Goal: Information Seeking & Learning: Compare options

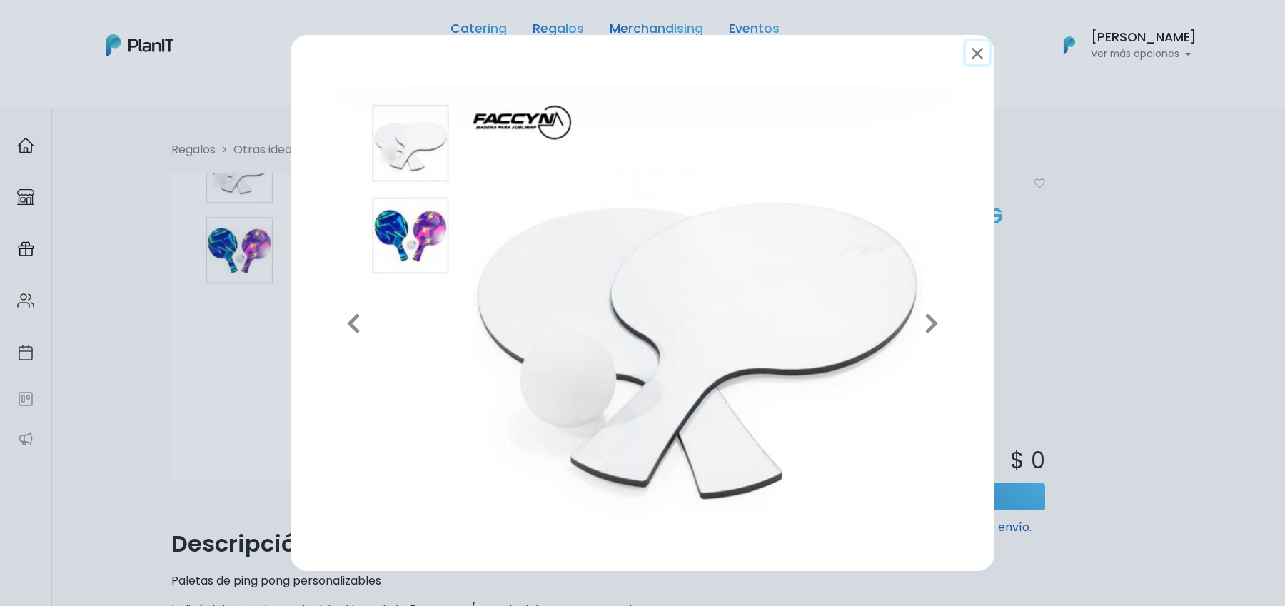
click at [976, 54] on button "submit" at bounding box center [977, 52] width 23 height 23
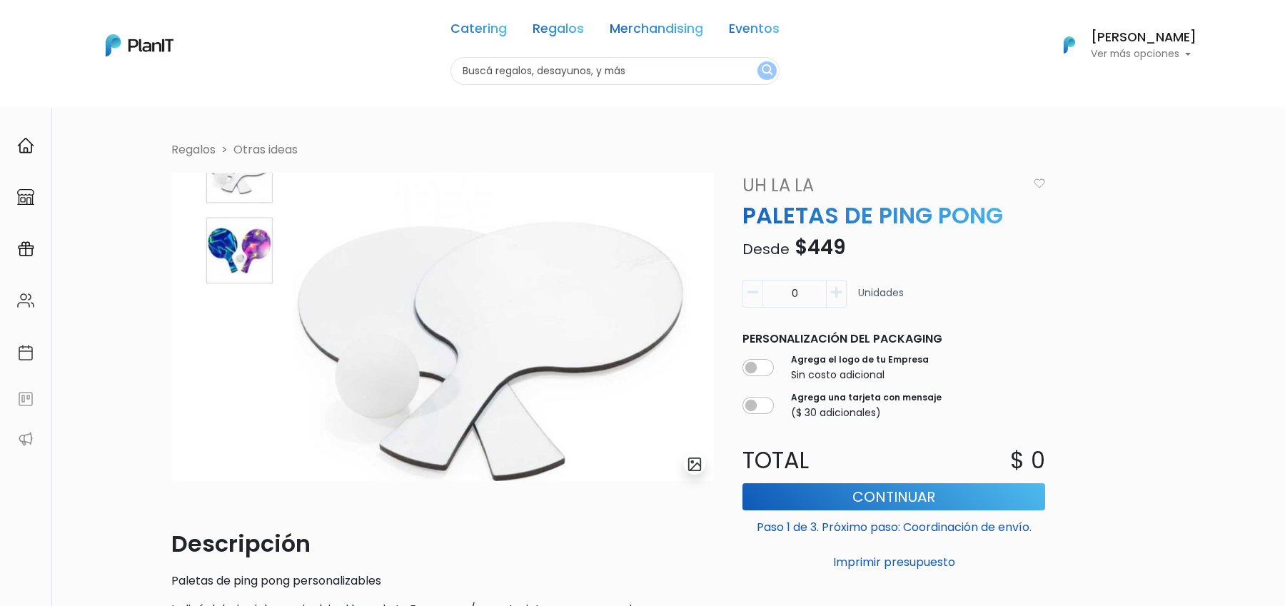
click at [988, 54] on div "Catering Regalos Merchandising Eventos Catering Regalos Merchandising Eventos C…" at bounding box center [642, 45] width 1142 height 79
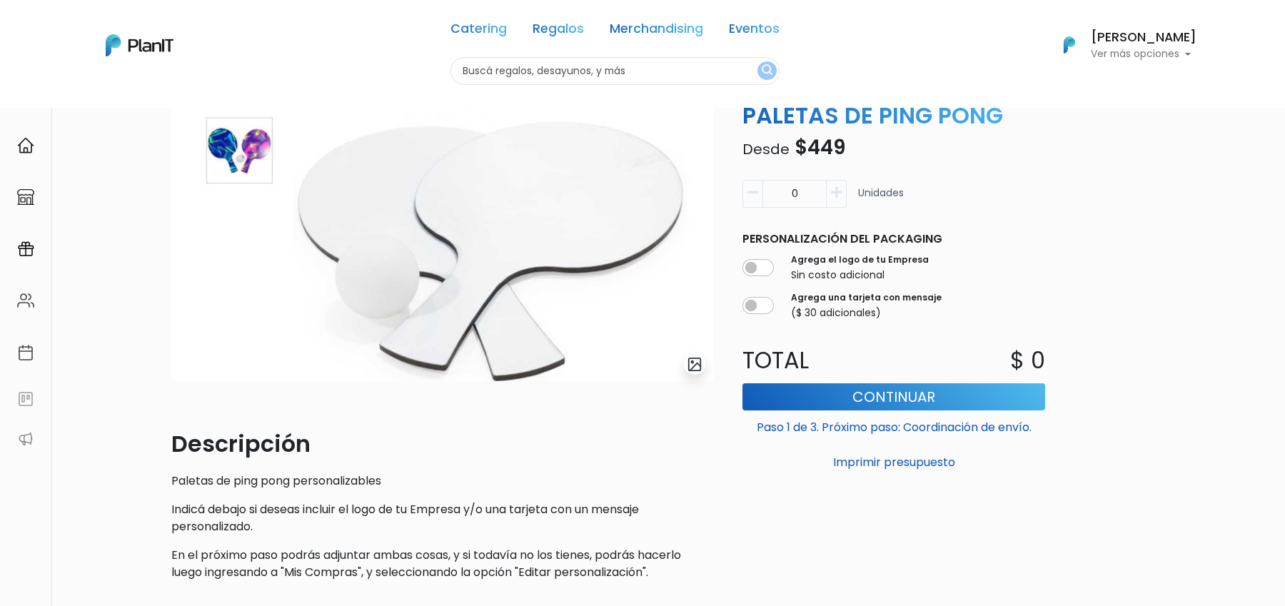
scroll to position [101, 0]
click at [785, 329] on form "0 Unidades Personalización del packaging Agrega el logo de tu Empresa Sin costo…" at bounding box center [894, 323] width 320 height 301
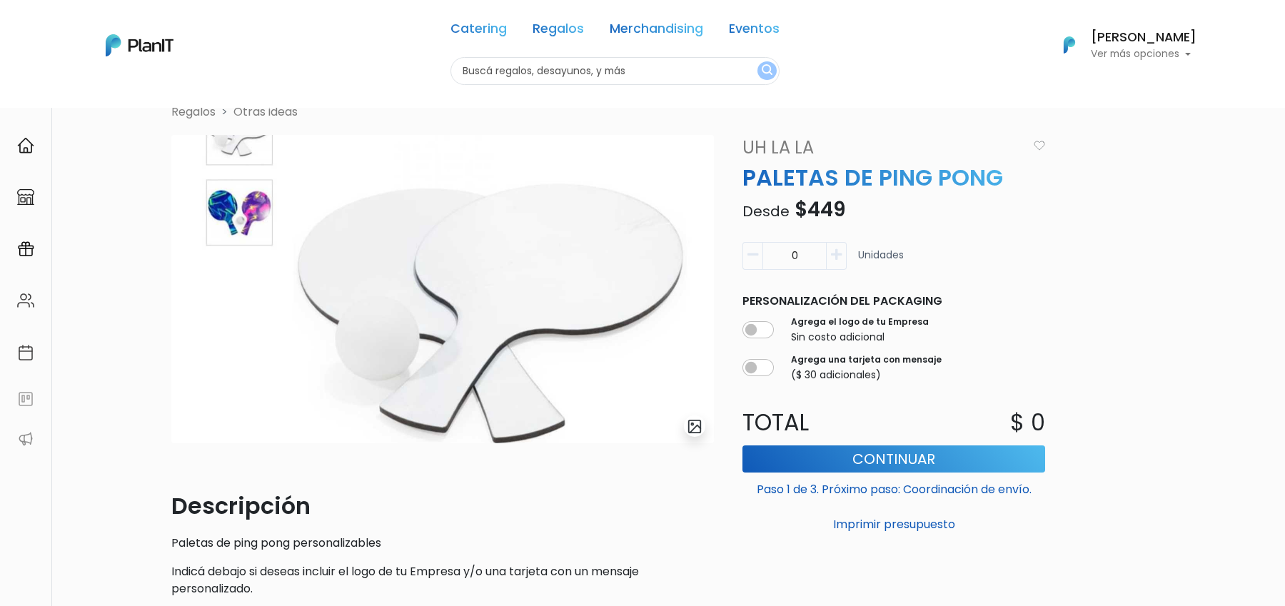
scroll to position [0, 0]
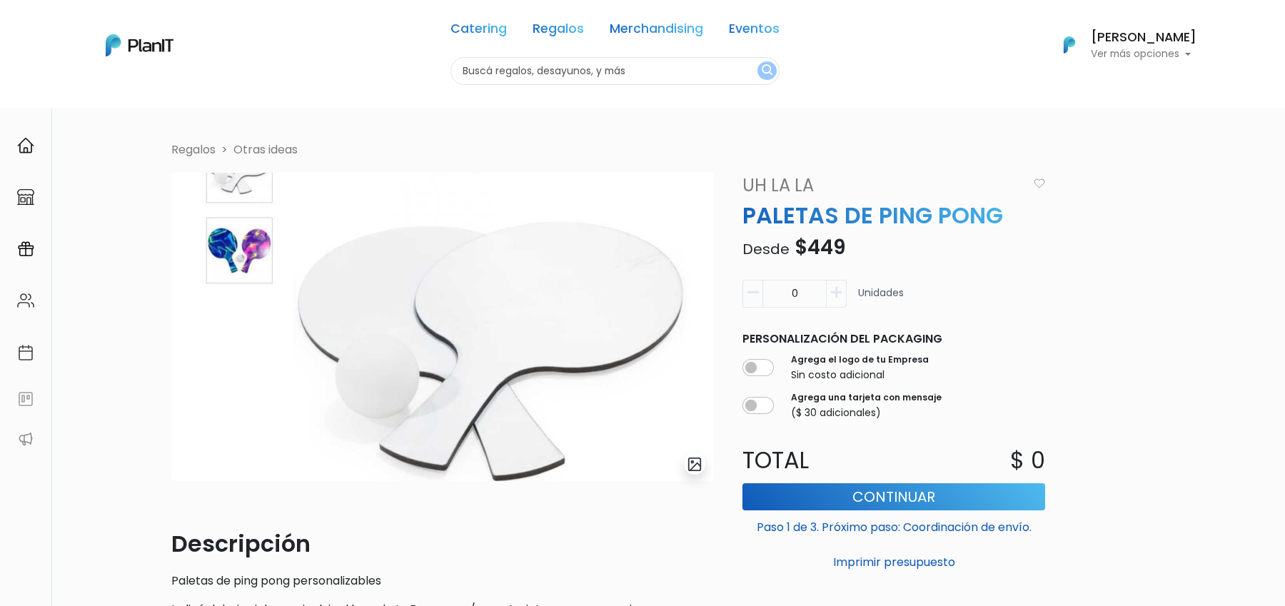
click at [776, 182] on link "Uh La La" at bounding box center [880, 186] width 293 height 26
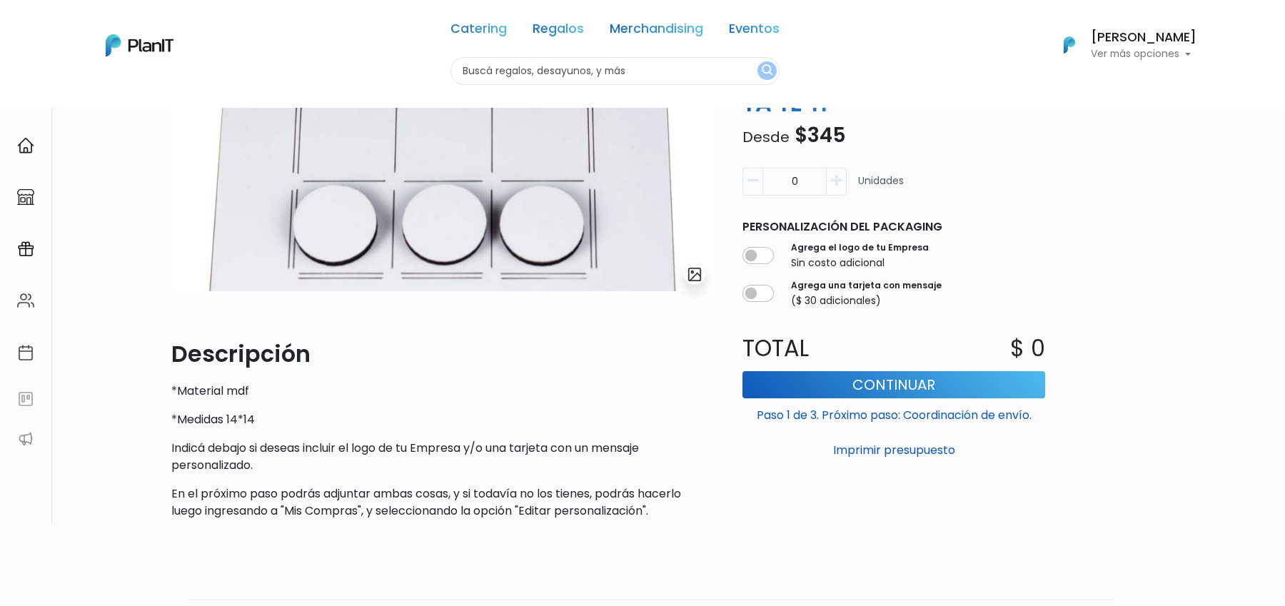
scroll to position [183, 0]
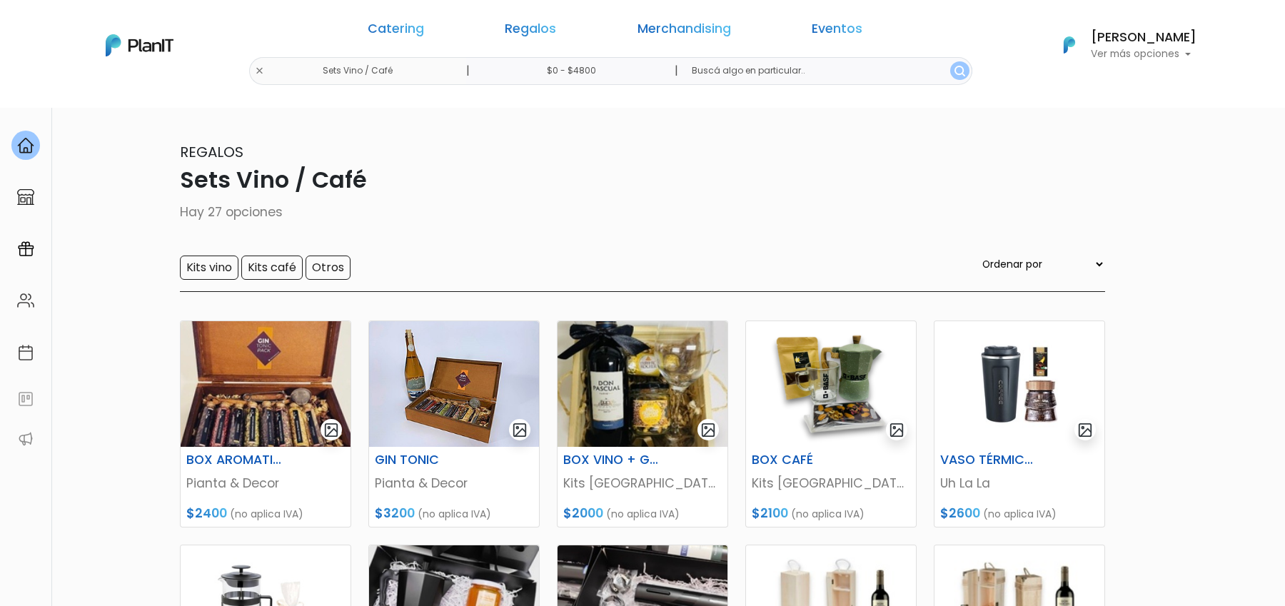
click at [400, 71] on div "Catering Regalos Merchandising Eventos Sets Vino / Café | $0 - $4800 | Catering…" at bounding box center [642, 45] width 1142 height 79
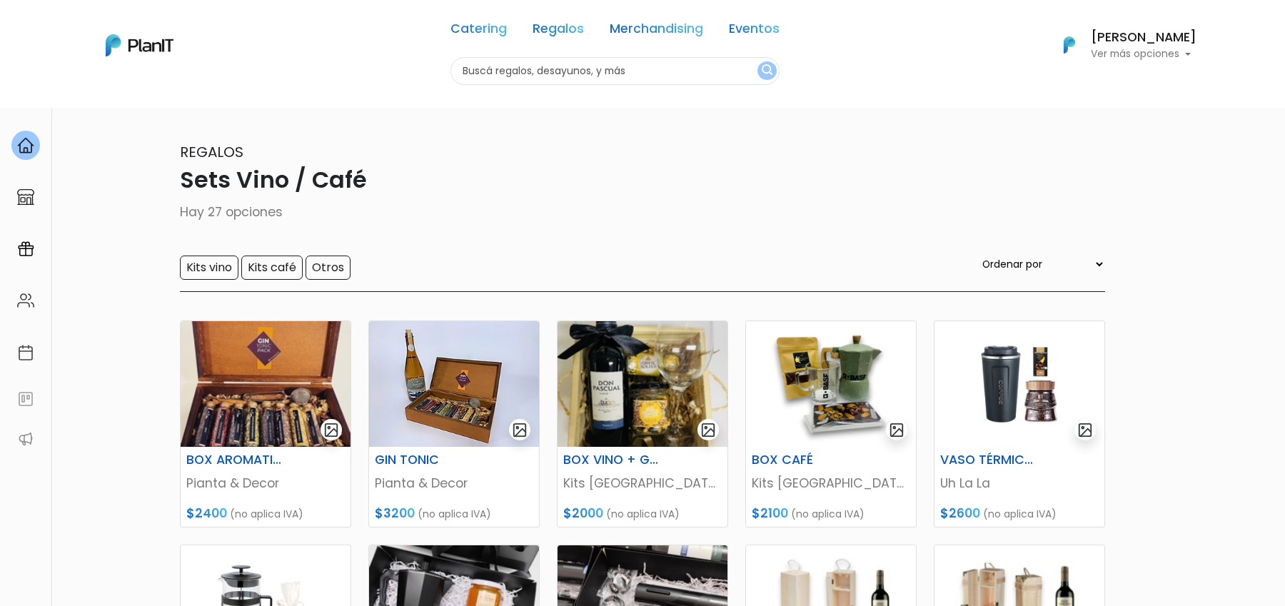
click at [476, 71] on input "text" at bounding box center [614, 71] width 329 height 28
type input "uhlala"
click at [757, 61] on button "submit" at bounding box center [766, 70] width 19 height 19
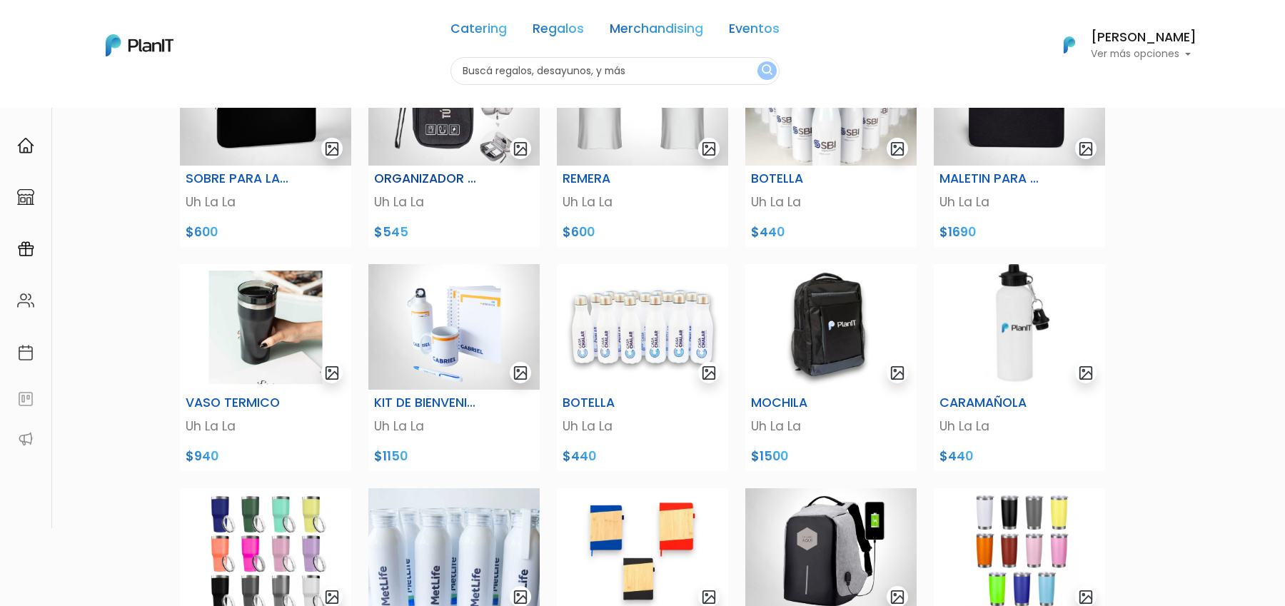
scroll to position [218, 0]
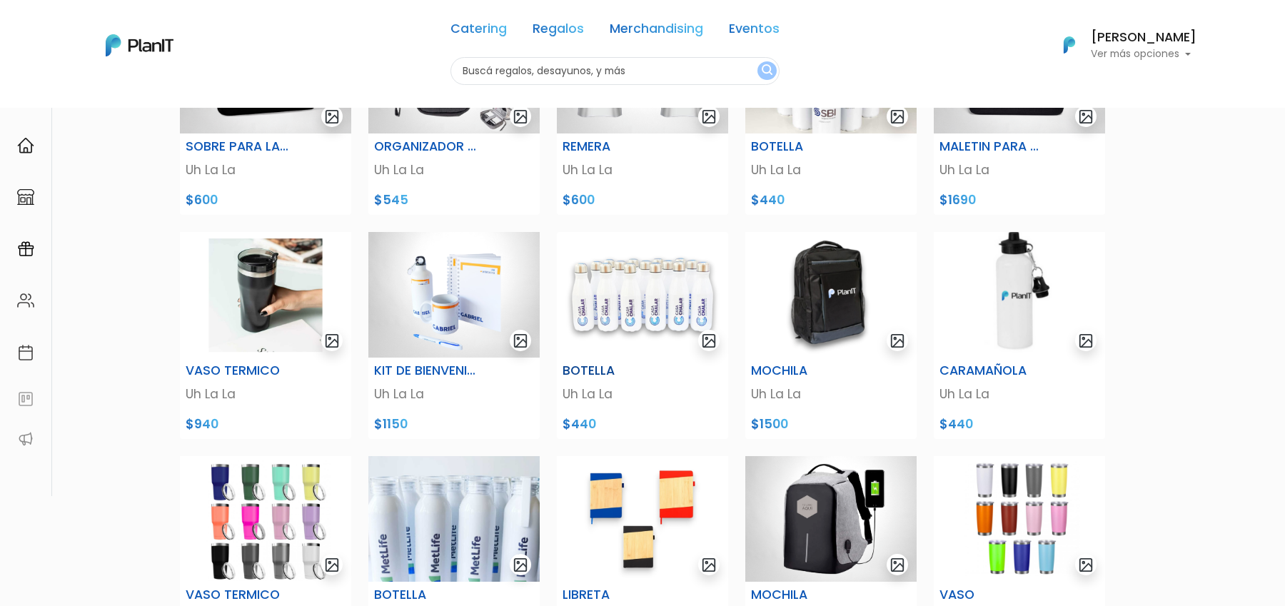
click at [653, 299] on img at bounding box center [642, 295] width 171 height 126
click at [800, 127] on img at bounding box center [830, 71] width 171 height 126
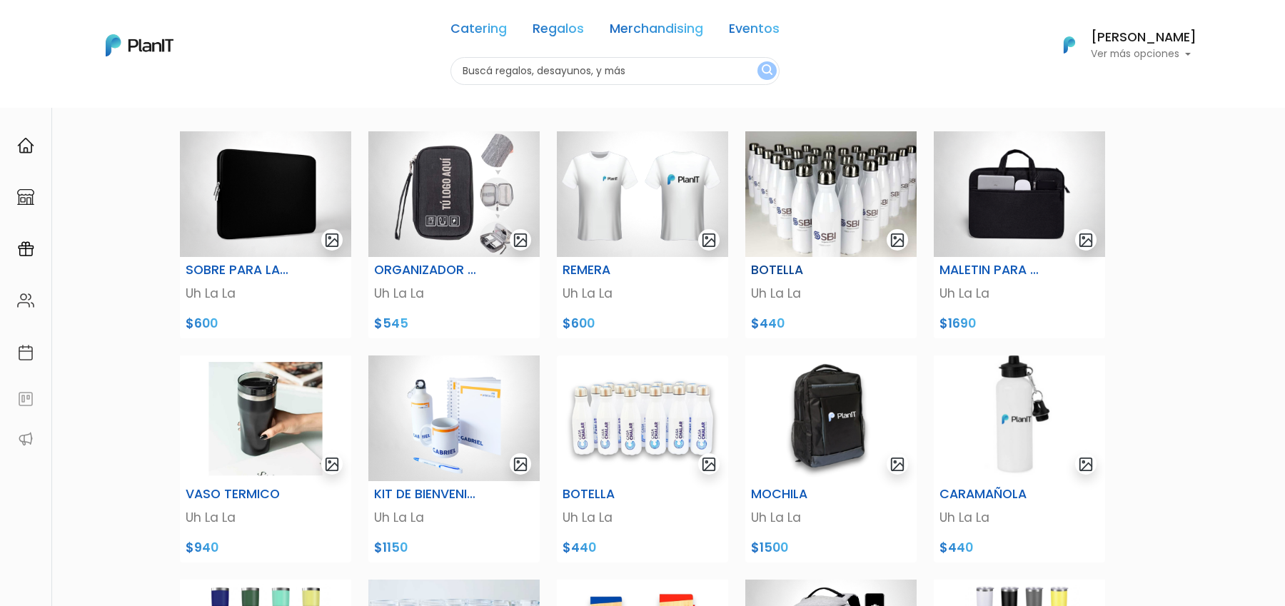
scroll to position [76, 0]
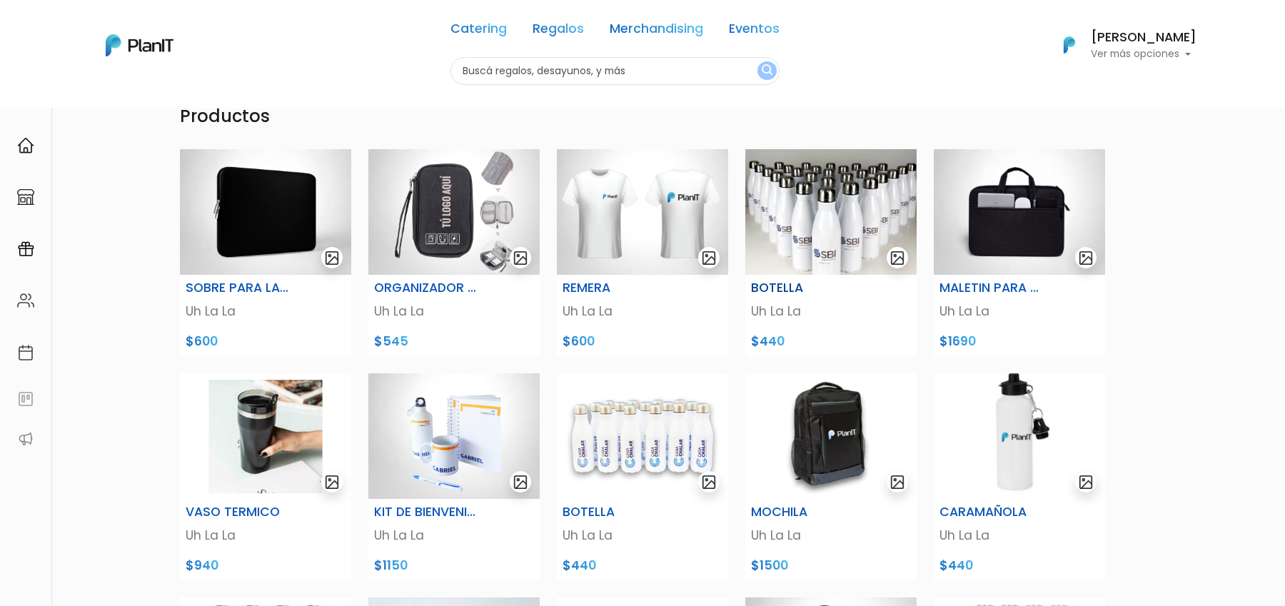
click at [819, 251] on img at bounding box center [830, 212] width 171 height 126
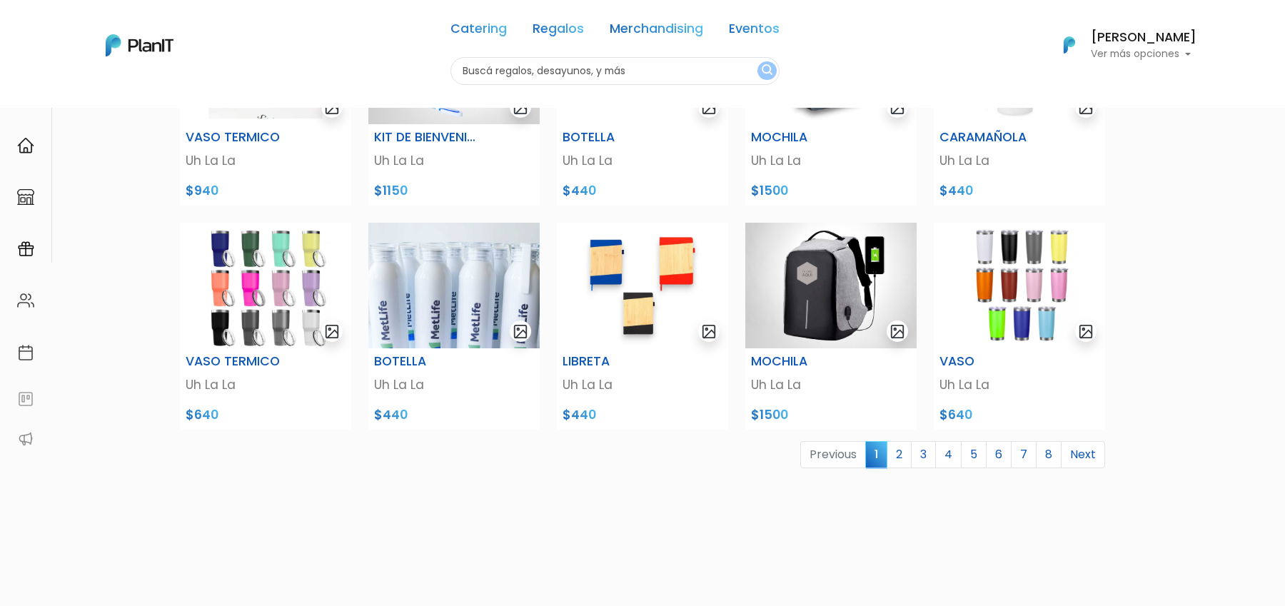
scroll to position [453, 0]
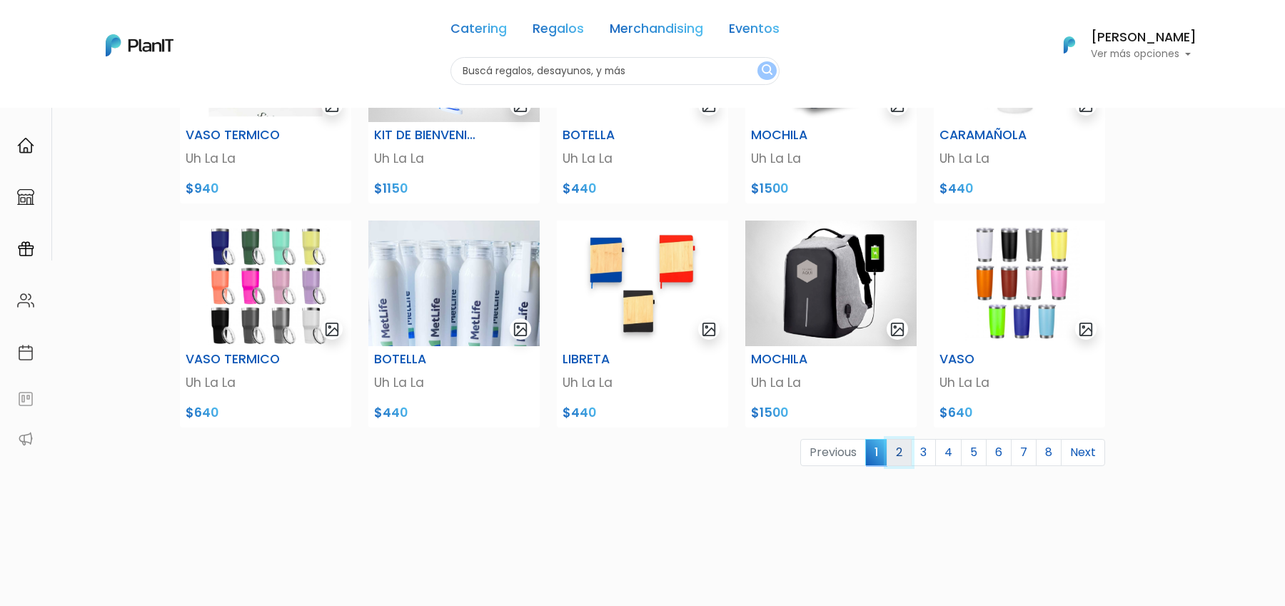
click at [903, 450] on link "2" at bounding box center [899, 452] width 25 height 27
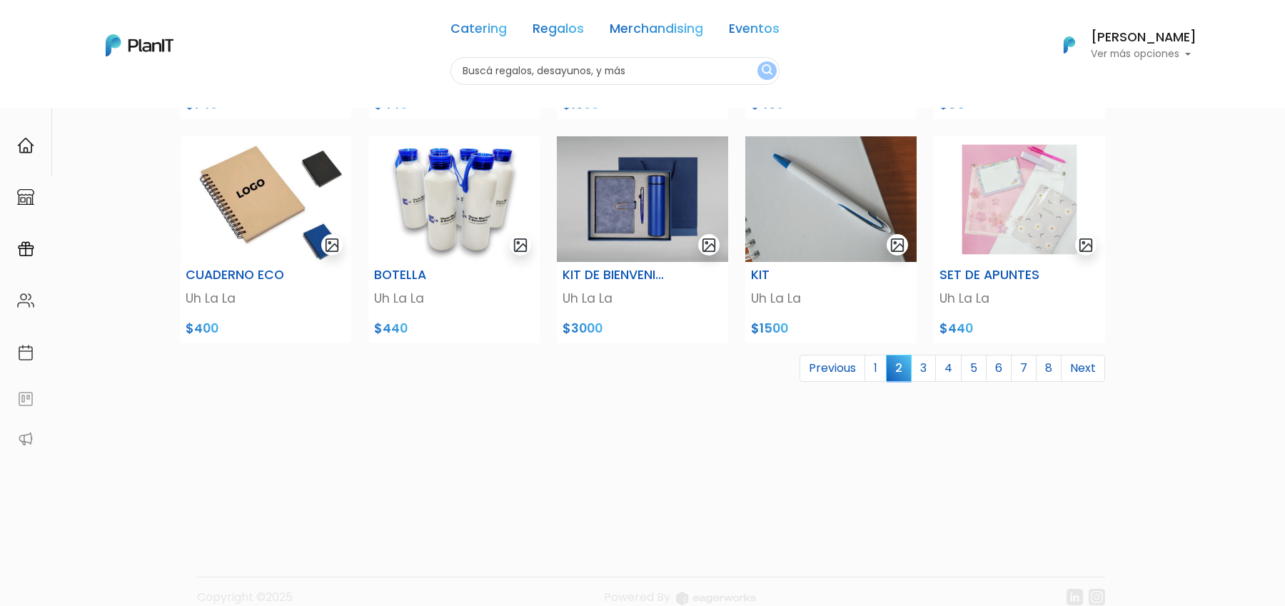
scroll to position [534, 0]
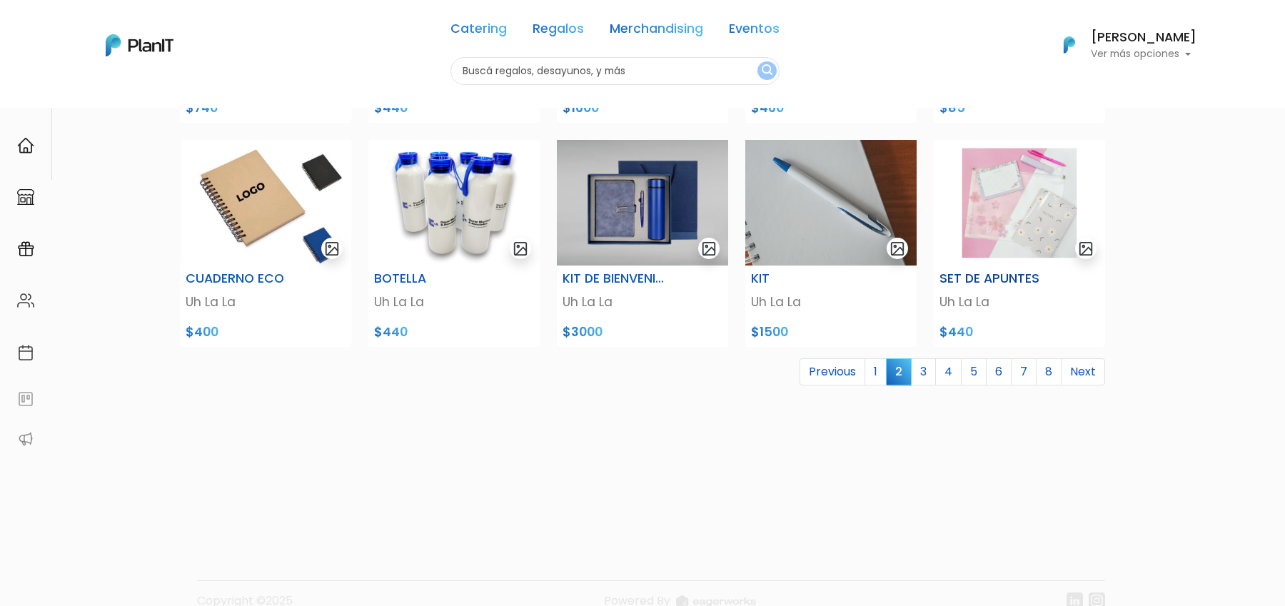
click at [1047, 199] on img at bounding box center [1019, 203] width 171 height 126
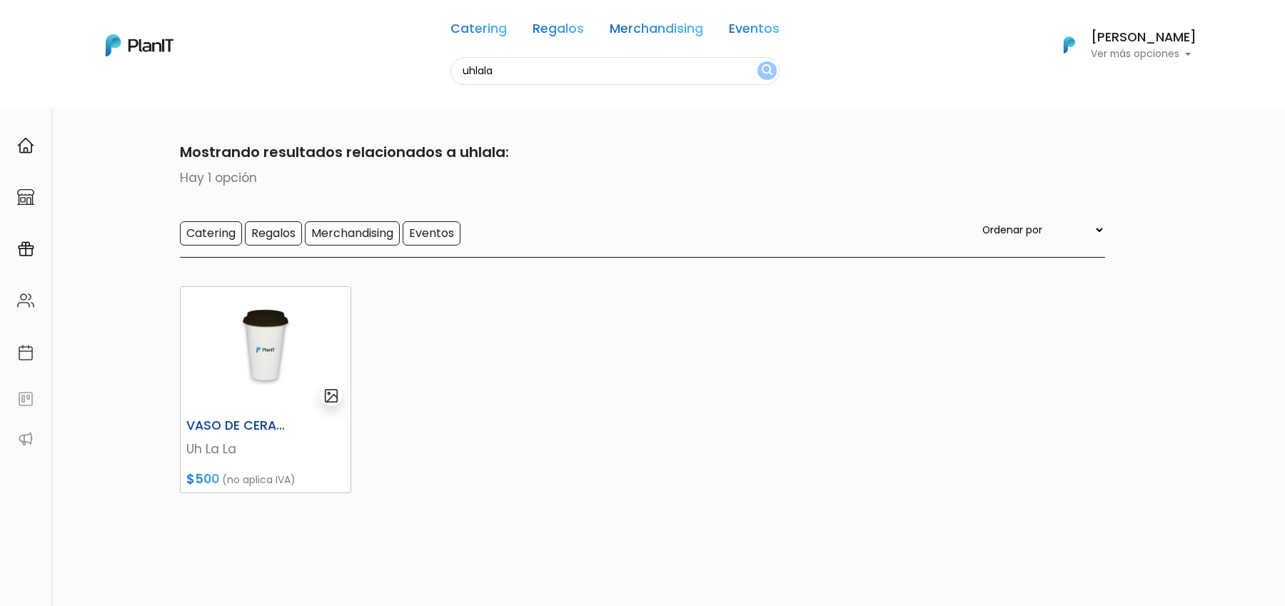
click at [226, 452] on p "Uh La La" at bounding box center [265, 449] width 158 height 19
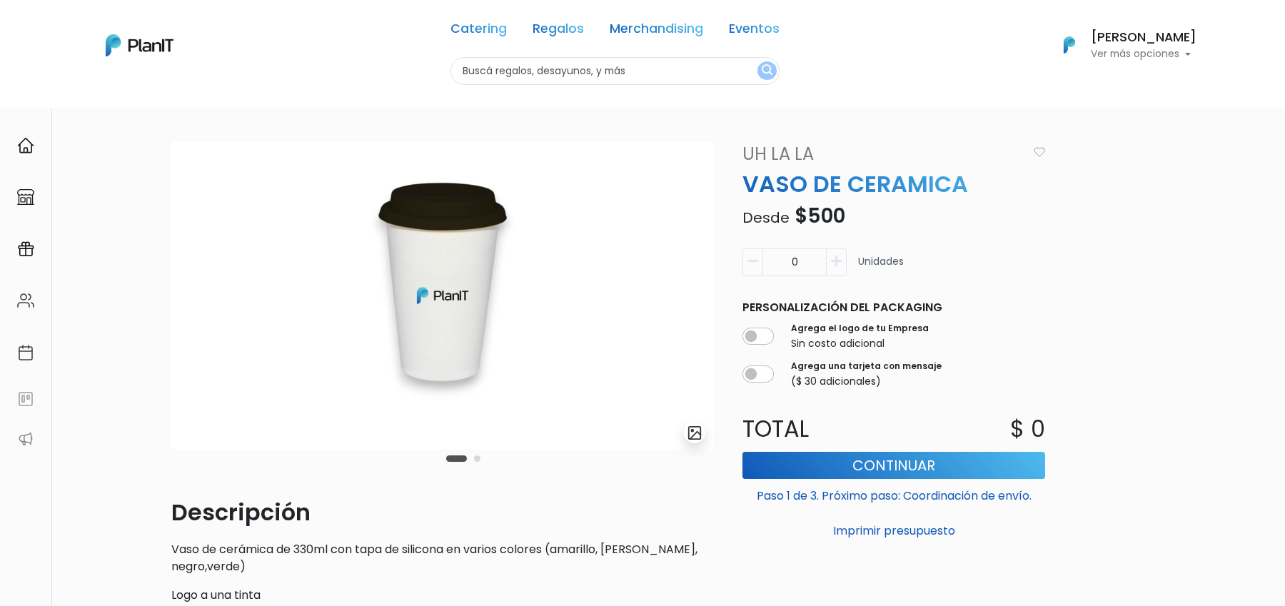
click at [773, 166] on div "Uh La La VASO DE CERAMICA Desde $500 Descripción Vaso de cerámica de 330ml con …" at bounding box center [894, 342] width 320 height 402
click at [773, 158] on link "Uh La La" at bounding box center [880, 154] width 293 height 26
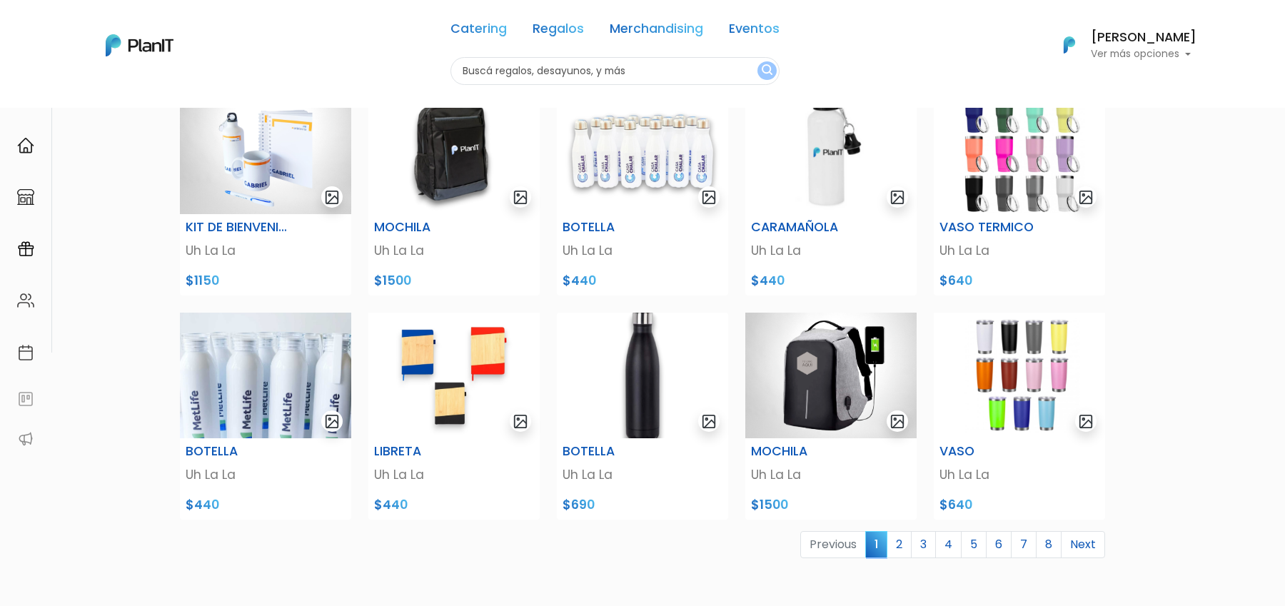
scroll to position [360, 0]
click at [903, 548] on link "2" at bounding box center [899, 545] width 25 height 27
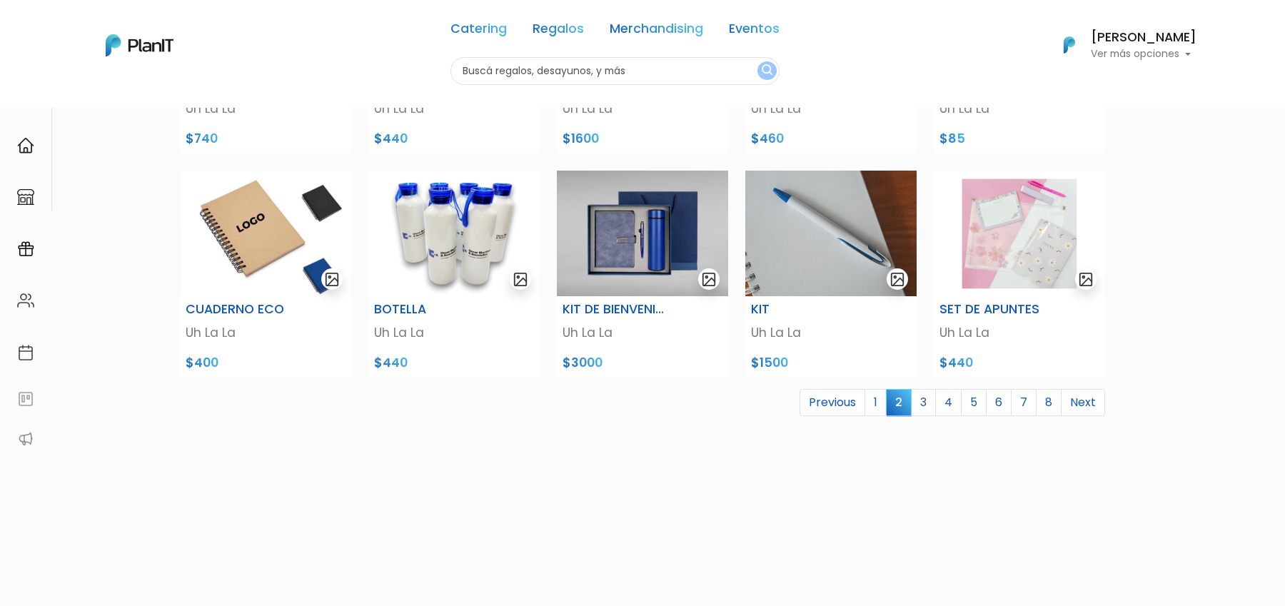
scroll to position [504, 0]
click at [929, 403] on link "3" at bounding box center [923, 401] width 25 height 27
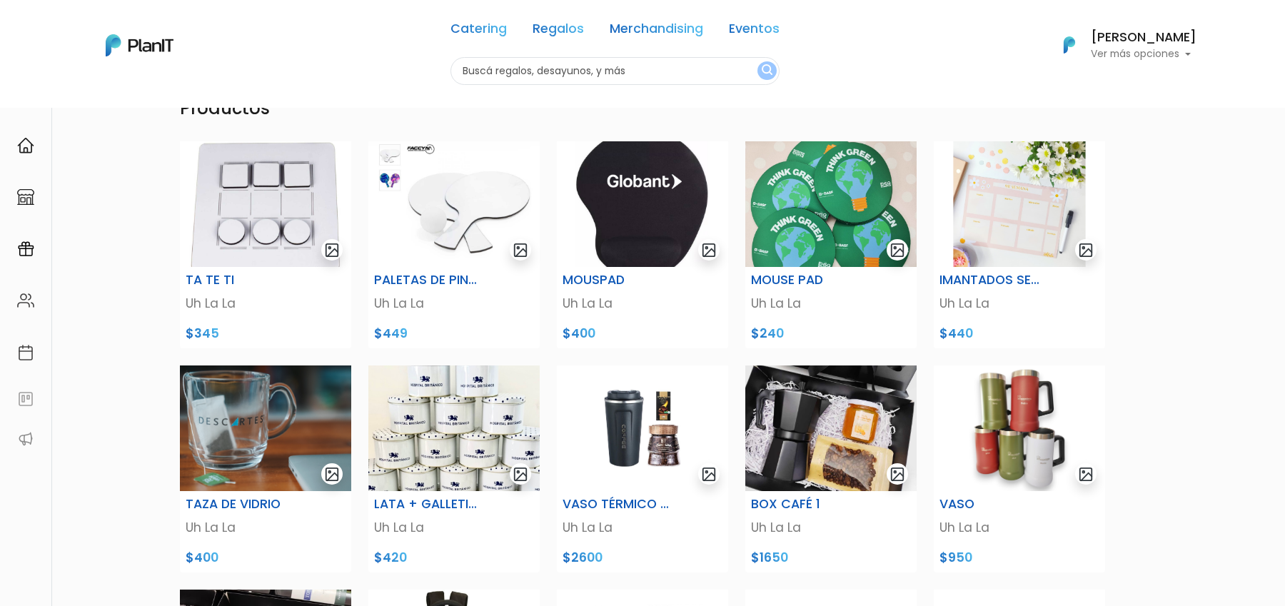
scroll to position [90, 0]
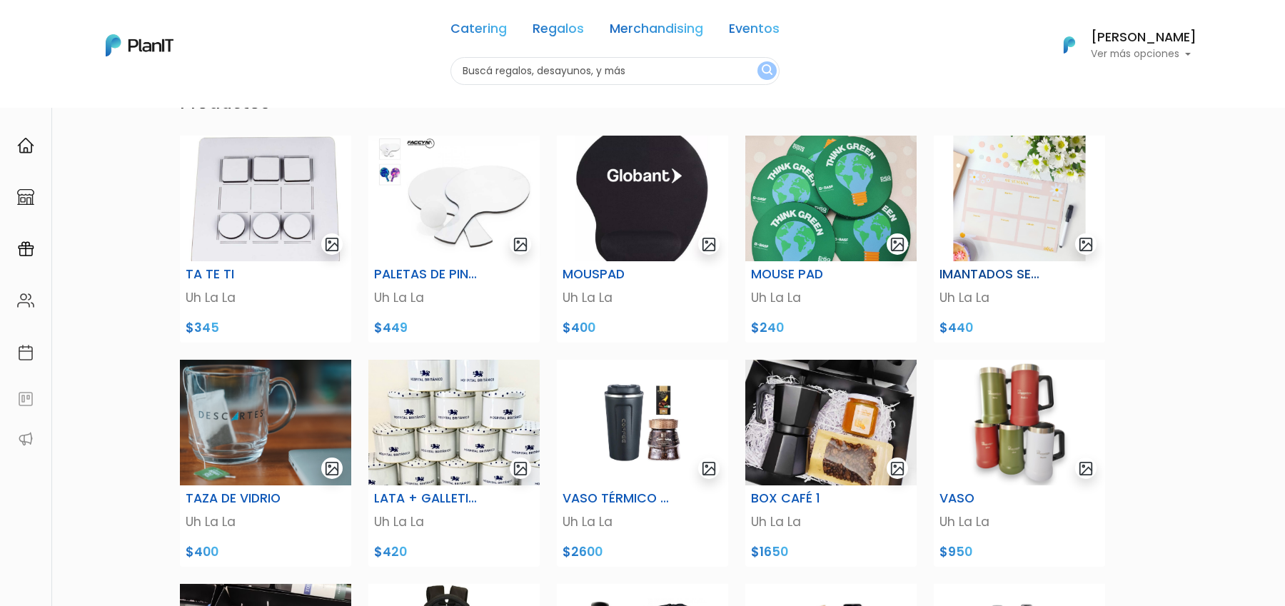
click at [1019, 206] on img at bounding box center [1019, 199] width 171 height 126
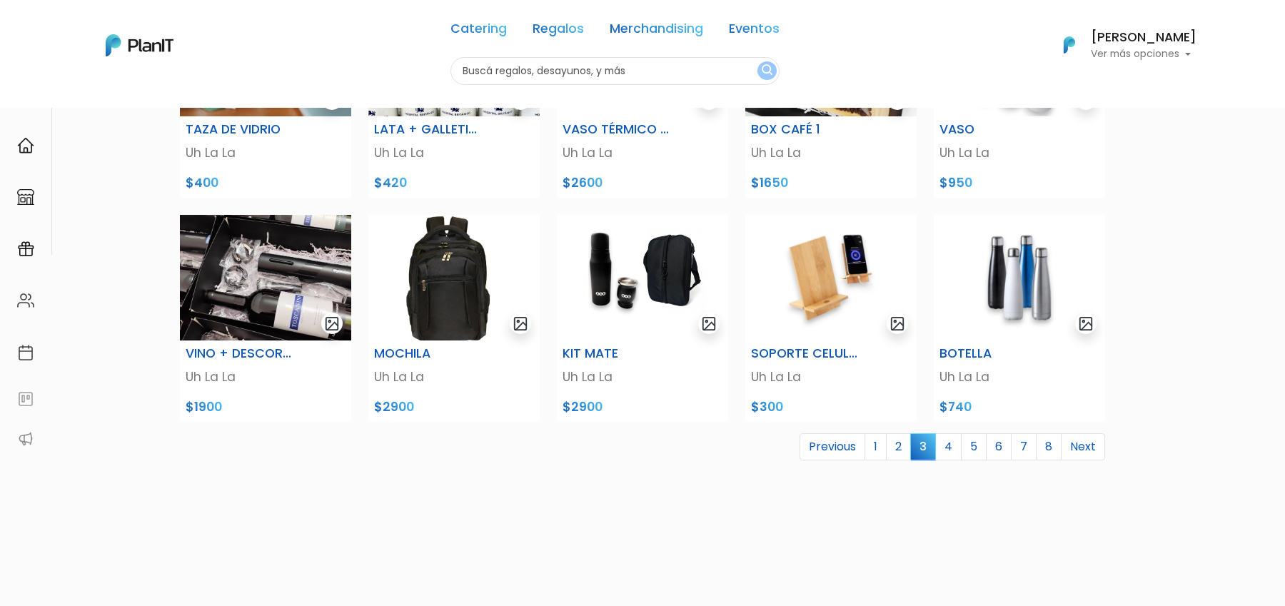
scroll to position [460, 0]
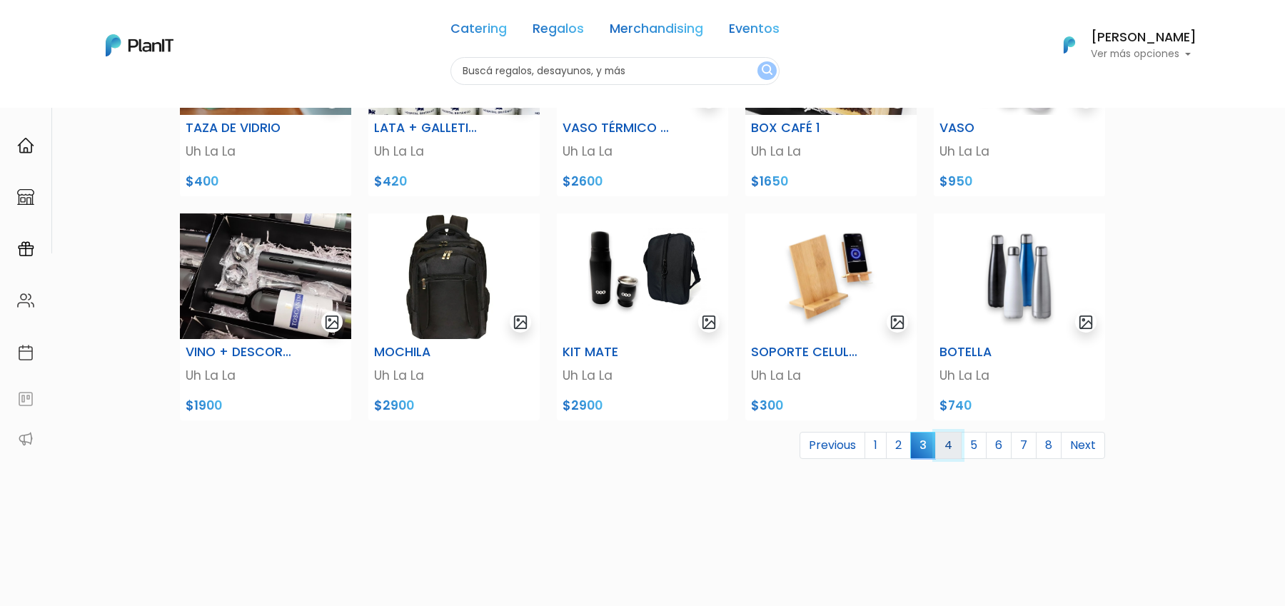
click at [957, 447] on link "4" at bounding box center [948, 445] width 26 height 27
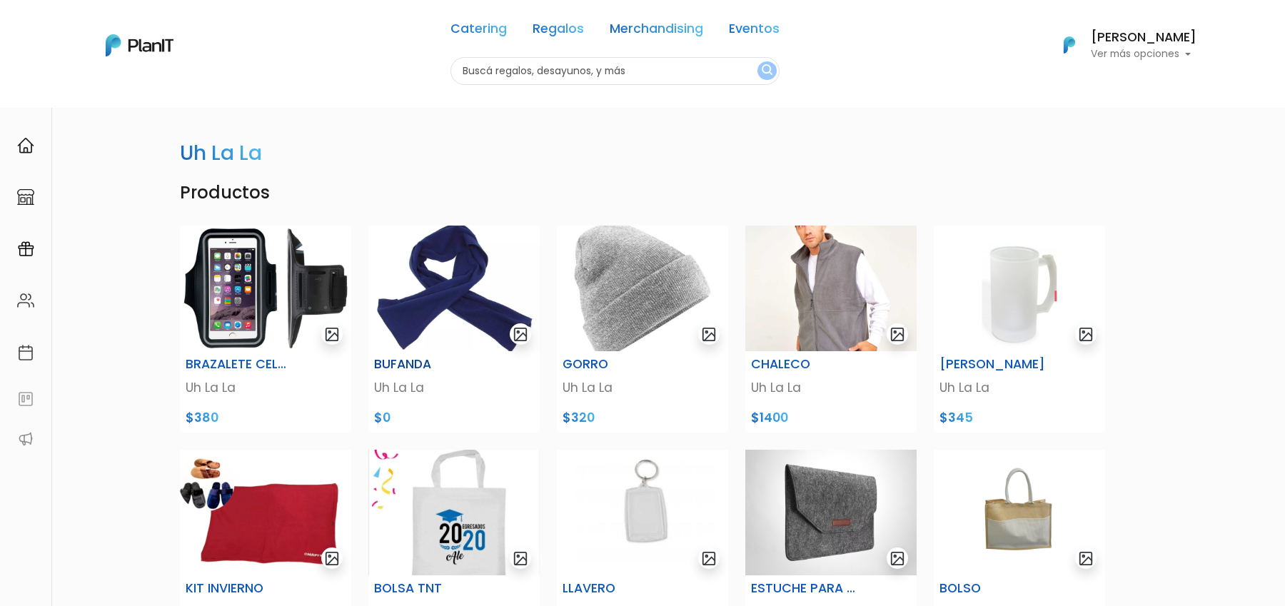
click at [470, 285] on img at bounding box center [453, 289] width 171 height 126
click at [672, 273] on img at bounding box center [642, 289] width 171 height 126
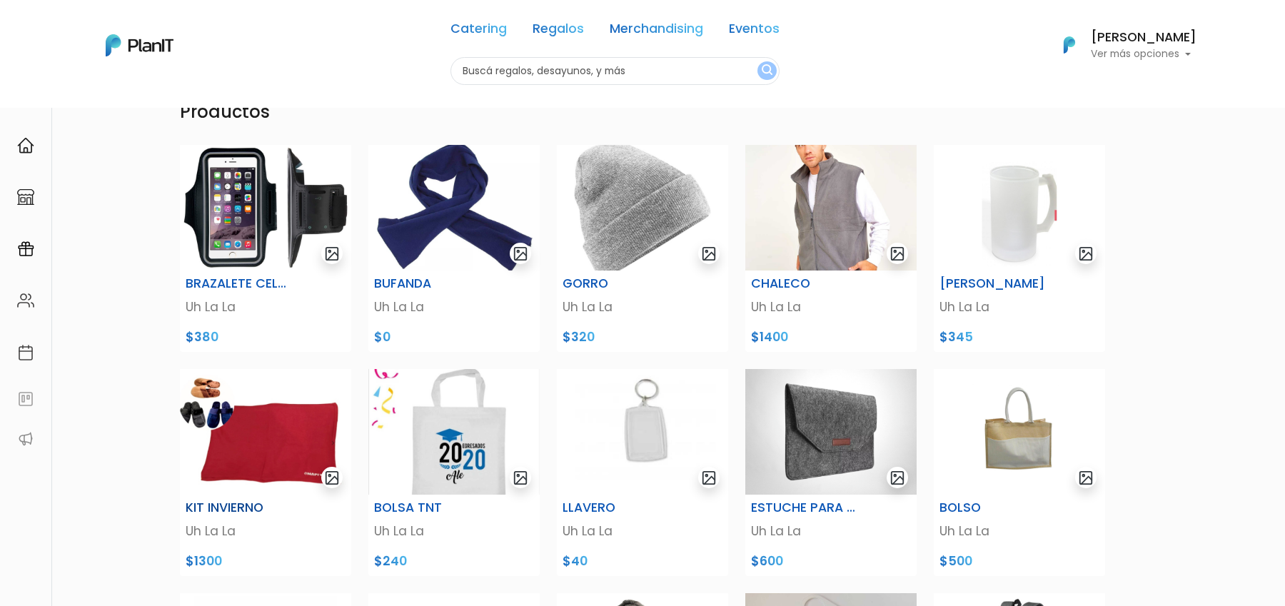
scroll to position [62, 0]
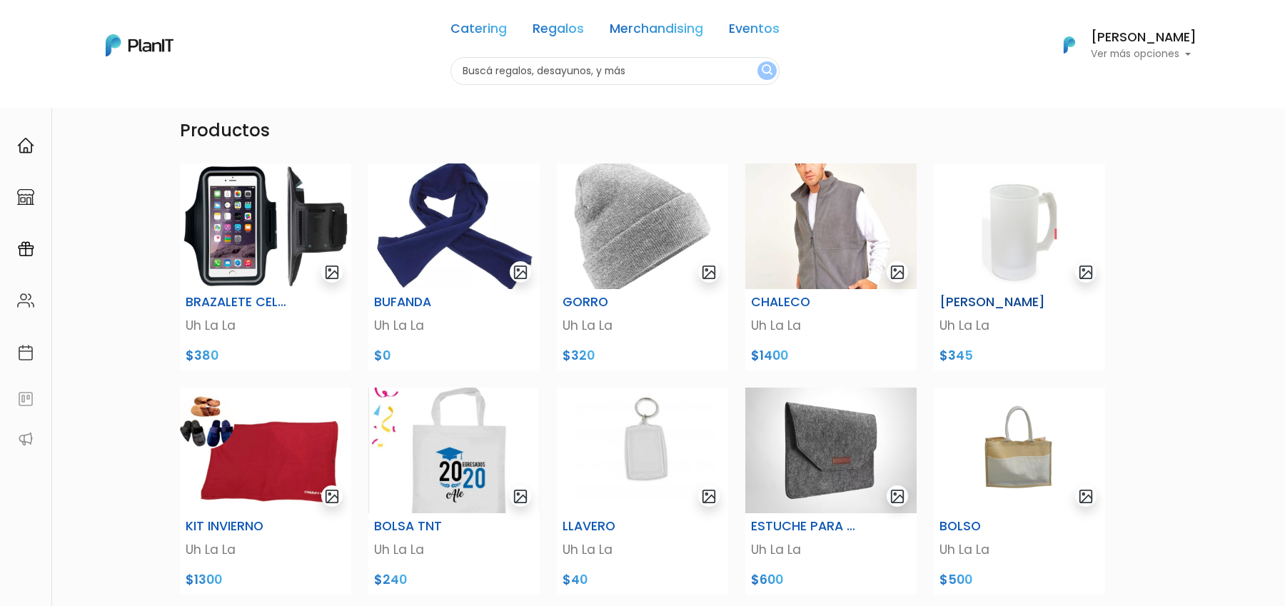
click at [1038, 234] on img at bounding box center [1019, 226] width 171 height 126
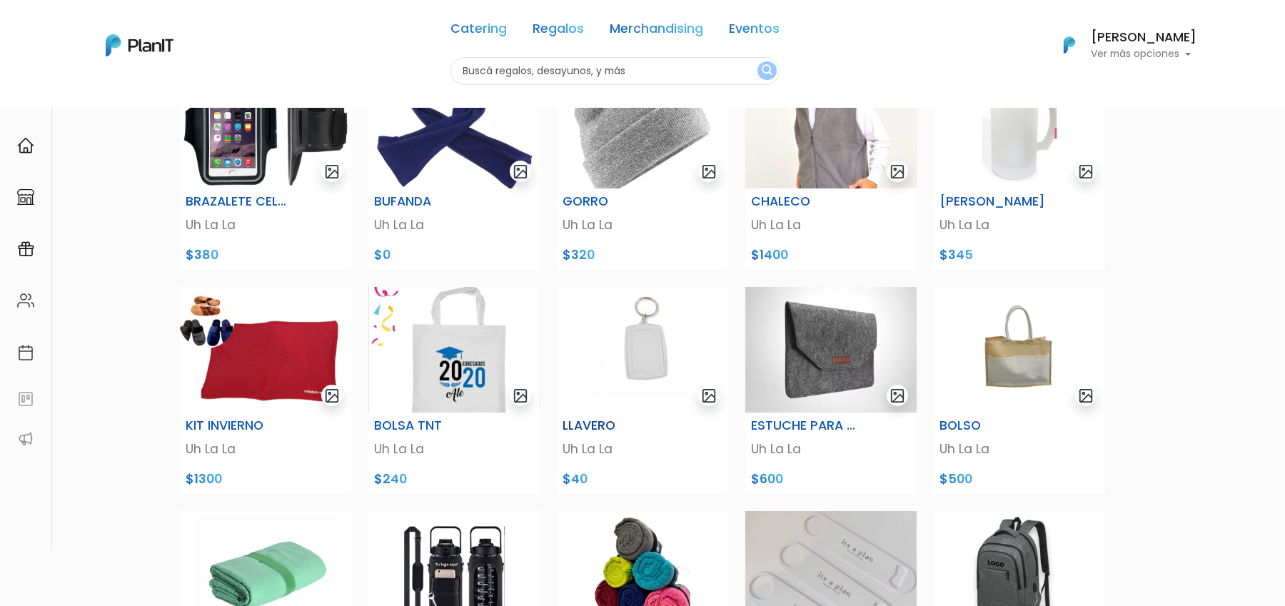
scroll to position [172, 0]
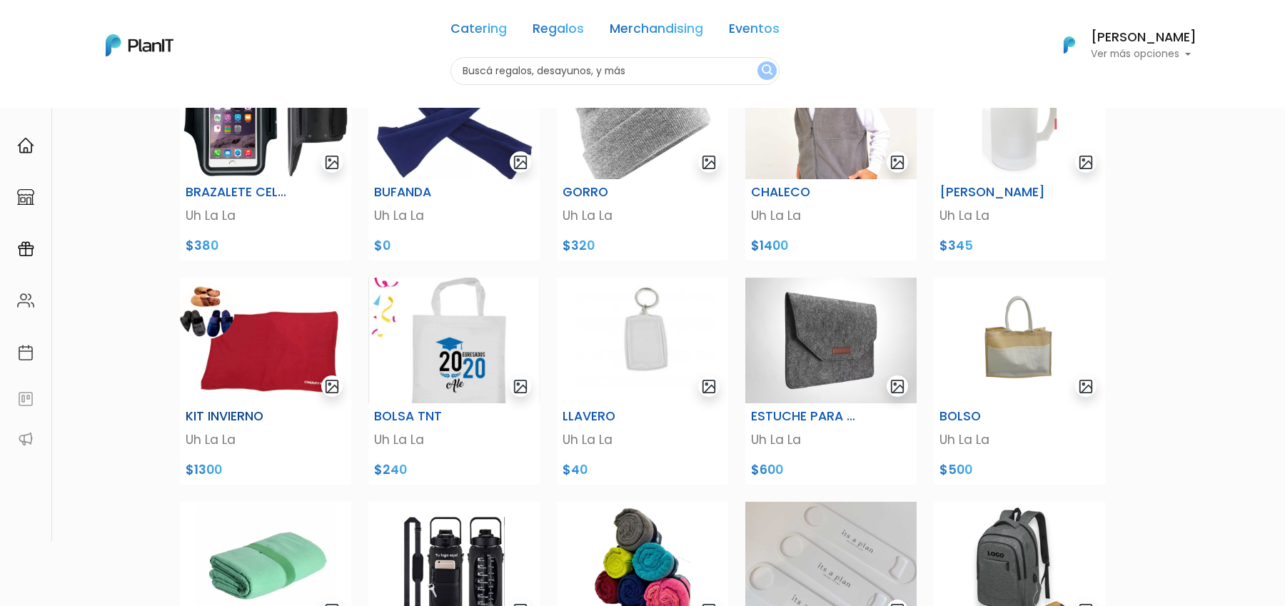
click at [291, 313] on img at bounding box center [265, 341] width 171 height 126
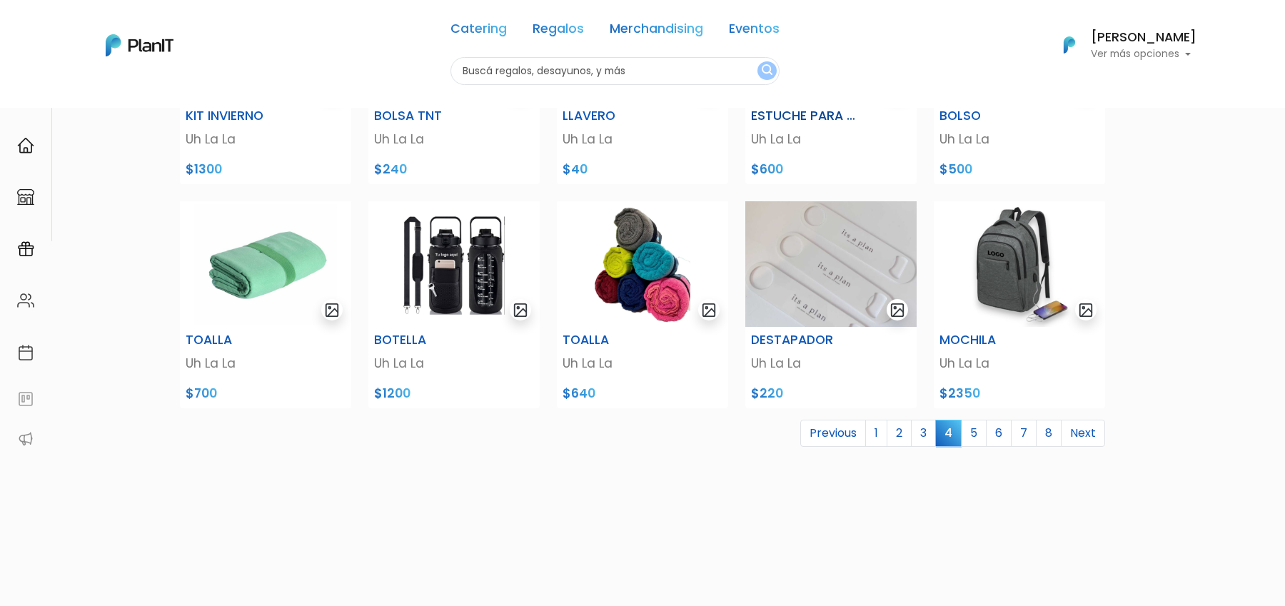
scroll to position [522, 0]
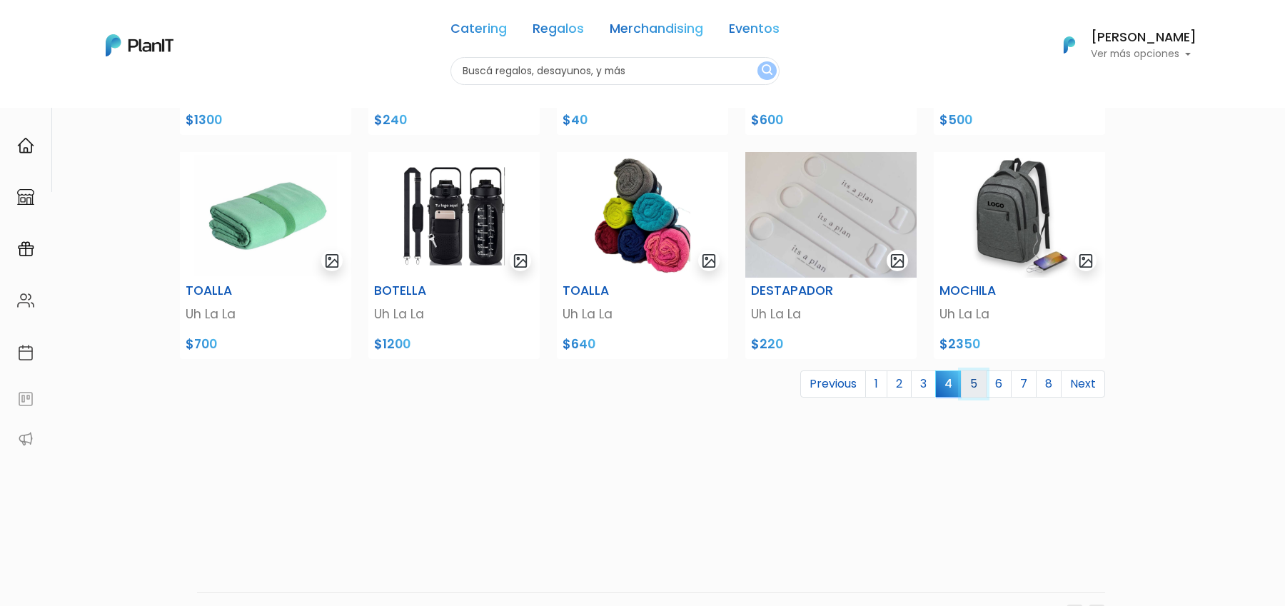
click at [979, 385] on link "5" at bounding box center [974, 383] width 26 height 27
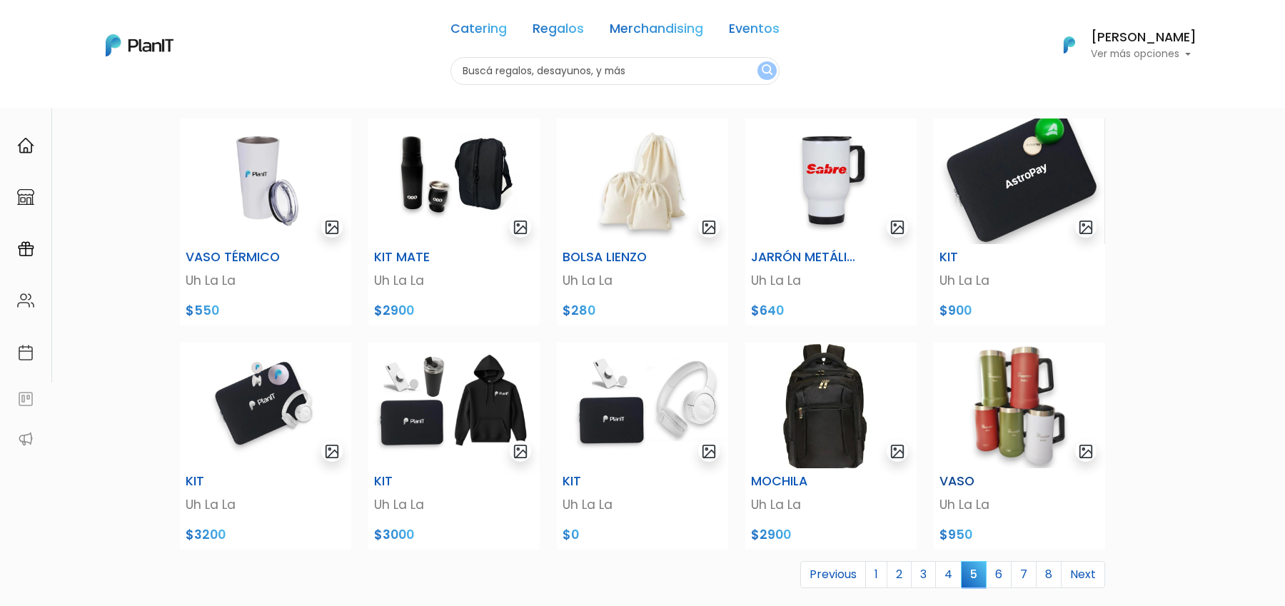
scroll to position [430, 0]
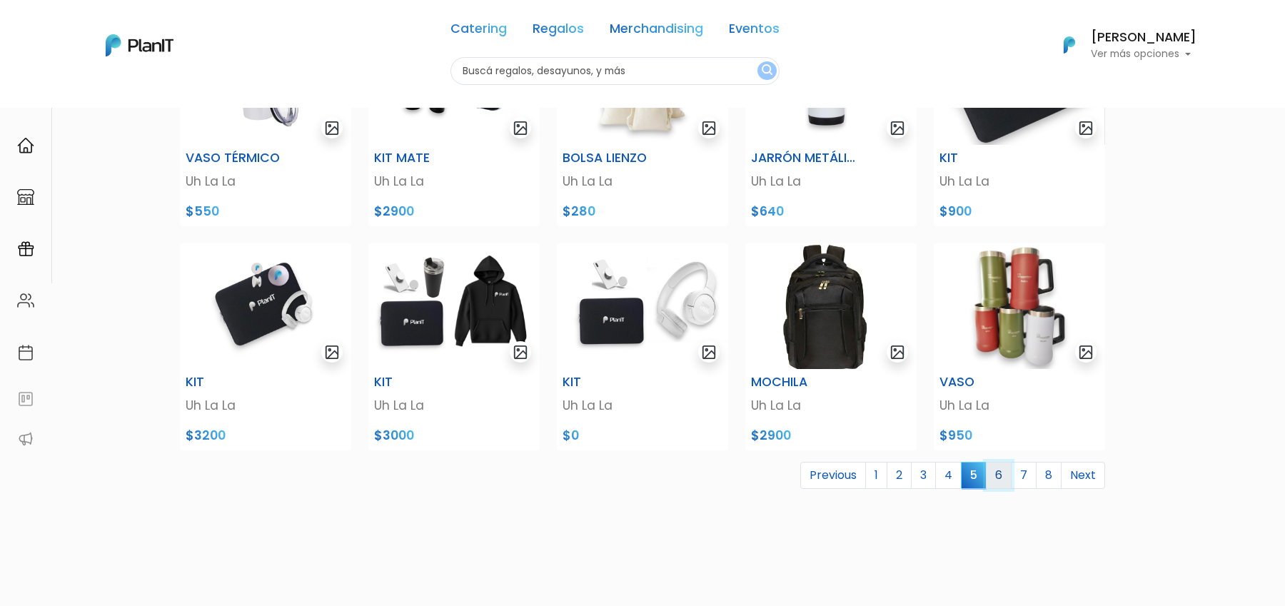
click at [1006, 479] on link "6" at bounding box center [999, 475] width 26 height 27
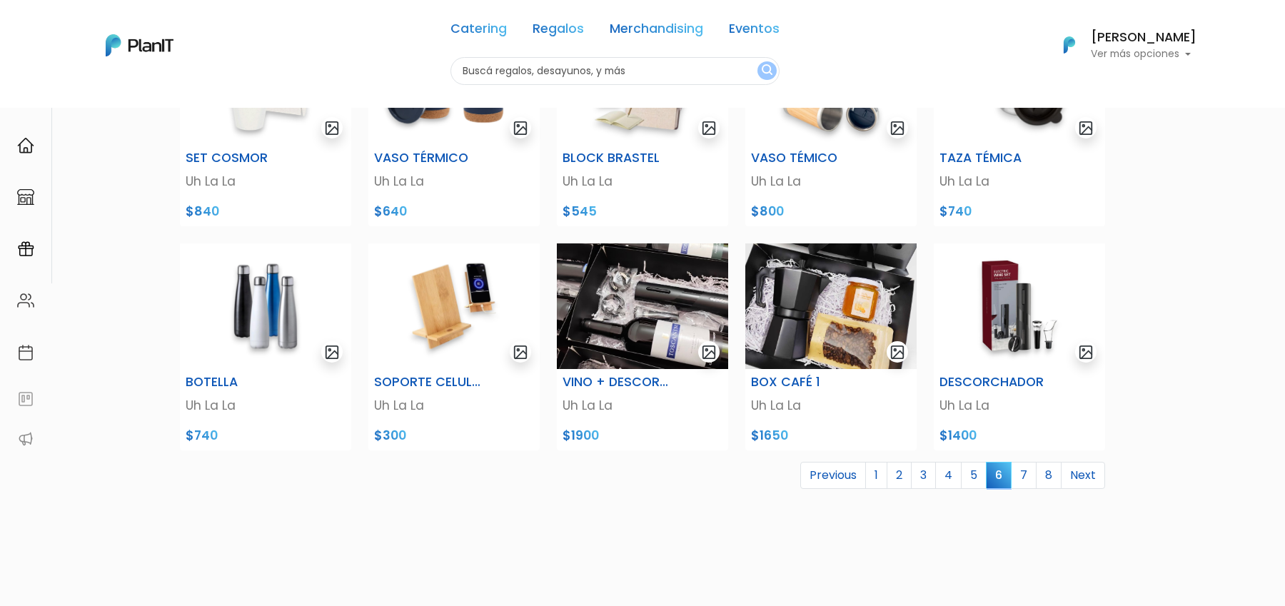
scroll to position [450, 0]
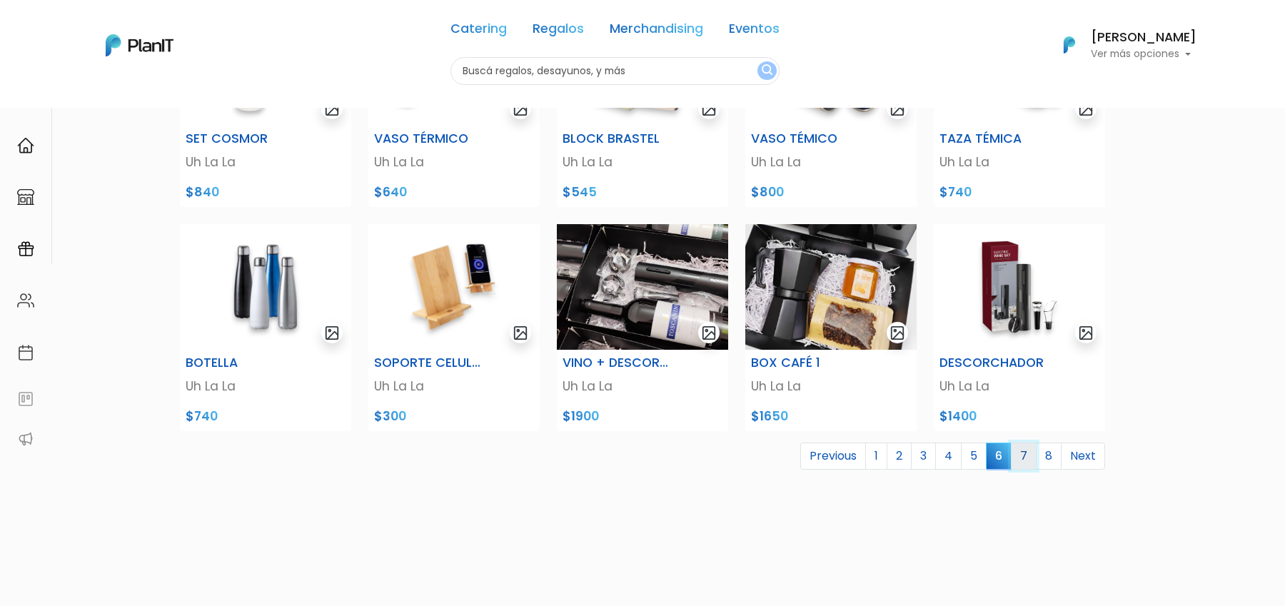
click at [1024, 461] on link "7" at bounding box center [1024, 456] width 26 height 27
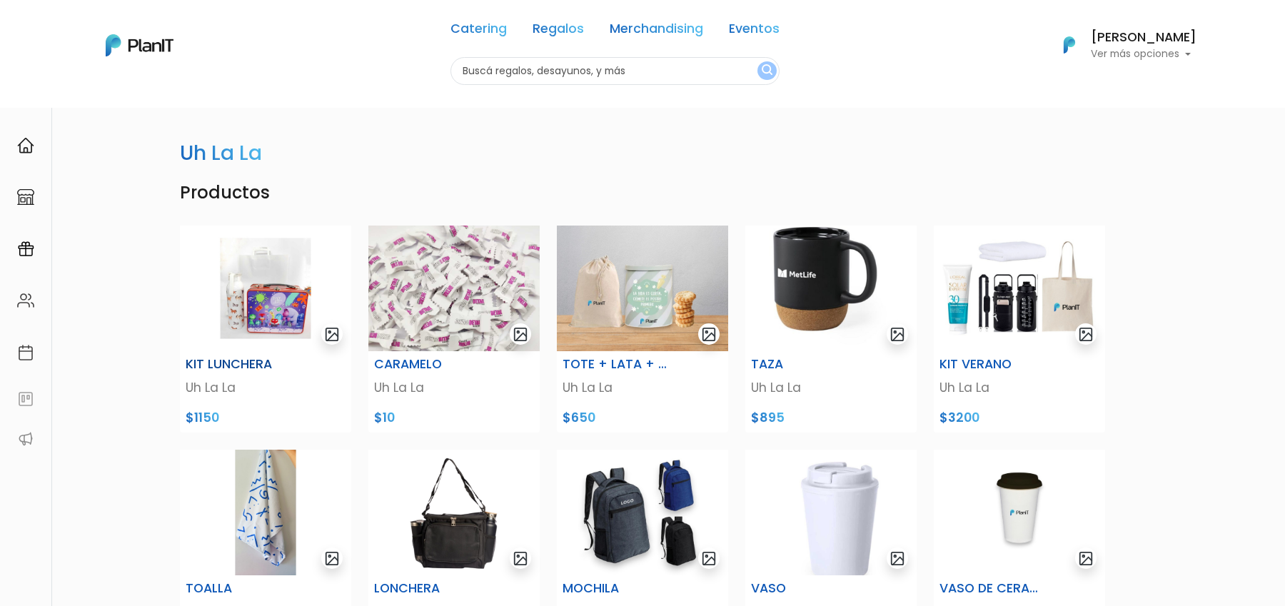
click at [306, 312] on img at bounding box center [265, 289] width 171 height 126
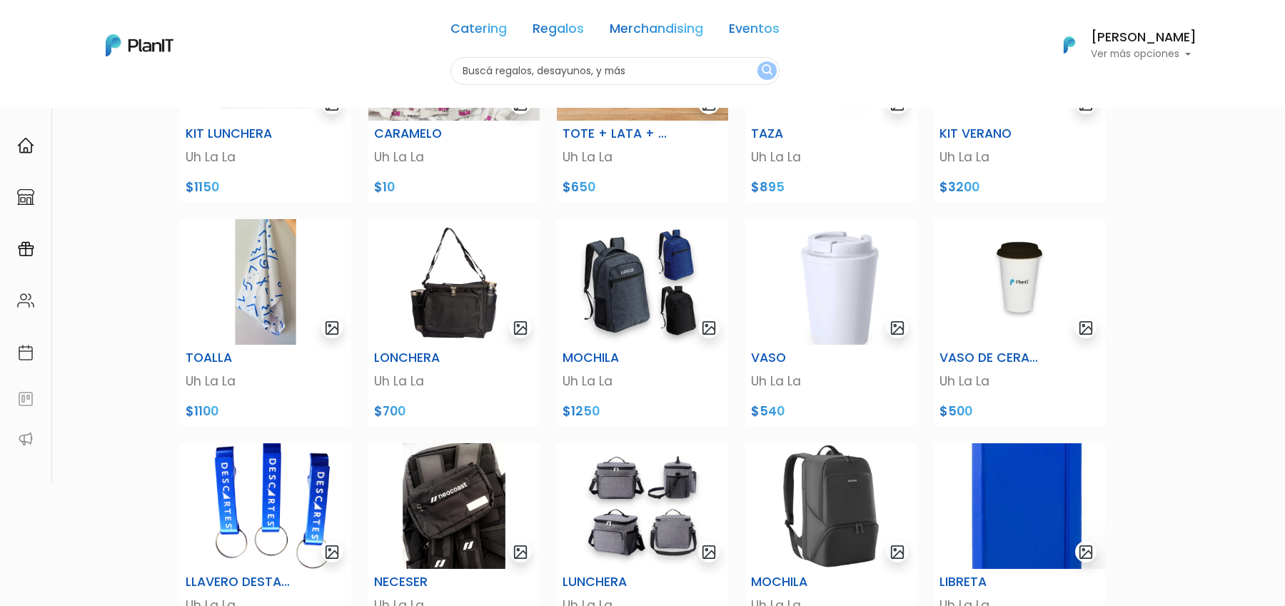
scroll to position [232, 0]
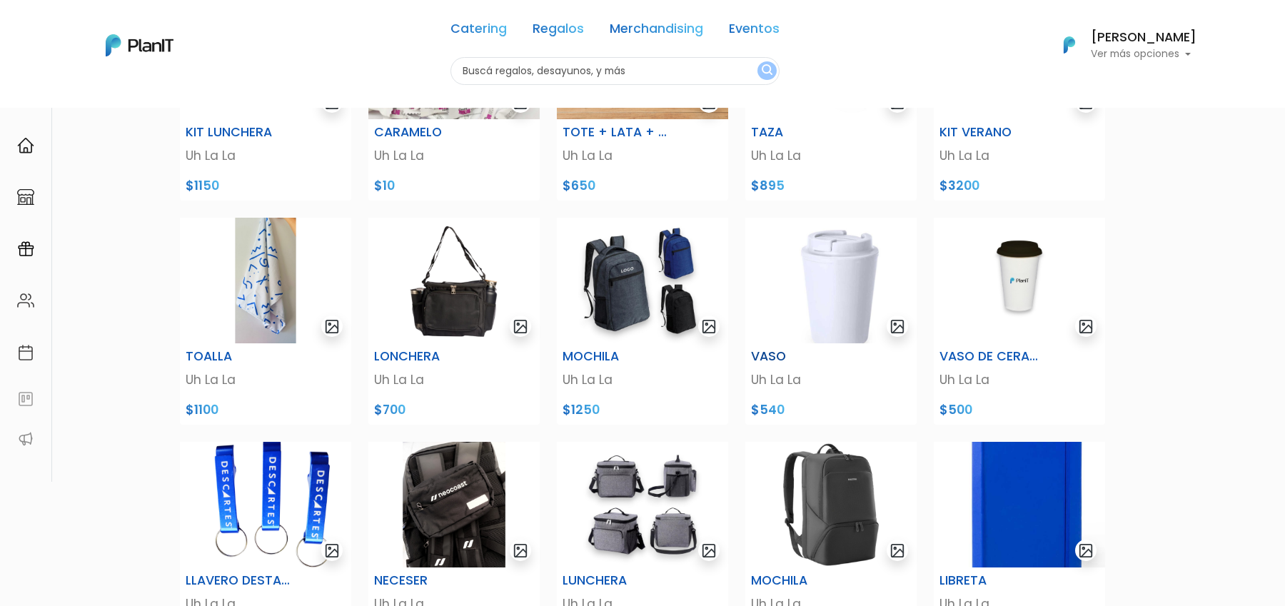
click at [830, 286] on img at bounding box center [830, 281] width 171 height 126
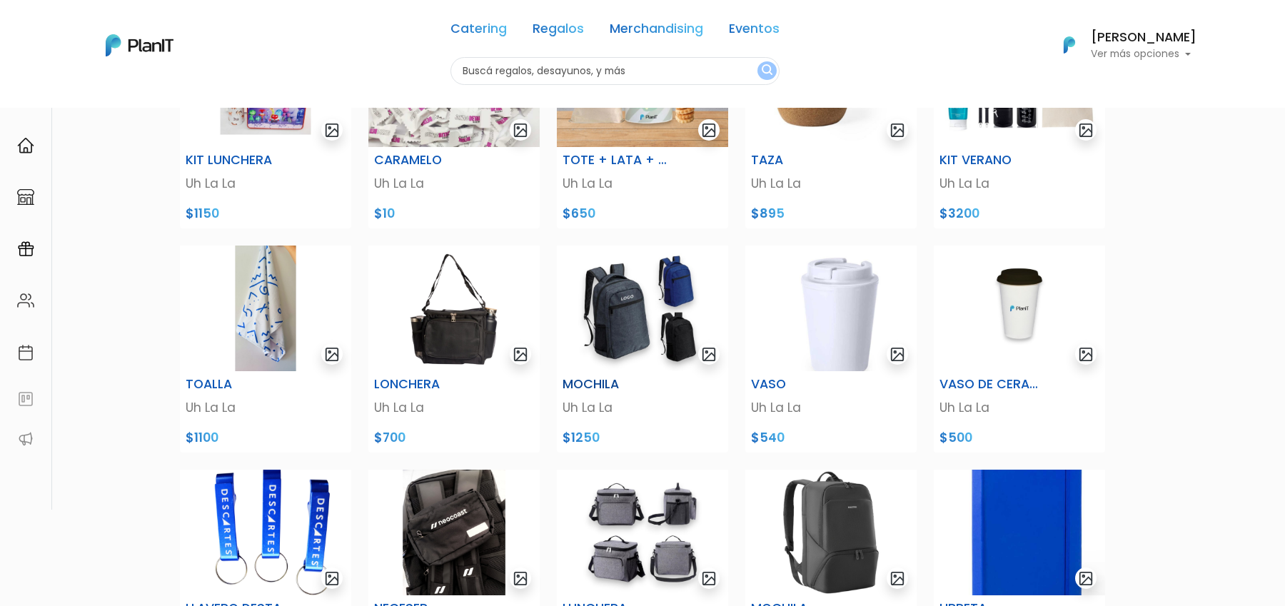
scroll to position [237, 0]
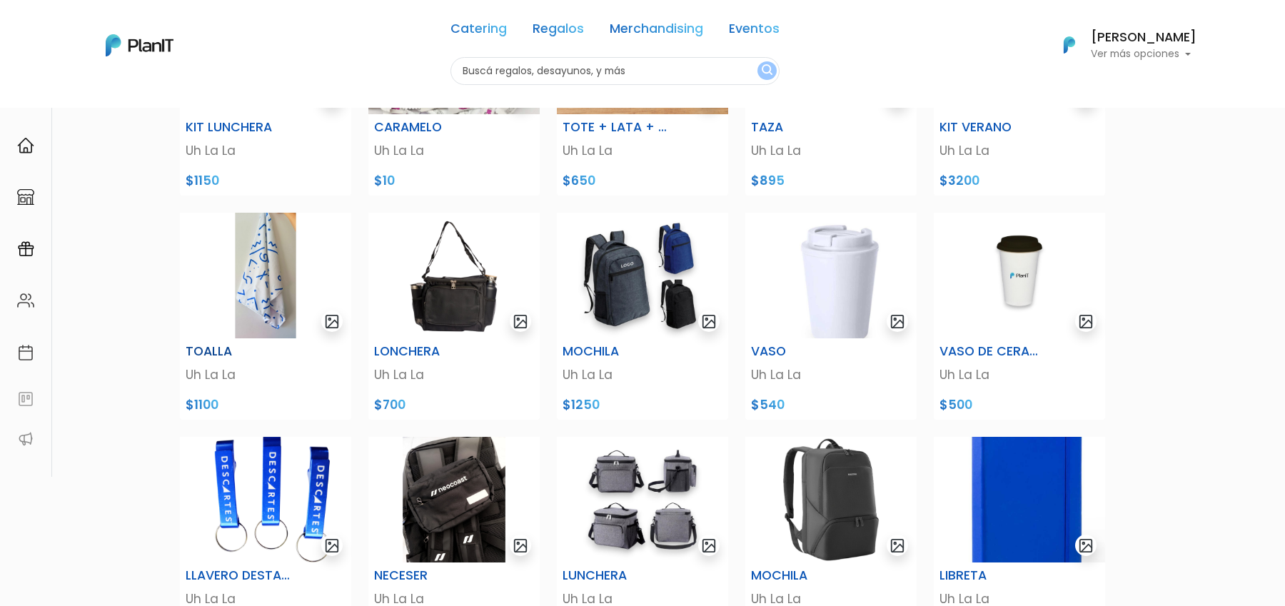
click at [283, 314] on img at bounding box center [265, 276] width 171 height 126
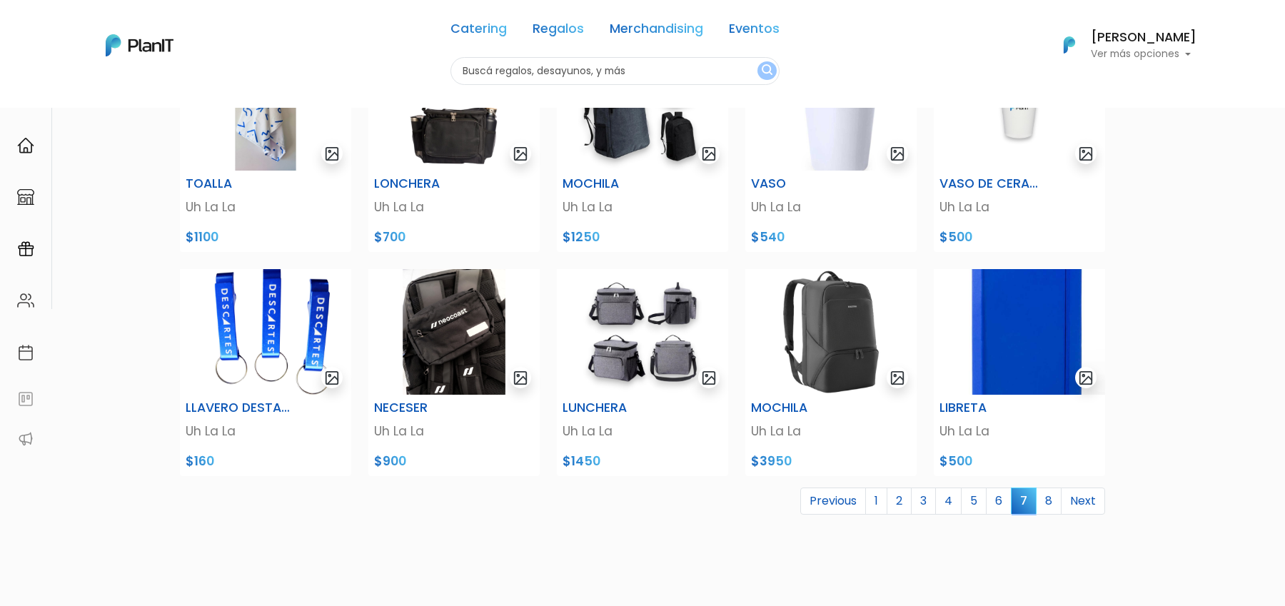
scroll to position [407, 0]
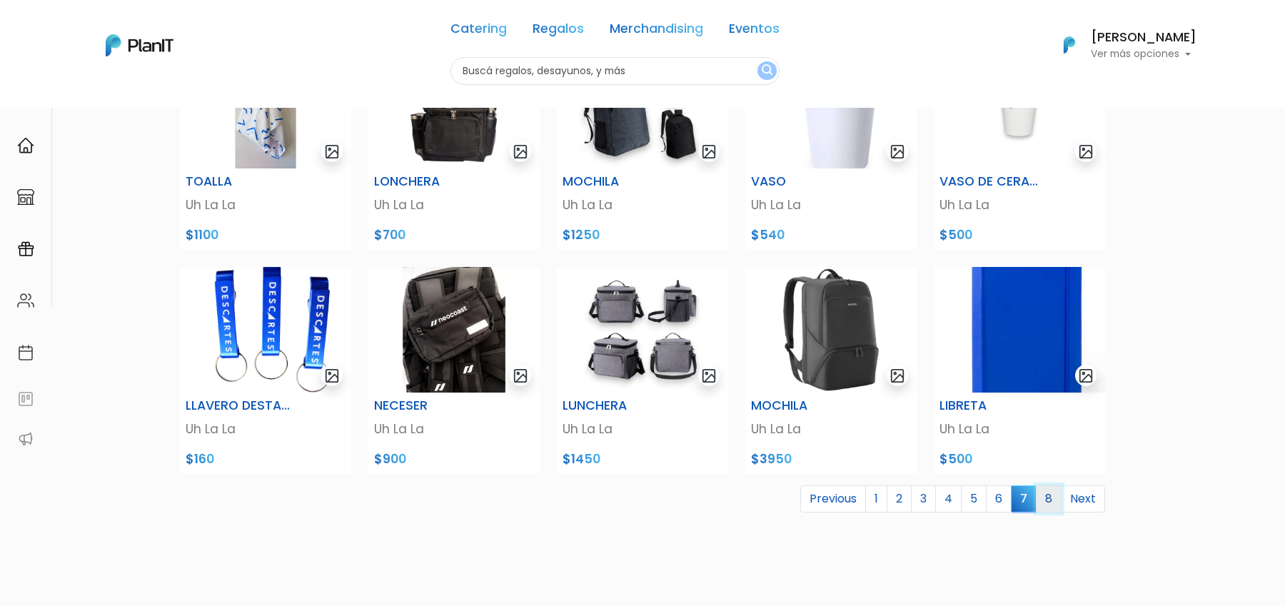
click at [1053, 500] on link "8" at bounding box center [1049, 498] width 26 height 27
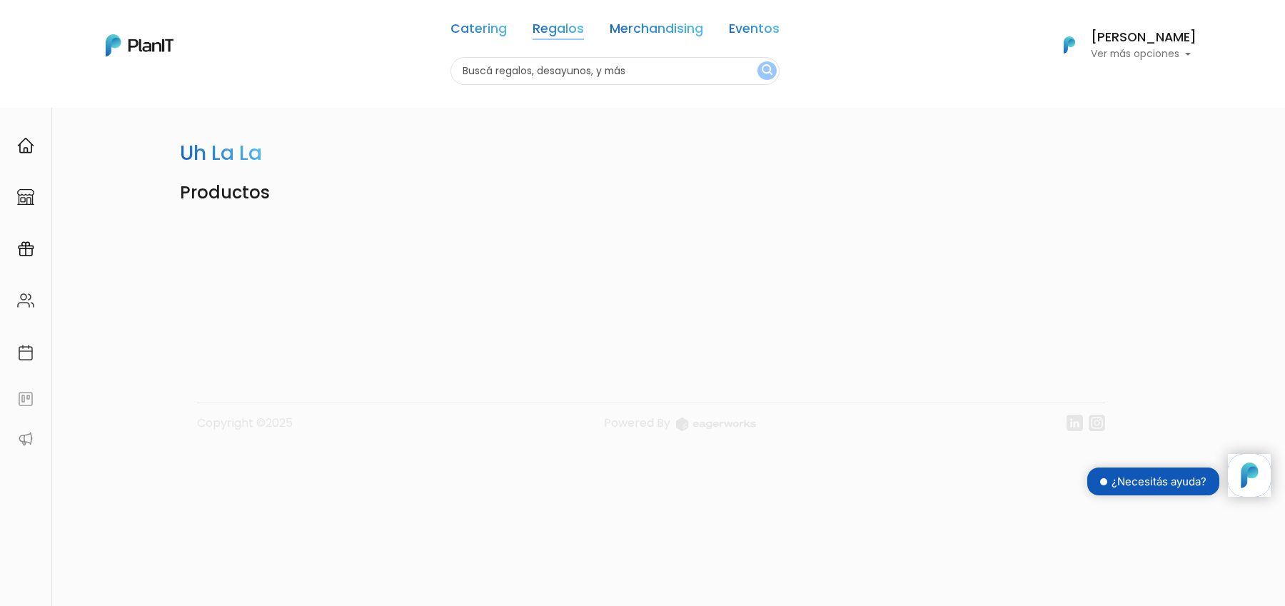
click at [540, 34] on link "Regalos" at bounding box center [558, 31] width 51 height 17
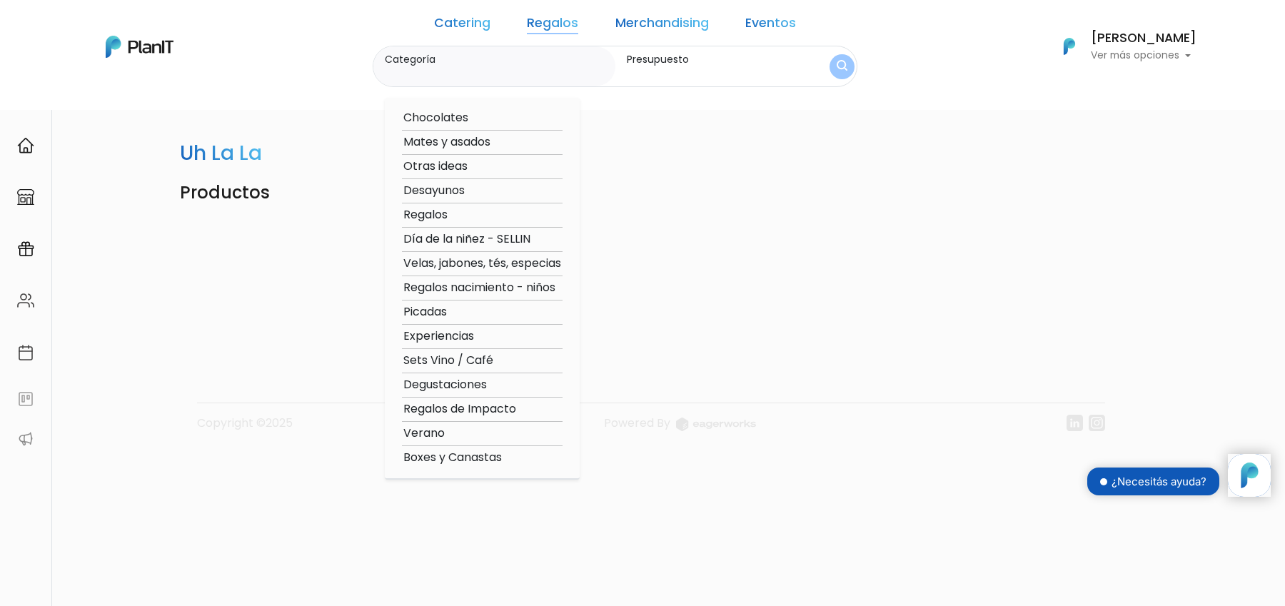
click at [492, 164] on option "Otras ideas" at bounding box center [482, 167] width 161 height 18
type input "Otras ideas"
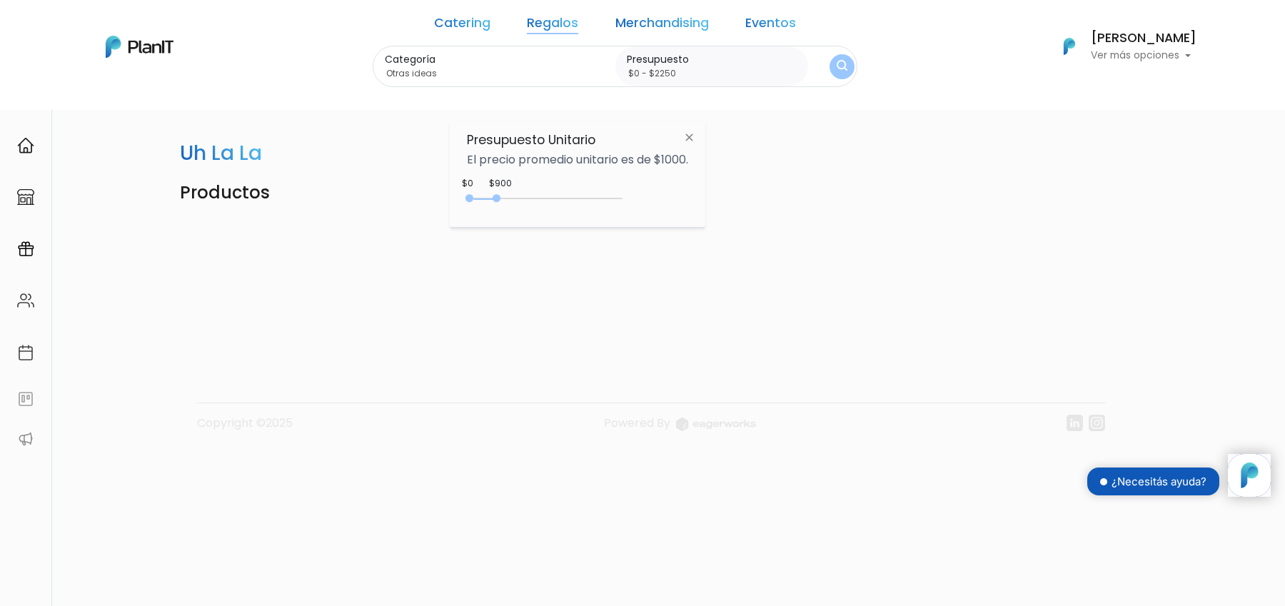
drag, startPoint x: 499, startPoint y: 198, endPoint x: 645, endPoint y: 198, distance: 146.3
click at [500, 198] on div at bounding box center [497, 198] width 8 height 8
drag, startPoint x: 573, startPoint y: 196, endPoint x: 701, endPoint y: 202, distance: 127.9
click at [701, 202] on div "Presupuesto Unitario El precio promedio unitario es de $1000. $4650 $0 0 : 4650…" at bounding box center [578, 174] width 256 height 106
type input "$0 - Más de $5000"
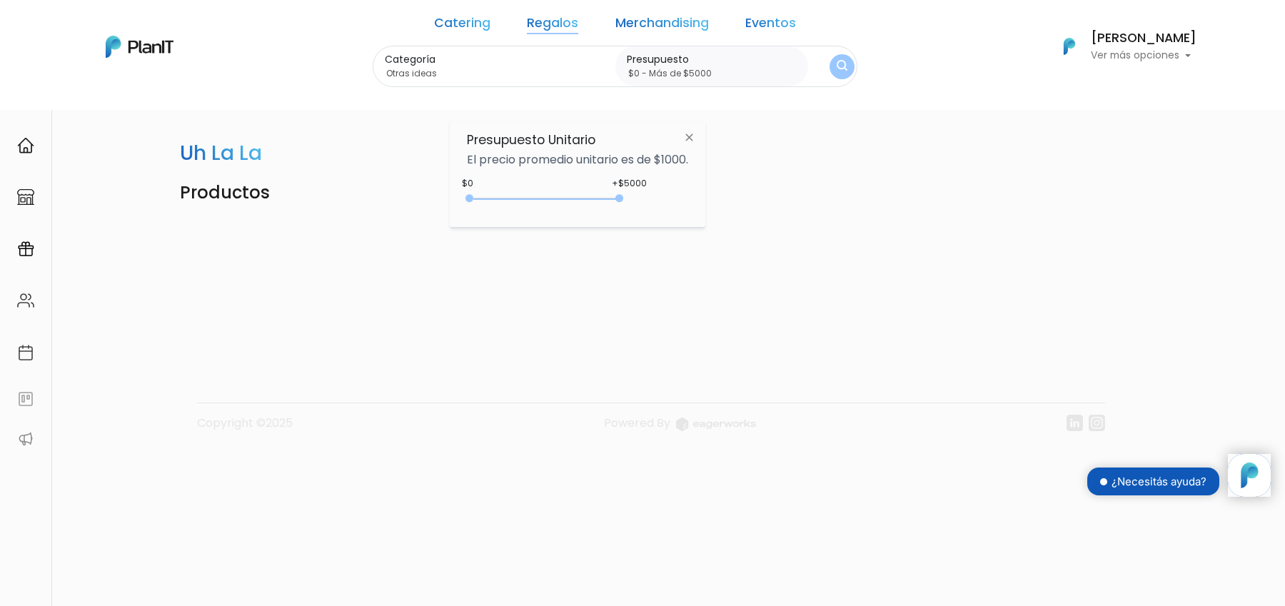
click at [837, 74] on img "submit" at bounding box center [842, 67] width 11 height 14
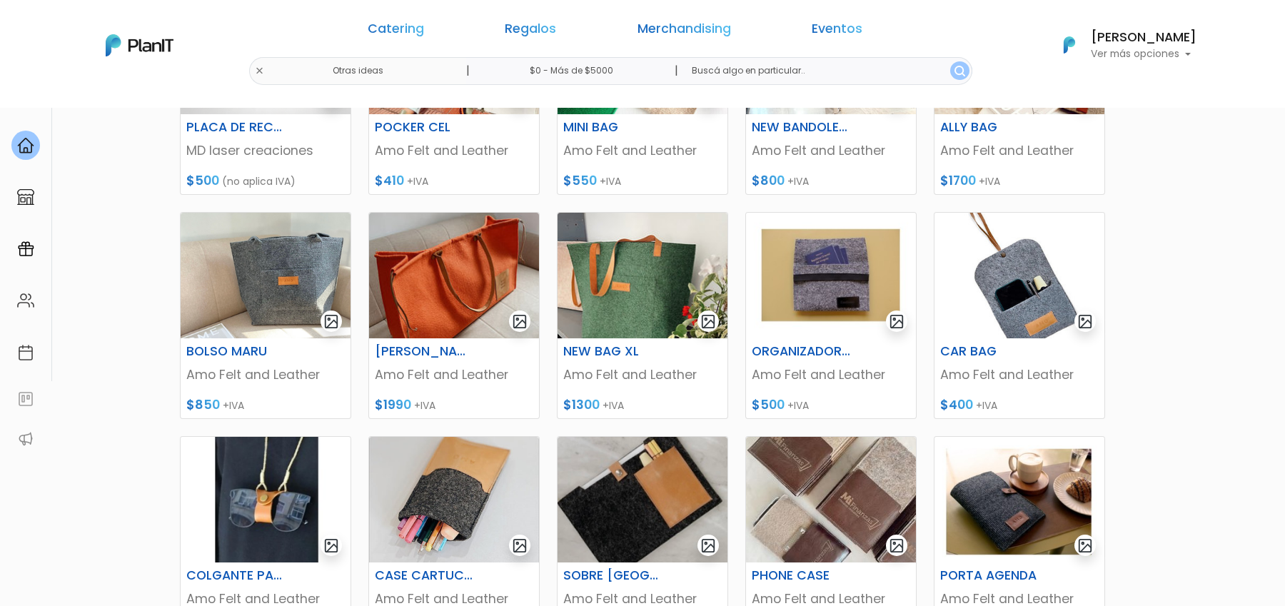
scroll to position [642, 0]
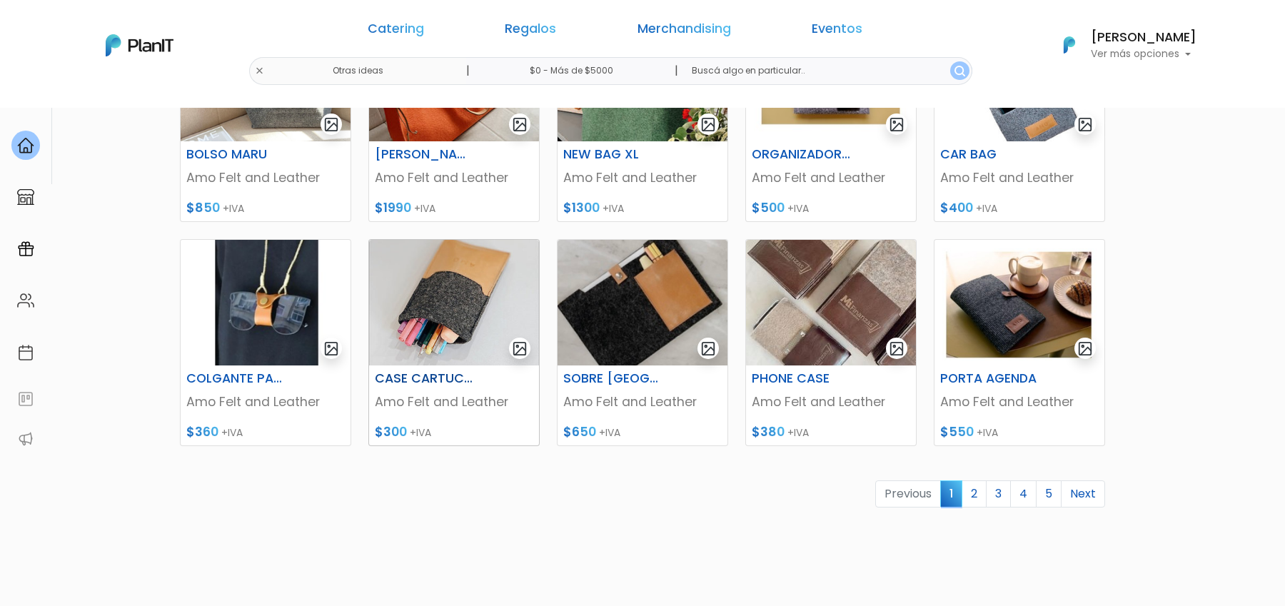
scroll to position [530, 0]
click at [981, 490] on link "2" at bounding box center [974, 493] width 25 height 27
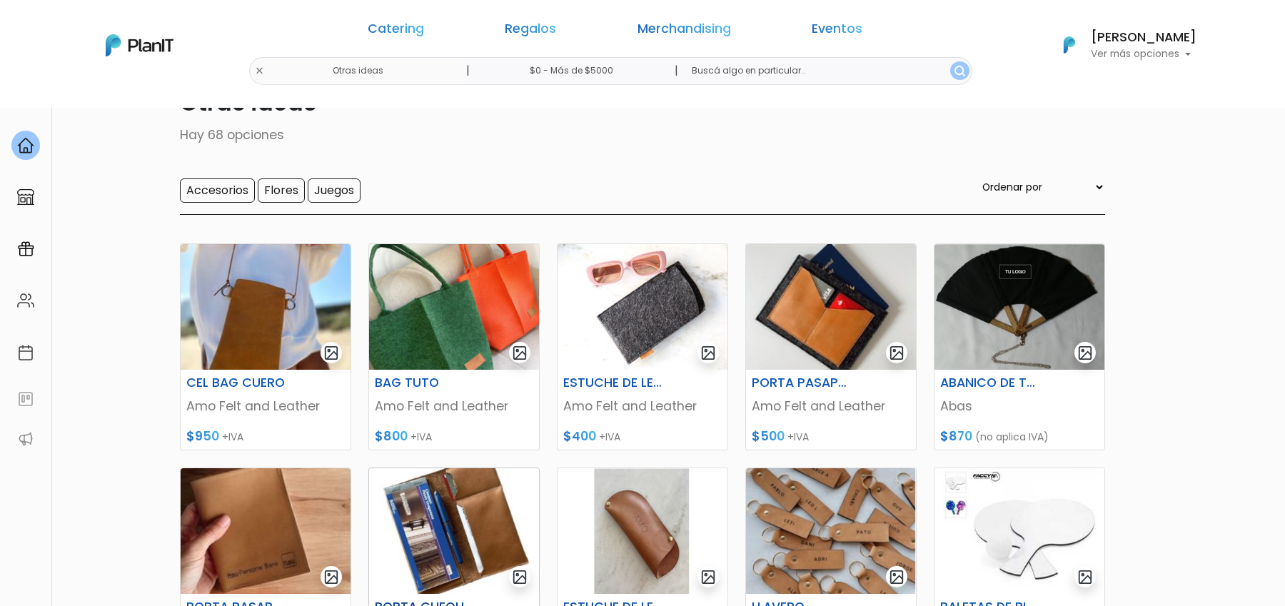
scroll to position [58, 0]
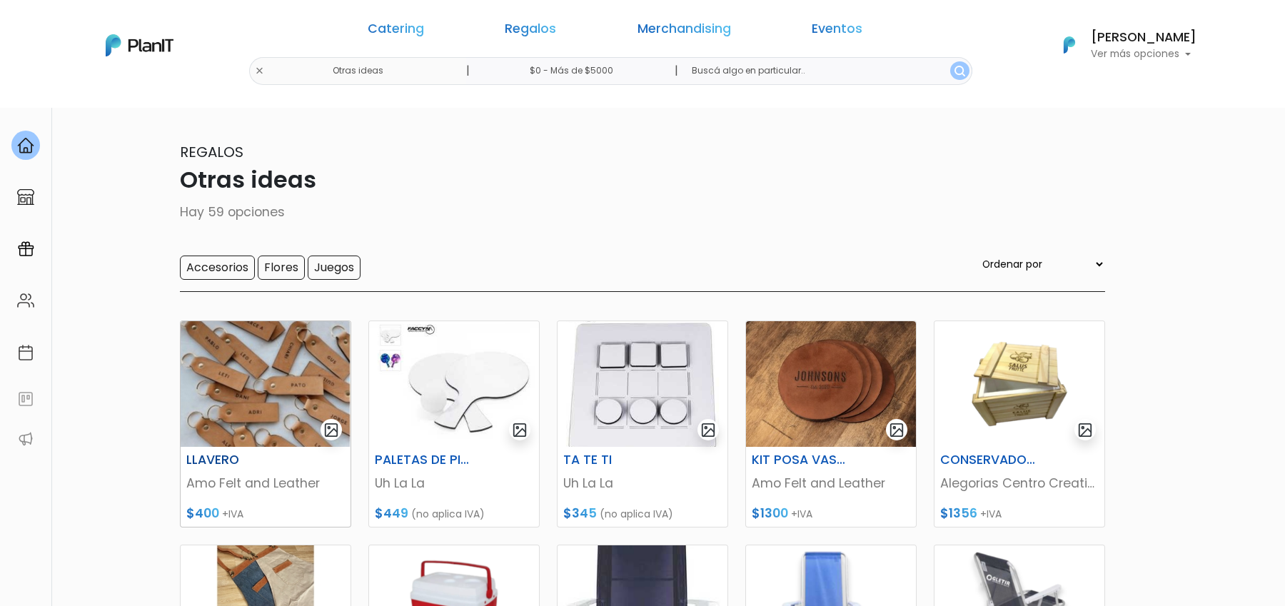
click at [228, 483] on p "Amo Felt and Leather" at bounding box center [265, 483] width 158 height 19
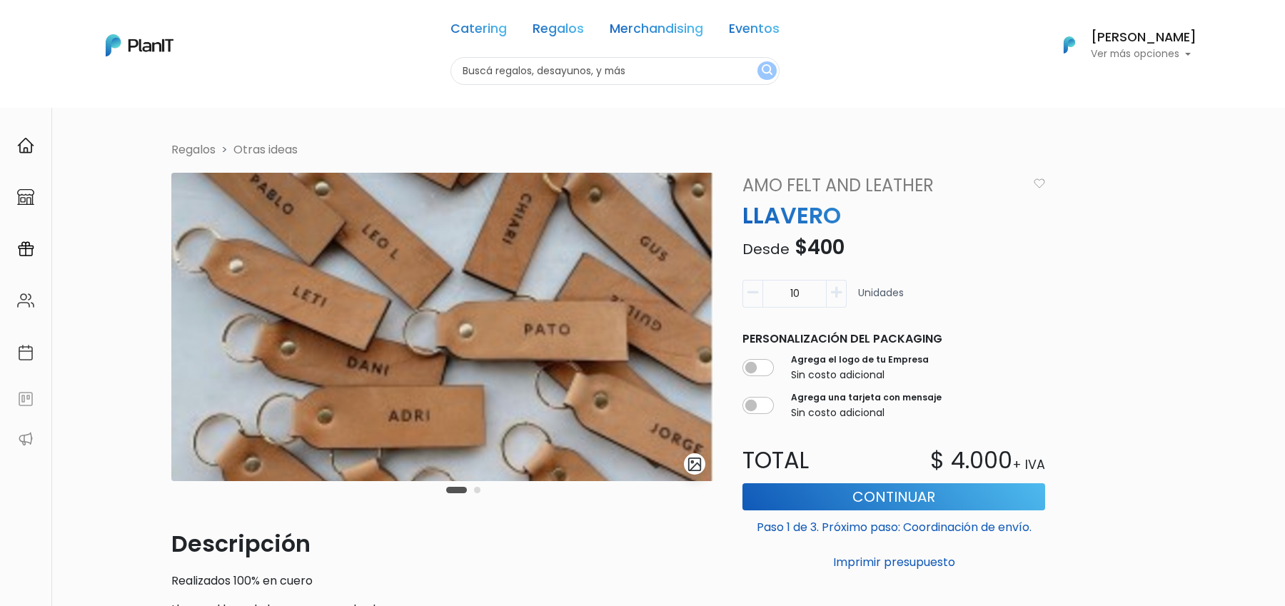
click at [857, 193] on link "Amo Felt and Leather" at bounding box center [880, 186] width 293 height 26
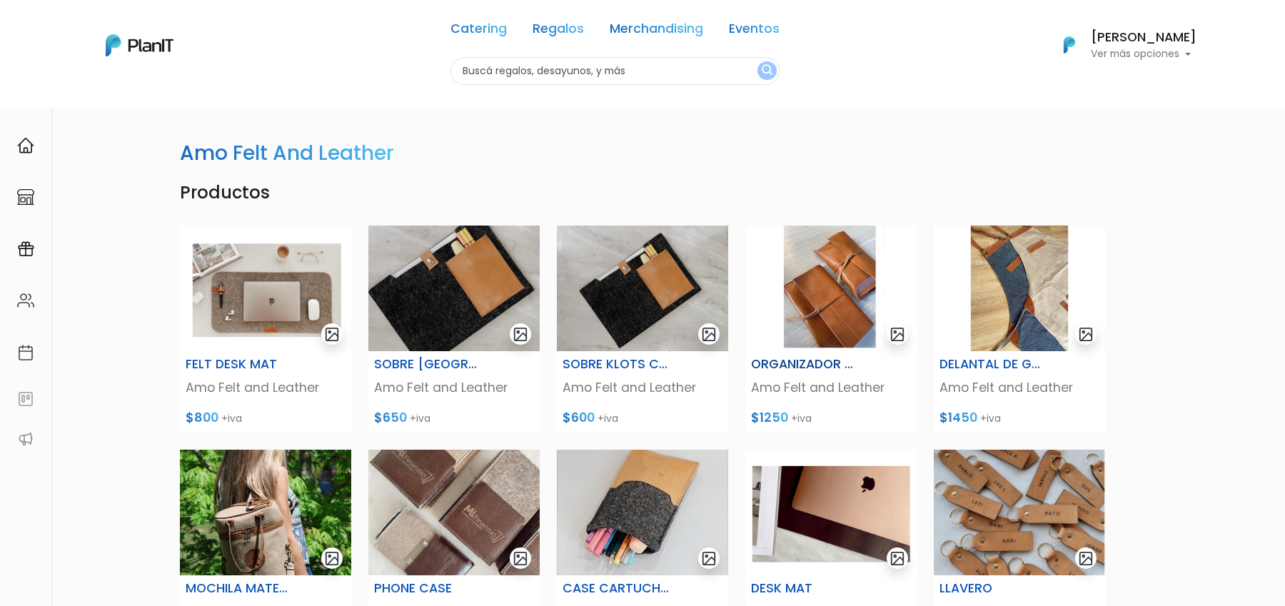
click at [797, 308] on img at bounding box center [830, 289] width 171 height 126
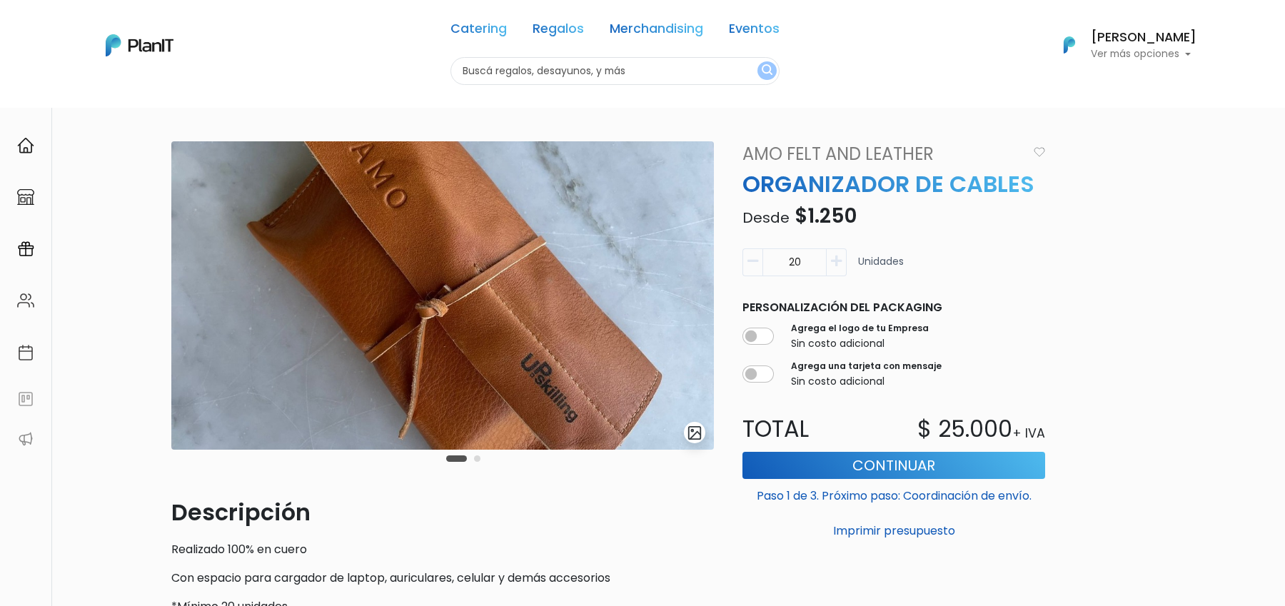
click at [695, 433] on img "submit" at bounding box center [695, 433] width 16 height 16
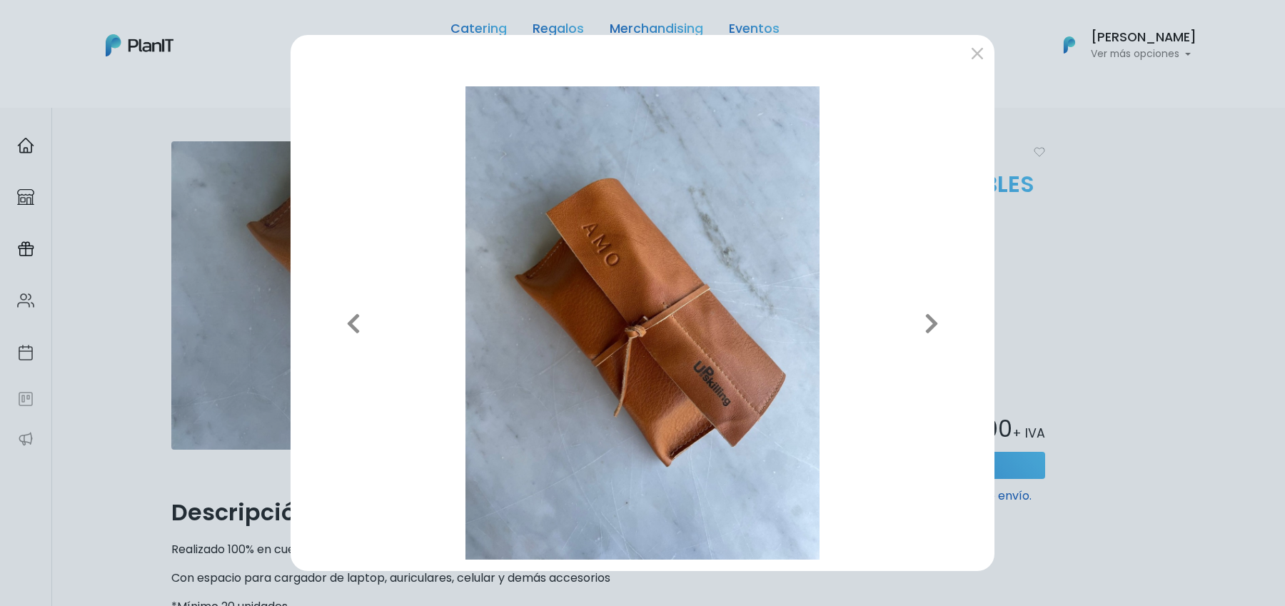
click at [1188, 279] on div "Previous Next" at bounding box center [642, 303] width 1285 height 606
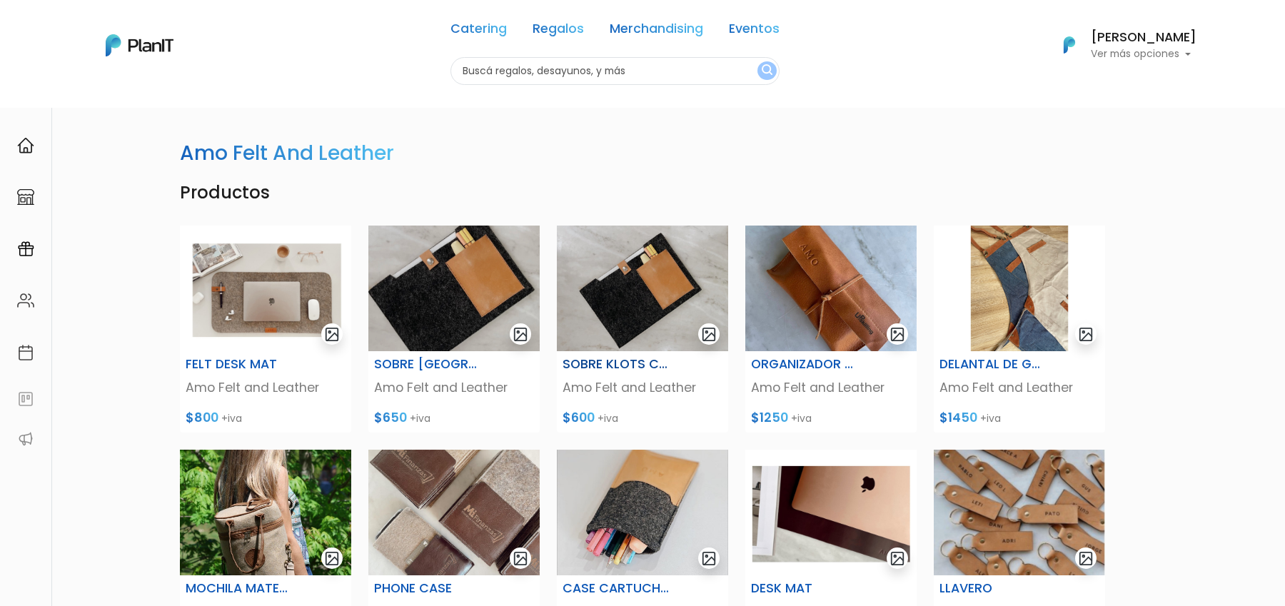
click at [640, 307] on img at bounding box center [642, 289] width 171 height 126
click at [466, 337] on img at bounding box center [453, 289] width 171 height 126
click at [422, 258] on img at bounding box center [453, 289] width 171 height 126
click at [604, 293] on img at bounding box center [642, 289] width 171 height 126
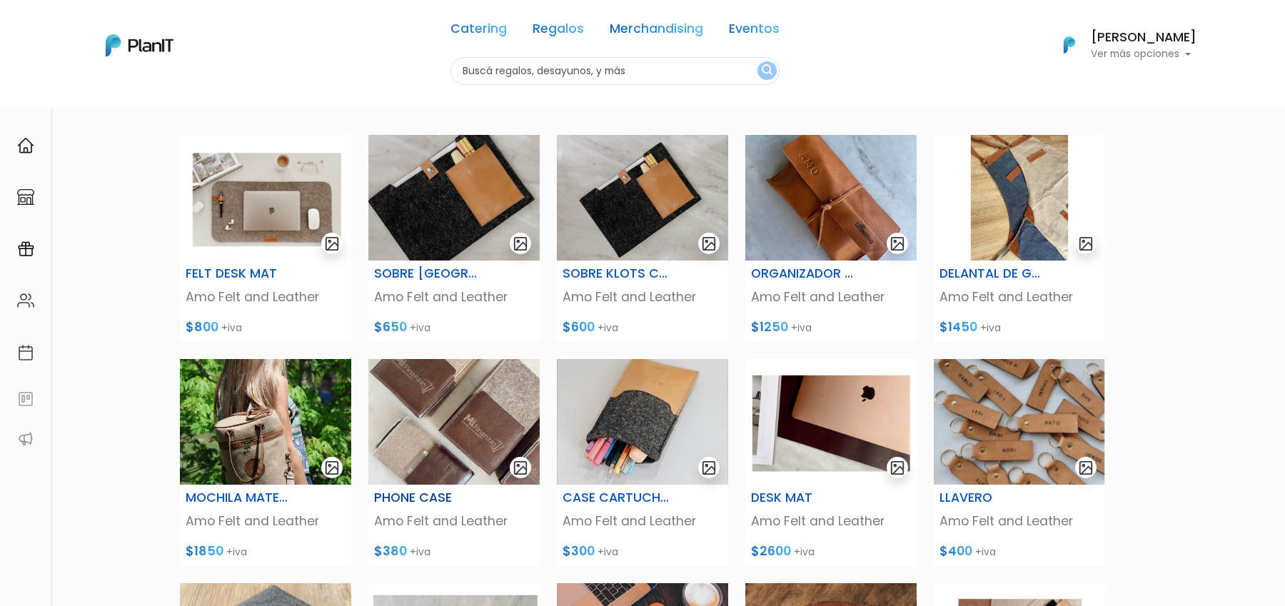
scroll to position [96, 0]
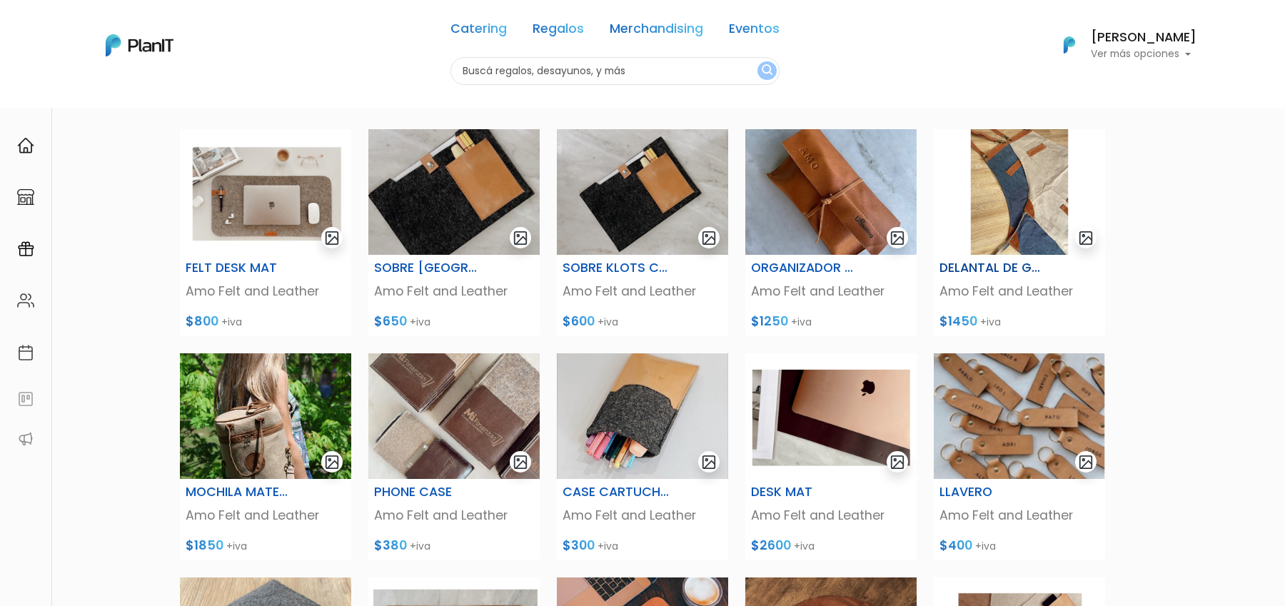
click at [1006, 200] on img at bounding box center [1019, 192] width 171 height 126
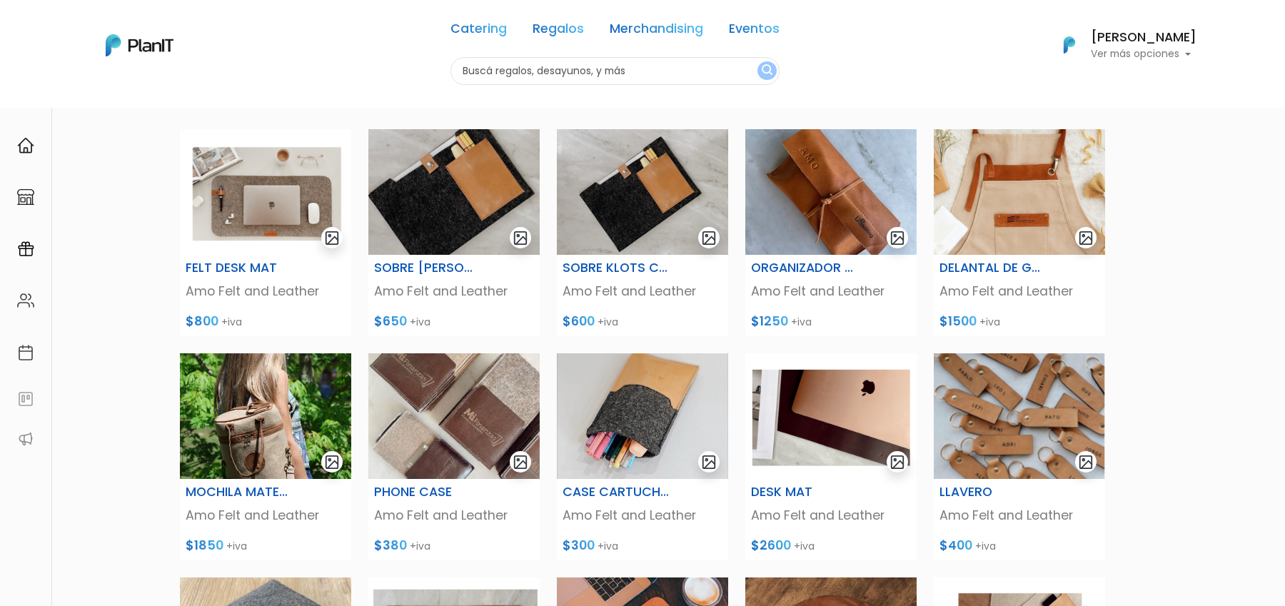
click at [1161, 226] on div "Amo Felt and Leather Productos FELT DESK MAT Amo Felt and Leather $800 +iva SOB…" at bounding box center [642, 540] width 1285 height 1059
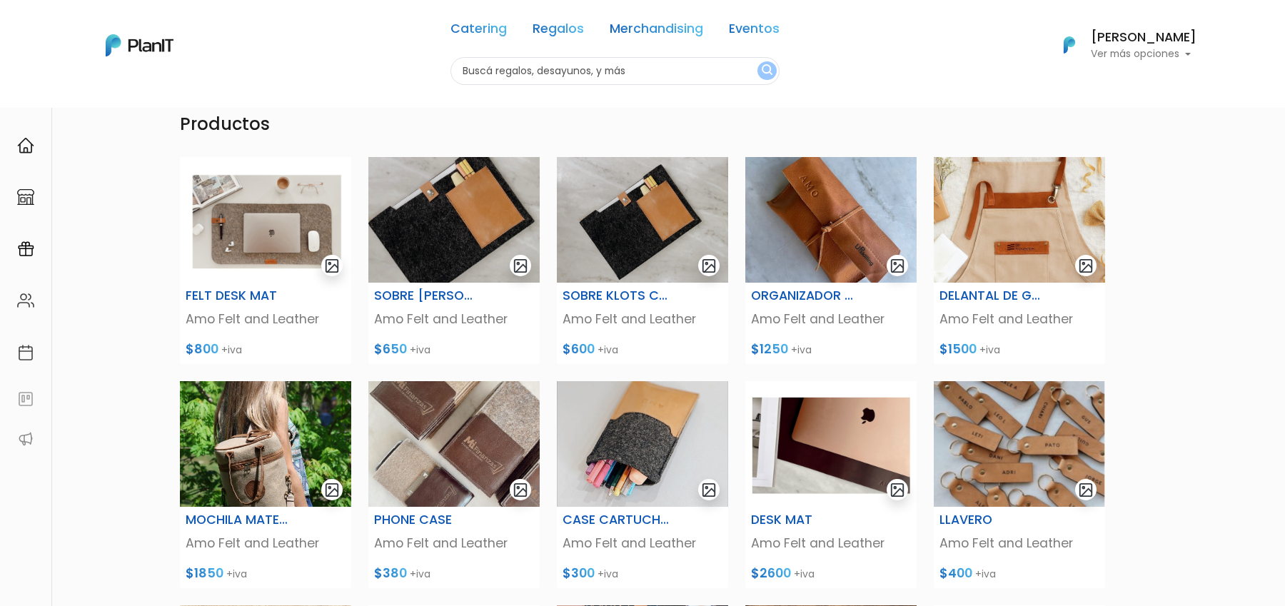
scroll to position [126, 0]
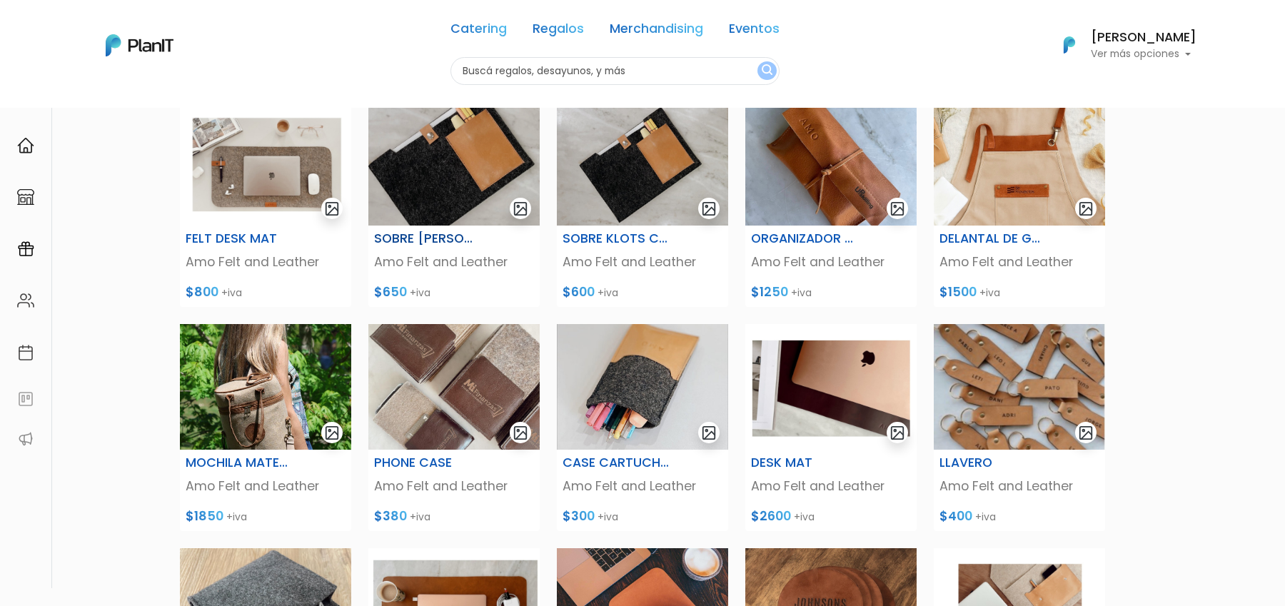
click at [458, 188] on img at bounding box center [453, 163] width 171 height 126
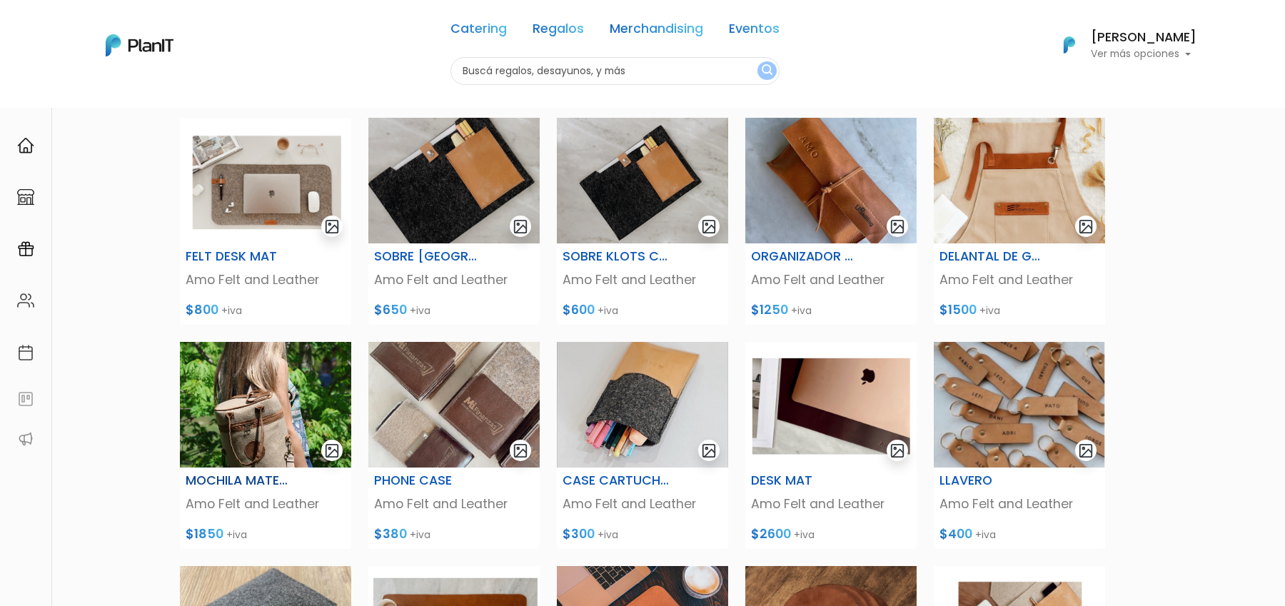
click at [279, 409] on img at bounding box center [265, 405] width 171 height 126
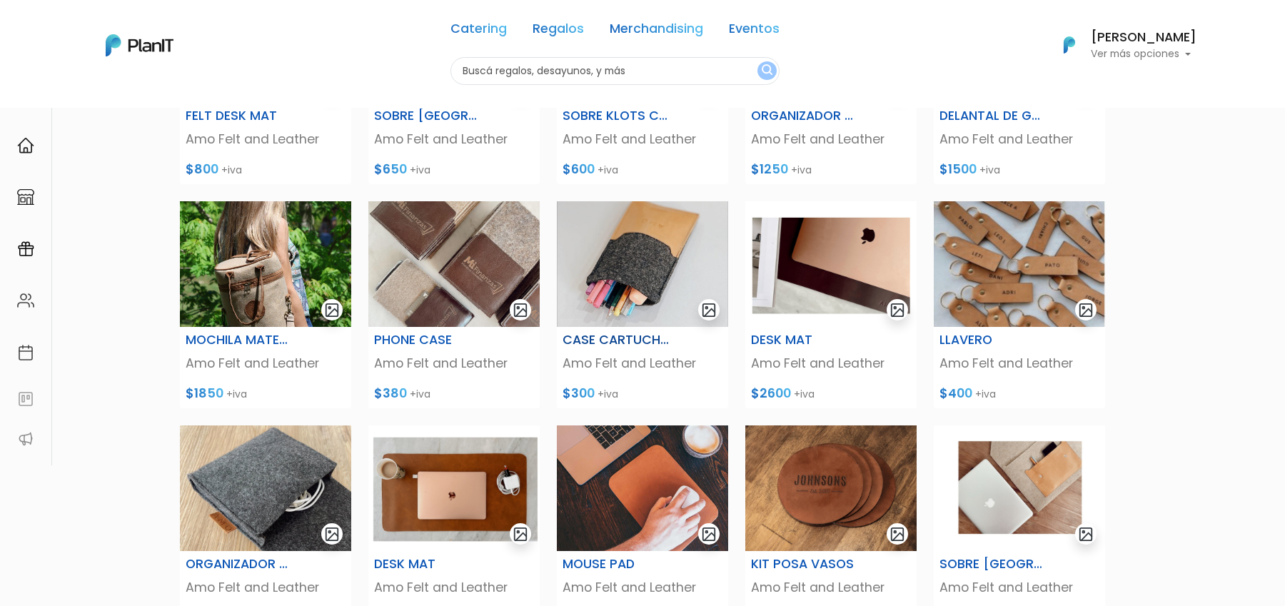
scroll to position [251, 0]
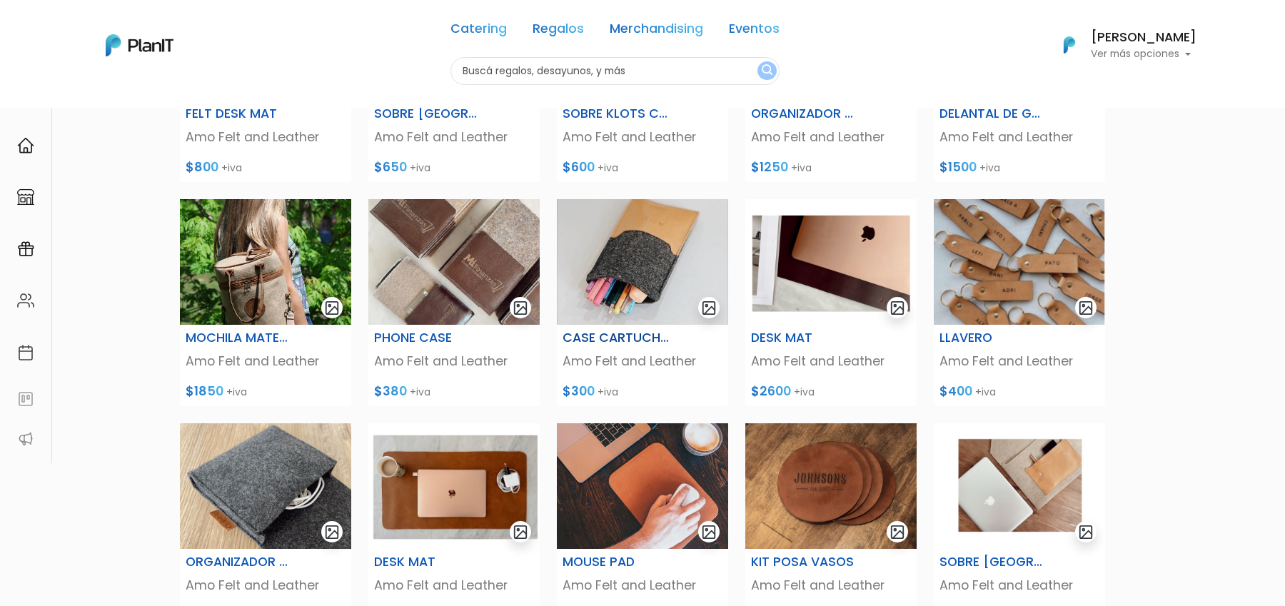
click at [637, 281] on img at bounding box center [642, 262] width 171 height 126
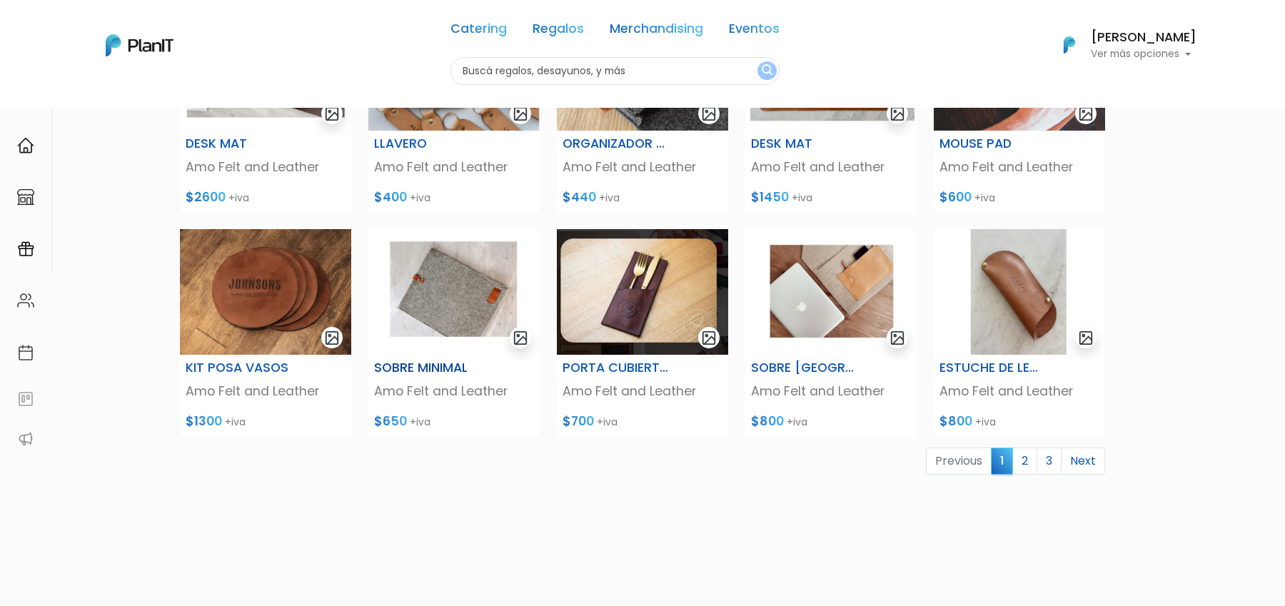
scroll to position [452, 0]
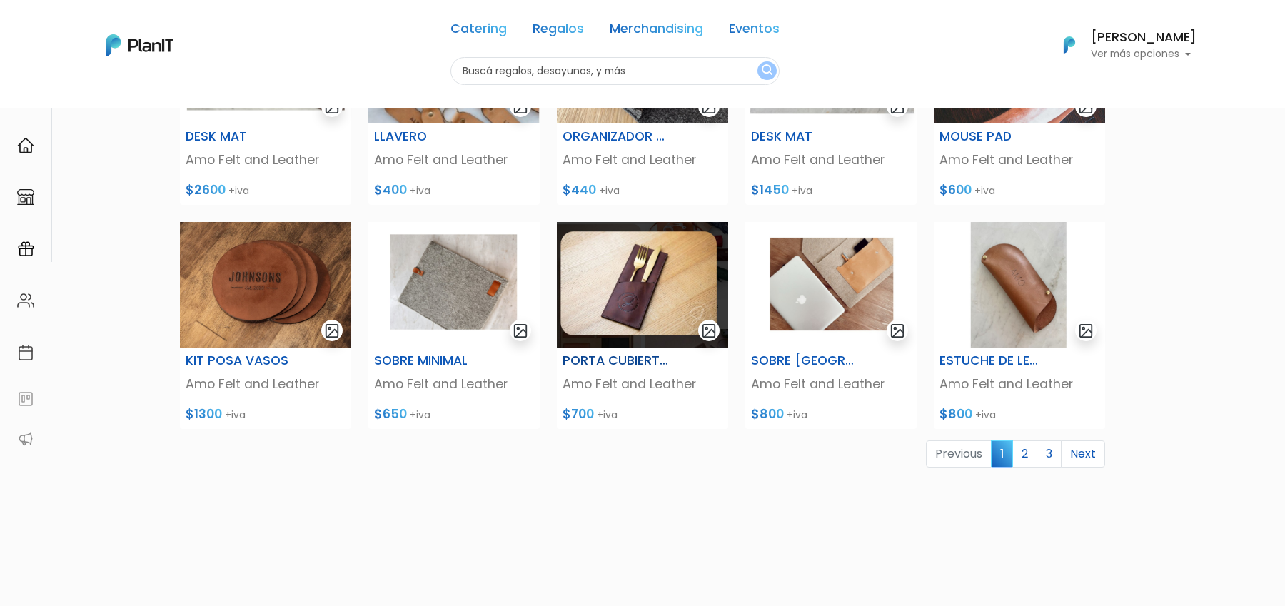
click at [641, 312] on img at bounding box center [642, 285] width 171 height 126
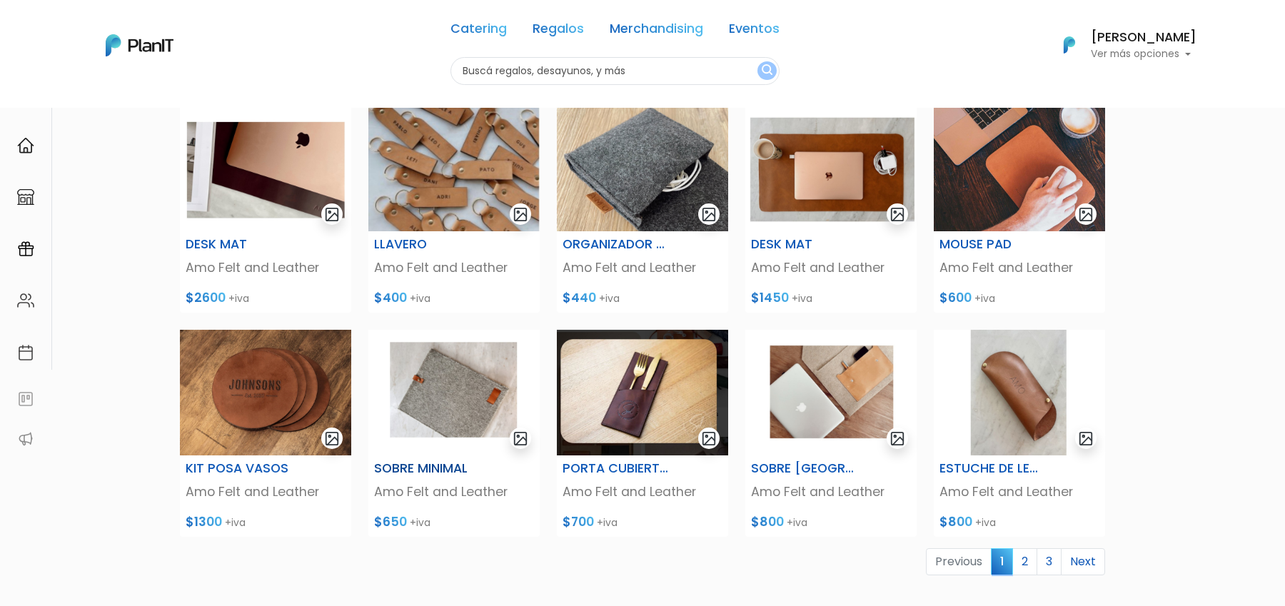
scroll to position [346, 0]
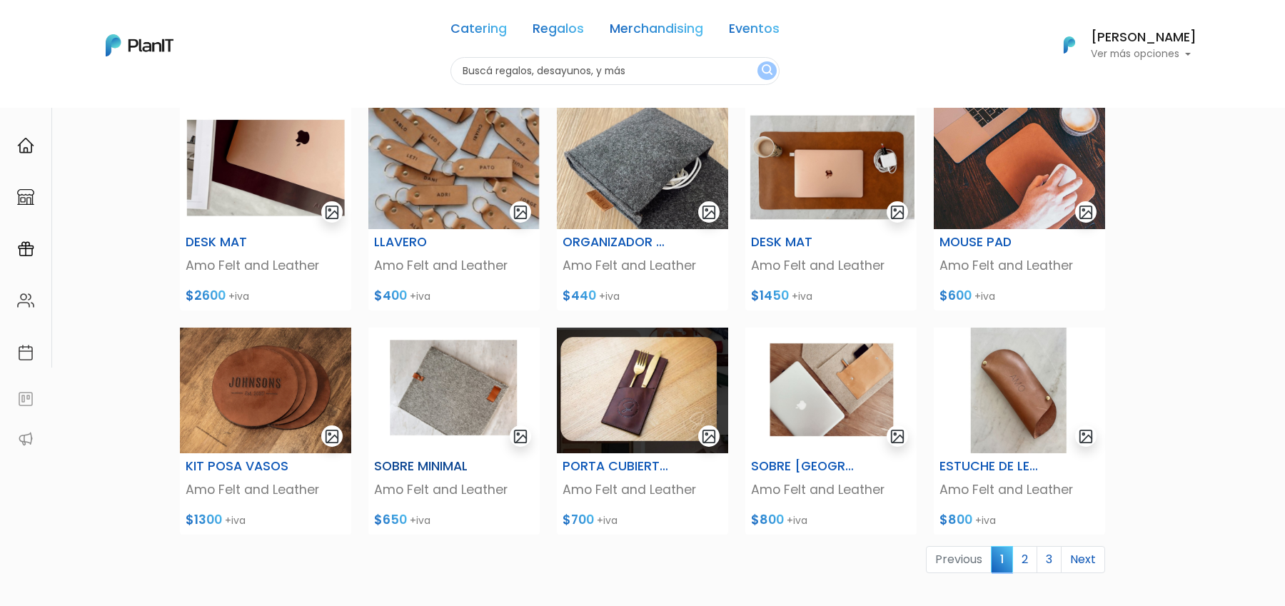
click at [457, 418] on img at bounding box center [453, 391] width 171 height 126
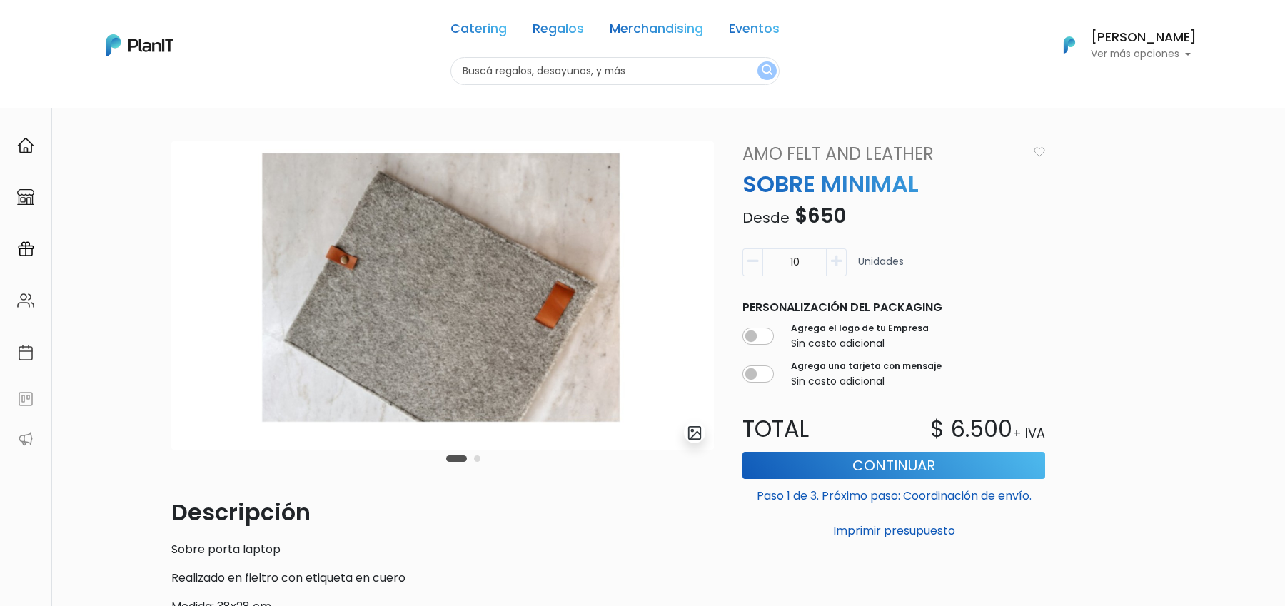
click at [480, 455] on div "Carousel Pagination" at bounding box center [463, 458] width 41 height 17
click at [481, 457] on div "Carousel Pagination" at bounding box center [463, 458] width 41 height 17
click at [475, 462] on div "Carousel Pagination" at bounding box center [463, 458] width 41 height 17
click at [478, 460] on button "Carousel Page 2" at bounding box center [477, 458] width 6 height 6
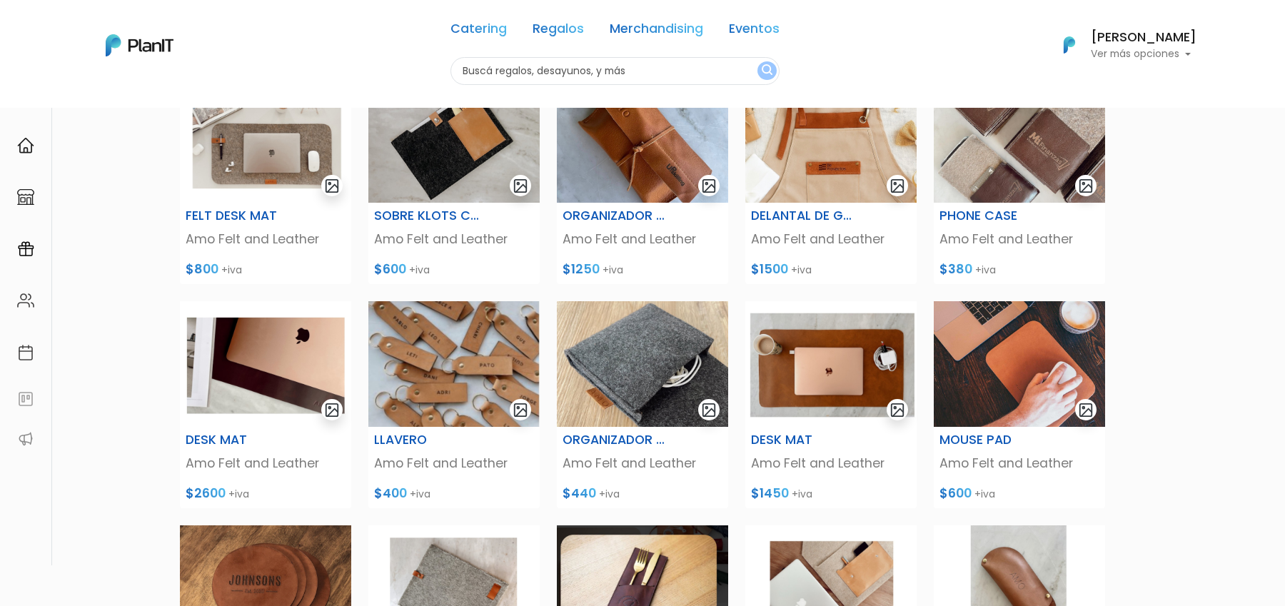
scroll to position [151, 0]
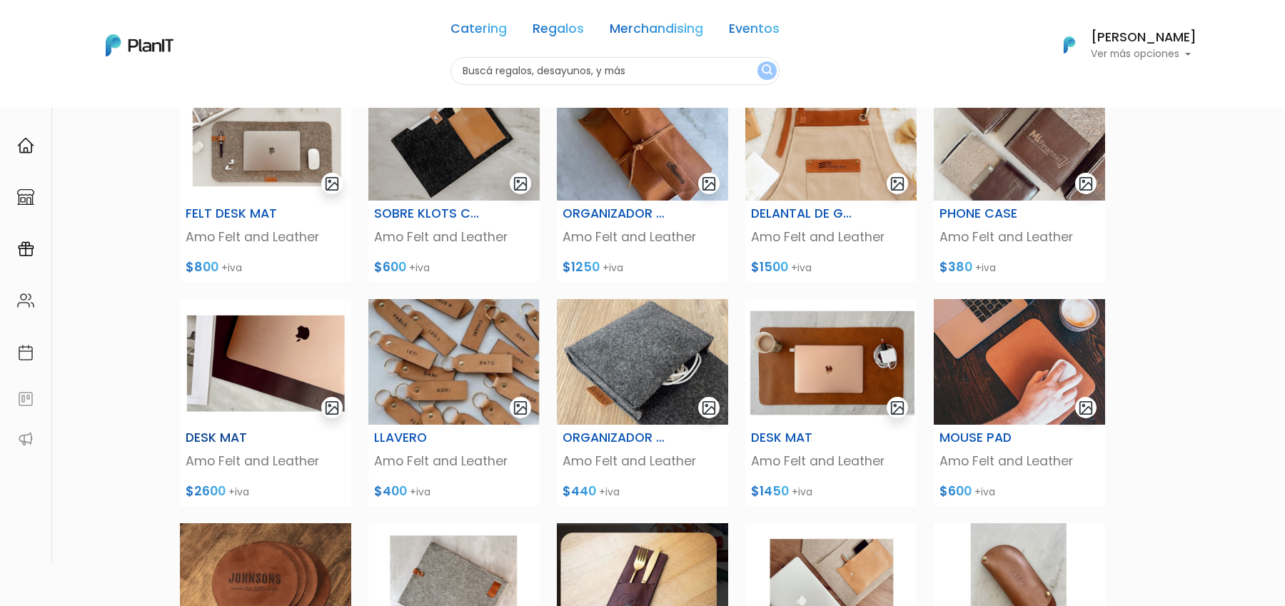
click at [277, 415] on img at bounding box center [265, 362] width 171 height 126
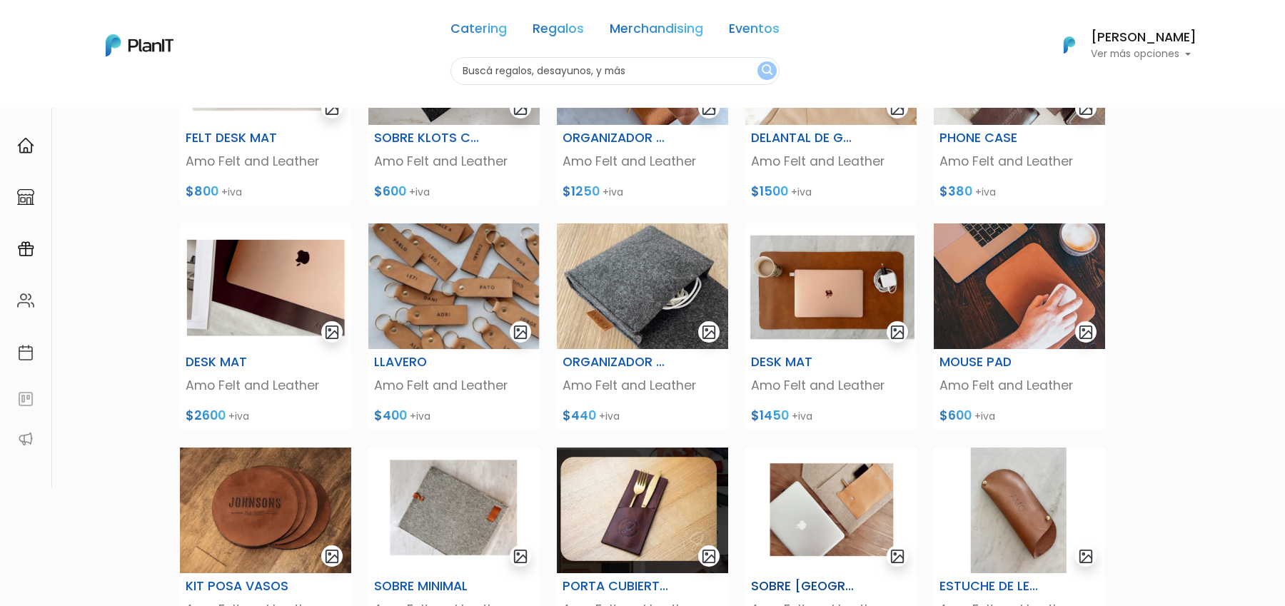
scroll to position [452, 0]
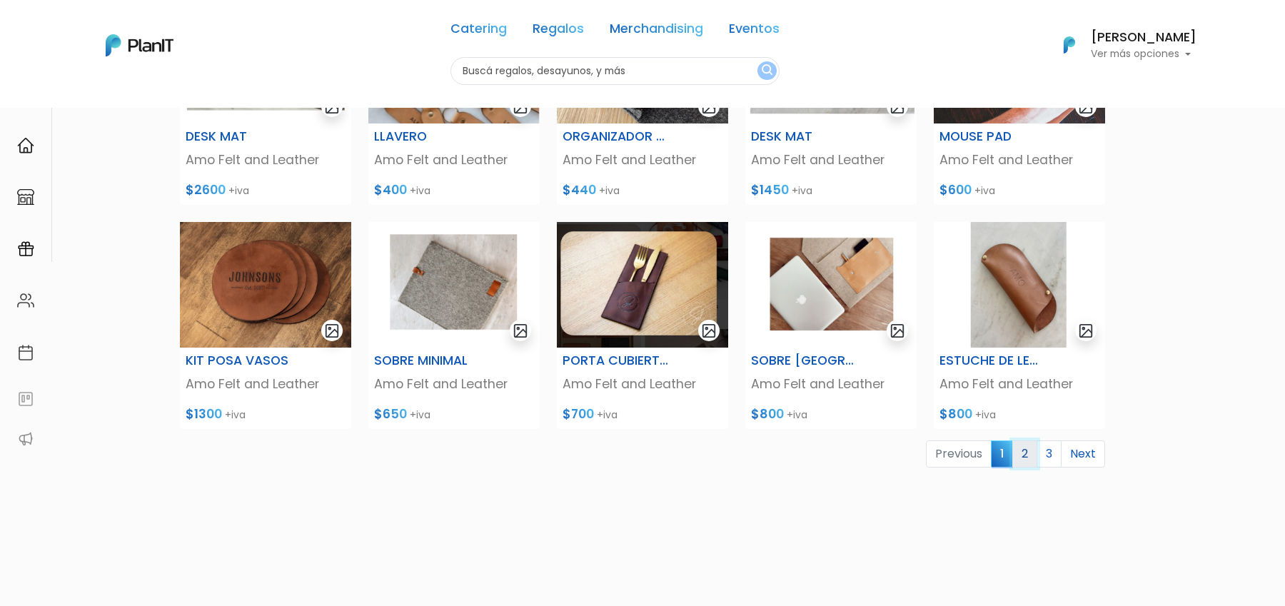
click at [1027, 452] on link "2" at bounding box center [1024, 453] width 25 height 27
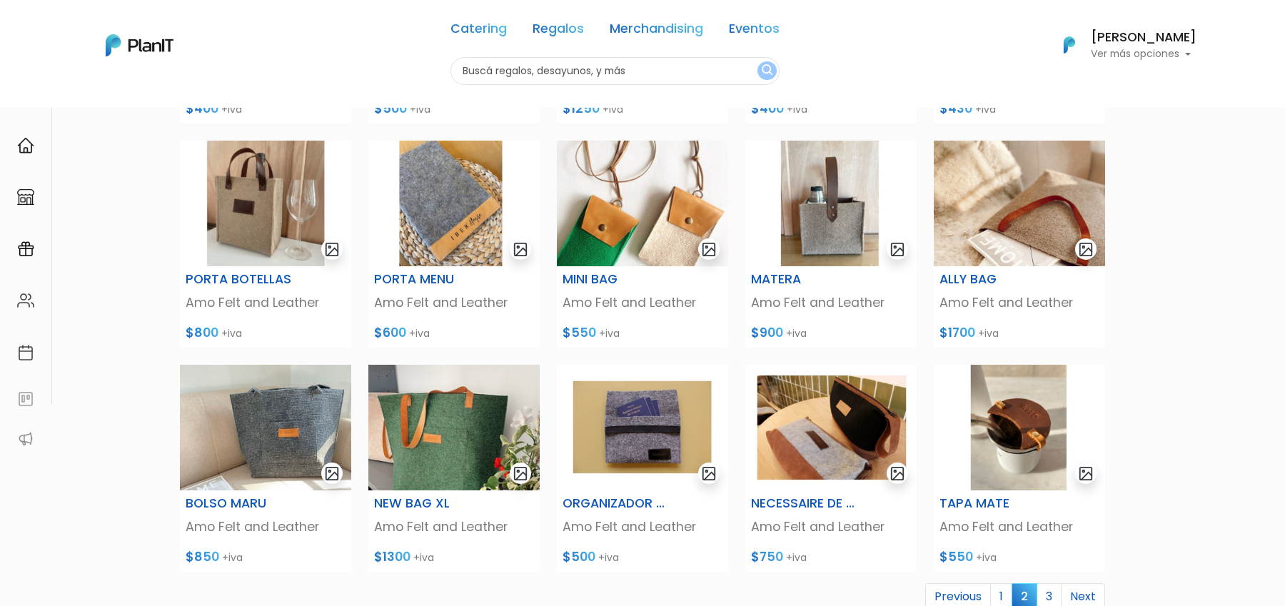
scroll to position [308, 0]
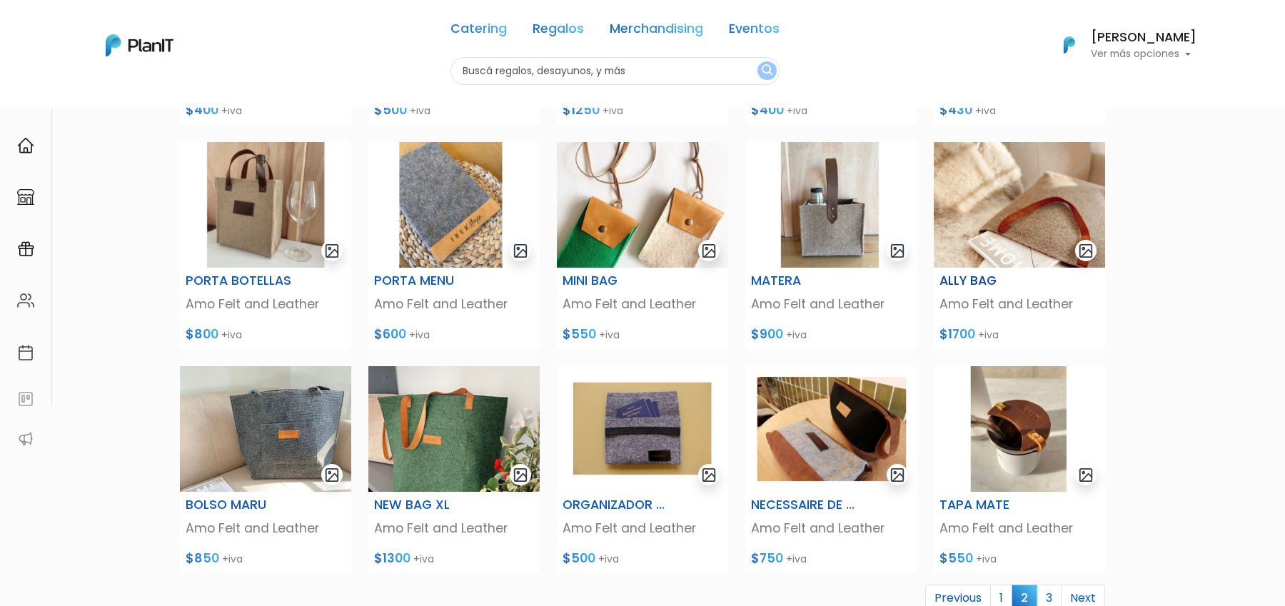
click at [1003, 228] on img at bounding box center [1019, 205] width 171 height 126
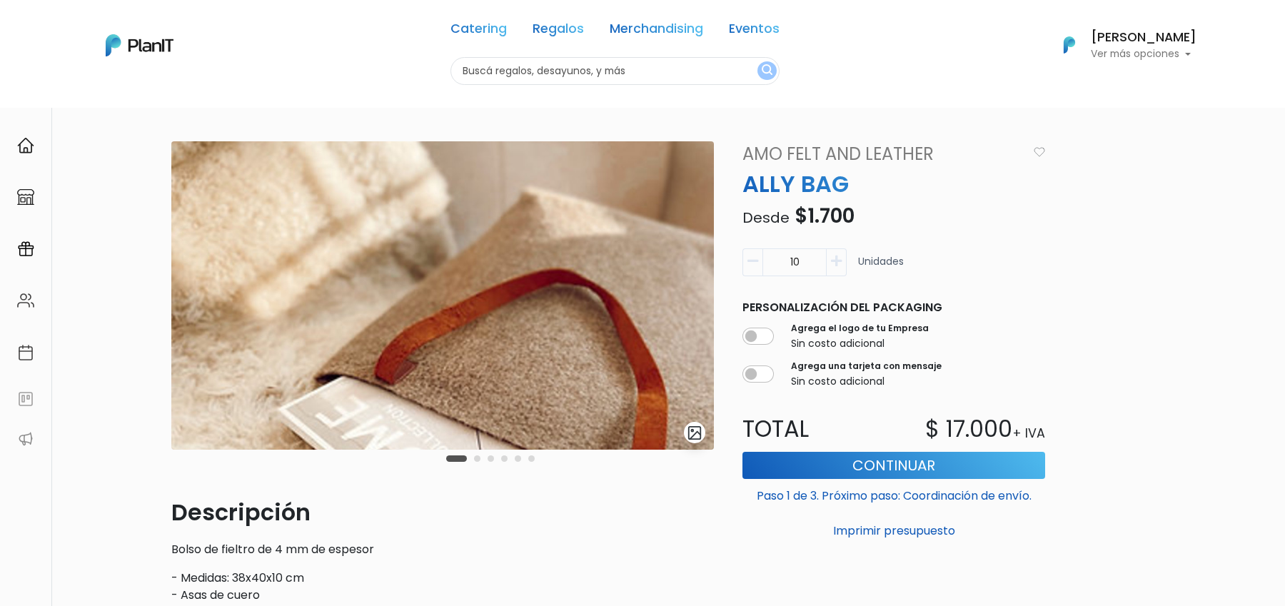
click at [478, 457] on button "Carousel Page 2" at bounding box center [477, 458] width 6 height 6
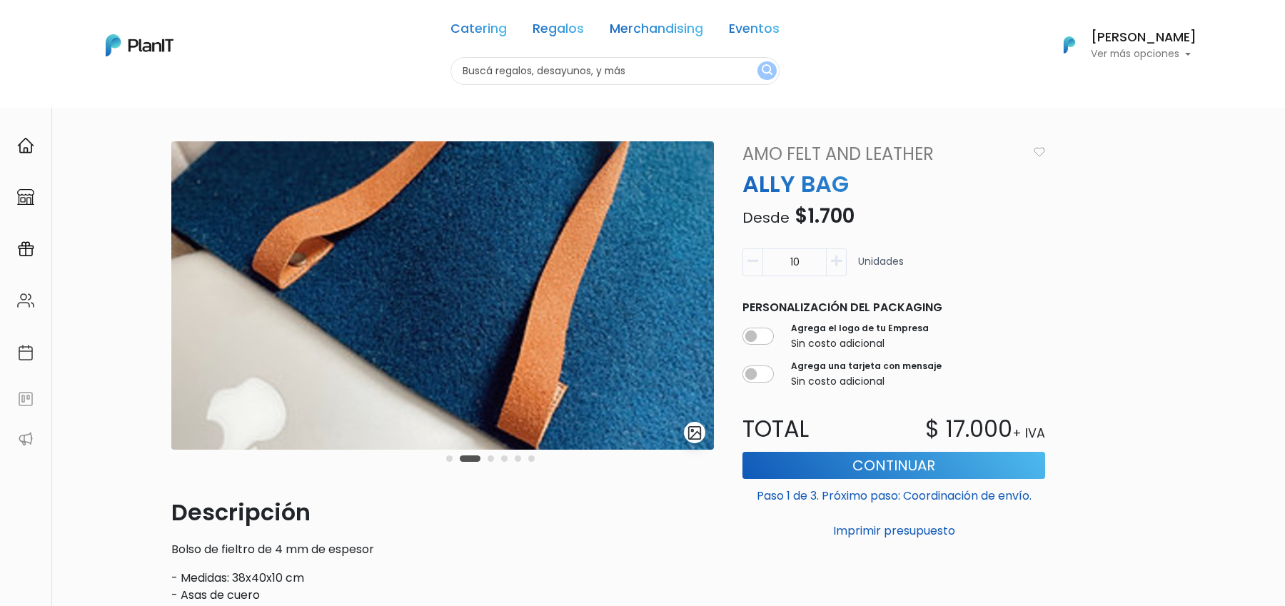
click at [490, 458] on button "Carousel Page 3" at bounding box center [491, 458] width 6 height 6
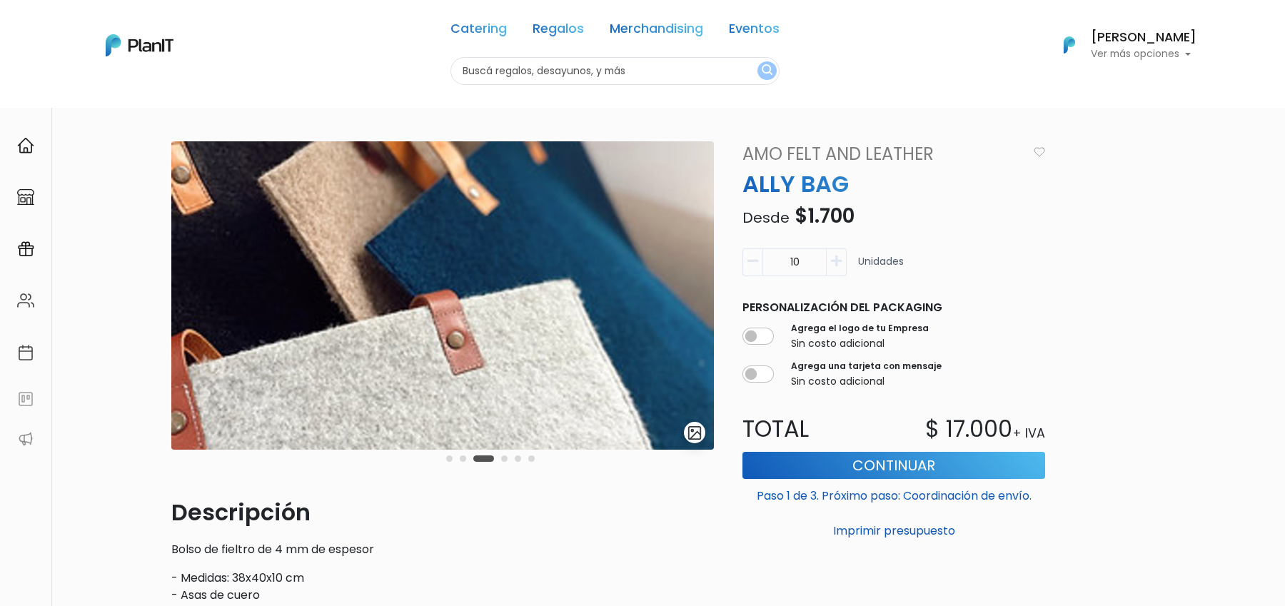
click at [512, 459] on div "Carousel Pagination" at bounding box center [491, 458] width 96 height 17
click at [525, 459] on div "Carousel Pagination" at bounding box center [491, 458] width 96 height 17
click at [530, 459] on button "Carousel Page 6" at bounding box center [531, 458] width 6 height 6
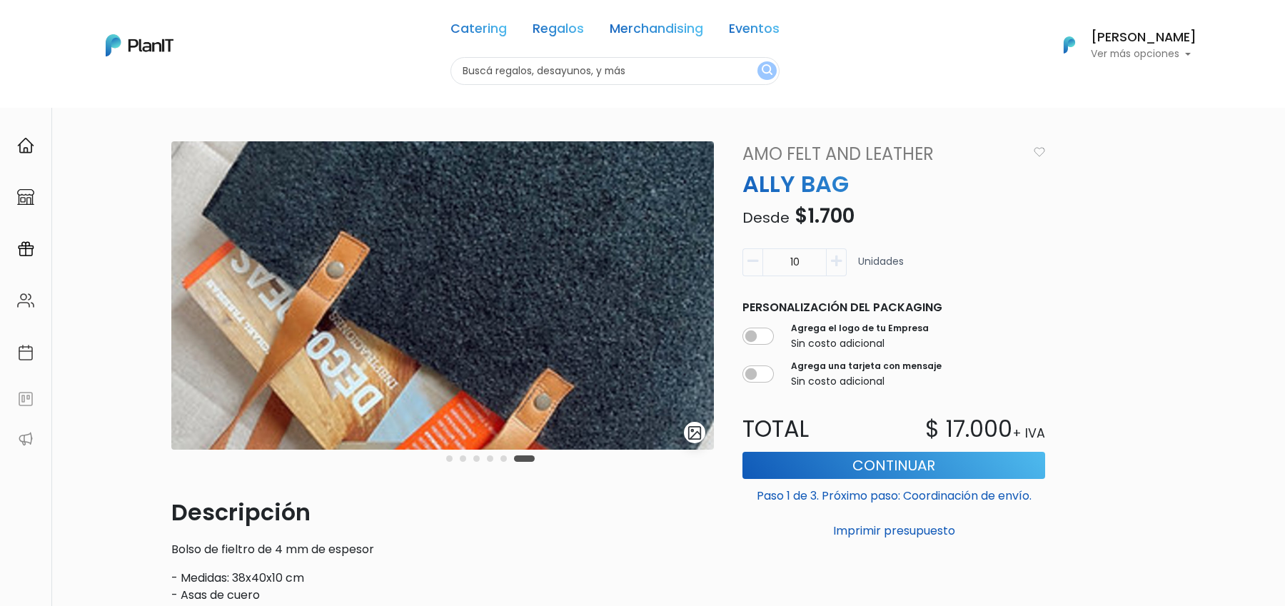
click at [689, 437] on img "submit" at bounding box center [695, 433] width 16 height 16
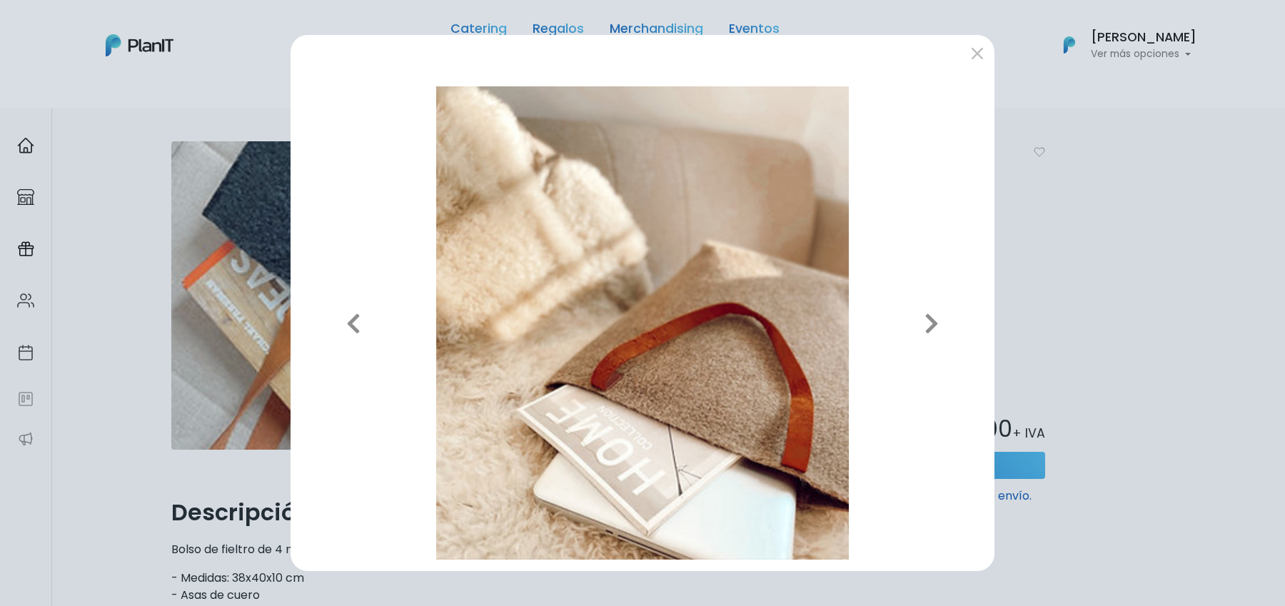
click at [132, 186] on div "Previous Next" at bounding box center [642, 303] width 1285 height 606
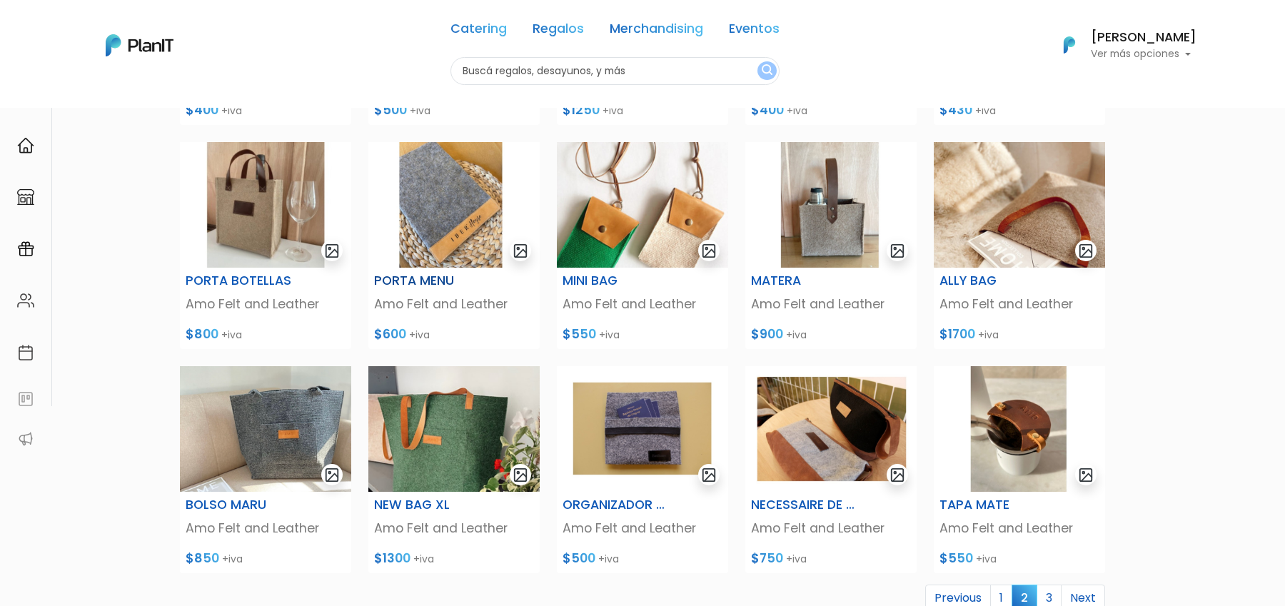
click at [427, 192] on img at bounding box center [453, 205] width 171 height 126
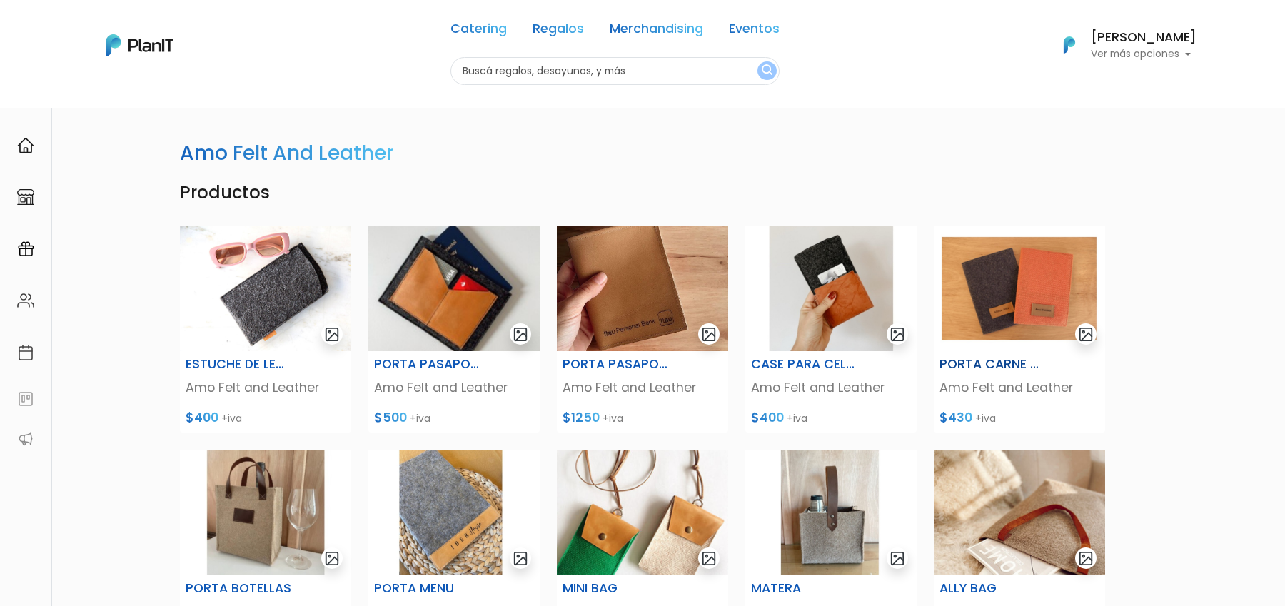
click at [1026, 303] on img at bounding box center [1019, 289] width 171 height 126
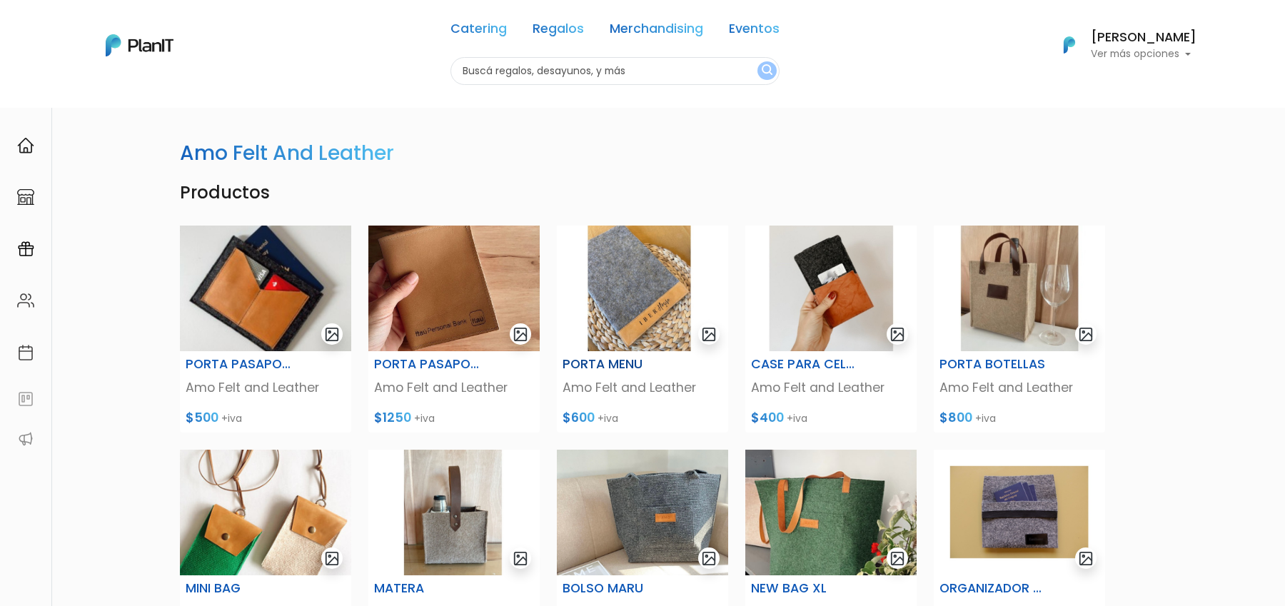
click at [637, 311] on img at bounding box center [642, 289] width 171 height 126
click at [486, 309] on img at bounding box center [453, 289] width 171 height 126
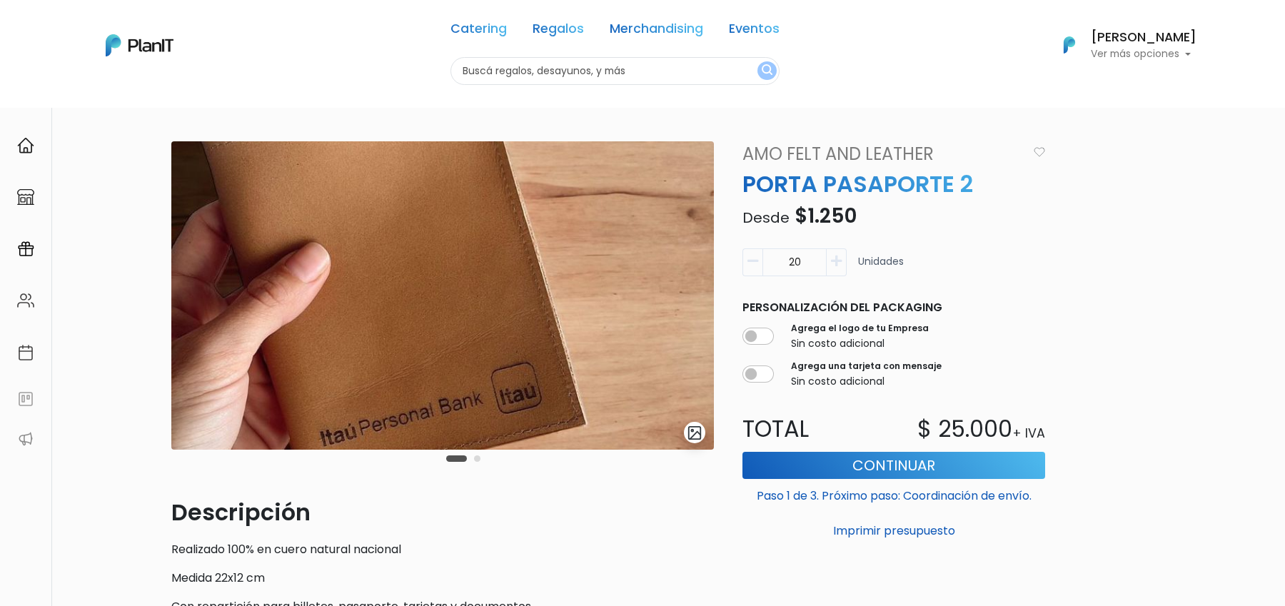
click at [701, 433] on img "submit" at bounding box center [695, 433] width 16 height 16
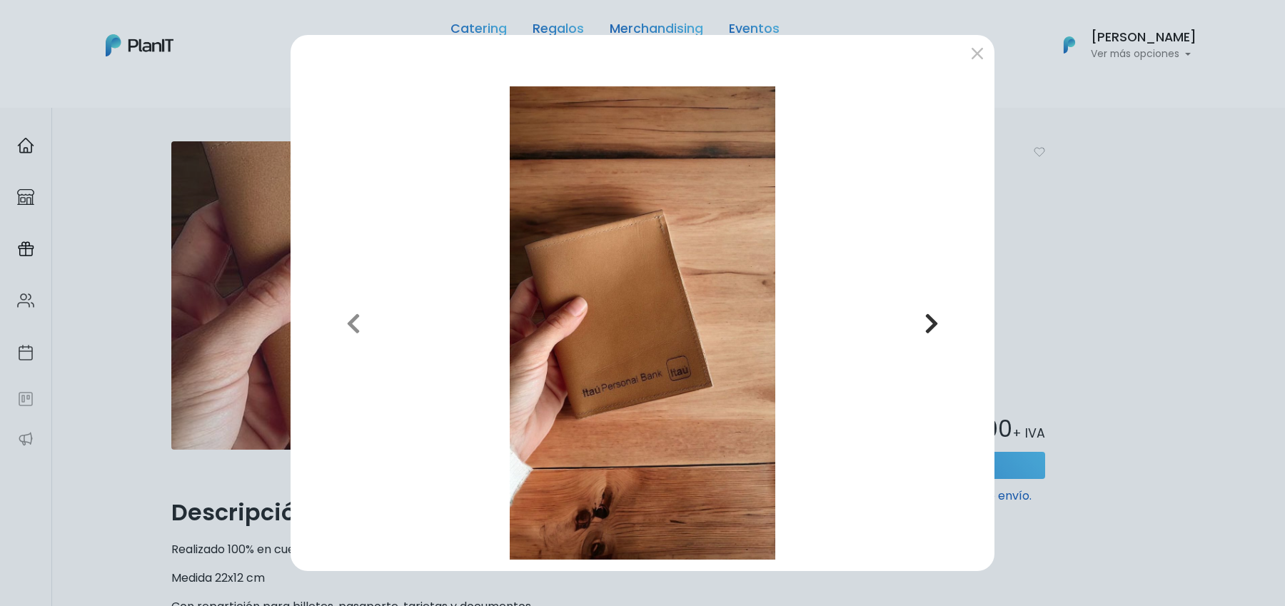
click at [912, 326] on button "Next" at bounding box center [932, 322] width 102 height 473
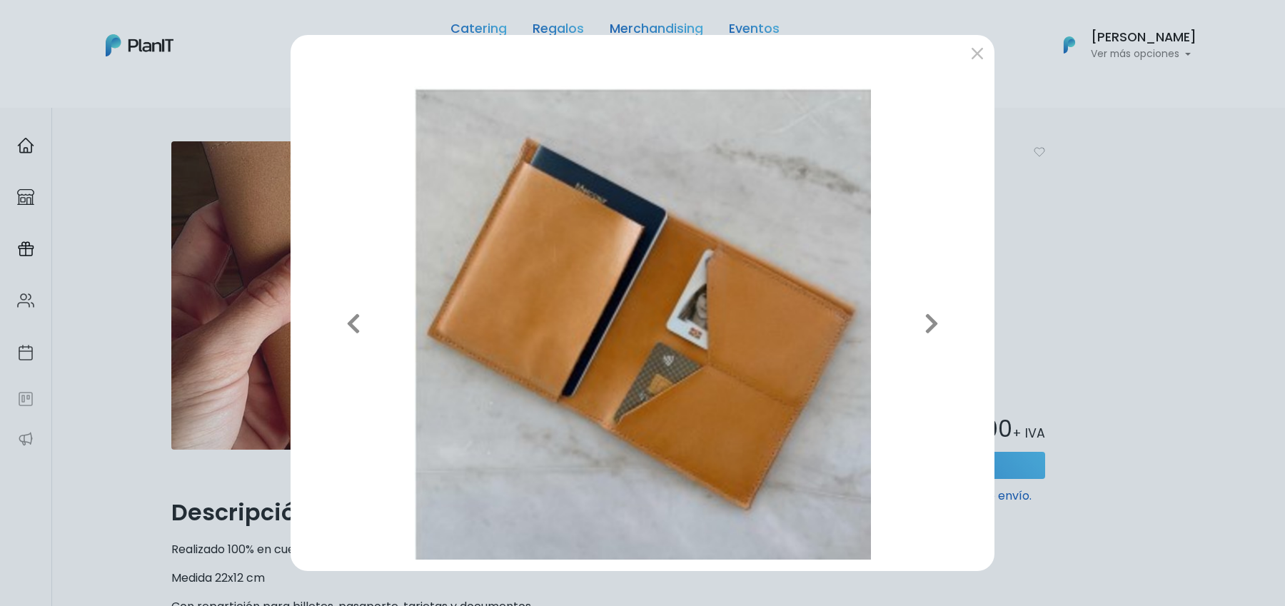
click at [1099, 331] on div "Previous Next" at bounding box center [642, 303] width 1285 height 606
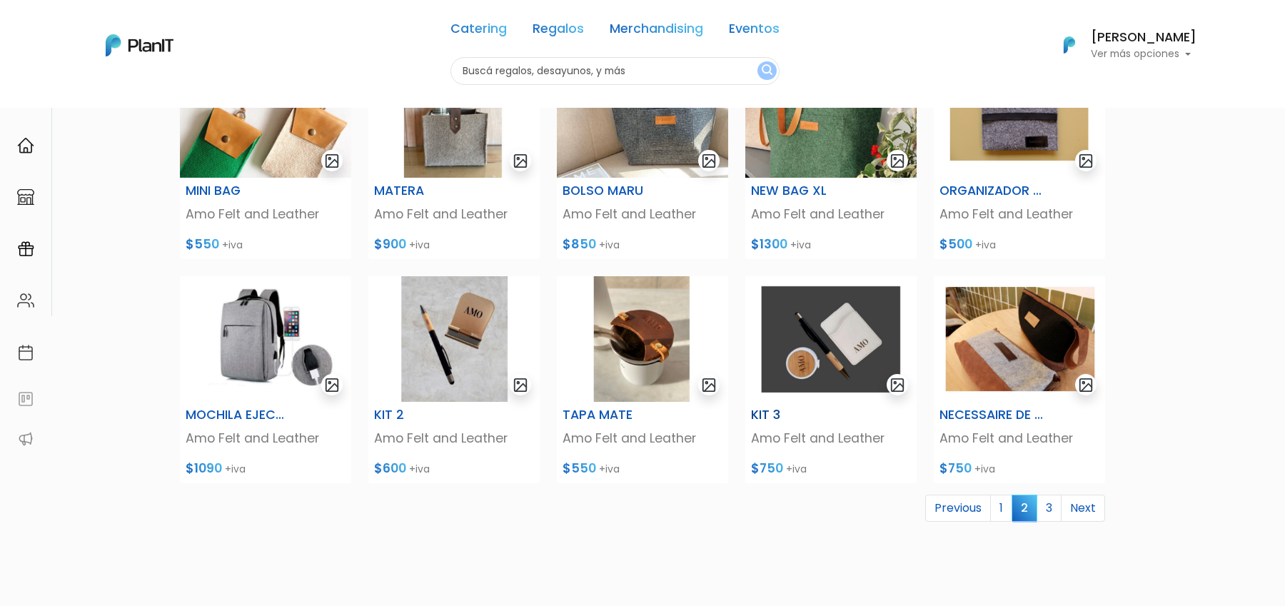
scroll to position [398, 0]
click at [1051, 508] on link "3" at bounding box center [1049, 507] width 25 height 27
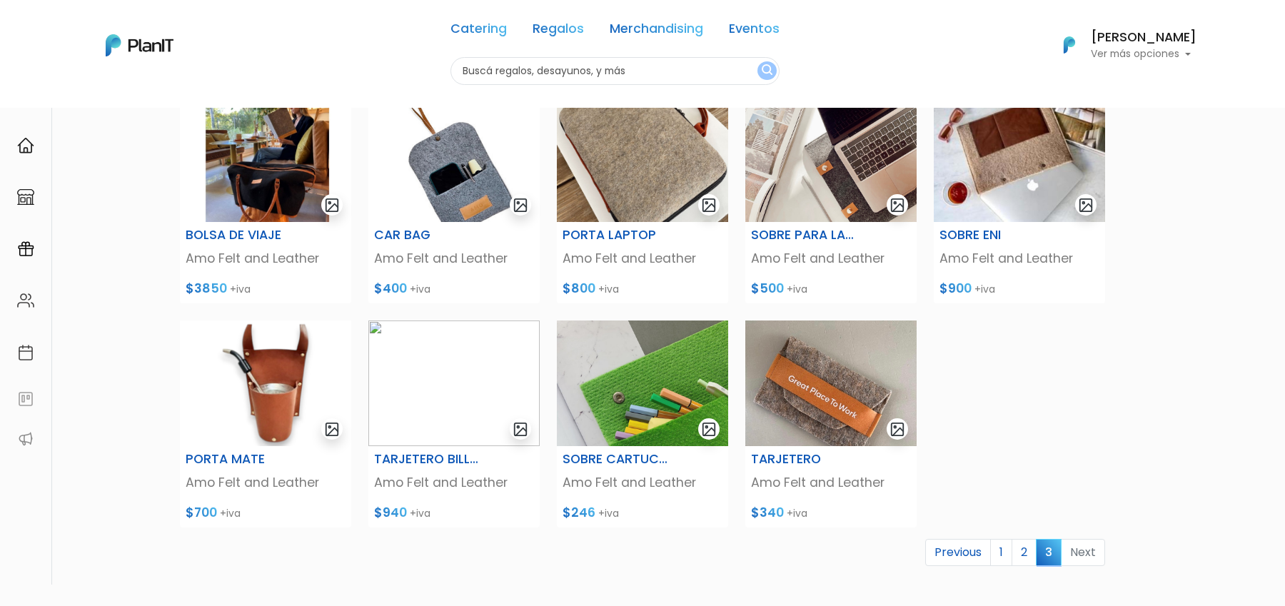
scroll to position [121, 0]
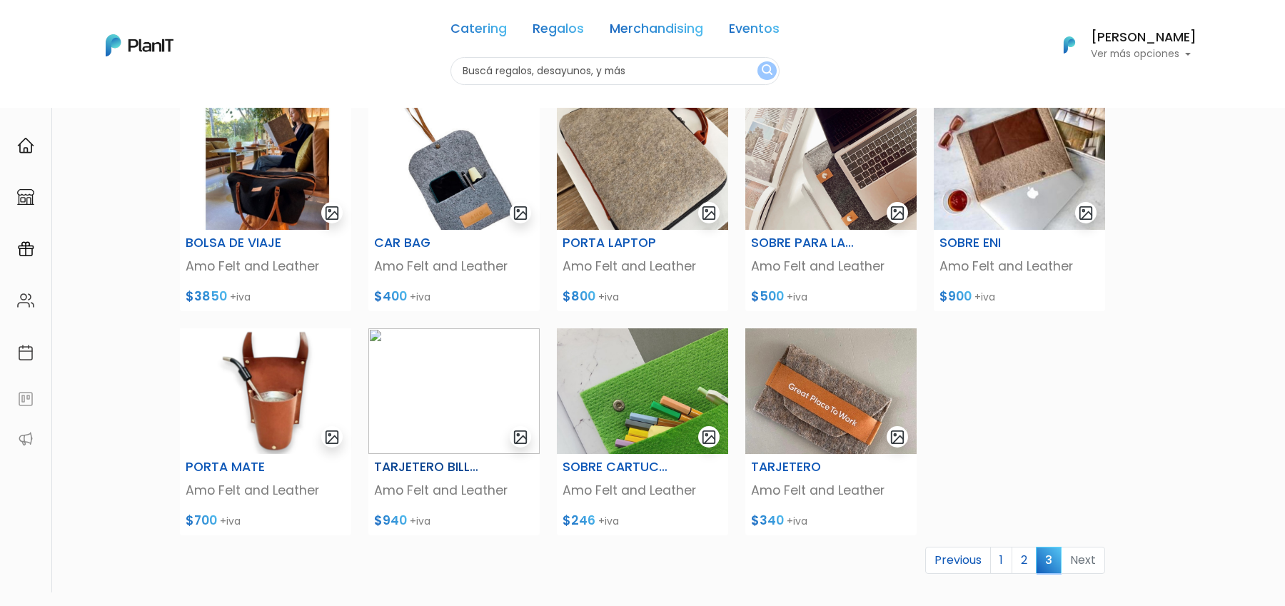
click at [435, 388] on img at bounding box center [453, 391] width 171 height 126
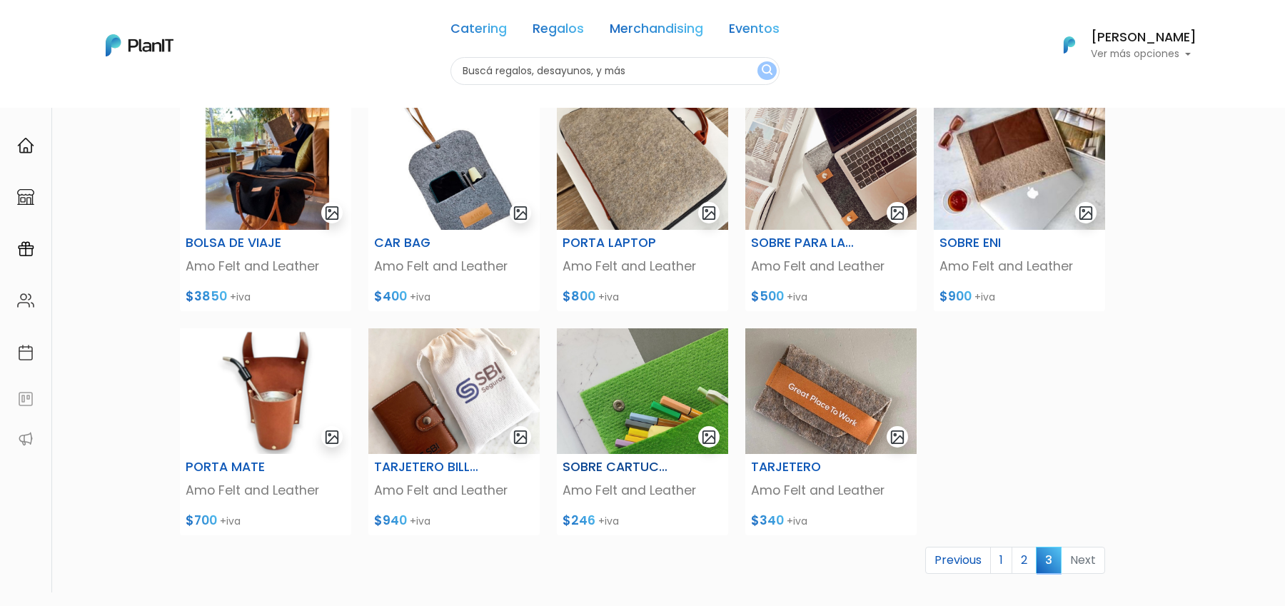
click at [674, 410] on img at bounding box center [642, 391] width 171 height 126
click at [1083, 478] on div "Productos BOLSA DE VIAJE Amo Felt and Leather $3850 +iva CAR BAG Amo Felt and L…" at bounding box center [642, 363] width 942 height 605
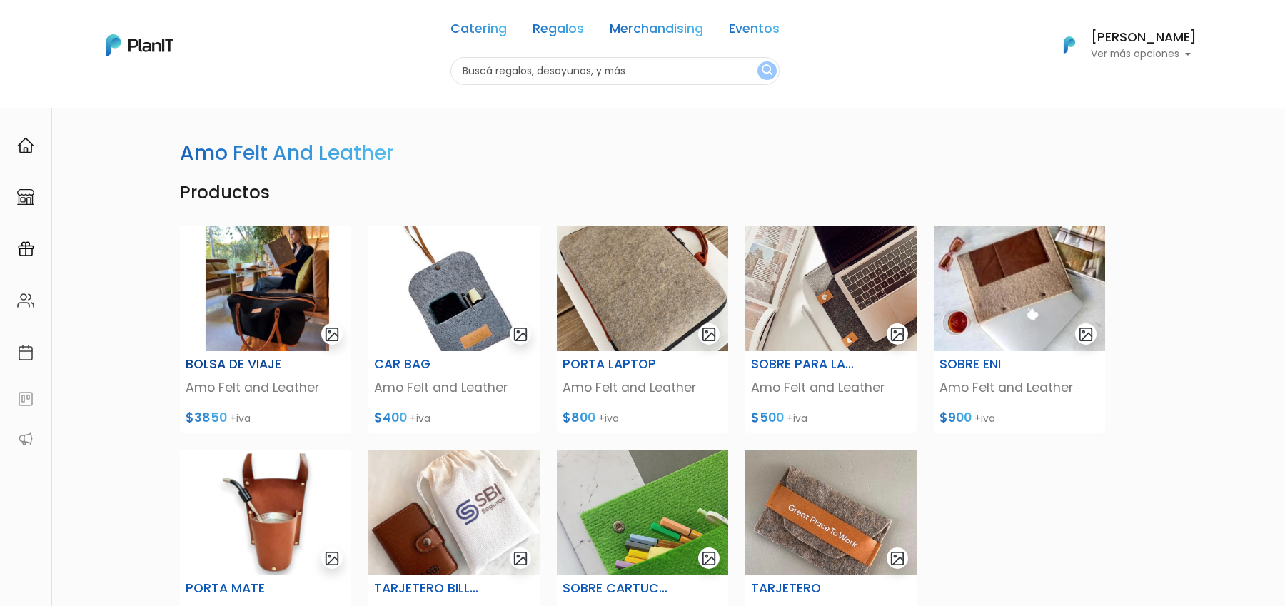
click at [258, 314] on img at bounding box center [265, 289] width 171 height 126
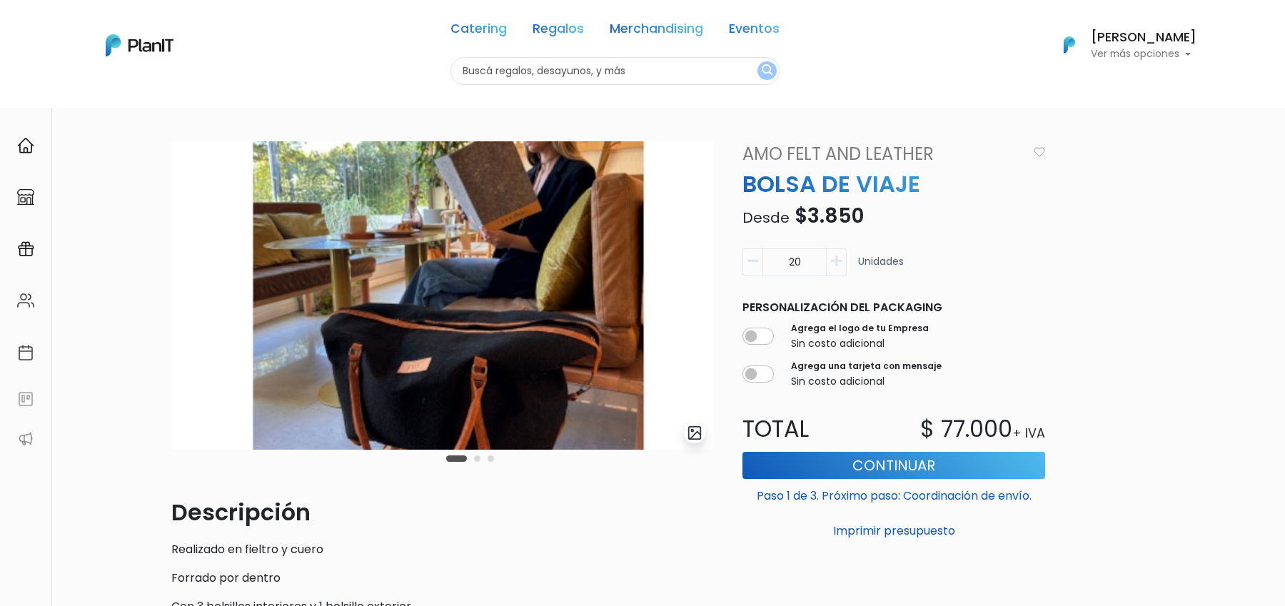
click at [479, 462] on div "Carousel Pagination" at bounding box center [470, 458] width 55 height 17
click at [480, 458] on button "Carousel Page 2" at bounding box center [477, 458] width 6 height 6
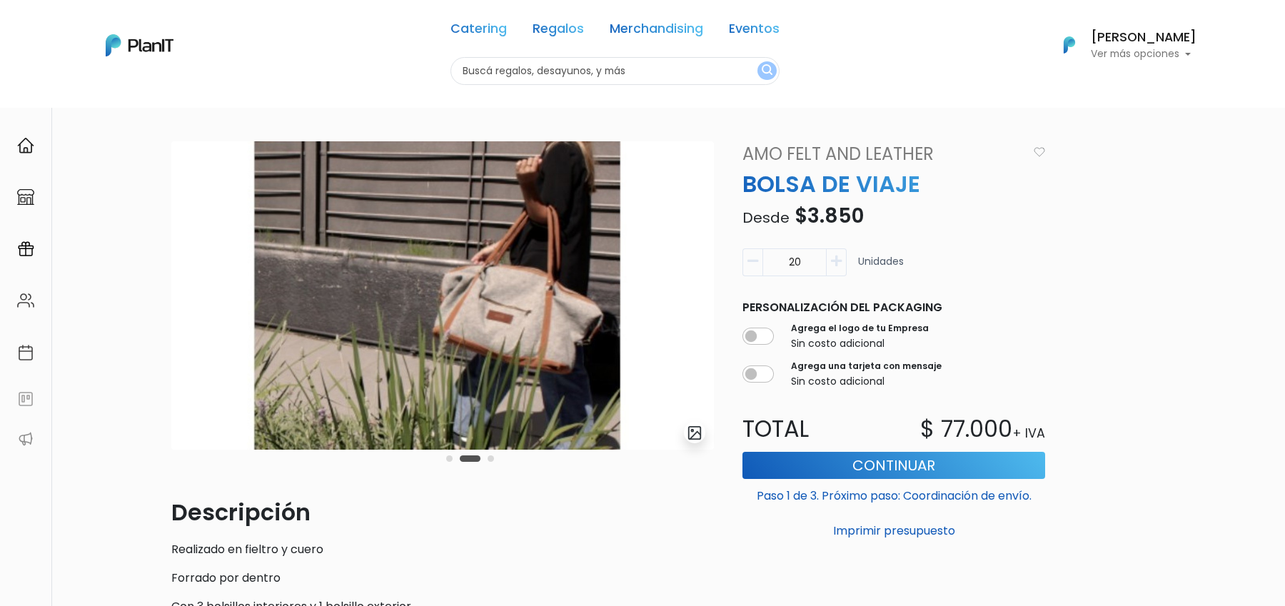
click at [496, 458] on div "Carousel Pagination" at bounding box center [470, 458] width 55 height 17
click at [502, 459] on div "slide 3 of 3" at bounding box center [442, 318] width 543 height 354
click at [489, 458] on button "Carousel Page 3" at bounding box center [491, 458] width 6 height 6
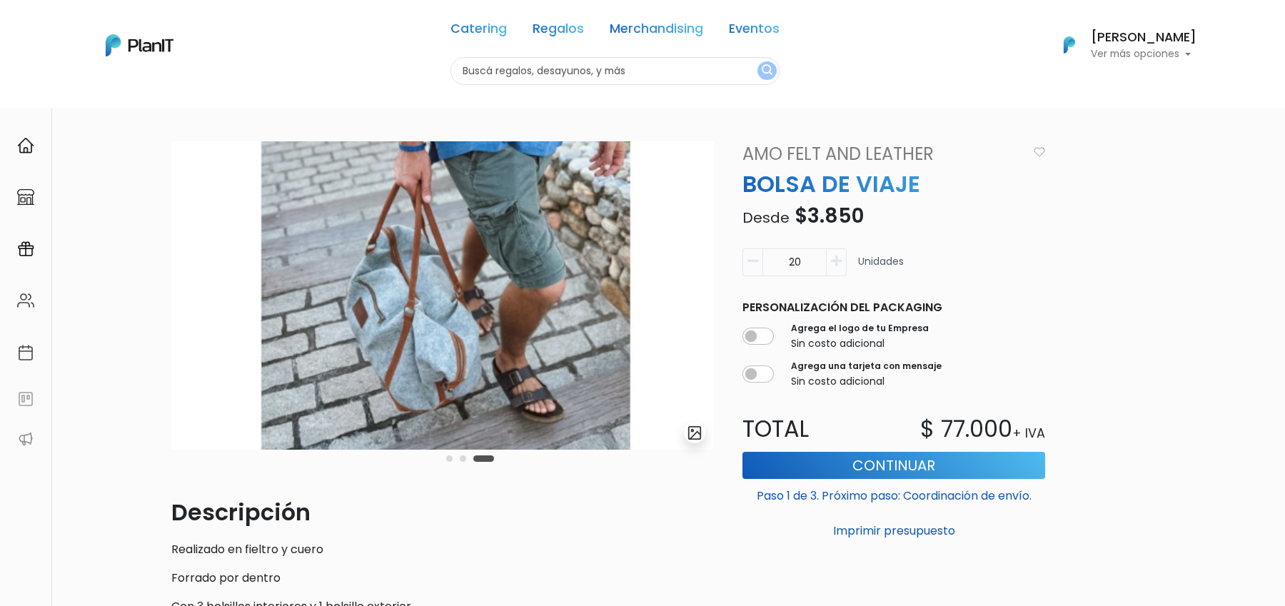
click at [790, 146] on link "Amo Felt and Leather" at bounding box center [880, 154] width 293 height 26
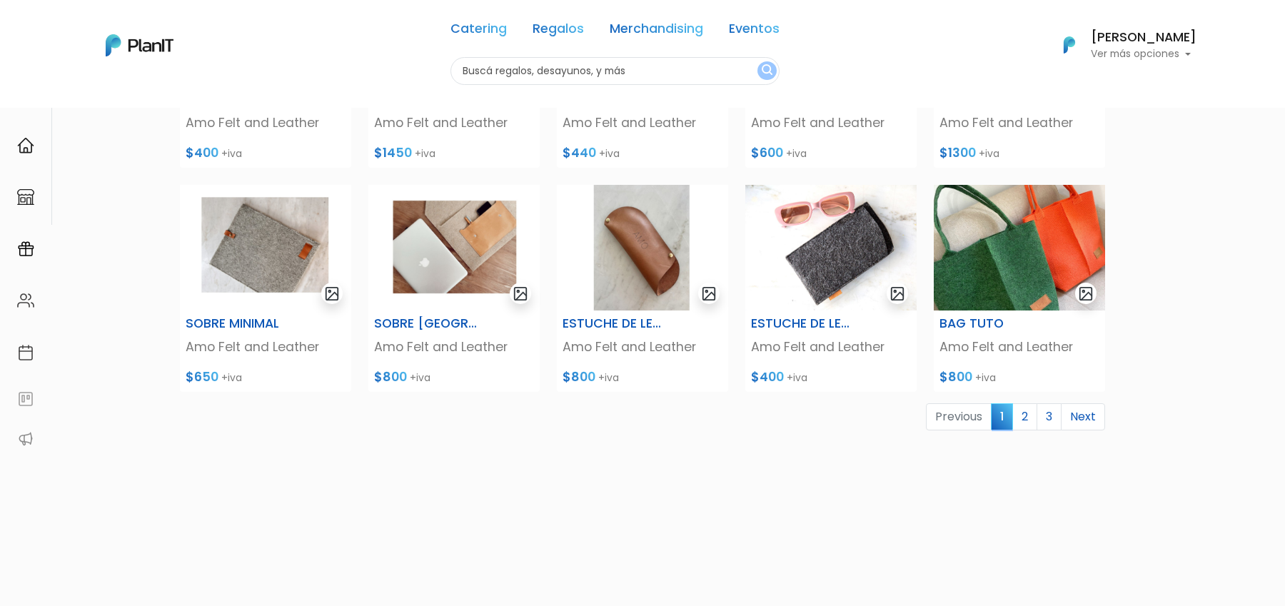
scroll to position [559, 0]
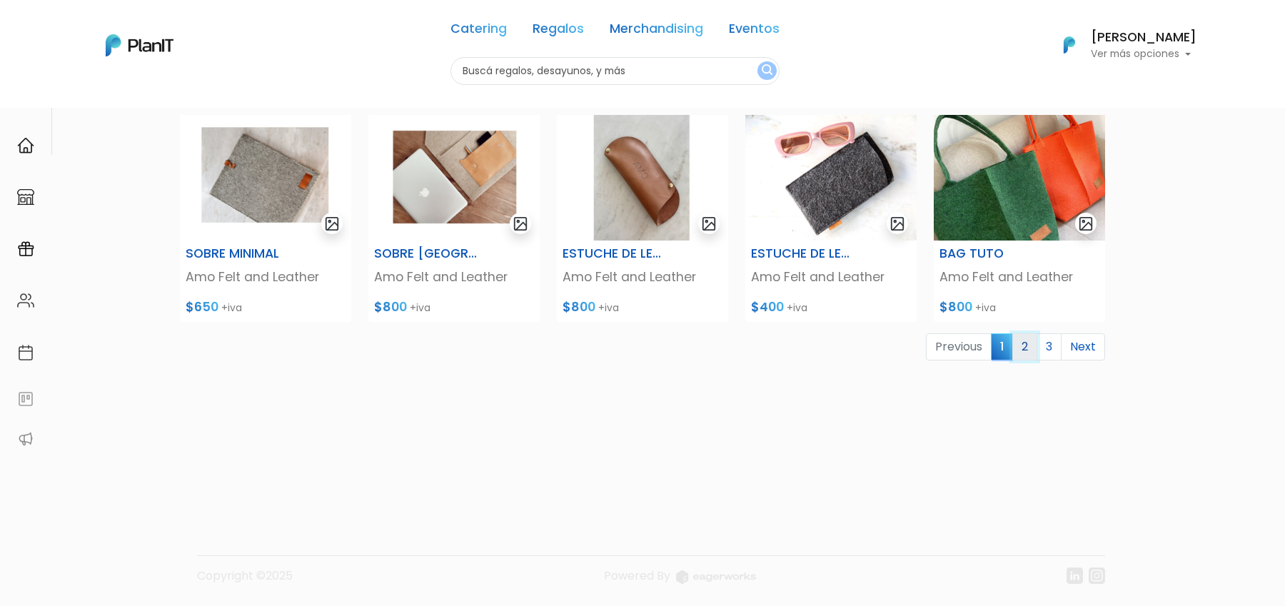
click at [1032, 343] on link "2" at bounding box center [1024, 346] width 25 height 27
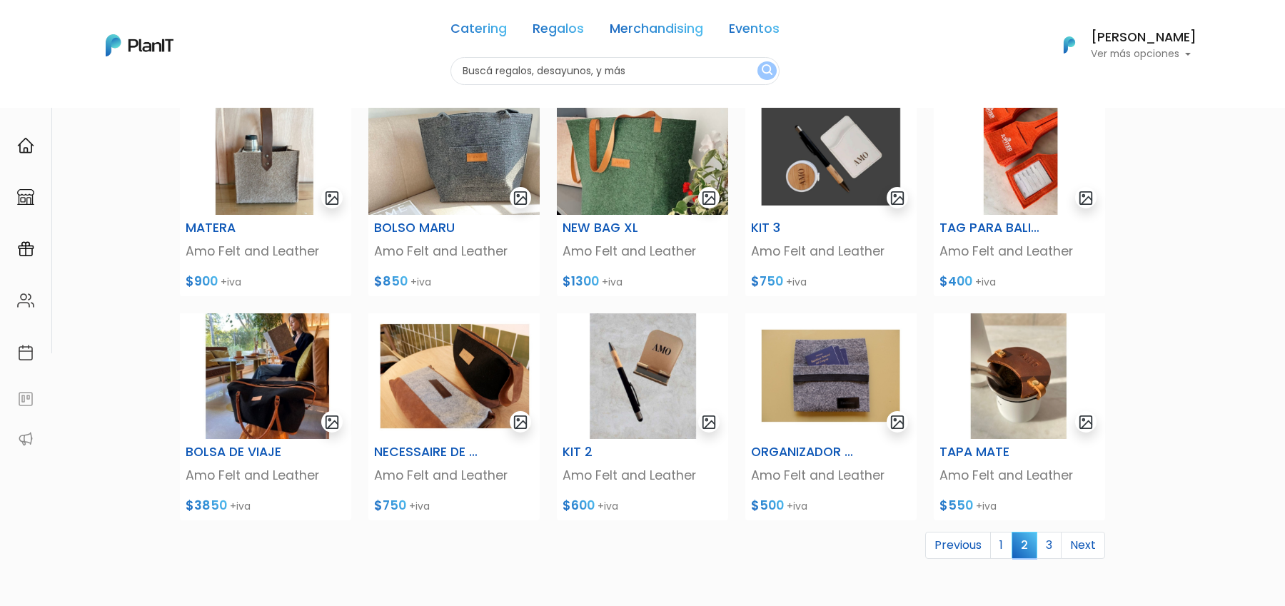
scroll to position [364, 0]
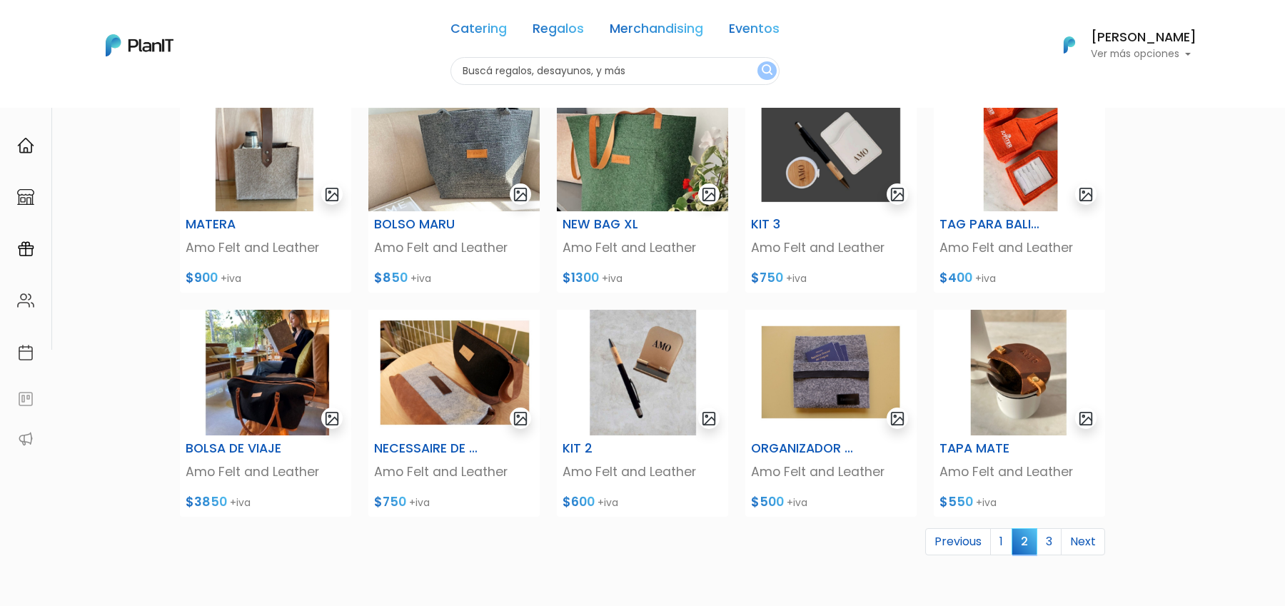
click at [1051, 541] on link "3" at bounding box center [1049, 541] width 25 height 27
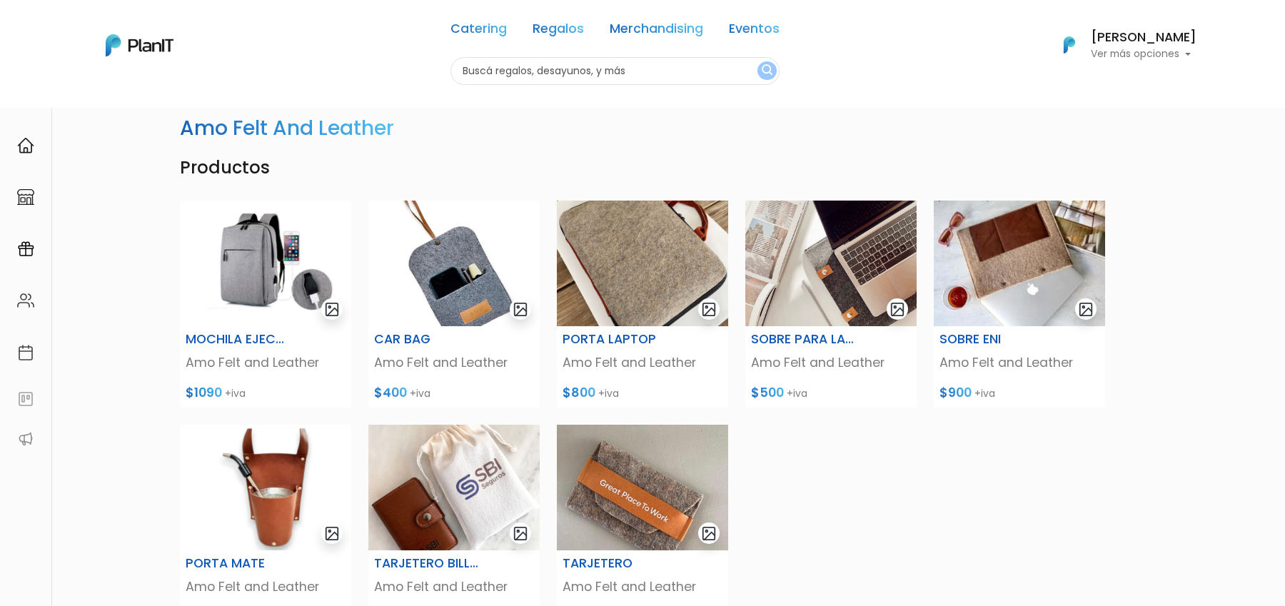
scroll to position [24, 0]
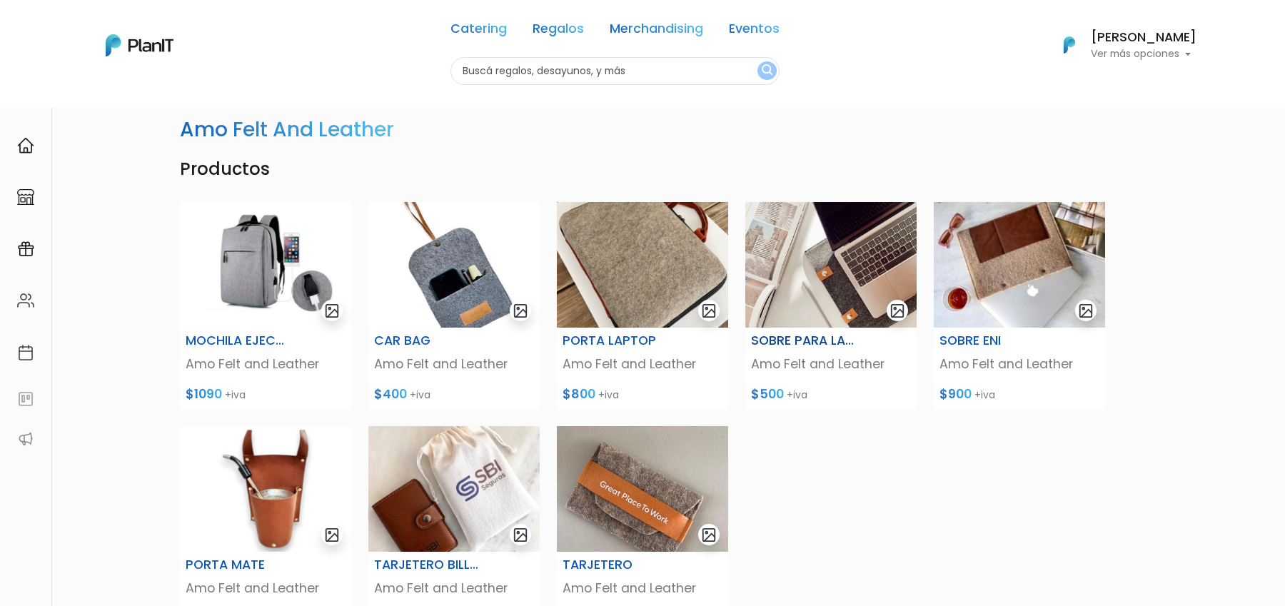
click at [865, 293] on img at bounding box center [830, 265] width 171 height 126
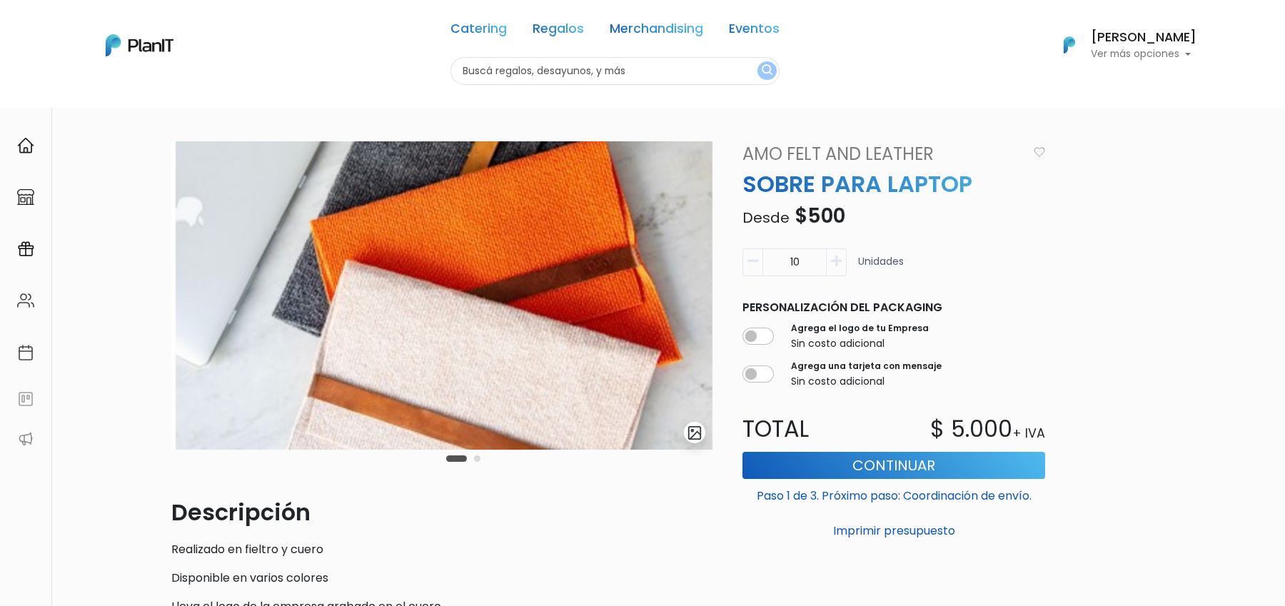
click at [478, 457] on button "Carousel Page 2" at bounding box center [477, 458] width 6 height 6
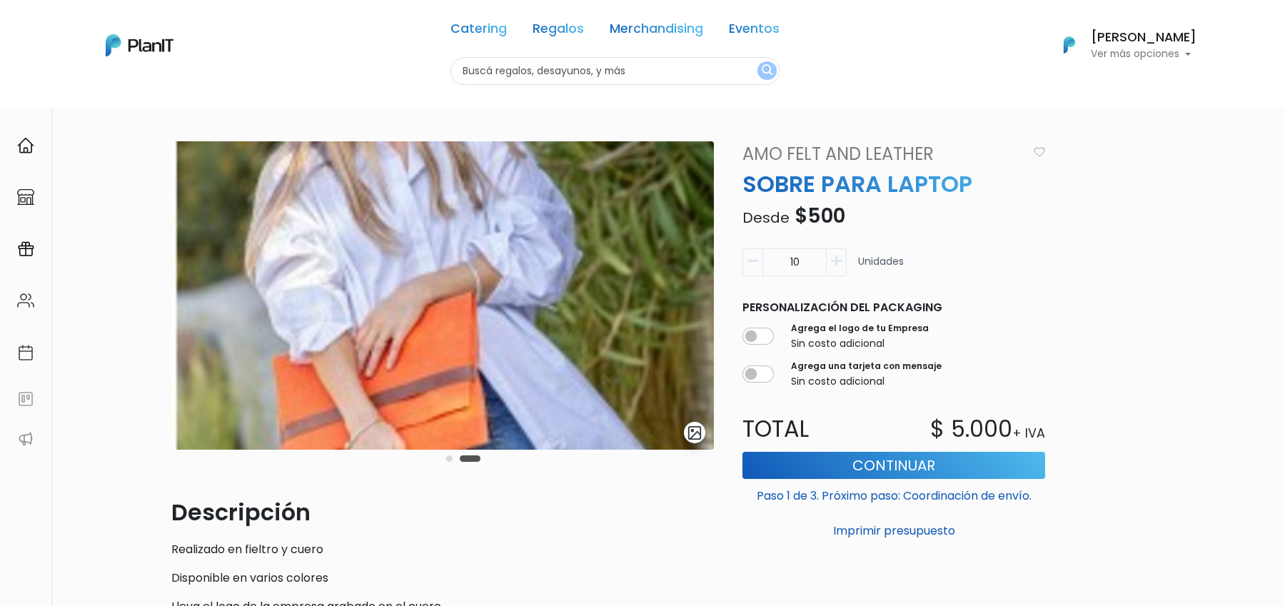
click at [1211, 211] on div "slide 4 of 2 Descripción Realizado en fieltro y cuero Disponible en varios colo…" at bounding box center [642, 546] width 1285 height 879
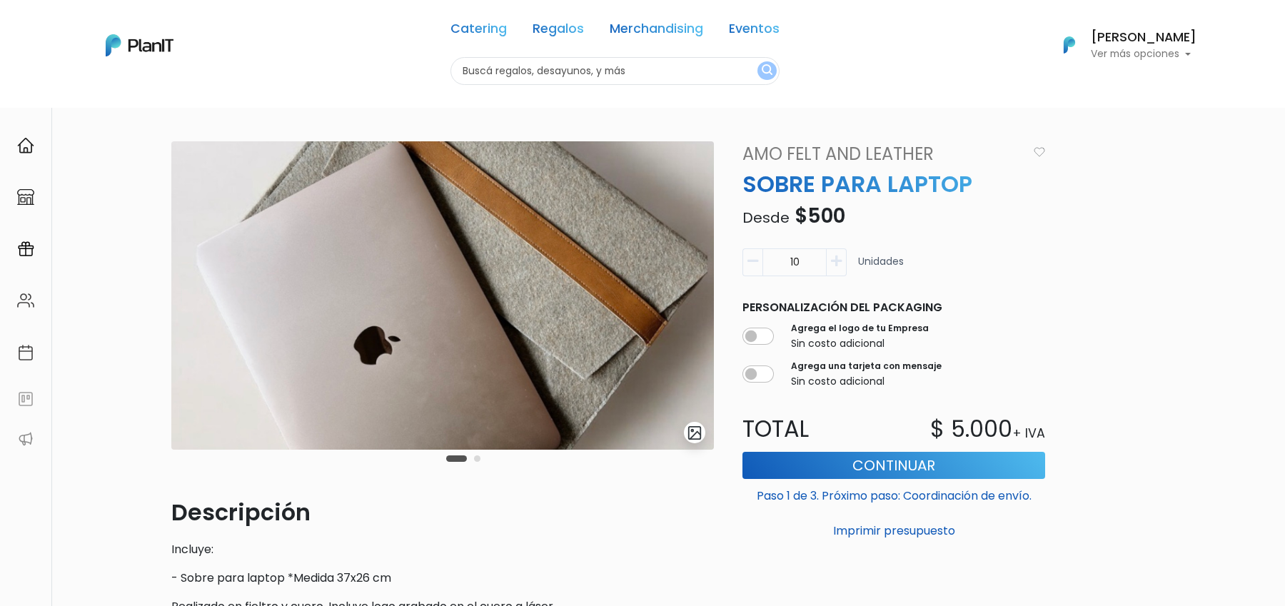
click at [473, 462] on div "Carousel Pagination" at bounding box center [463, 458] width 41 height 17
click at [475, 460] on button "Carousel Page 2" at bounding box center [477, 458] width 6 height 6
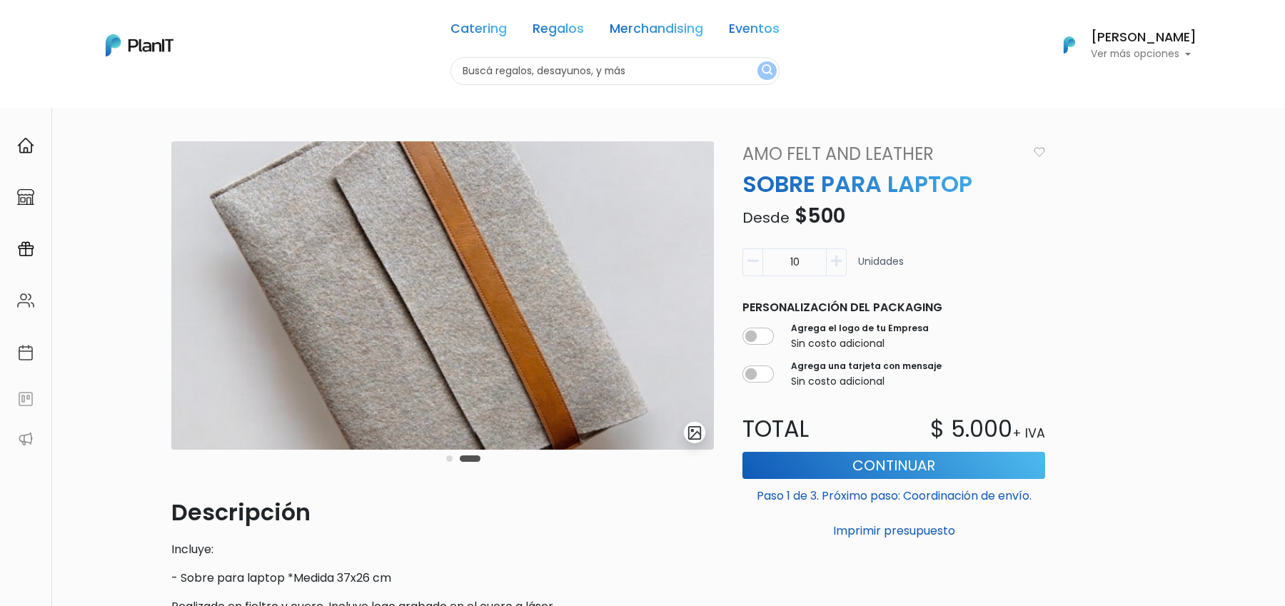
click at [703, 432] on button "submit" at bounding box center [694, 432] width 21 height 21
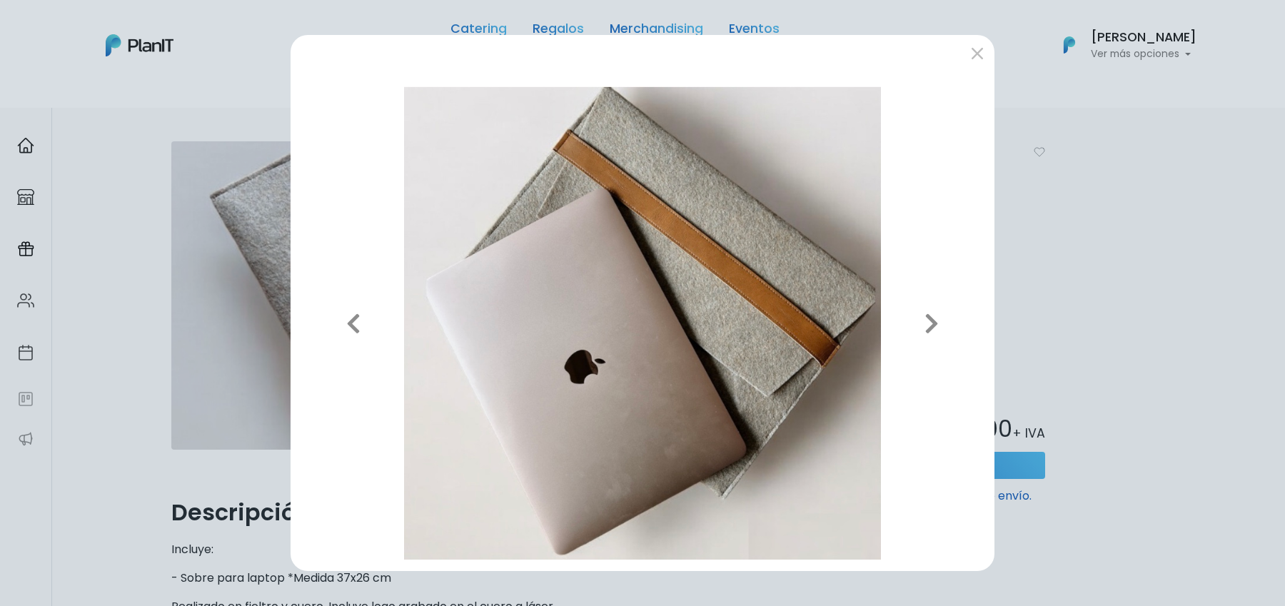
click at [158, 338] on div "Previous Next" at bounding box center [642, 303] width 1285 height 606
click at [159, 338] on div "Previous Next" at bounding box center [642, 303] width 1285 height 606
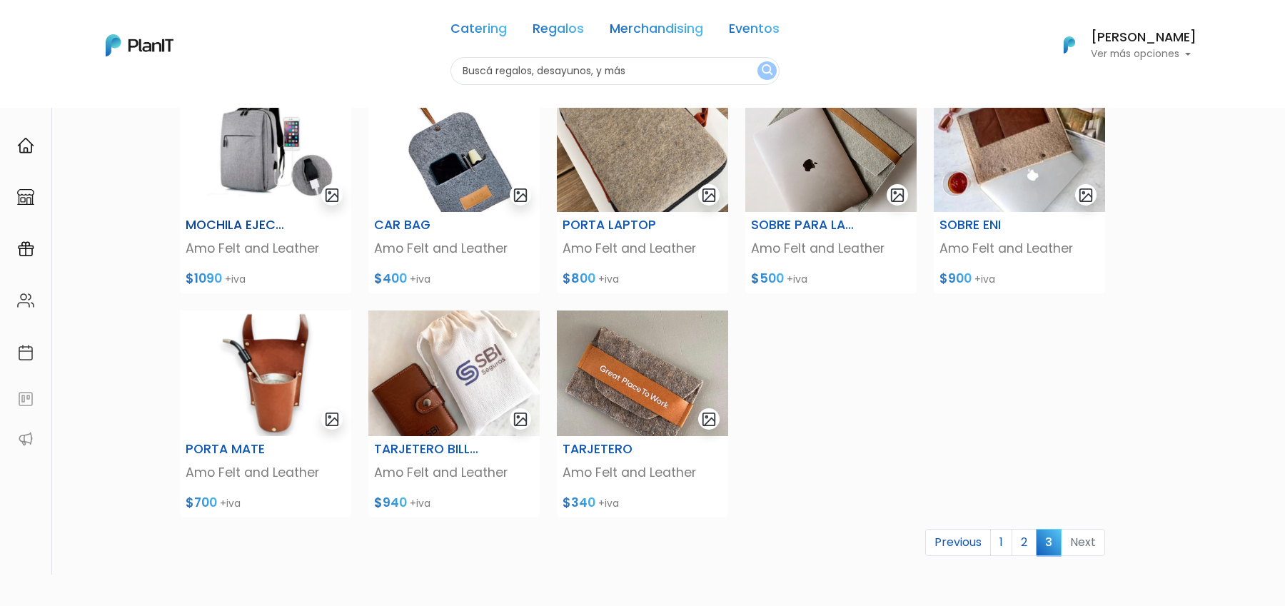
scroll to position [141, 0]
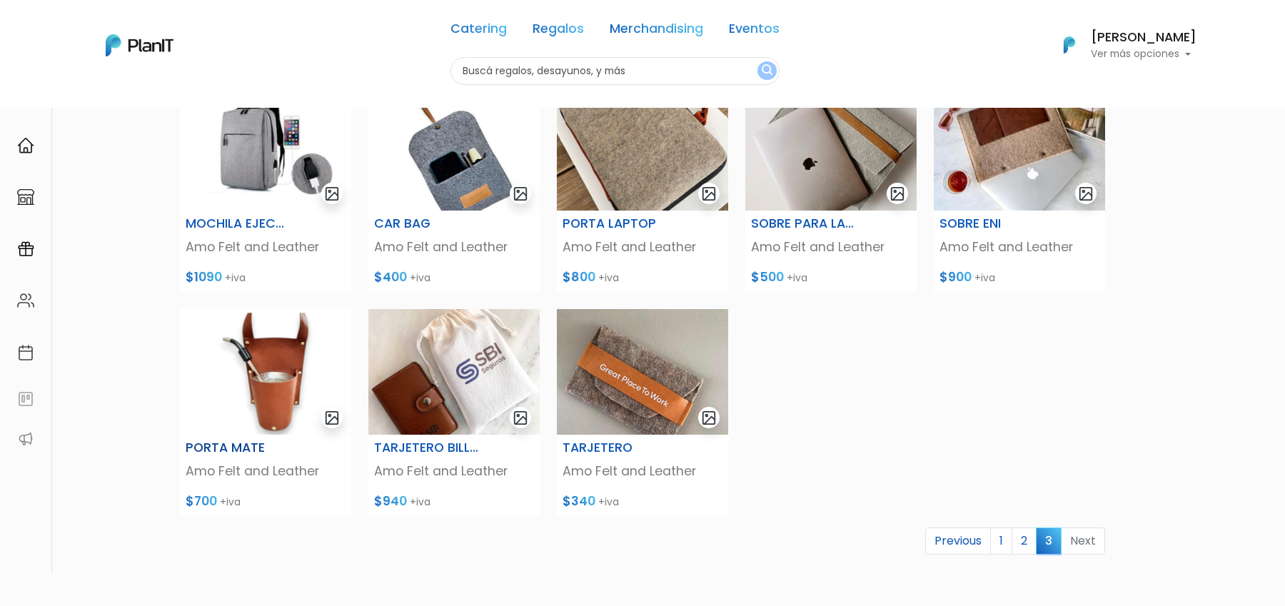
click at [288, 373] on img at bounding box center [265, 372] width 171 height 126
click at [1007, 539] on link "1" at bounding box center [1001, 541] width 22 height 27
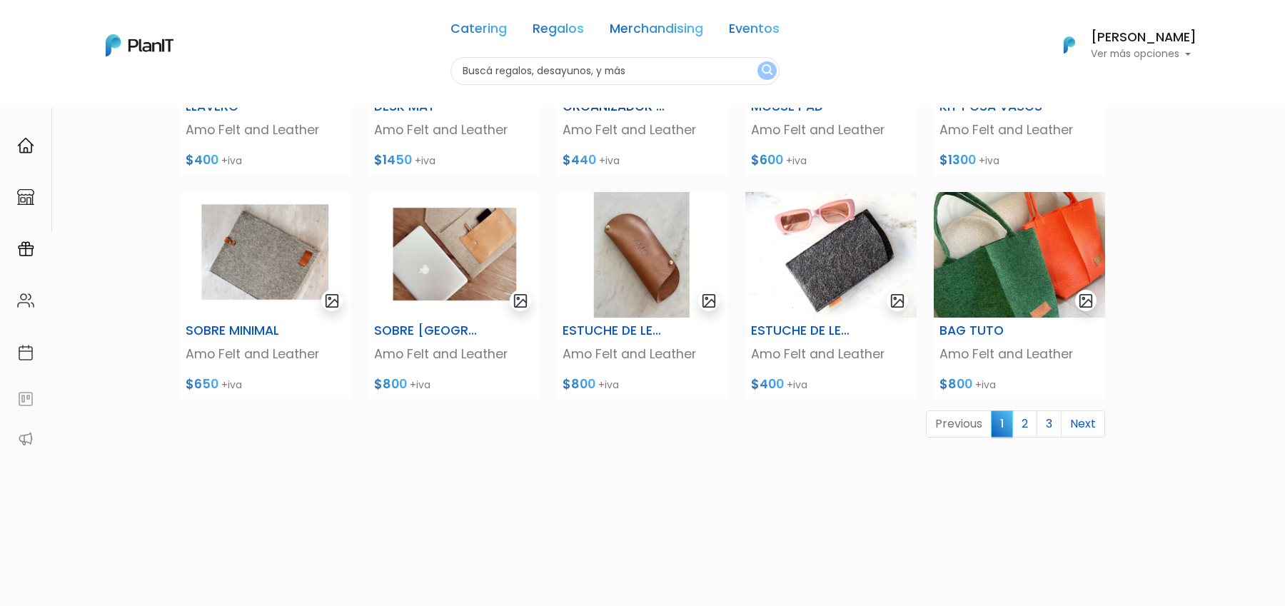
scroll to position [536, 0]
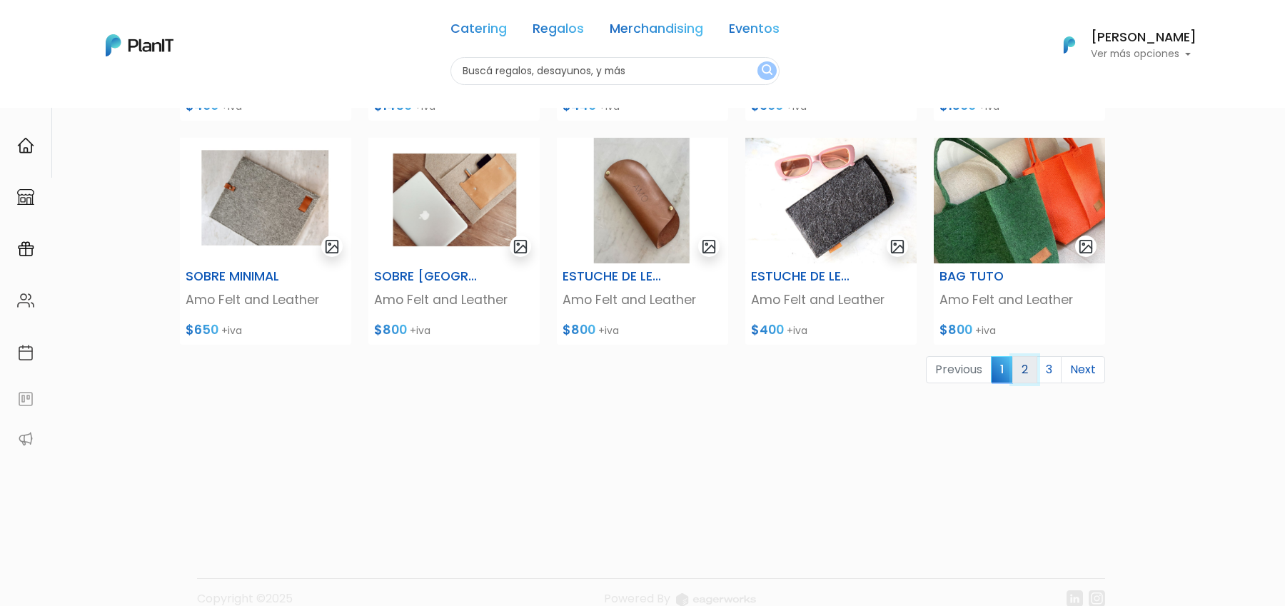
click at [1033, 378] on link "2" at bounding box center [1024, 369] width 25 height 27
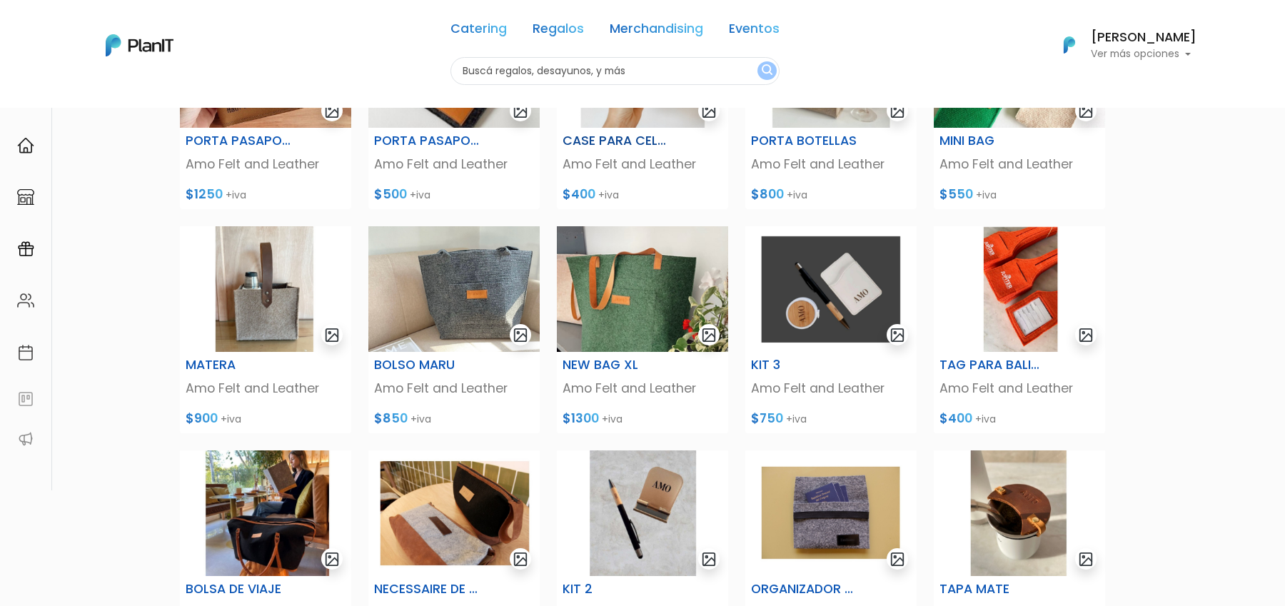
scroll to position [323, 0]
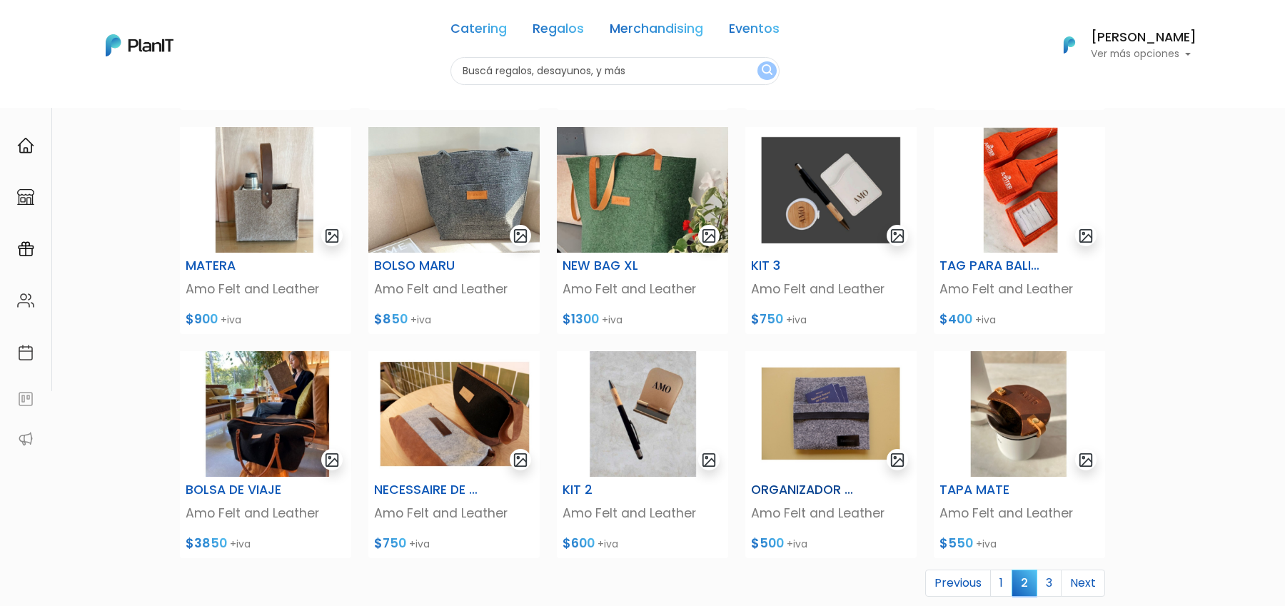
click at [837, 403] on img at bounding box center [830, 414] width 171 height 126
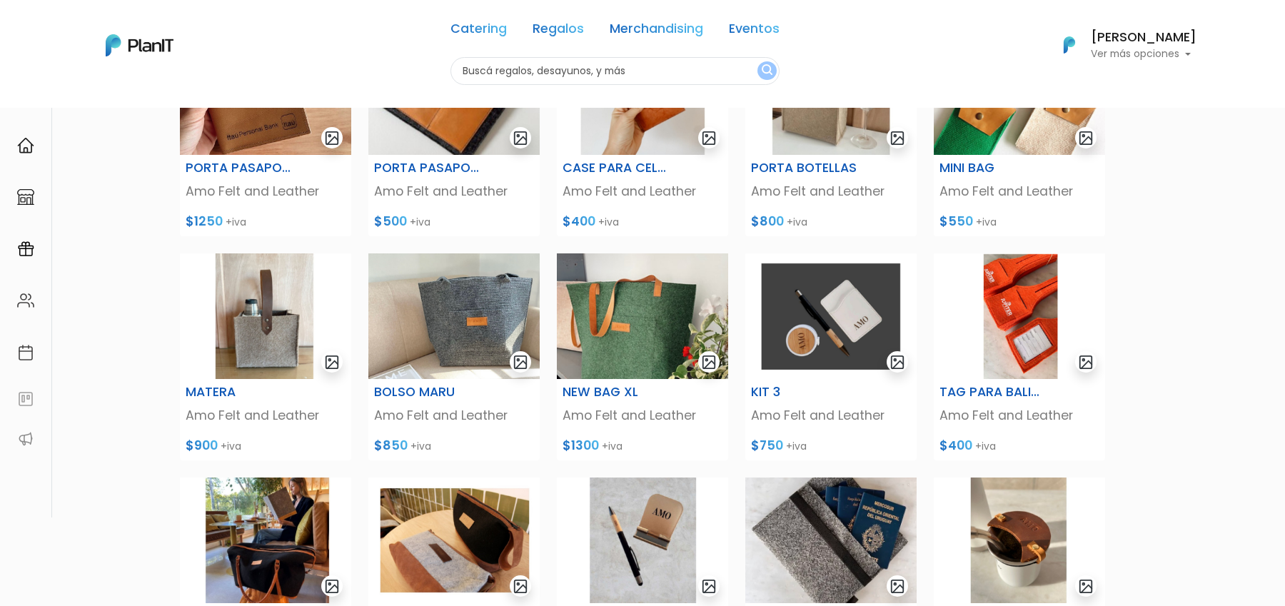
scroll to position [229, 0]
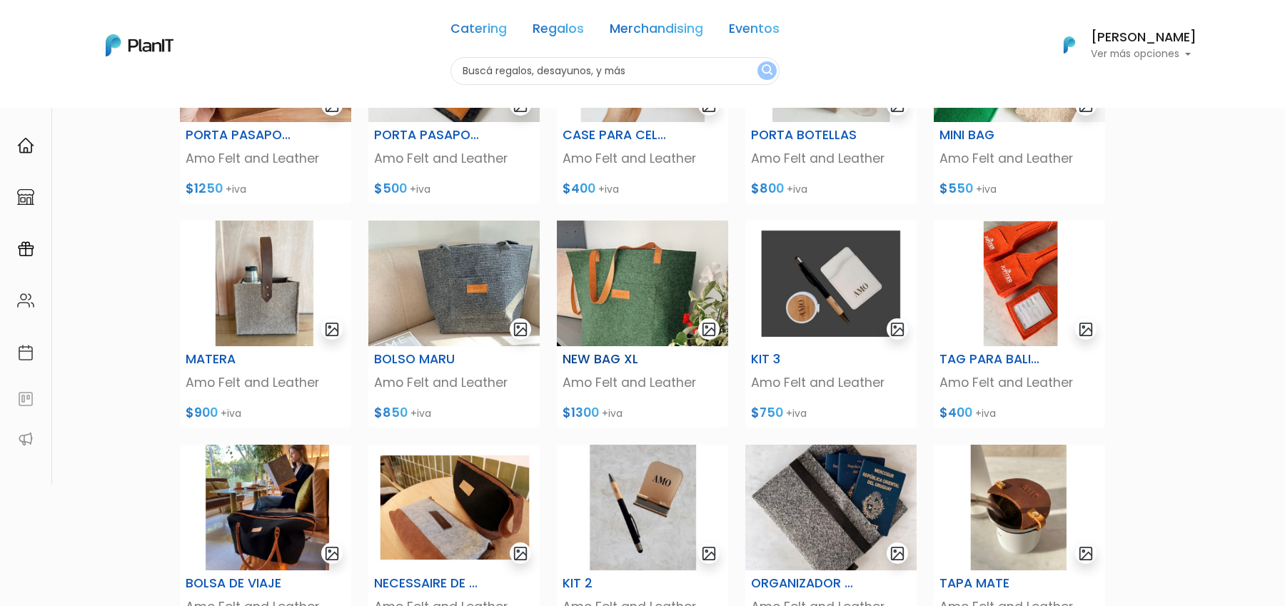
click at [606, 305] on img at bounding box center [642, 284] width 171 height 126
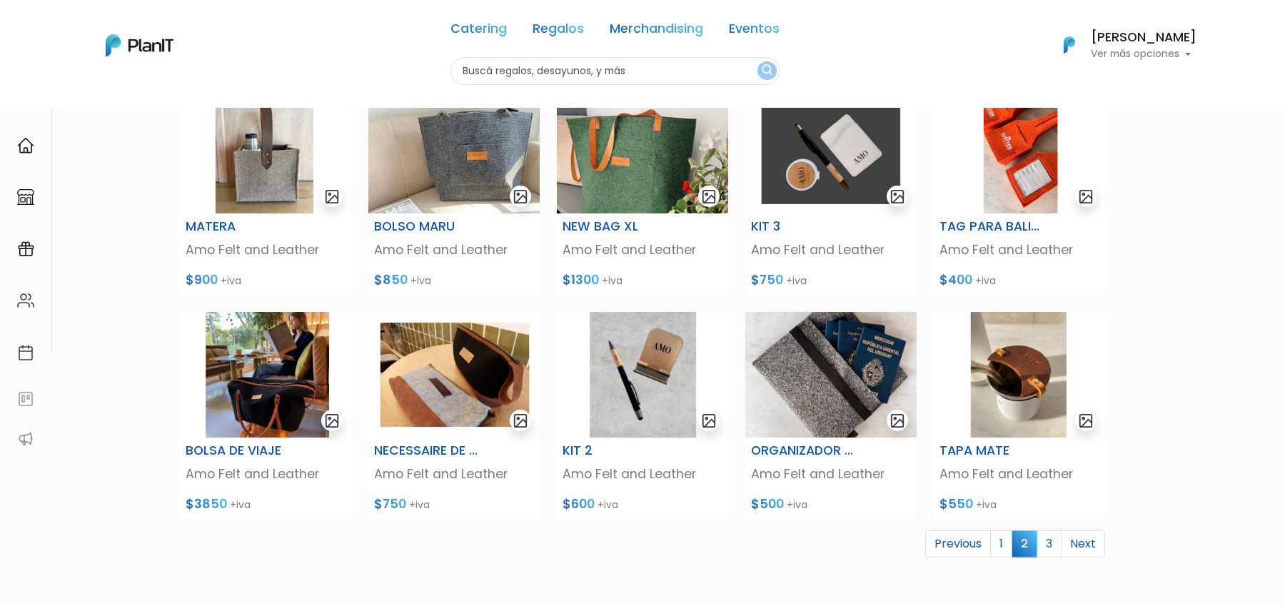
scroll to position [403, 0]
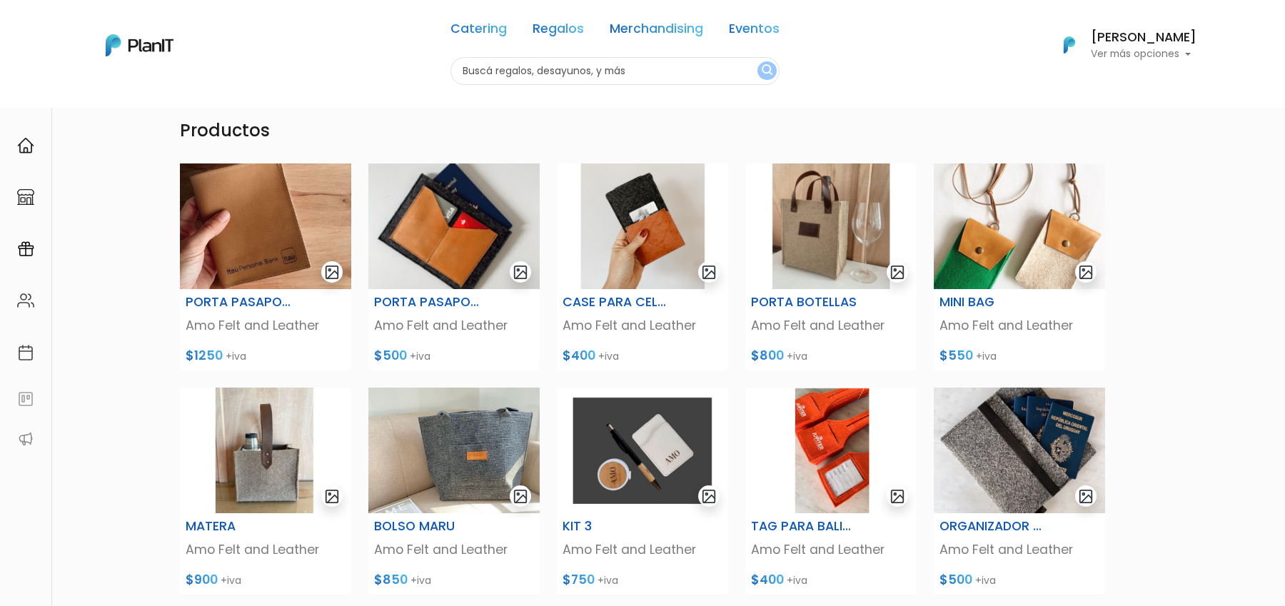
scroll to position [65, 0]
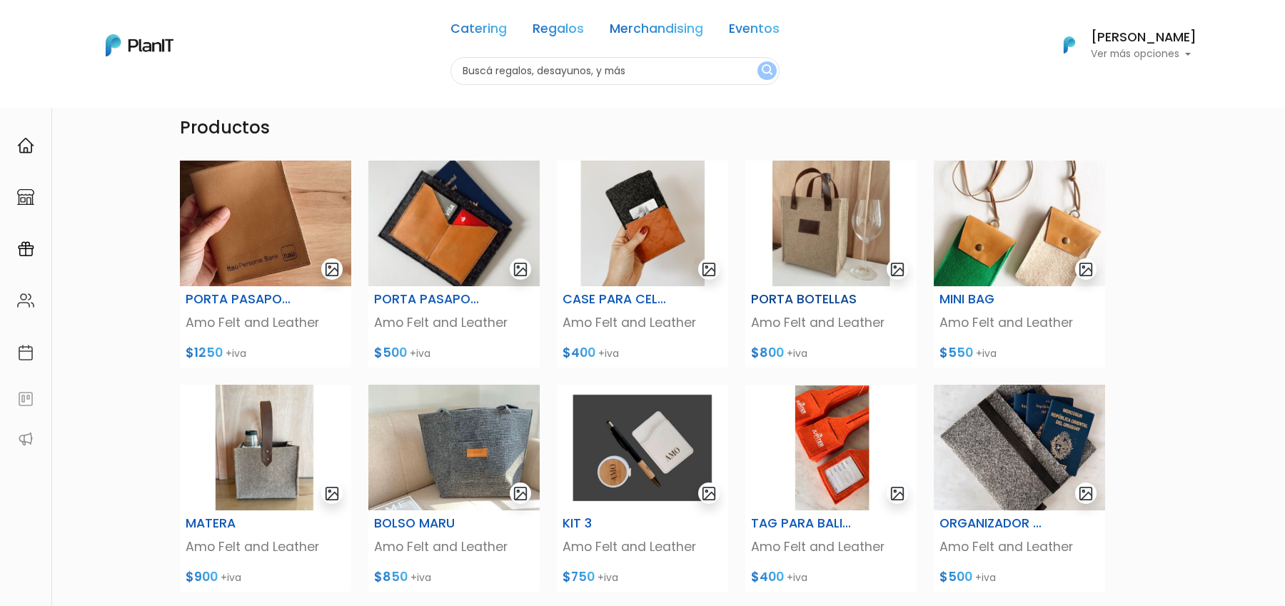
click at [827, 240] on img at bounding box center [830, 224] width 171 height 126
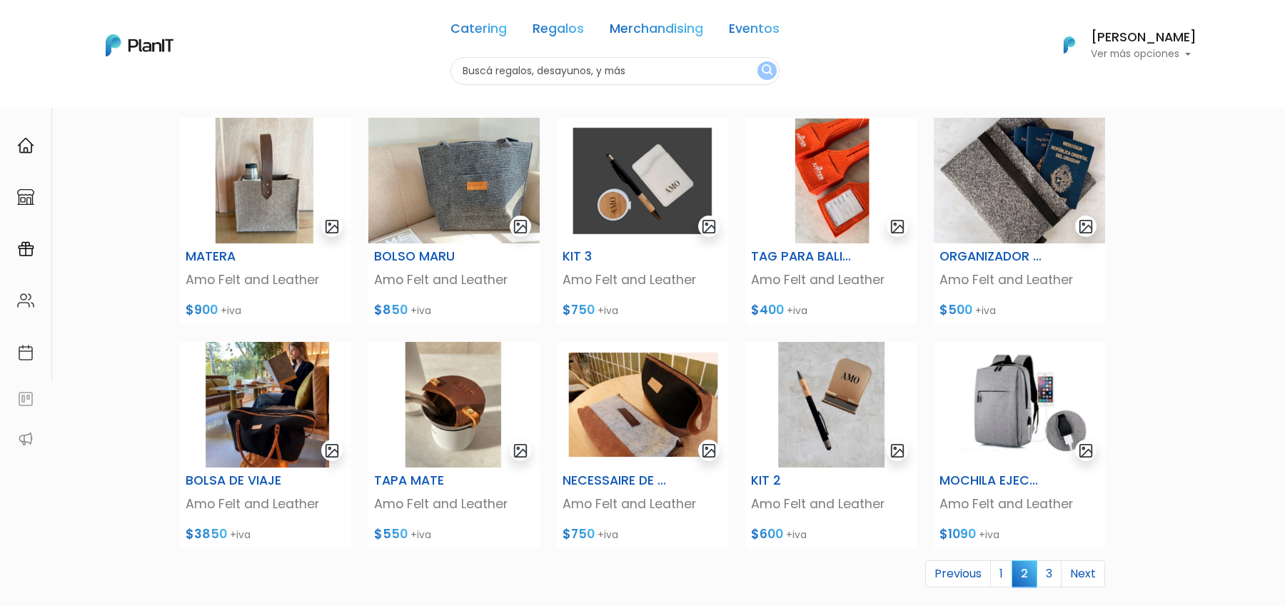
scroll to position [337, 0]
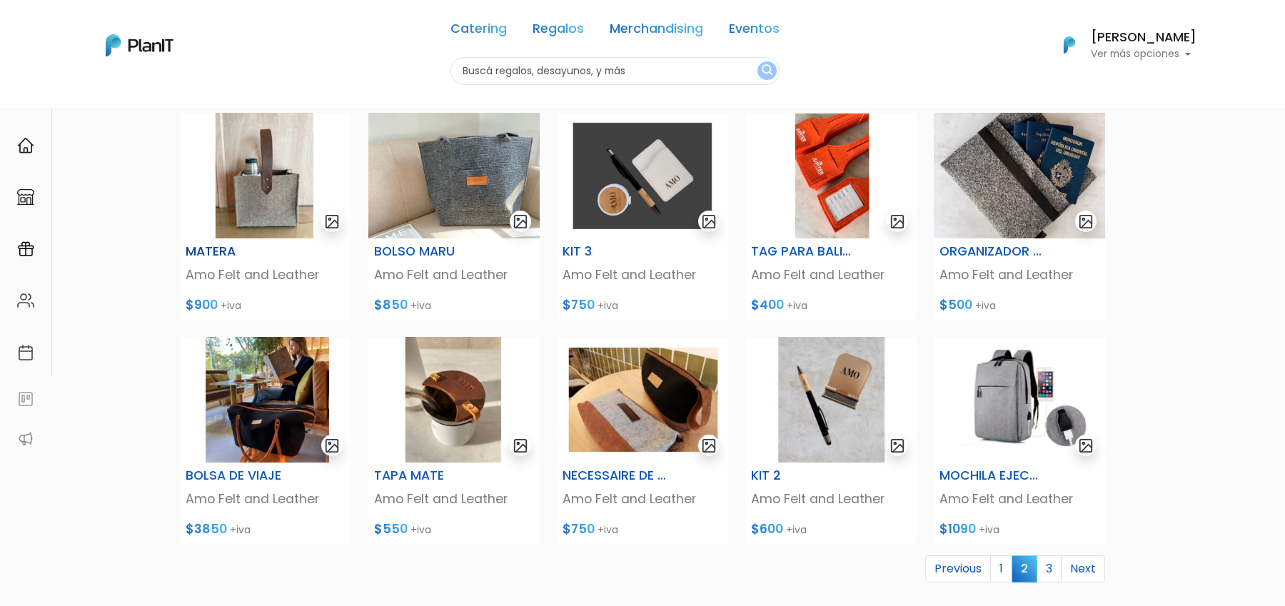
click at [290, 187] on img at bounding box center [265, 176] width 171 height 126
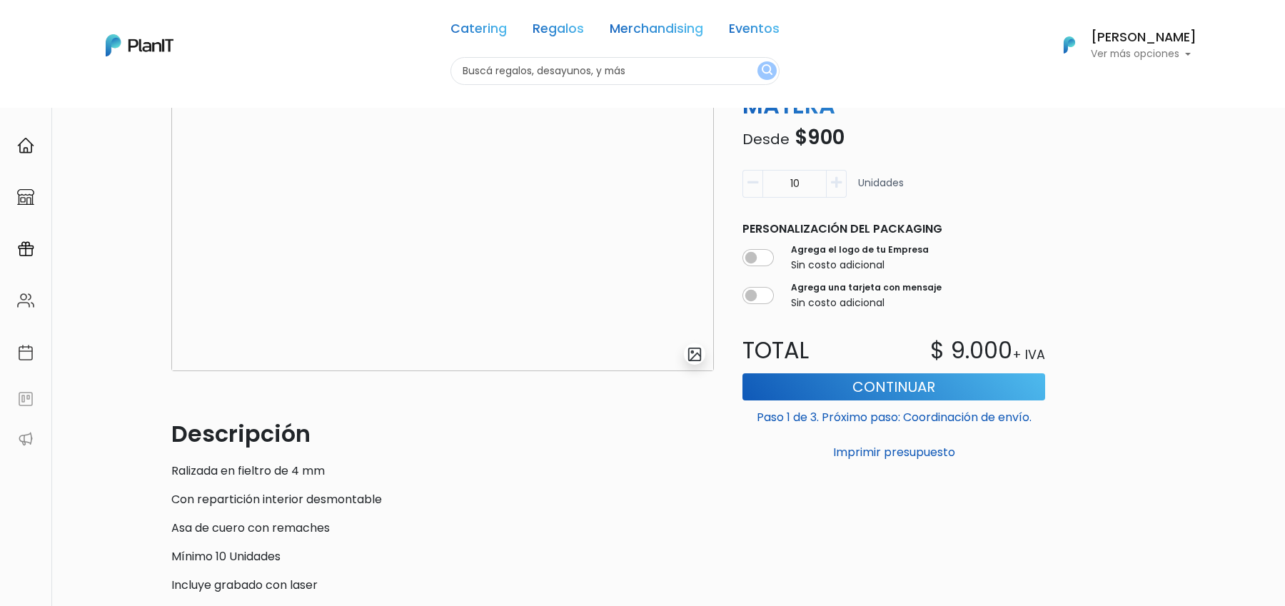
scroll to position [59, 0]
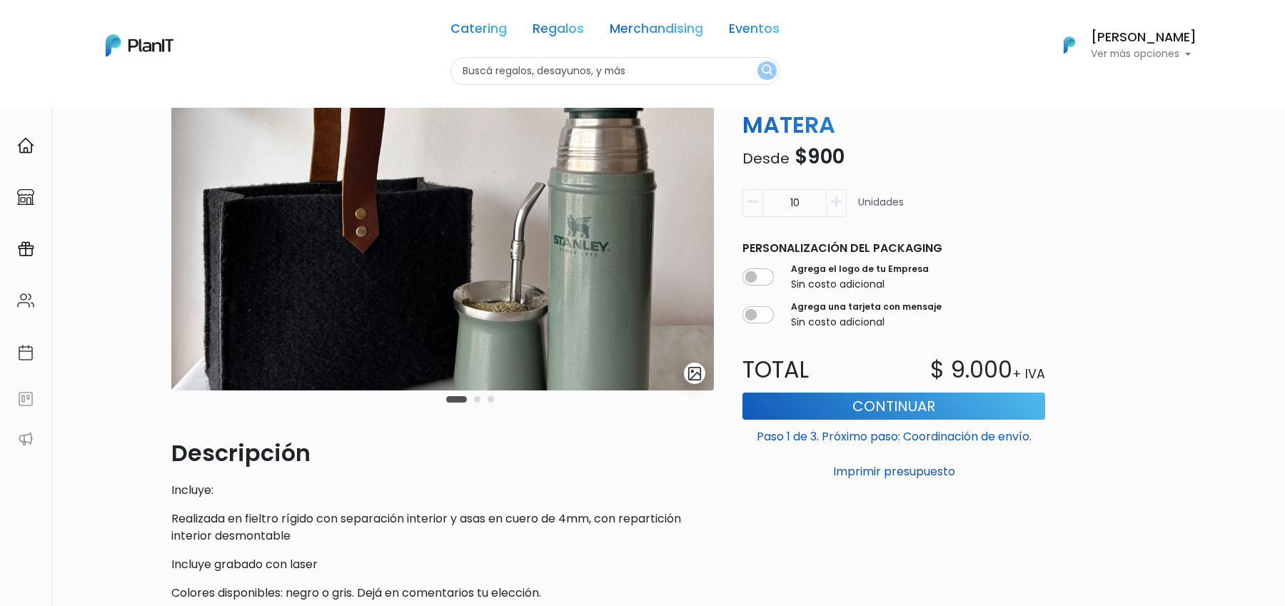
click at [698, 378] on img "submit" at bounding box center [695, 373] width 16 height 16
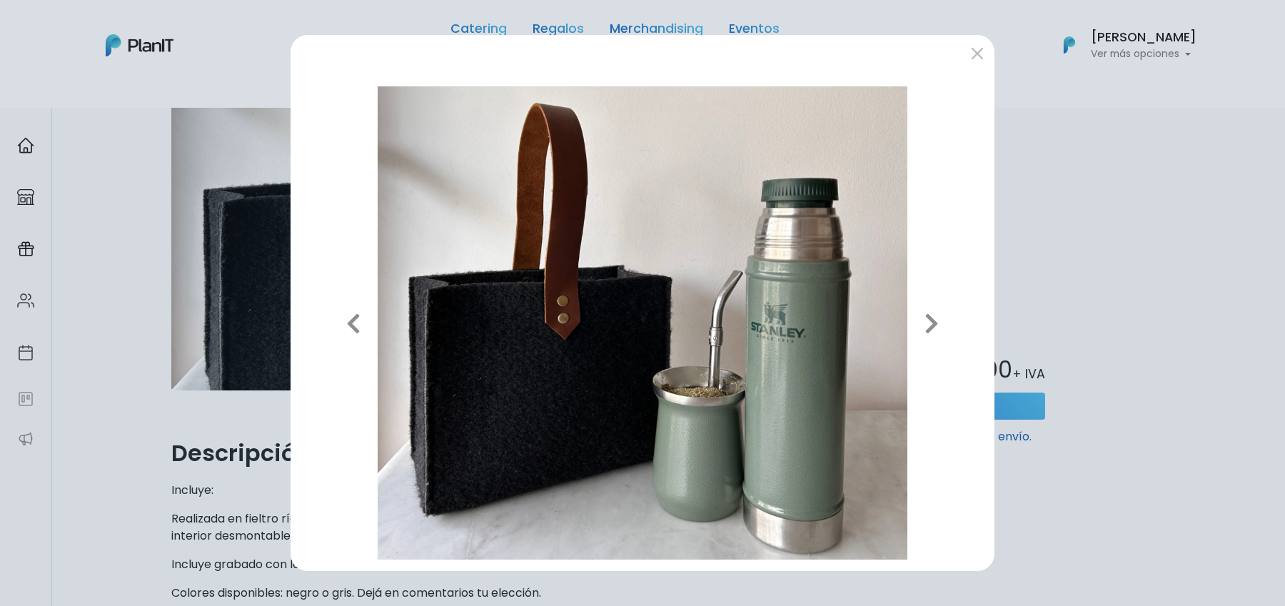
click at [1231, 239] on div "Previous Next" at bounding box center [642, 303] width 1285 height 606
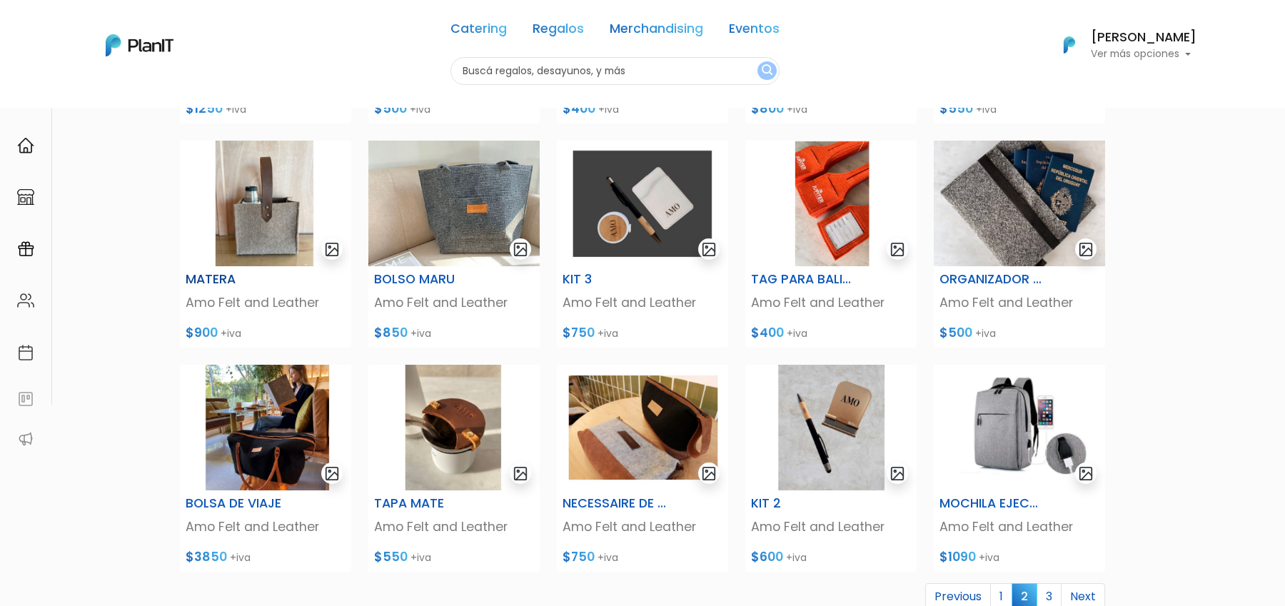
scroll to position [337, 0]
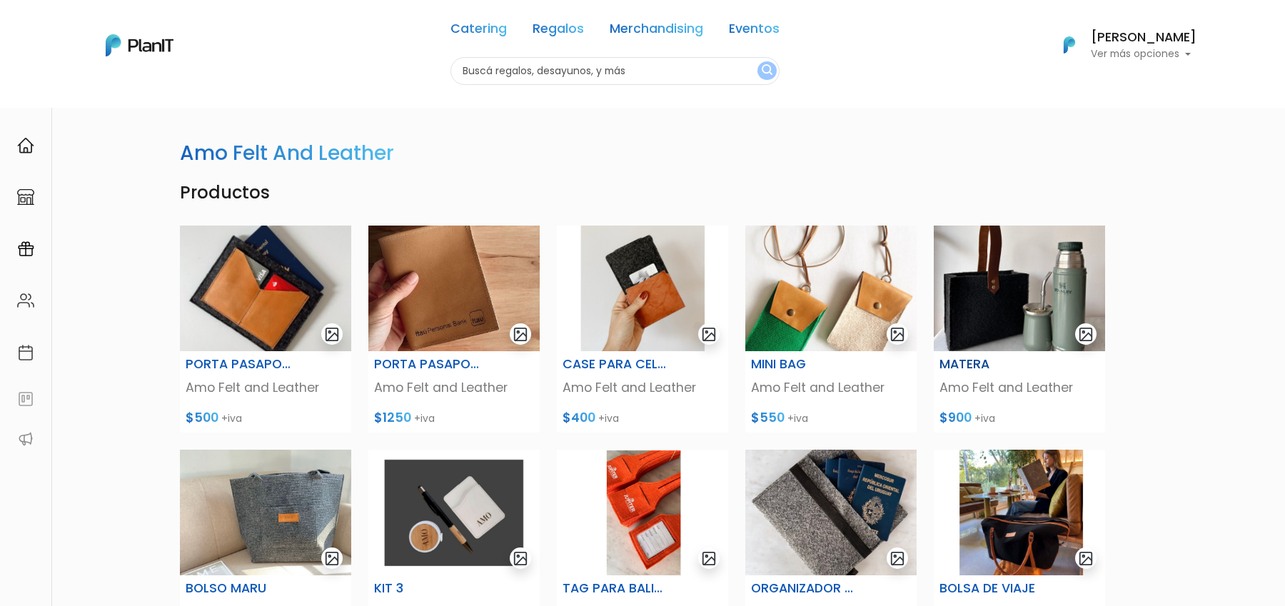
click at [1026, 245] on img at bounding box center [1019, 289] width 171 height 126
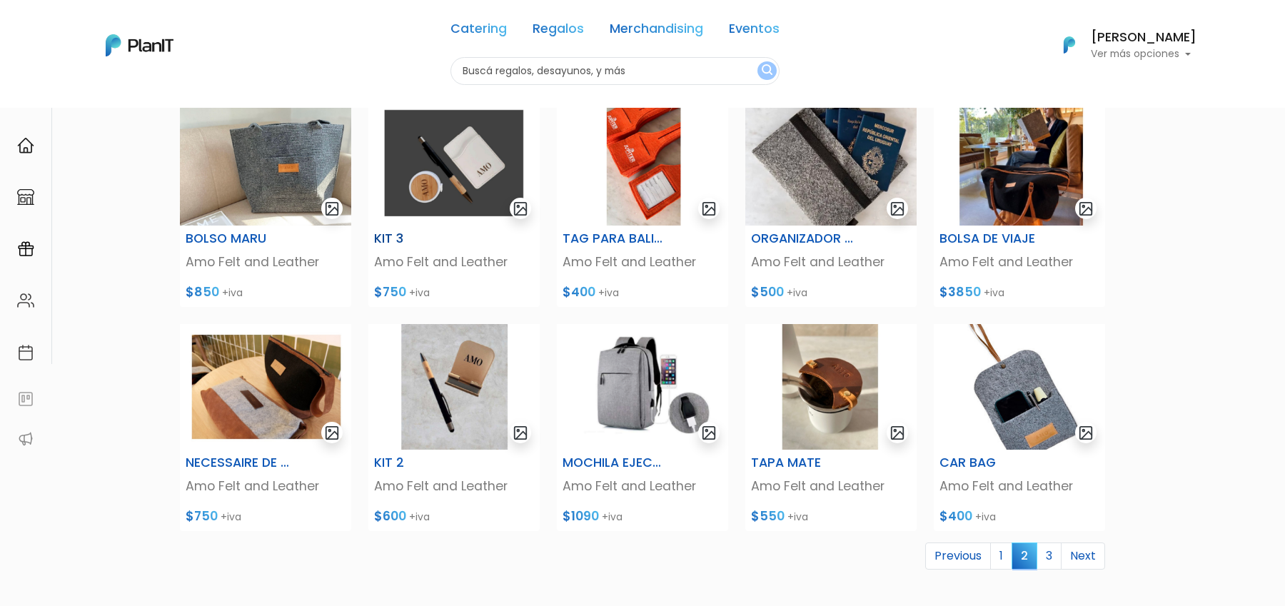
scroll to position [368, 0]
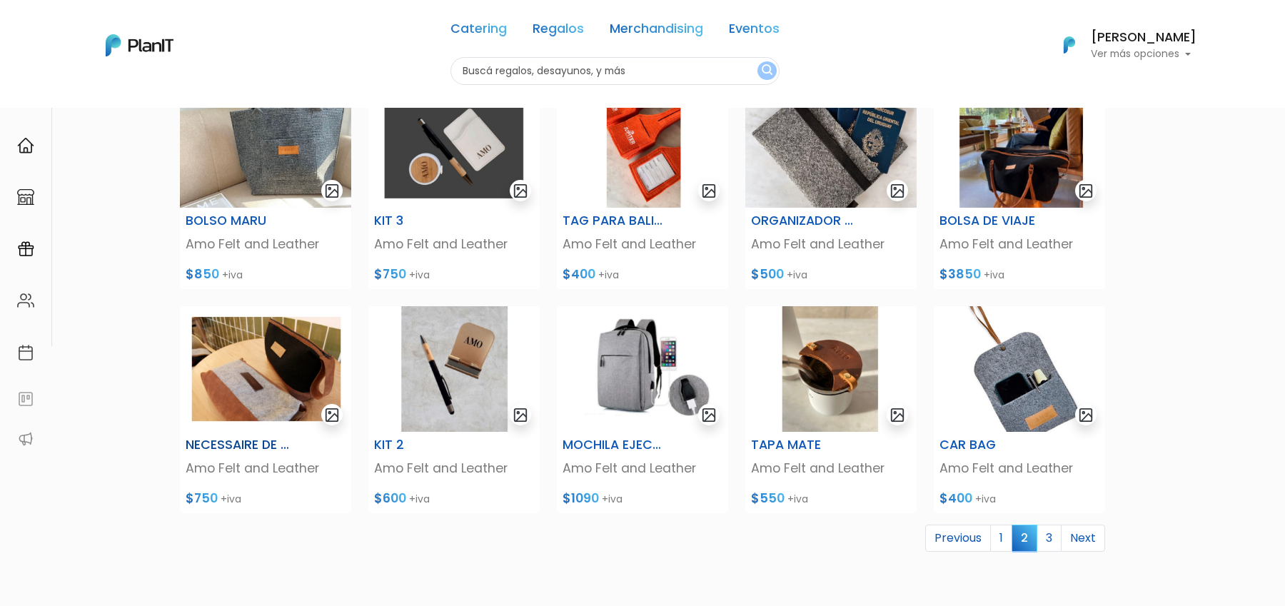
click at [228, 380] on img at bounding box center [265, 369] width 171 height 126
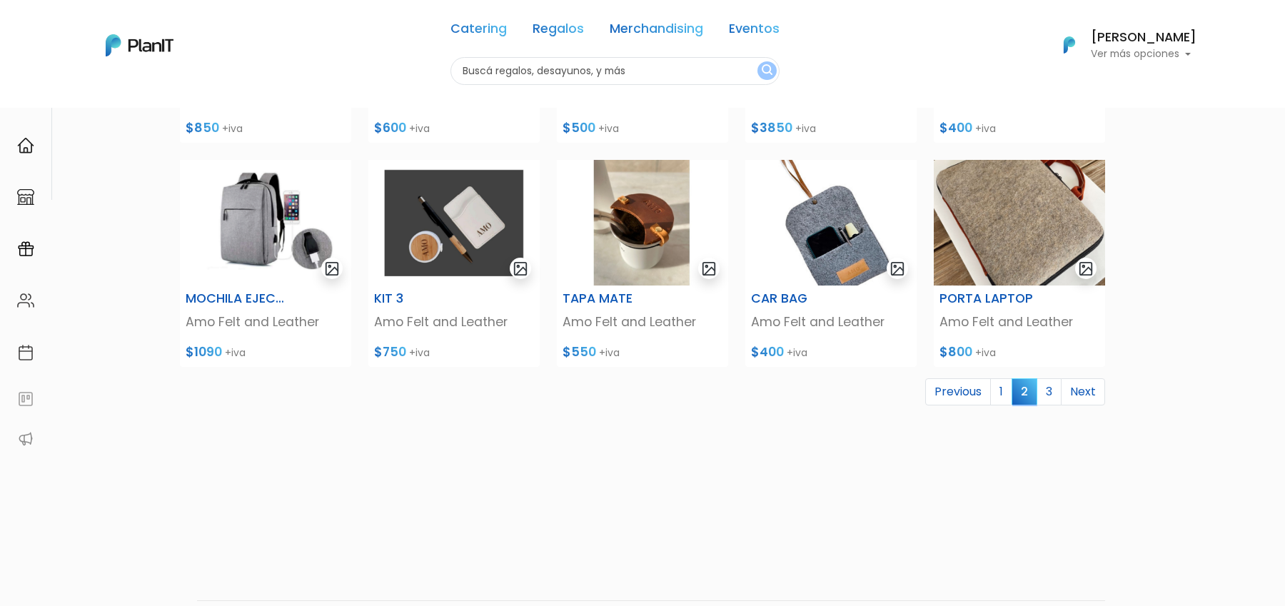
scroll to position [518, 0]
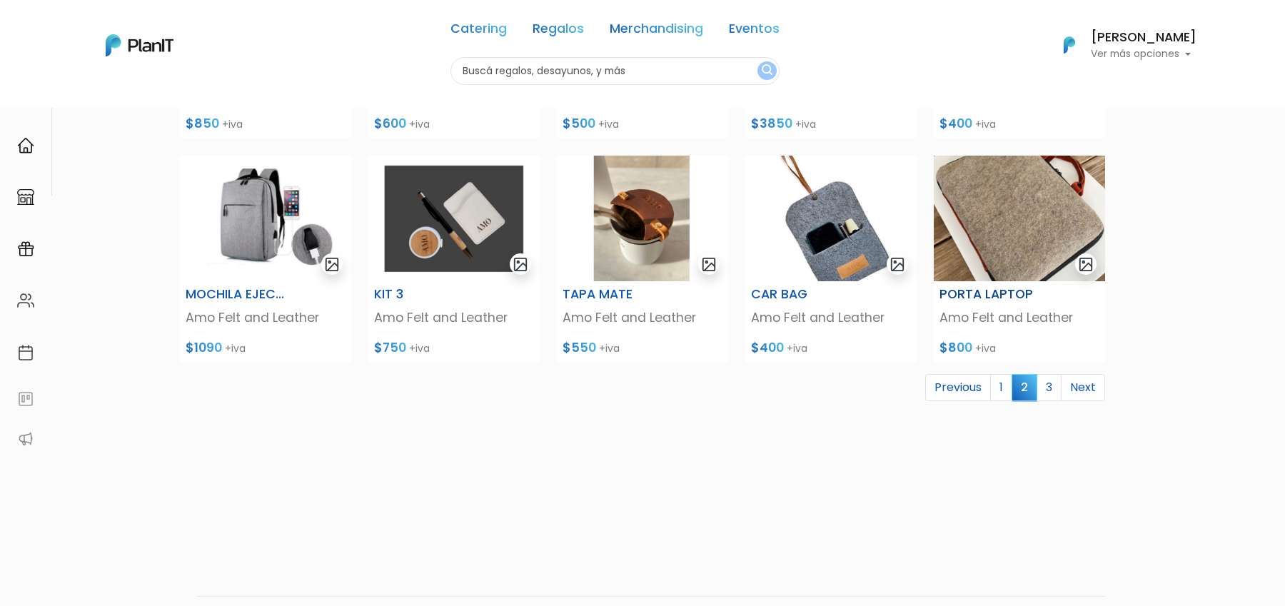
click at [1012, 268] on img at bounding box center [1019, 219] width 171 height 126
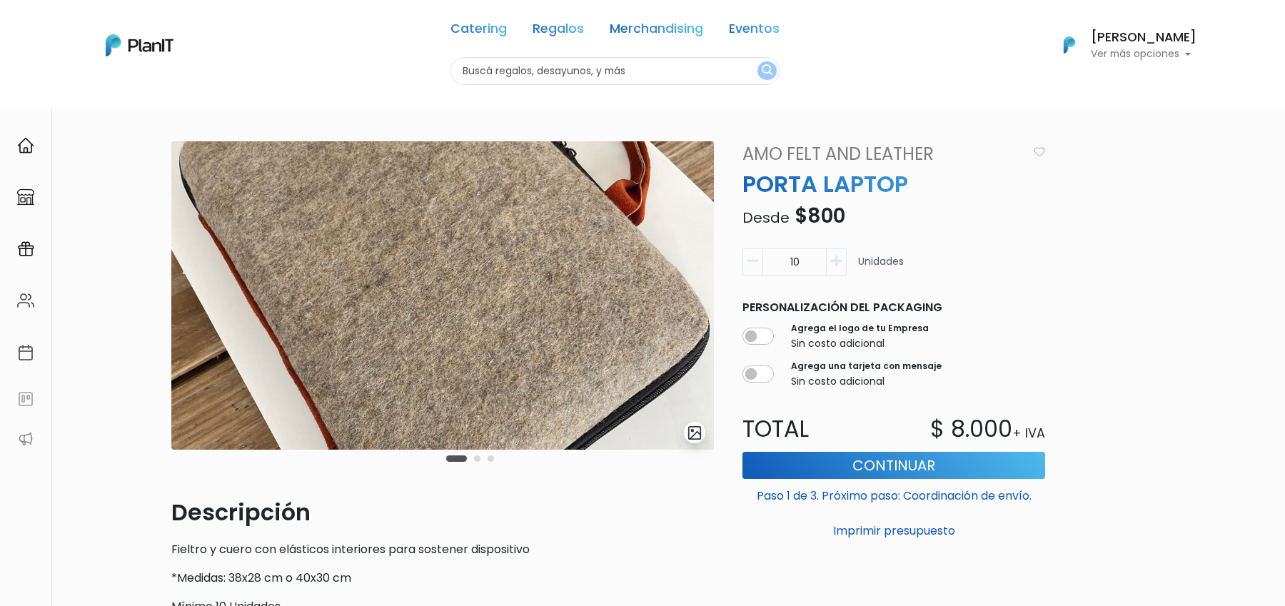
click at [483, 458] on div "Carousel Pagination" at bounding box center [470, 458] width 55 height 17
click at [479, 458] on button "Carousel Page 2" at bounding box center [477, 458] width 6 height 6
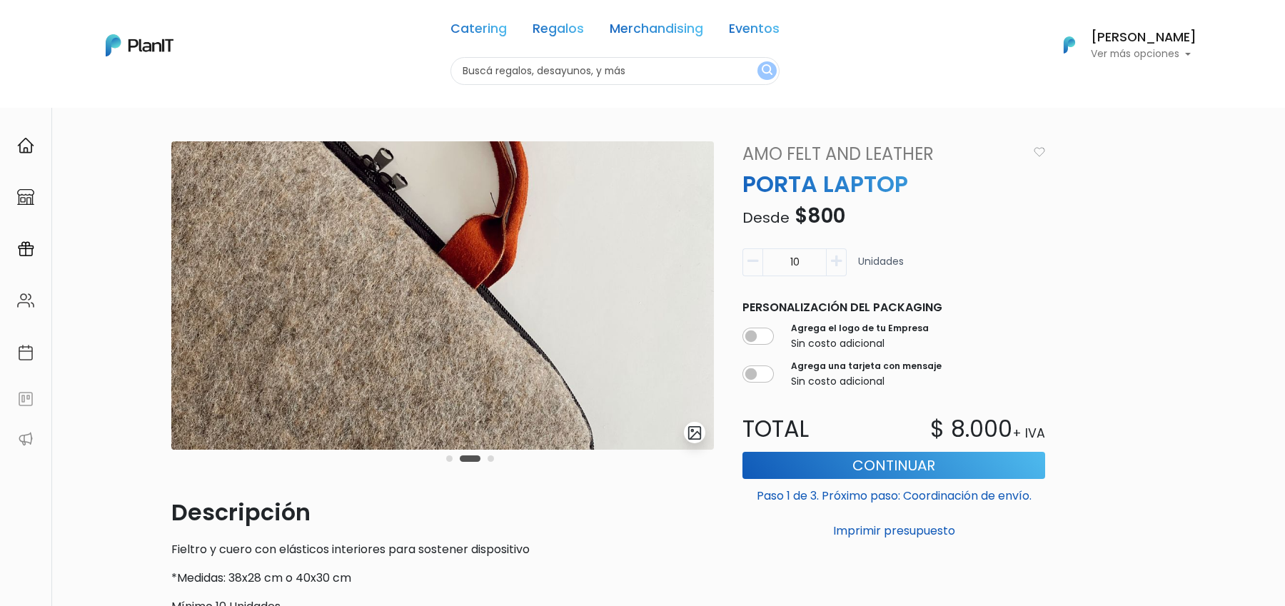
click at [485, 458] on div "Carousel Pagination" at bounding box center [470, 458] width 55 height 17
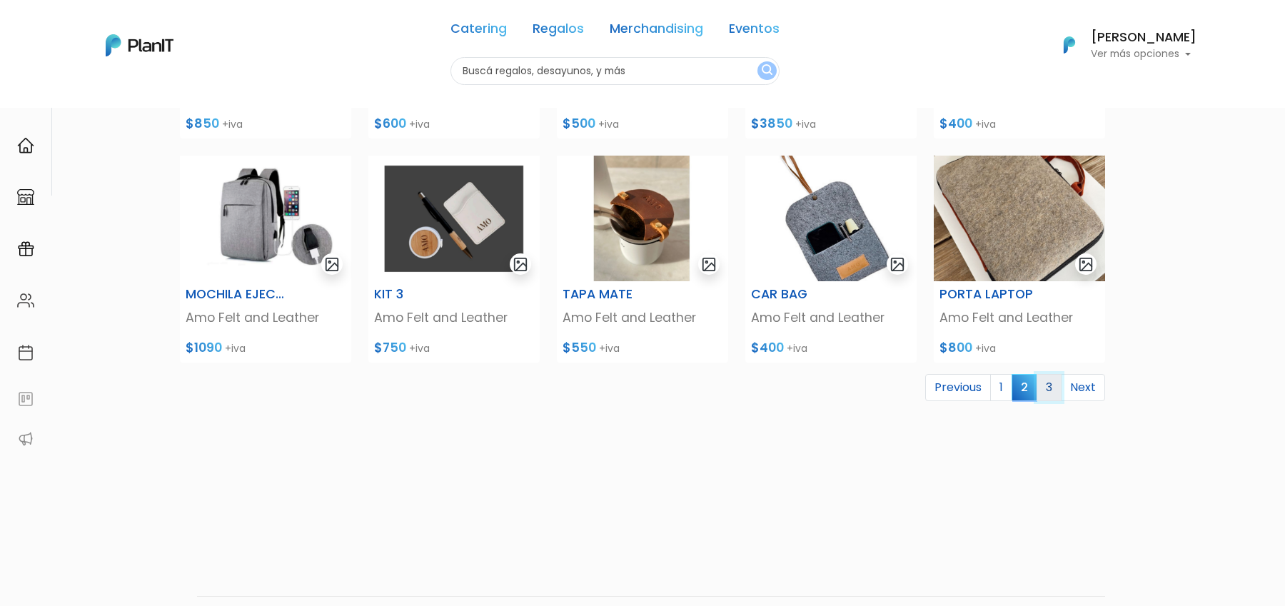
click at [1049, 387] on link "3" at bounding box center [1049, 387] width 25 height 27
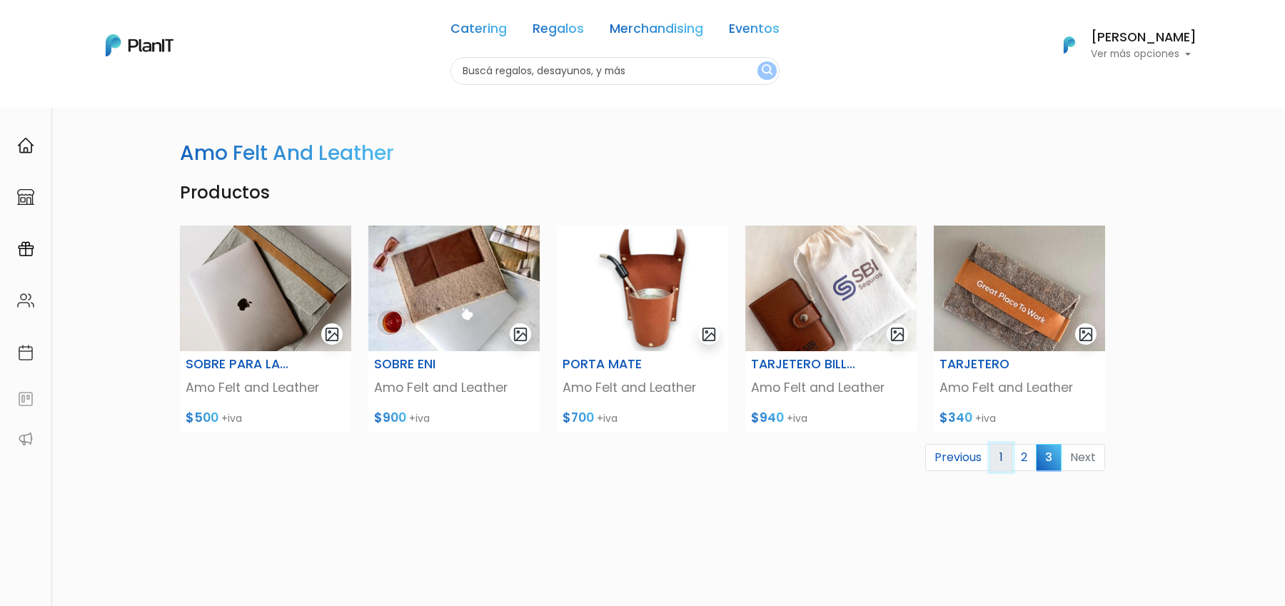
click at [1005, 458] on link "1" at bounding box center [1001, 457] width 22 height 27
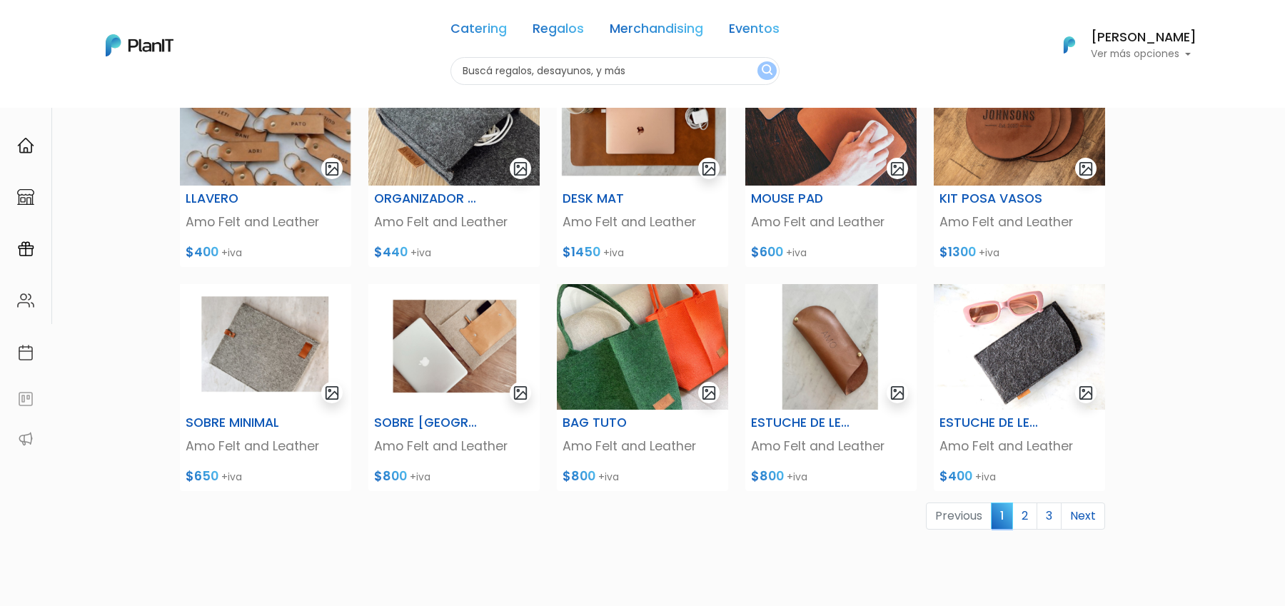
scroll to position [393, 0]
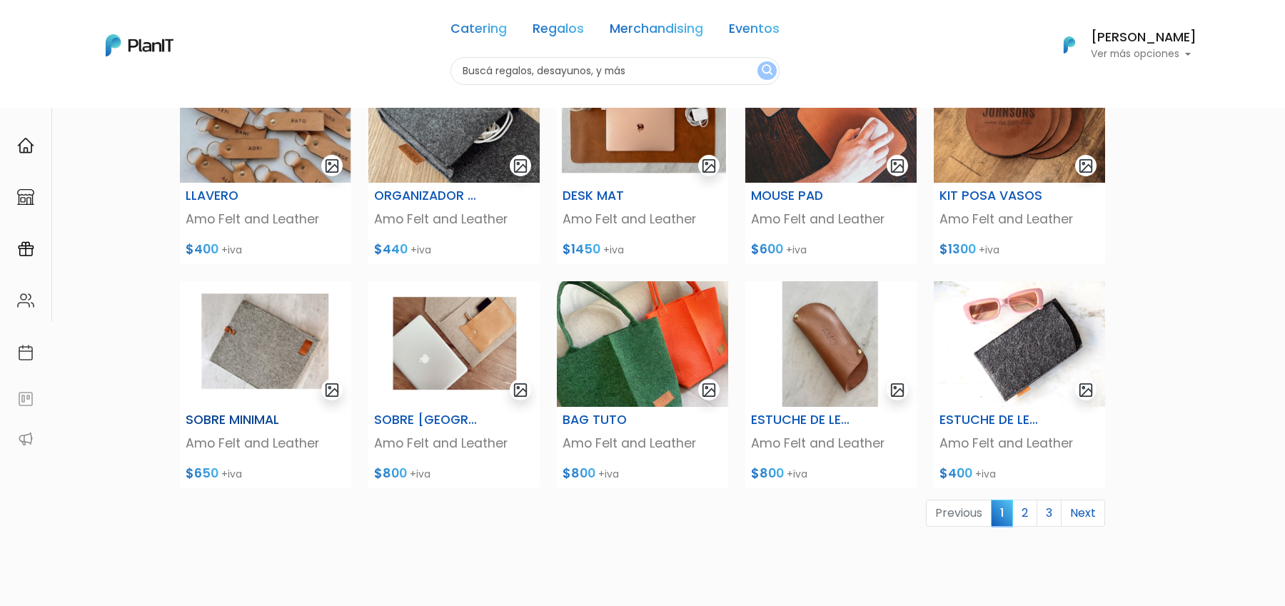
click at [219, 368] on img at bounding box center [265, 344] width 171 height 126
click at [1013, 347] on img at bounding box center [1019, 344] width 171 height 126
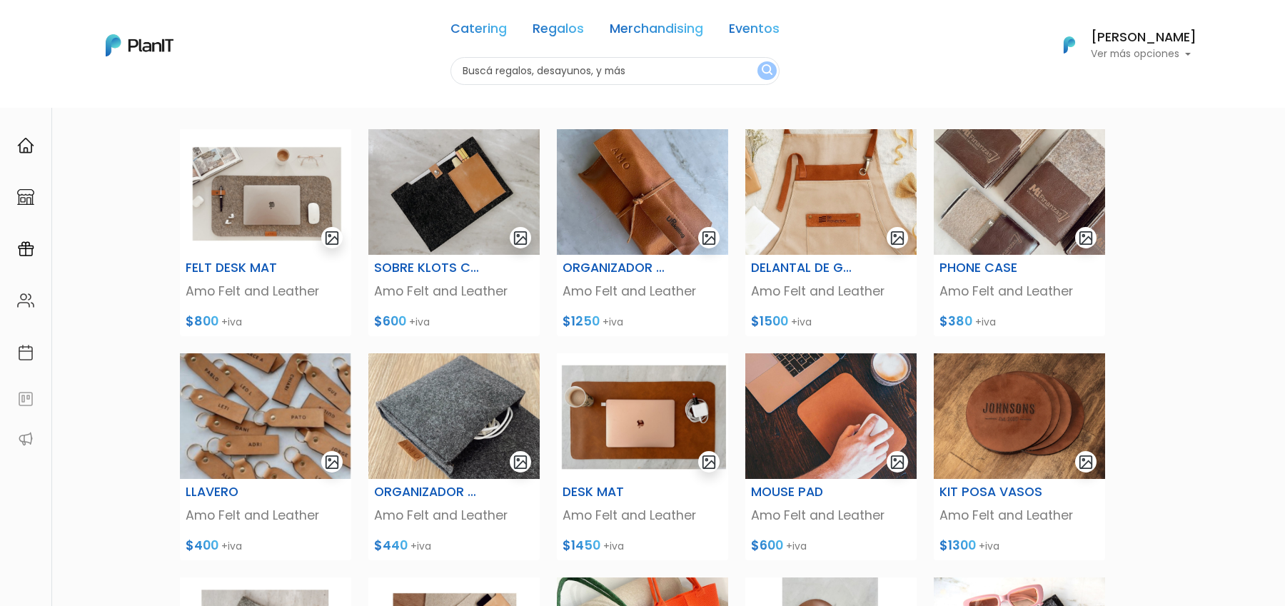
scroll to position [93, 0]
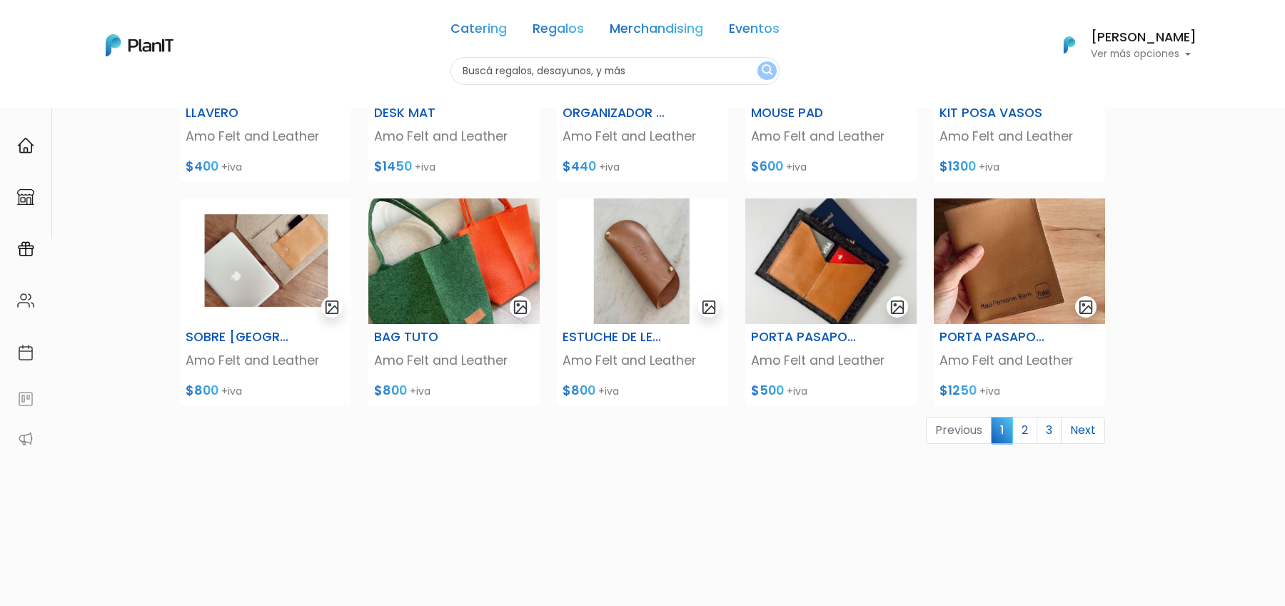
scroll to position [491, 0]
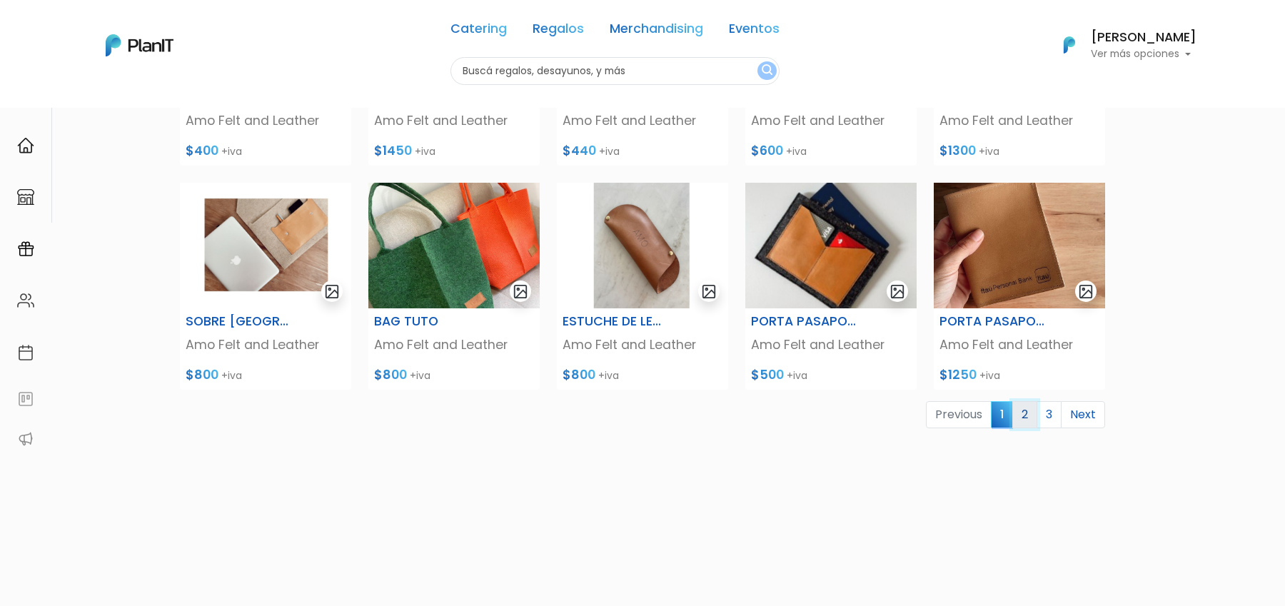
click at [1028, 418] on link "2" at bounding box center [1024, 414] width 25 height 27
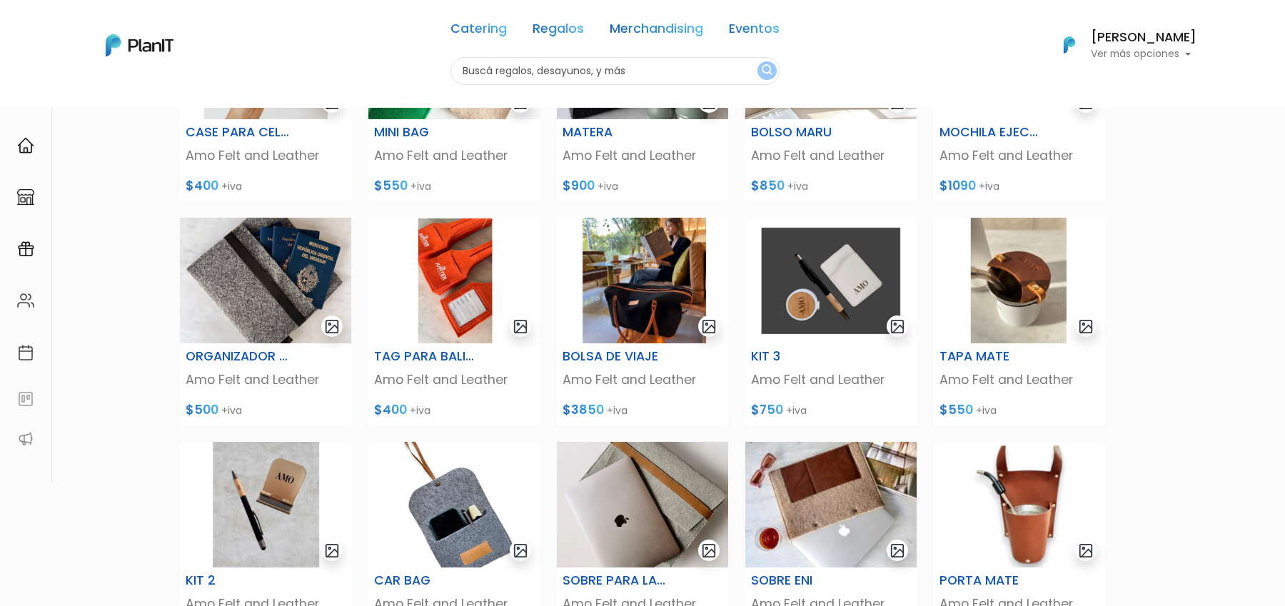
scroll to position [233, 0]
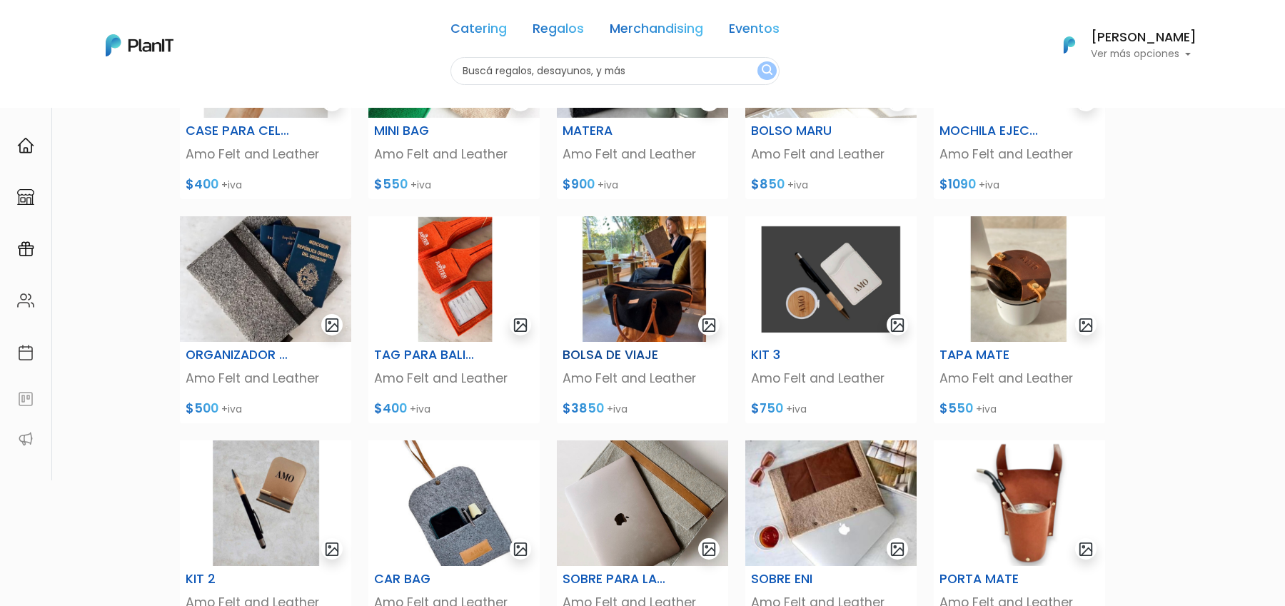
click at [655, 283] on img at bounding box center [642, 279] width 171 height 126
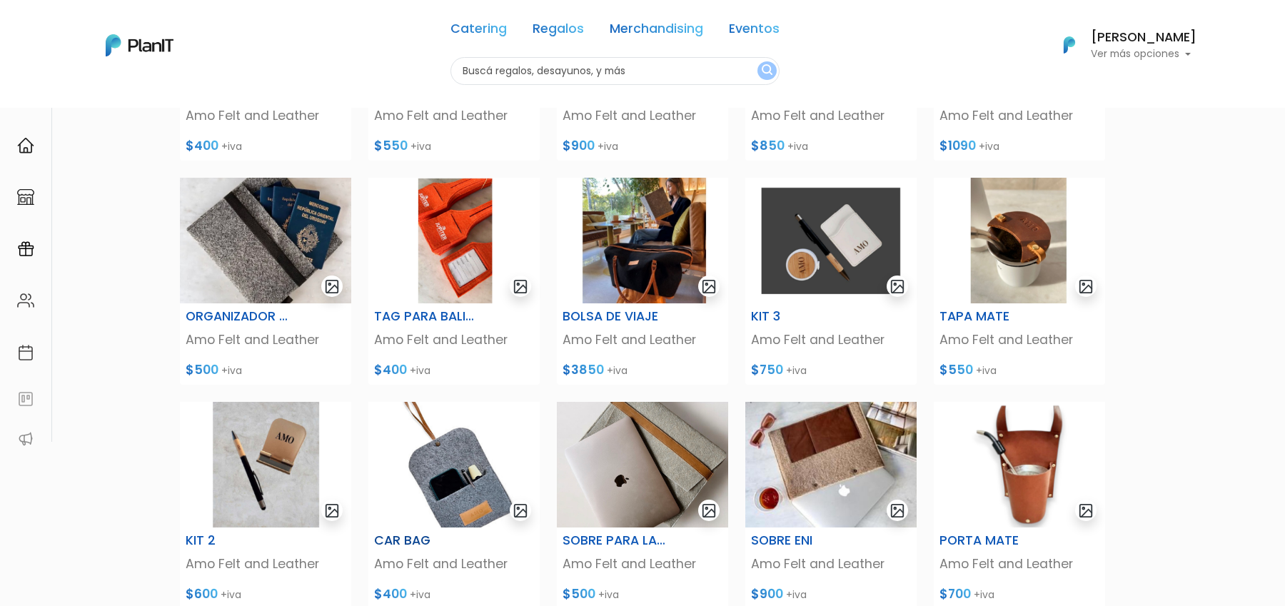
scroll to position [283, 0]
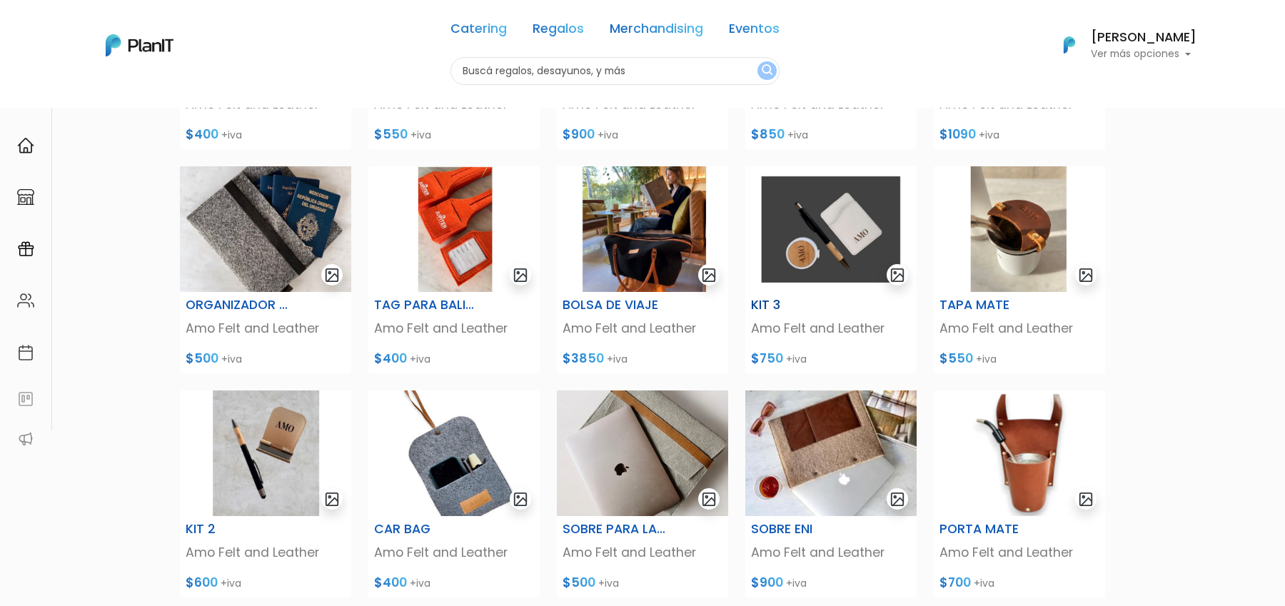
click at [819, 235] on img at bounding box center [830, 229] width 171 height 126
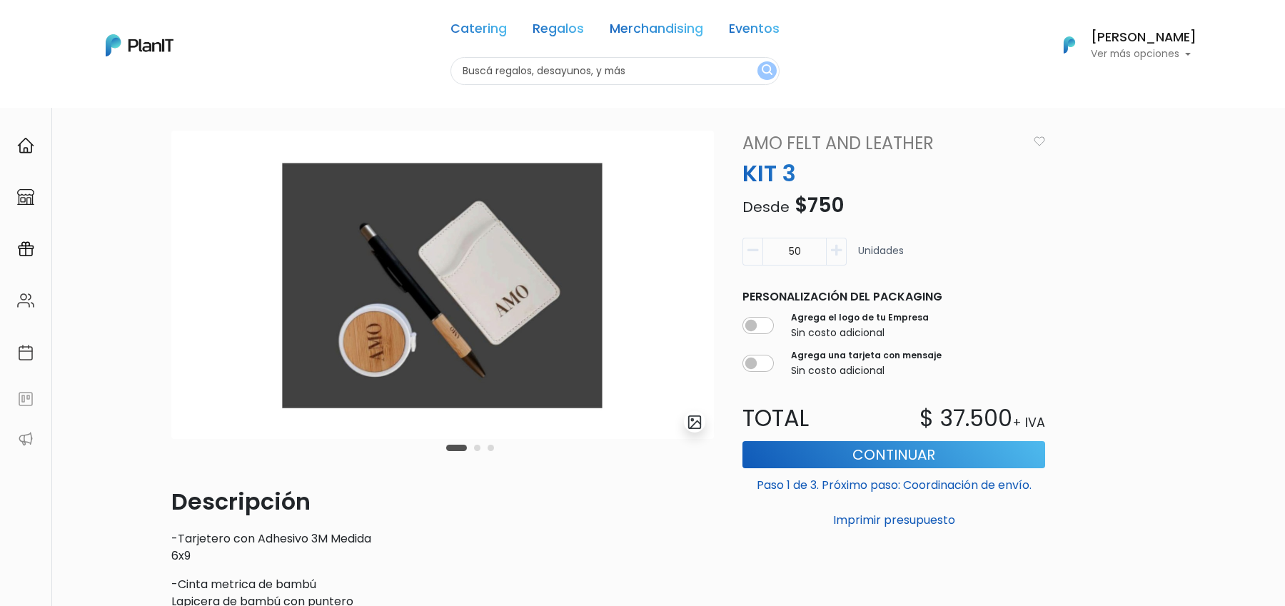
scroll to position [9, 0]
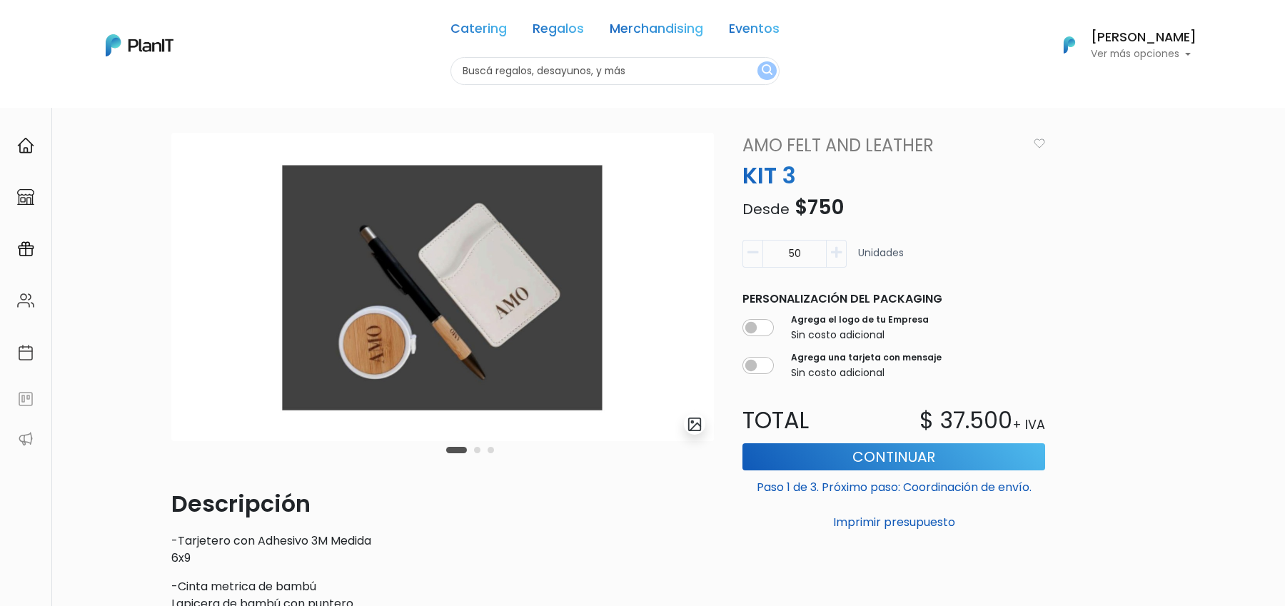
click at [475, 448] on button "Carousel Page 2" at bounding box center [477, 450] width 6 height 6
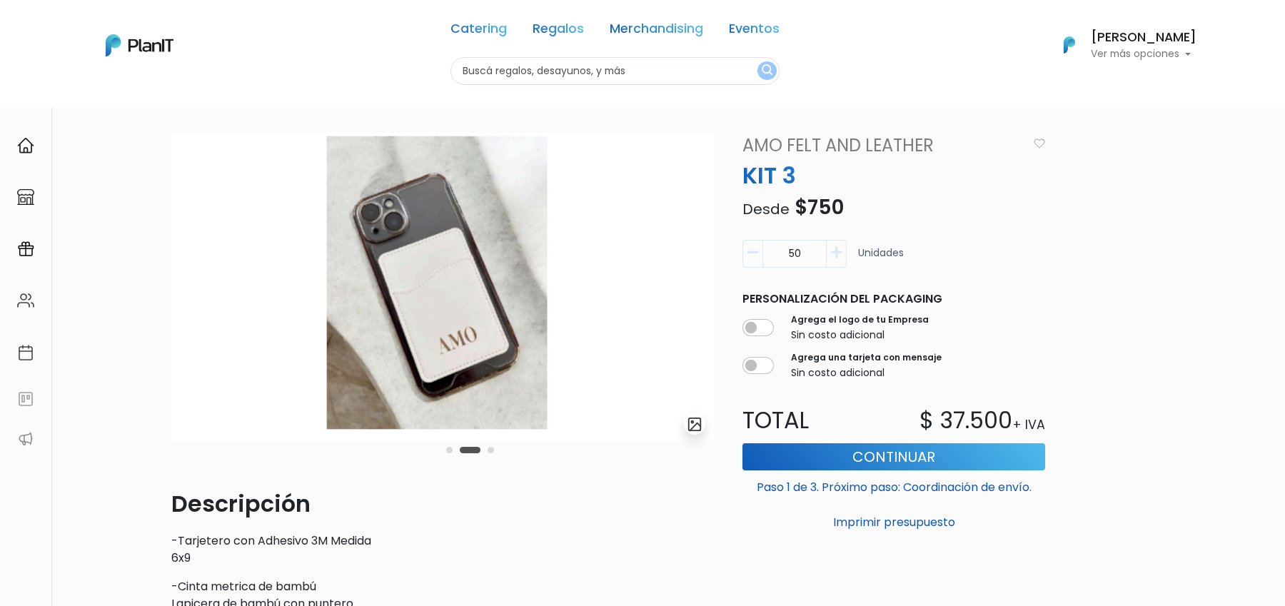
click at [492, 448] on button "Carousel Page 3" at bounding box center [491, 450] width 6 height 6
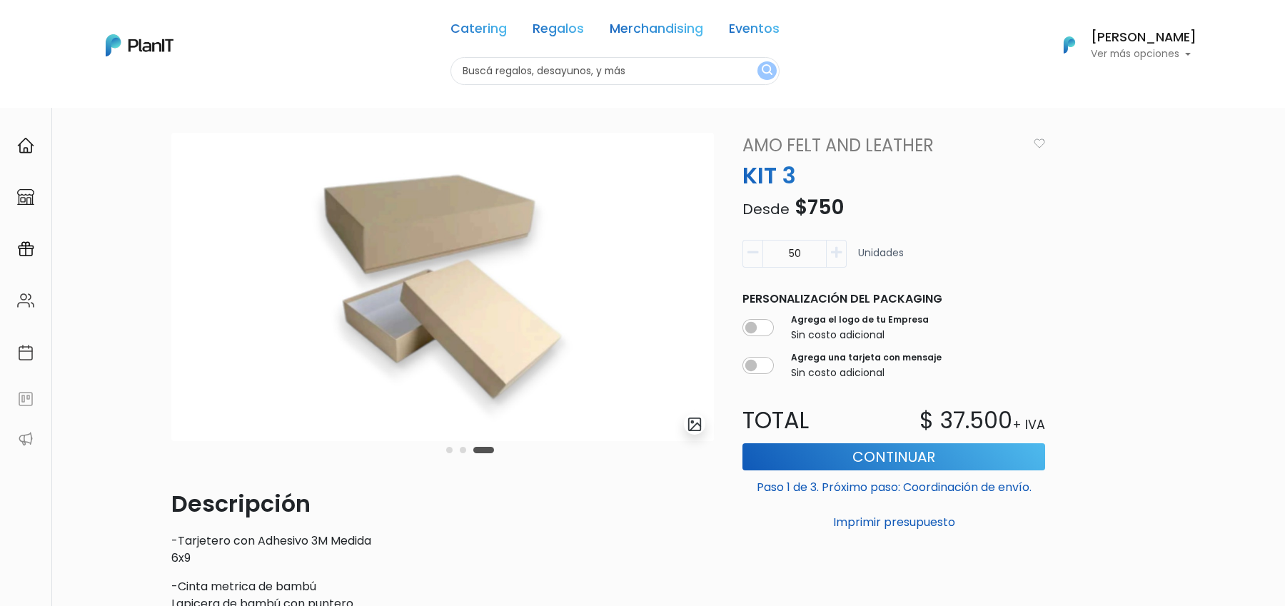
click at [447, 450] on button "Carousel Page 1" at bounding box center [449, 450] width 6 height 6
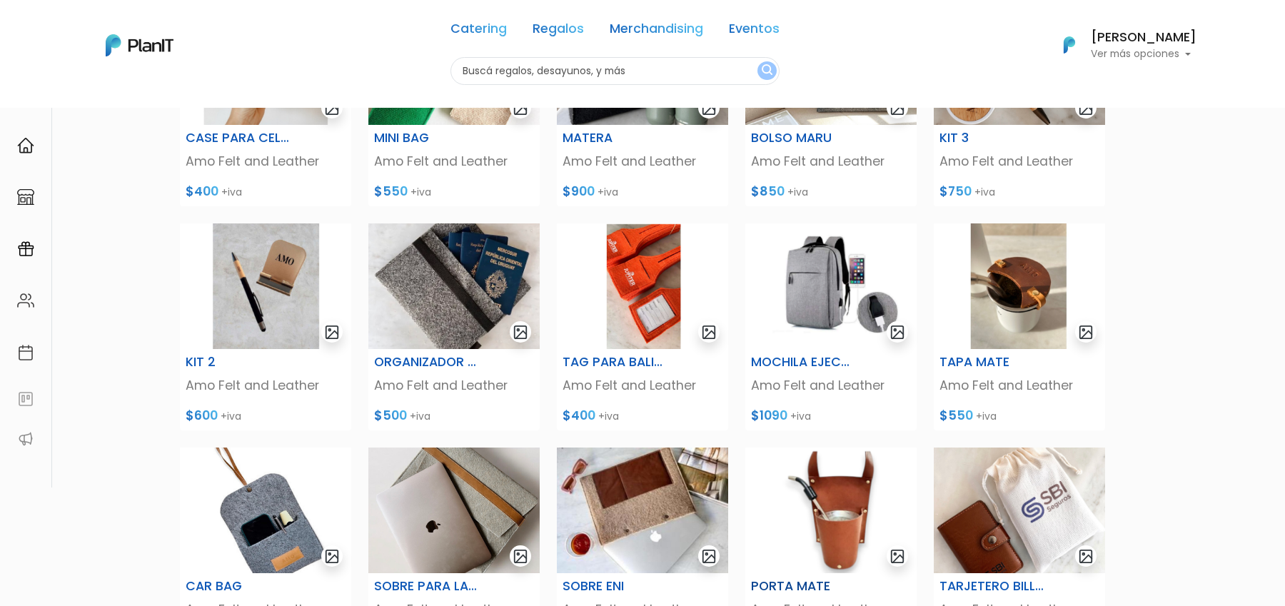
scroll to position [483, 0]
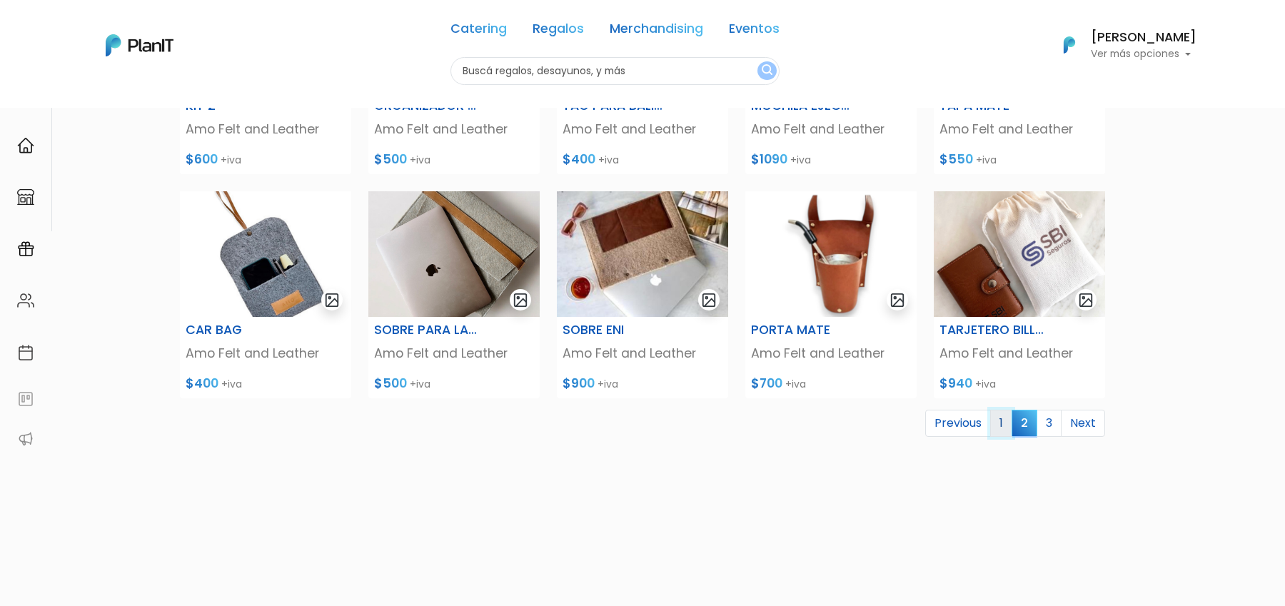
click at [994, 422] on link "1" at bounding box center [1001, 423] width 22 height 27
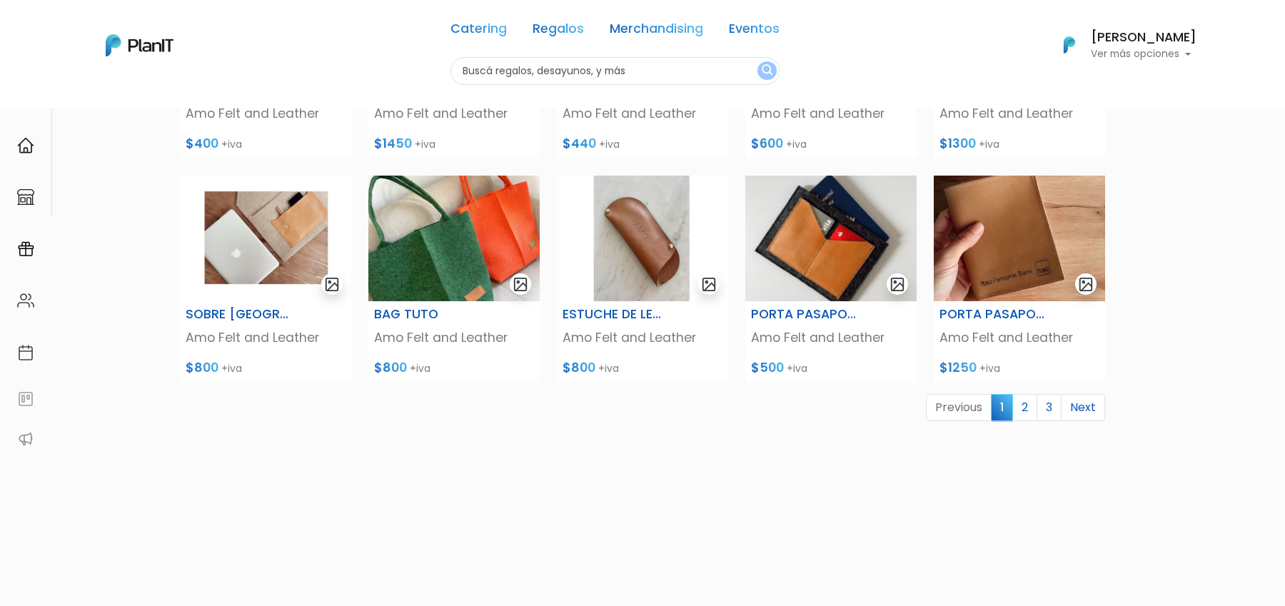
scroll to position [521, 0]
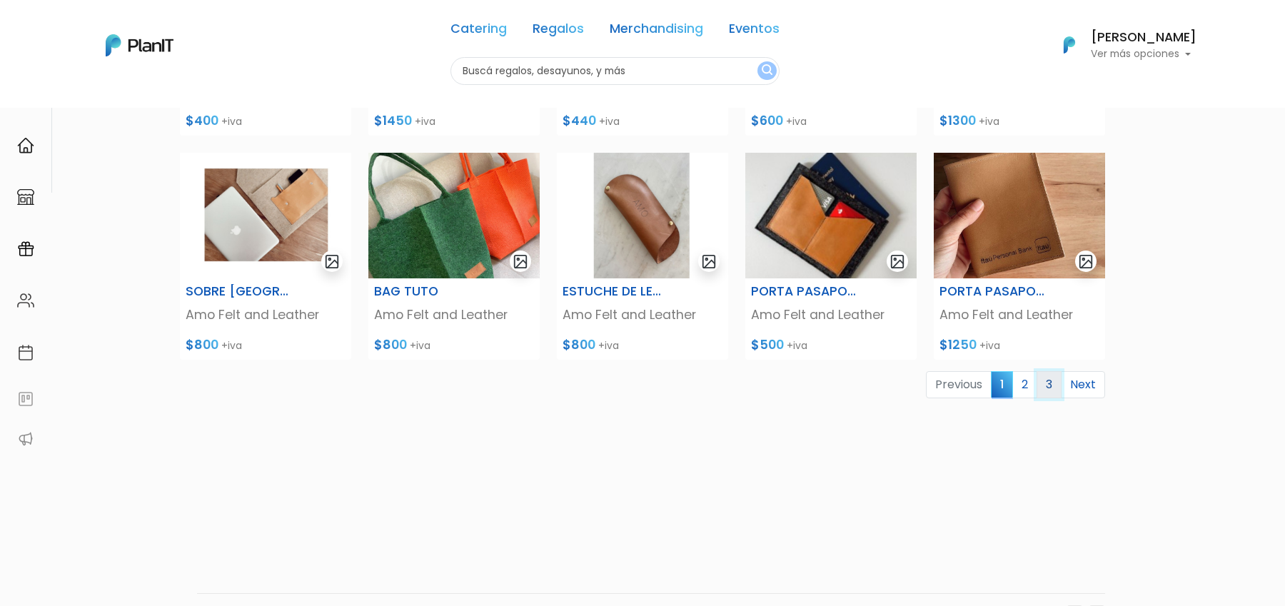
click at [1051, 393] on link "3" at bounding box center [1049, 384] width 25 height 27
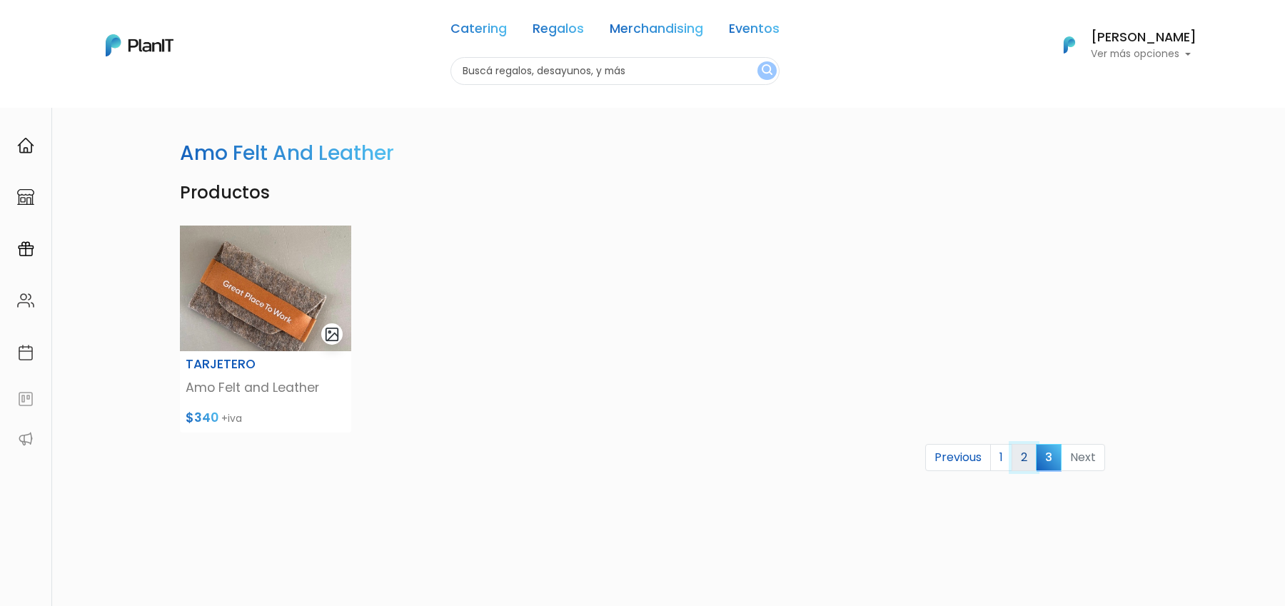
click at [1027, 460] on link "2" at bounding box center [1024, 457] width 25 height 27
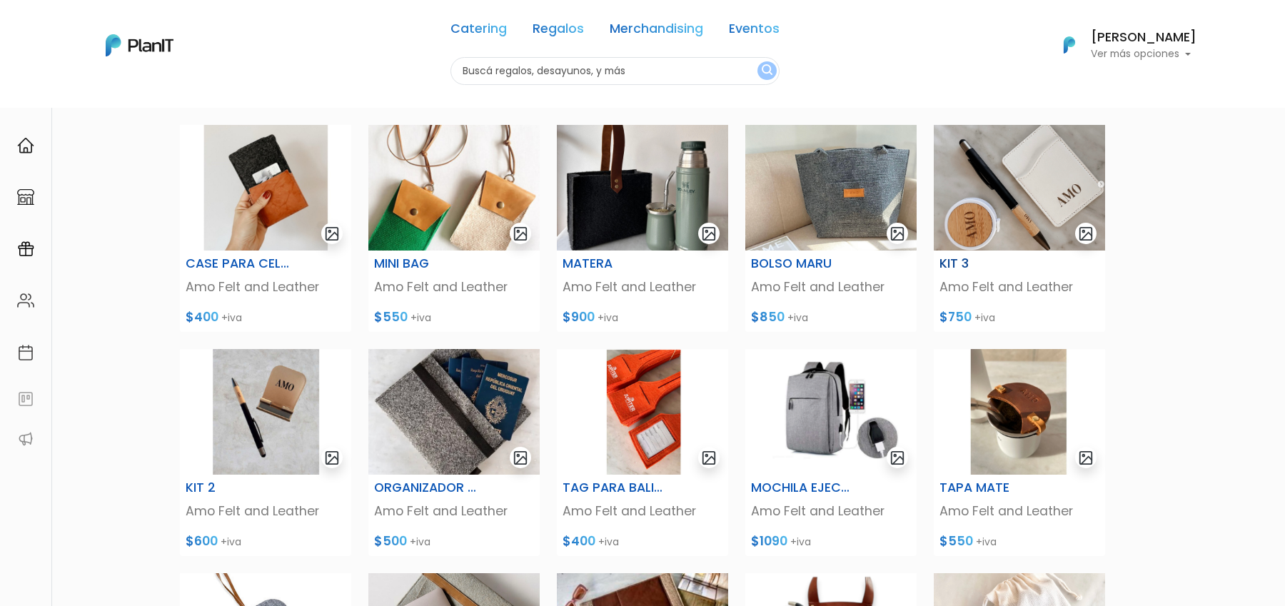
scroll to position [106, 0]
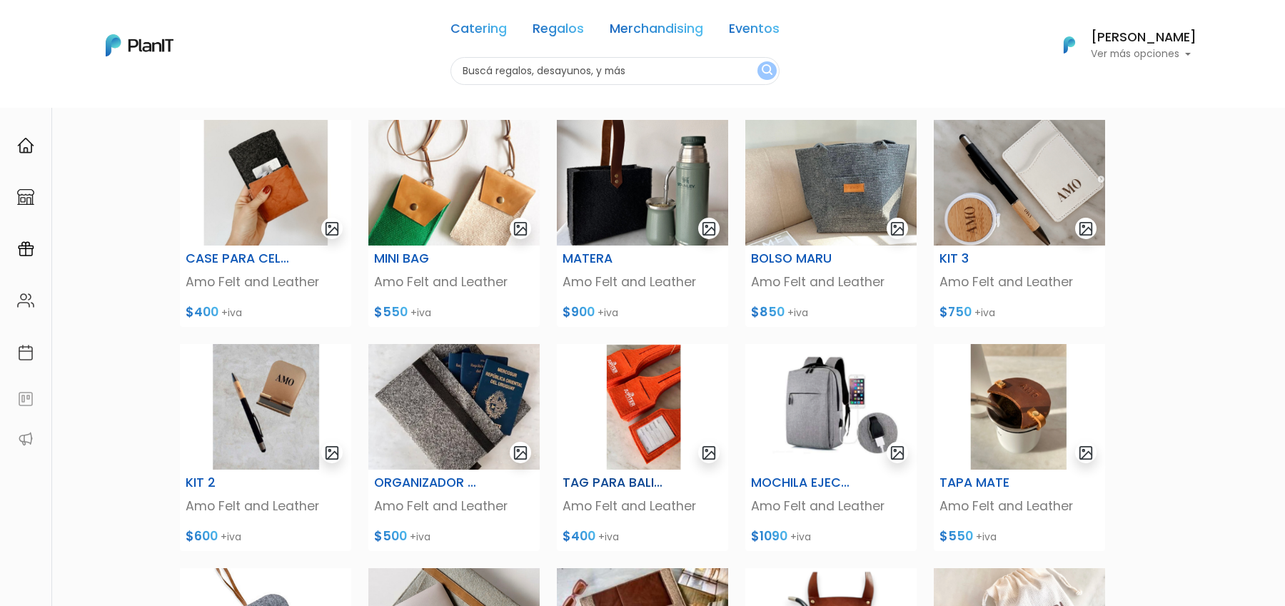
click at [633, 436] on img at bounding box center [642, 407] width 171 height 126
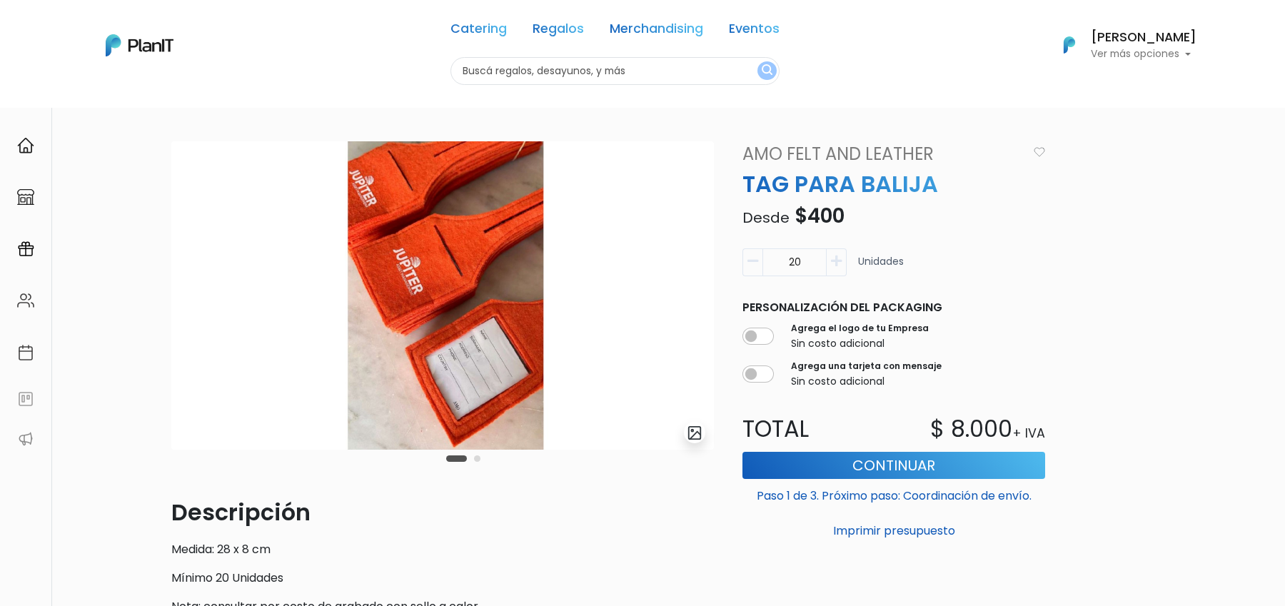
click at [707, 442] on div at bounding box center [696, 432] width 24 height 21
click at [697, 434] on img "submit" at bounding box center [695, 433] width 16 height 16
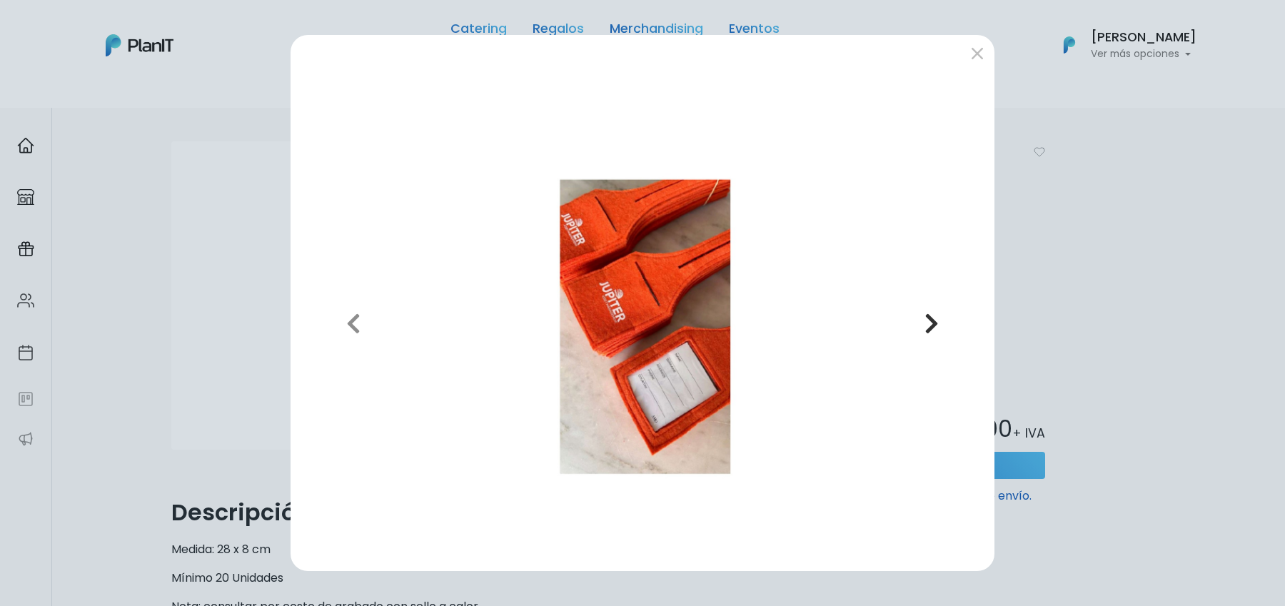
click at [924, 308] on button "Next" at bounding box center [932, 322] width 102 height 473
click at [165, 273] on div "Previous Next" at bounding box center [642, 303] width 1285 height 606
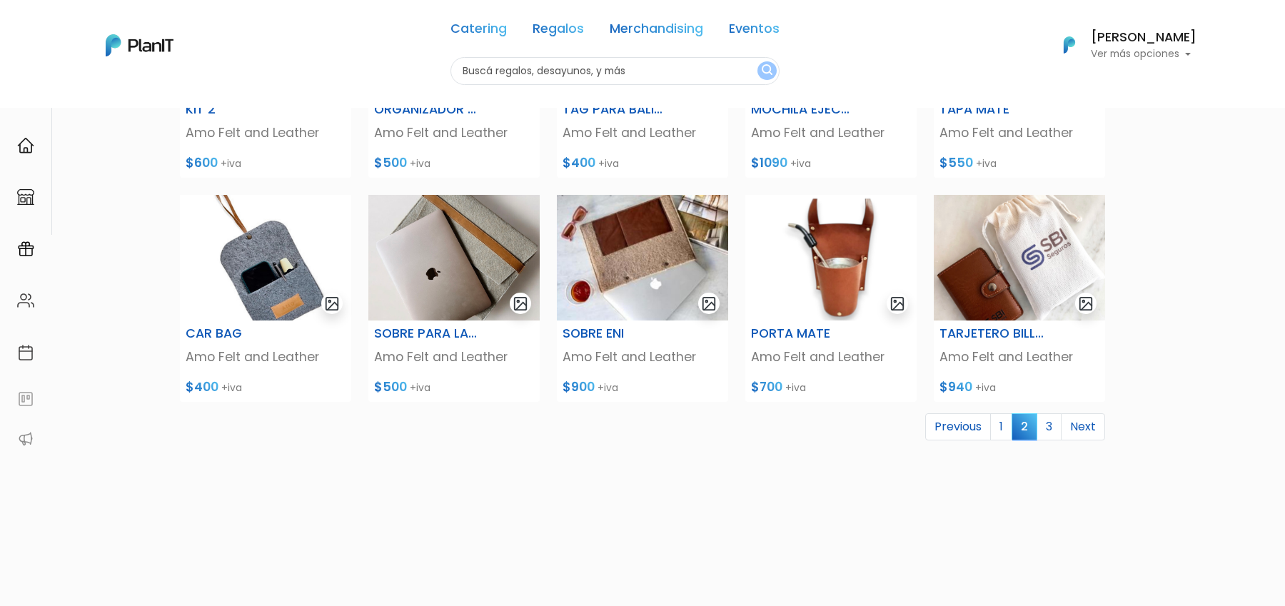
scroll to position [493, 0]
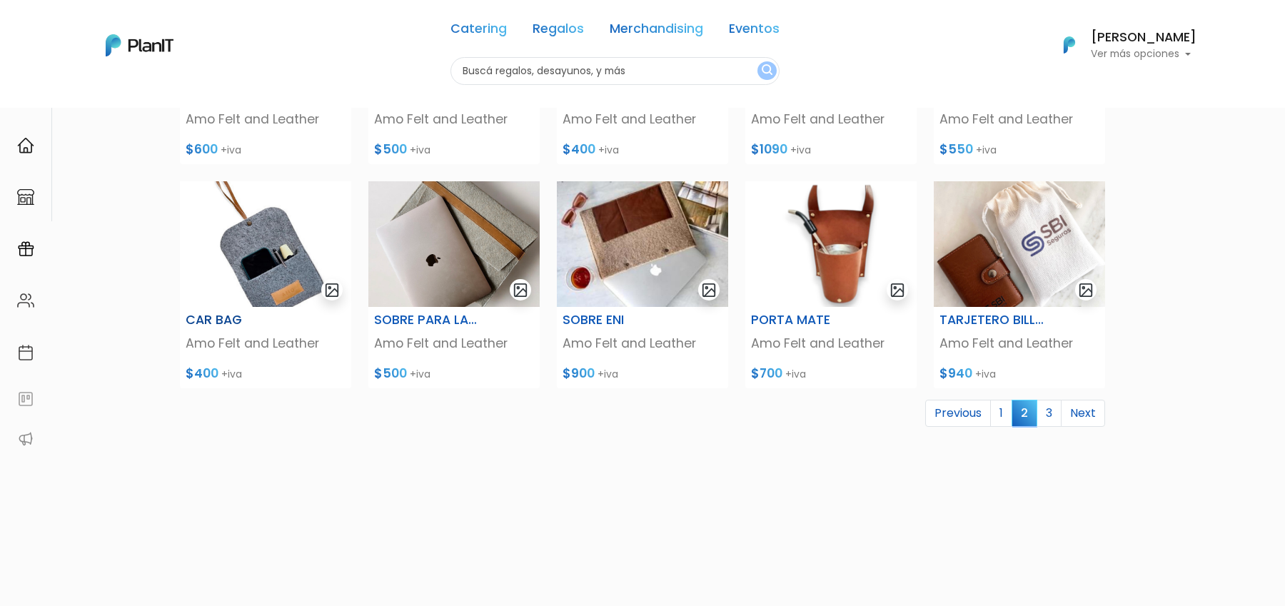
click at [221, 290] on img at bounding box center [265, 244] width 171 height 126
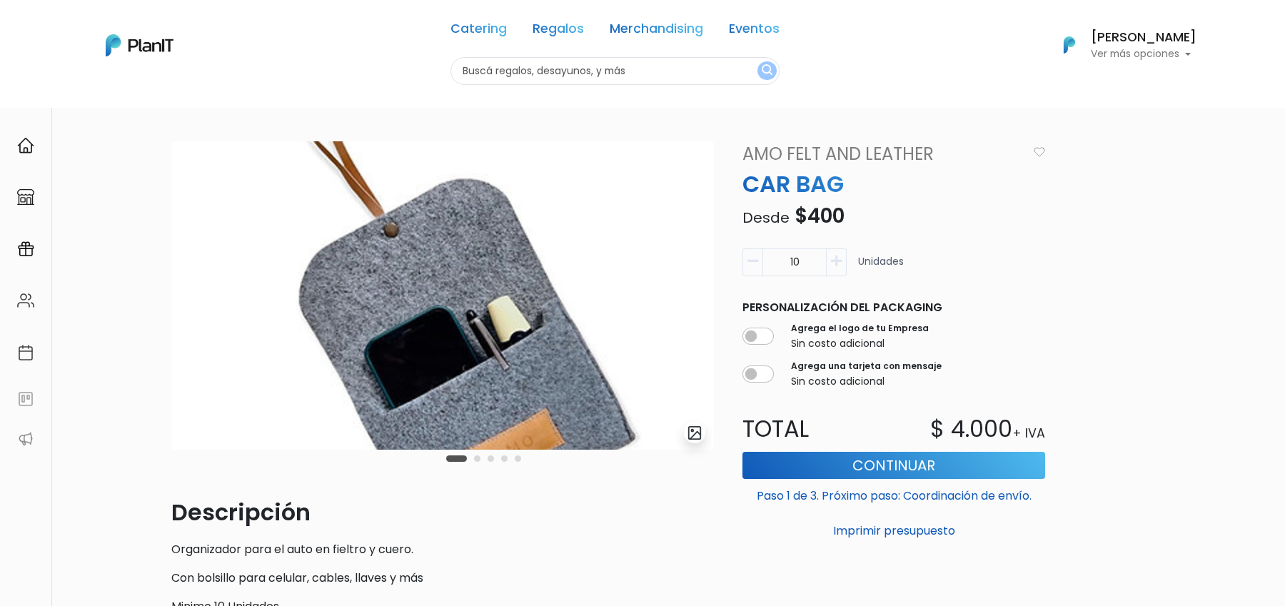
click at [697, 434] on img "submit" at bounding box center [695, 433] width 16 height 16
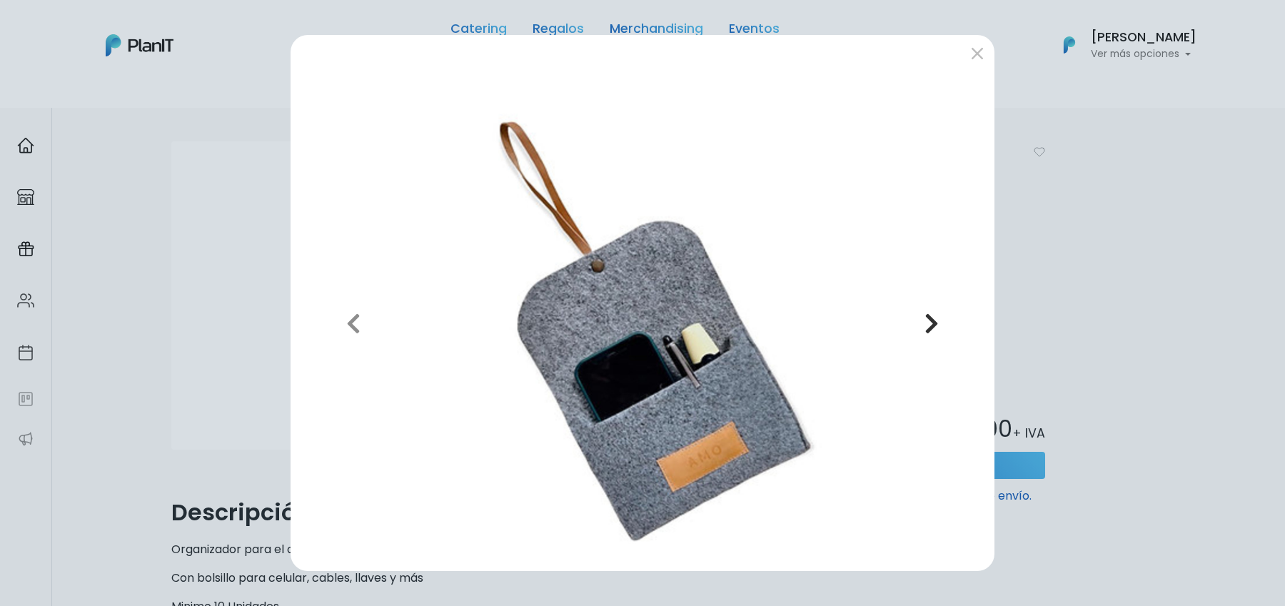
click at [946, 328] on button "Next" at bounding box center [932, 322] width 102 height 473
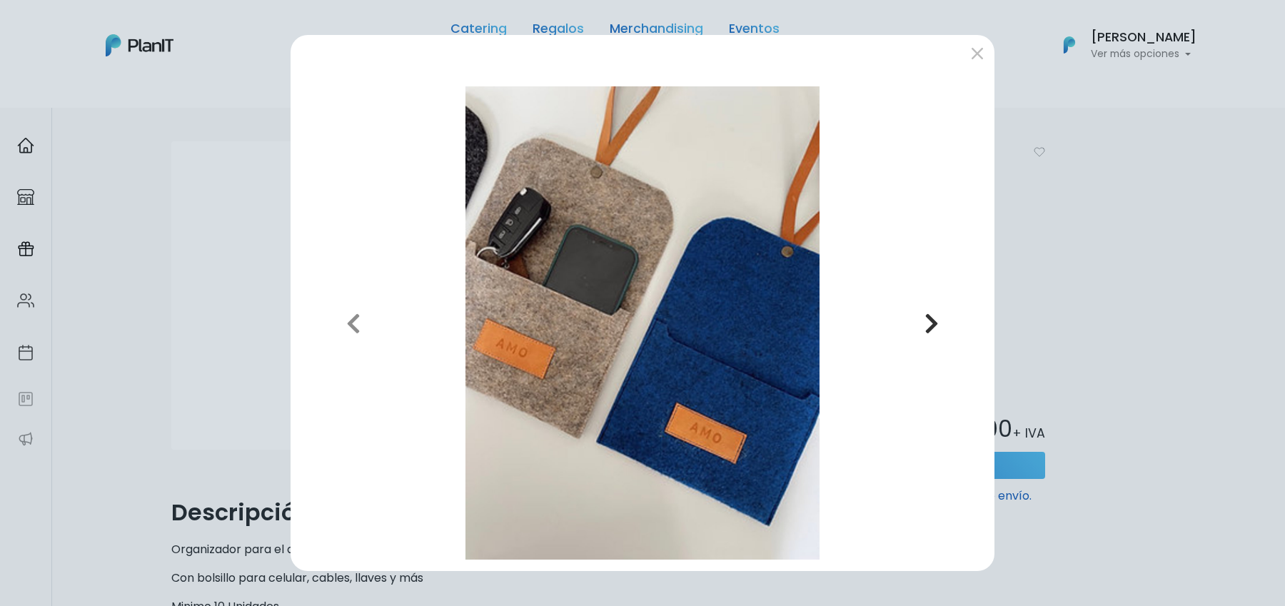
click at [937, 328] on icon "button" at bounding box center [931, 323] width 14 height 23
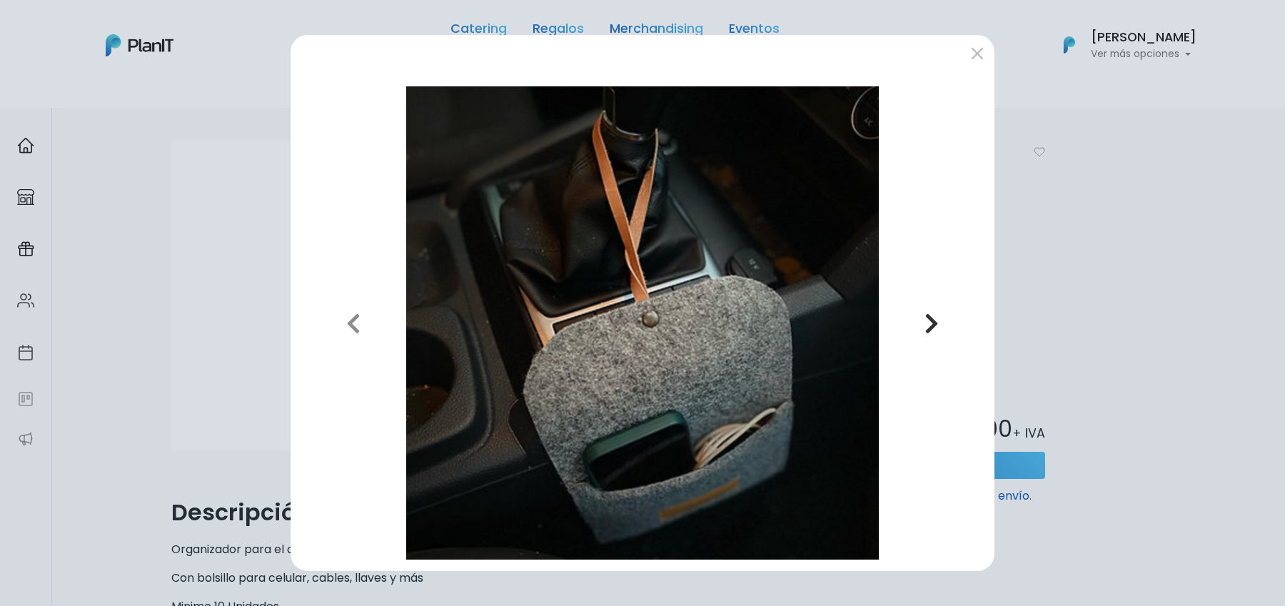
click at [937, 328] on icon "button" at bounding box center [931, 323] width 14 height 23
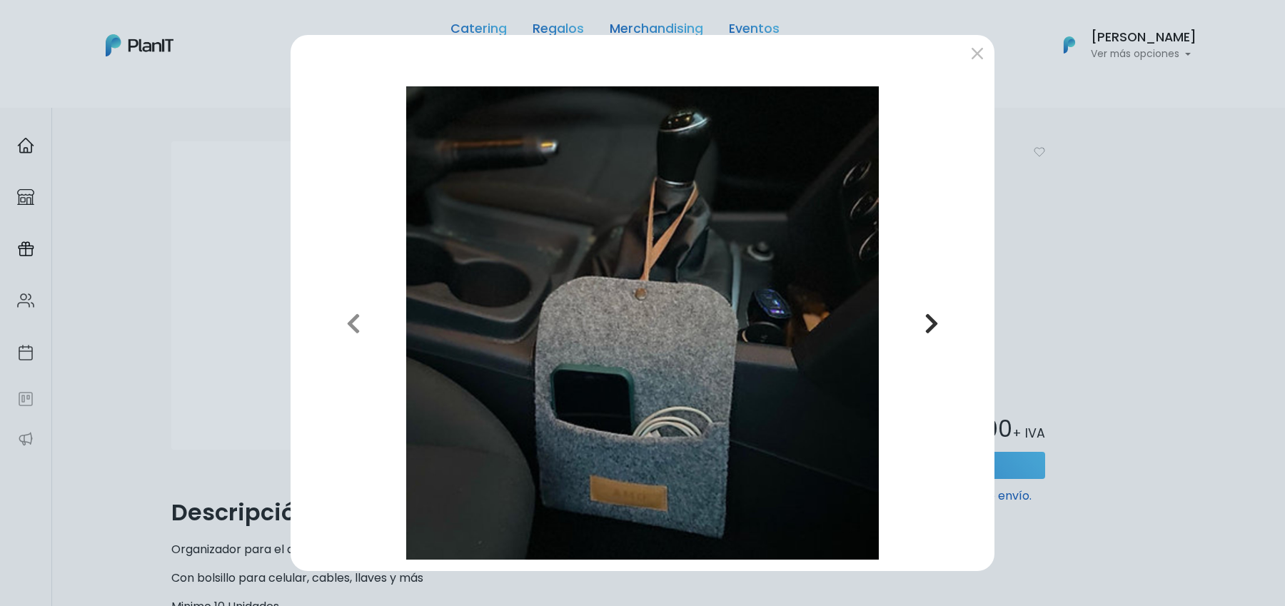
click at [937, 328] on icon "button" at bounding box center [931, 323] width 14 height 23
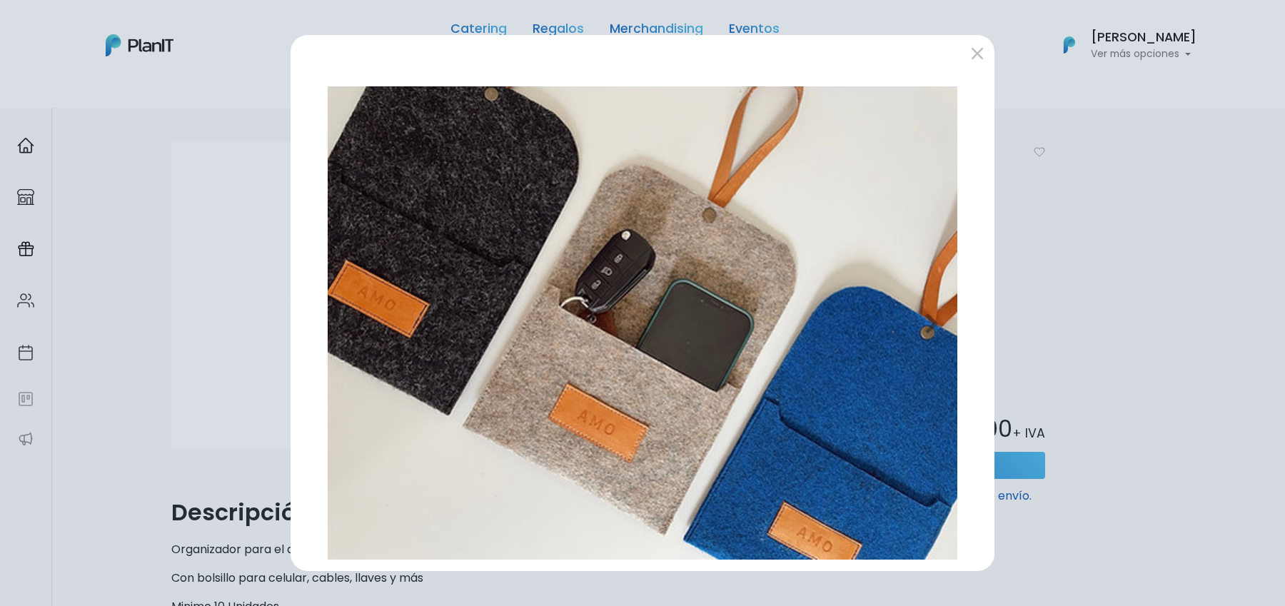
click at [1087, 261] on div "Previous Next" at bounding box center [642, 303] width 1285 height 606
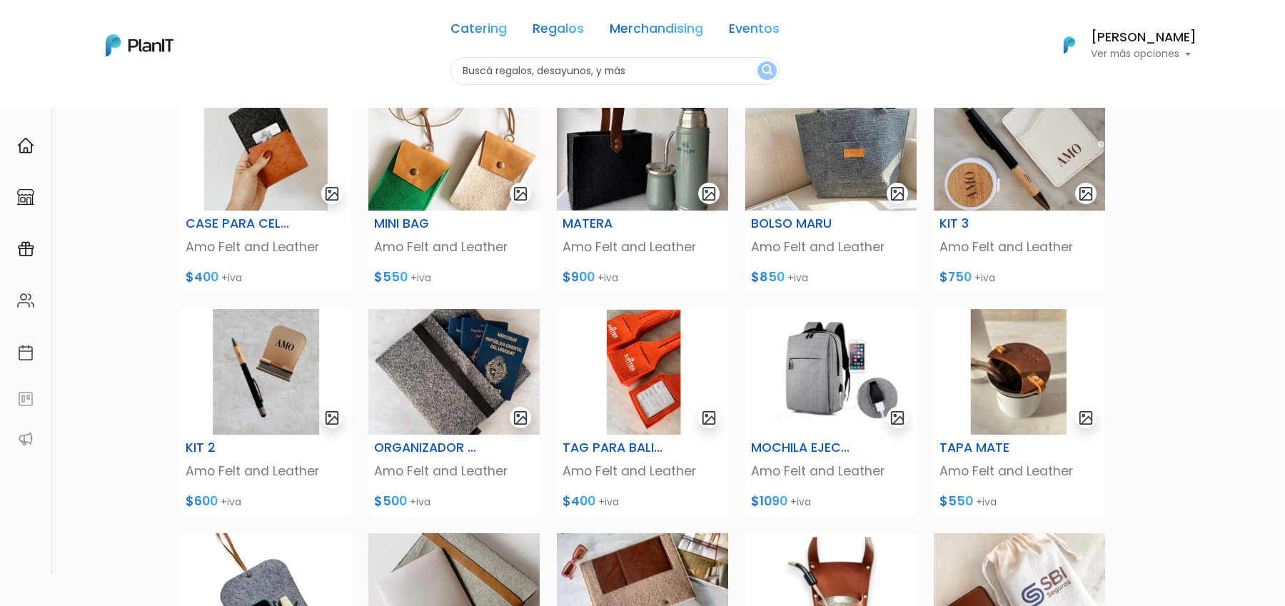
scroll to position [102, 0]
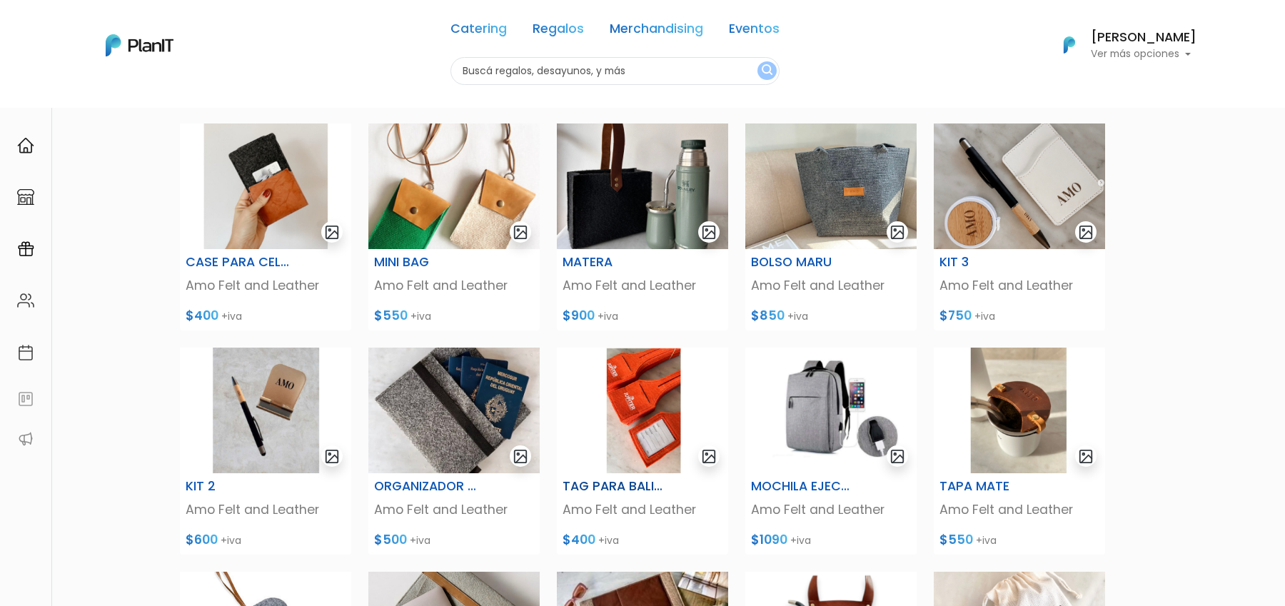
click at [681, 406] on img at bounding box center [642, 411] width 171 height 126
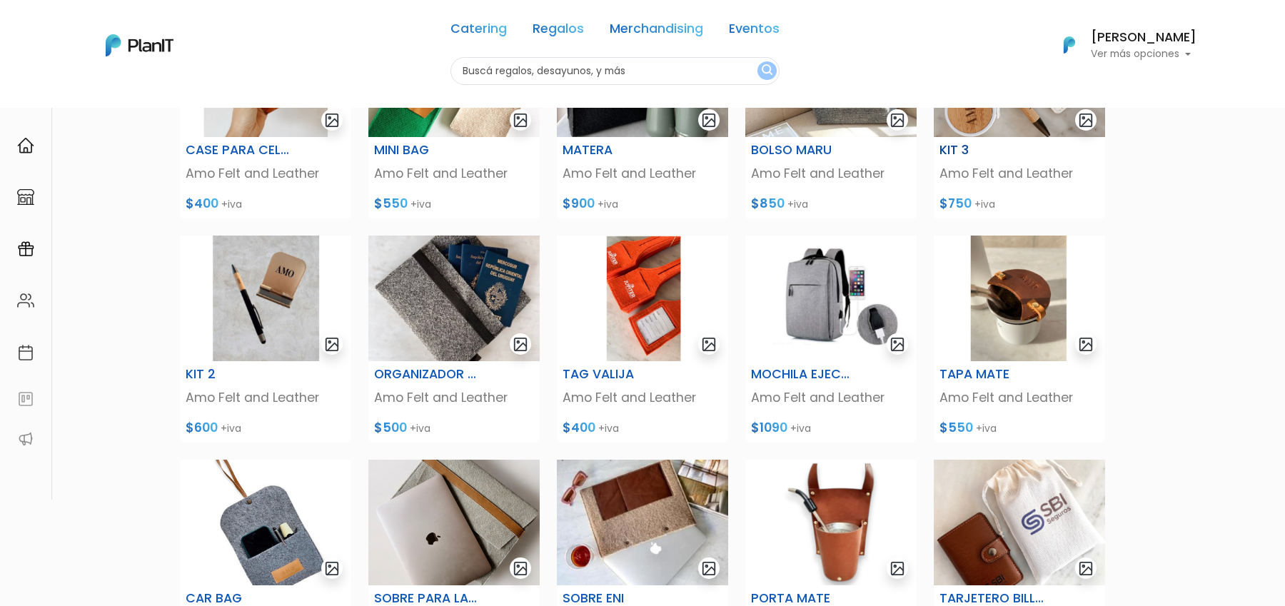
scroll to position [182, 0]
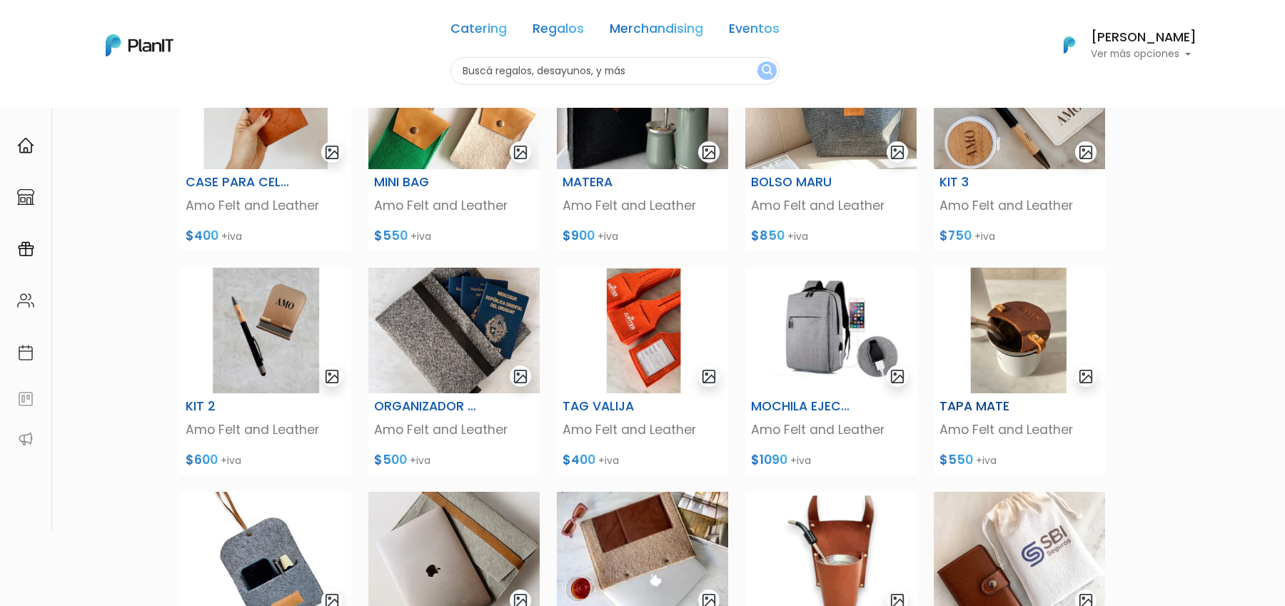
click at [1034, 324] on img at bounding box center [1019, 331] width 171 height 126
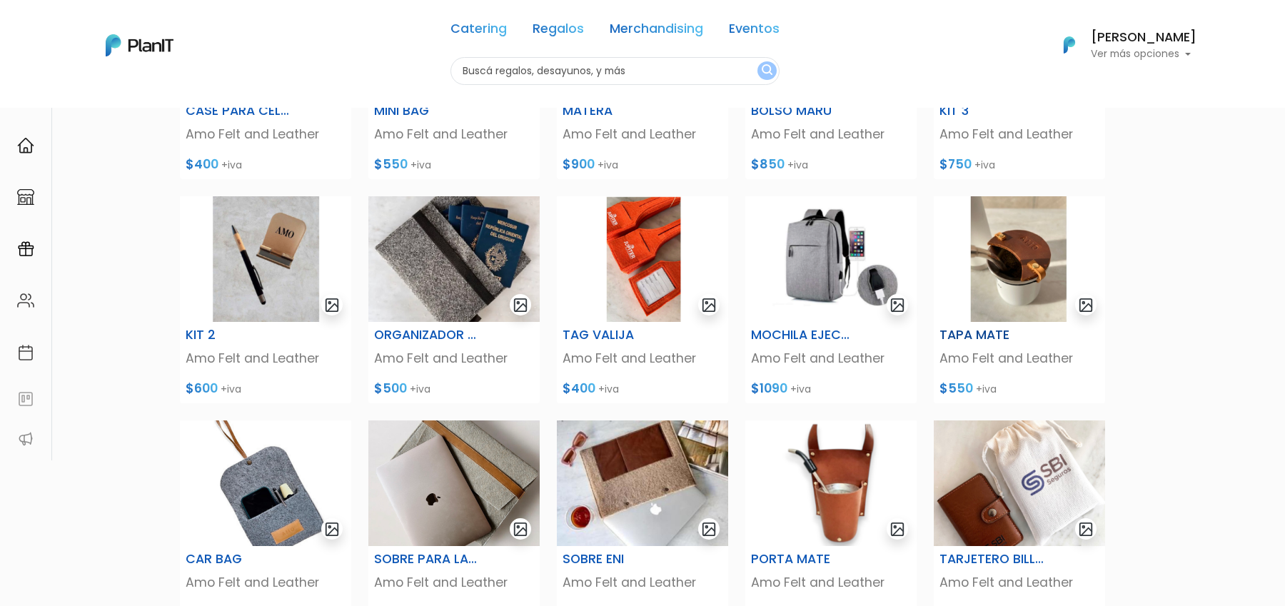
scroll to position [163, 0]
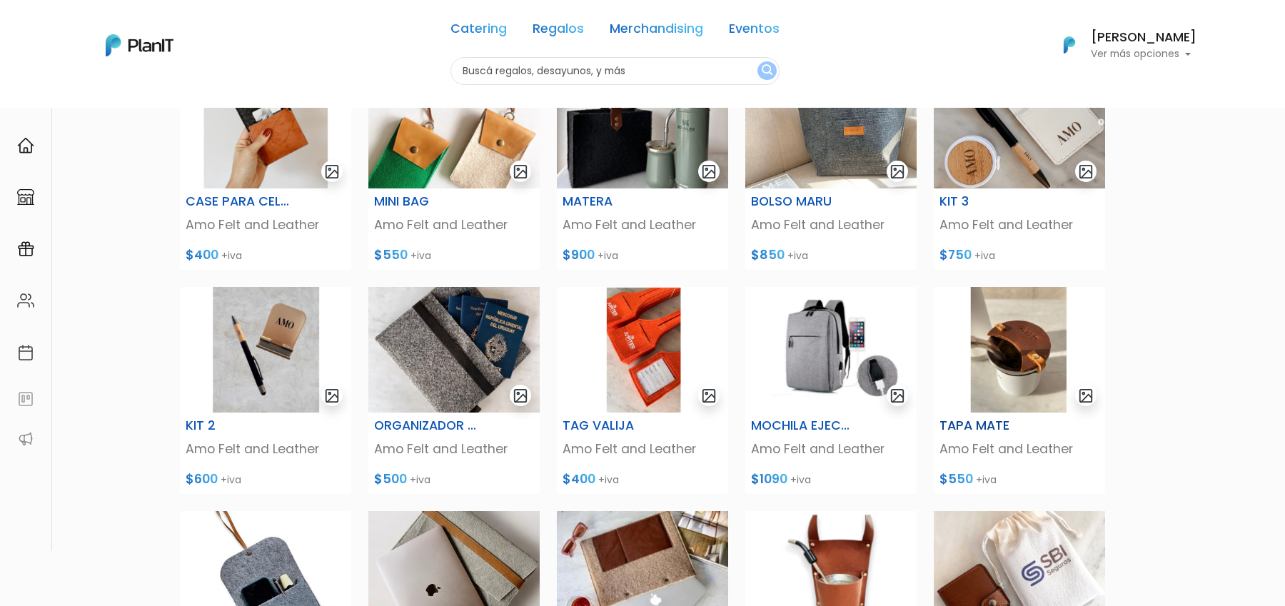
click at [1029, 360] on img at bounding box center [1019, 350] width 171 height 126
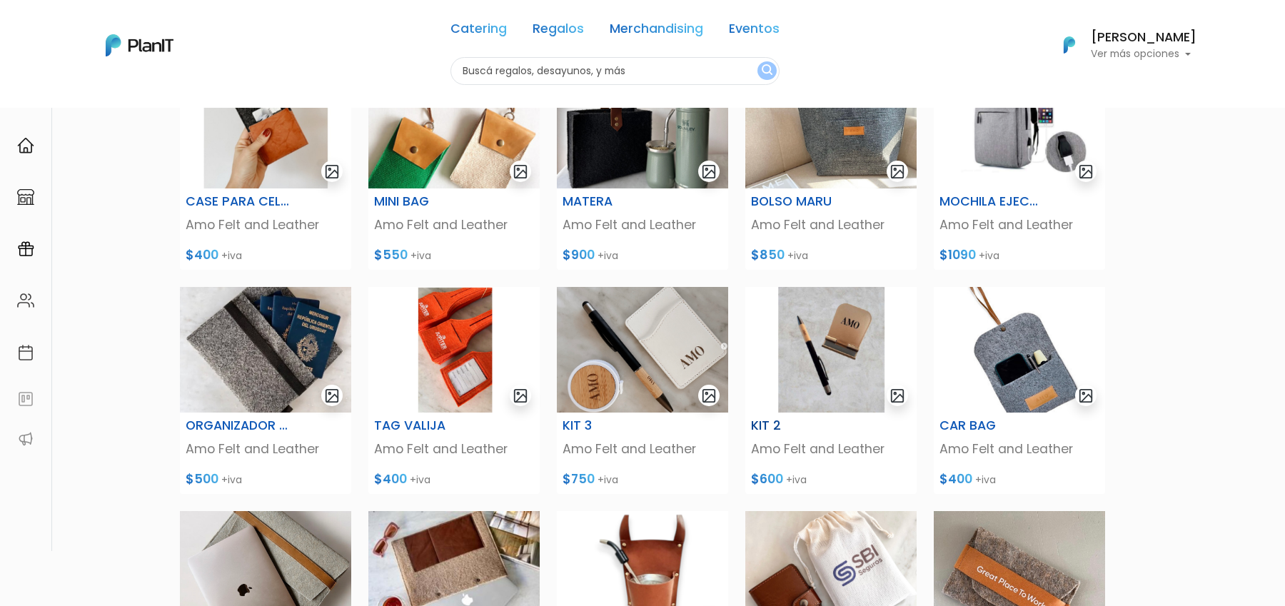
click at [812, 369] on img at bounding box center [830, 350] width 171 height 126
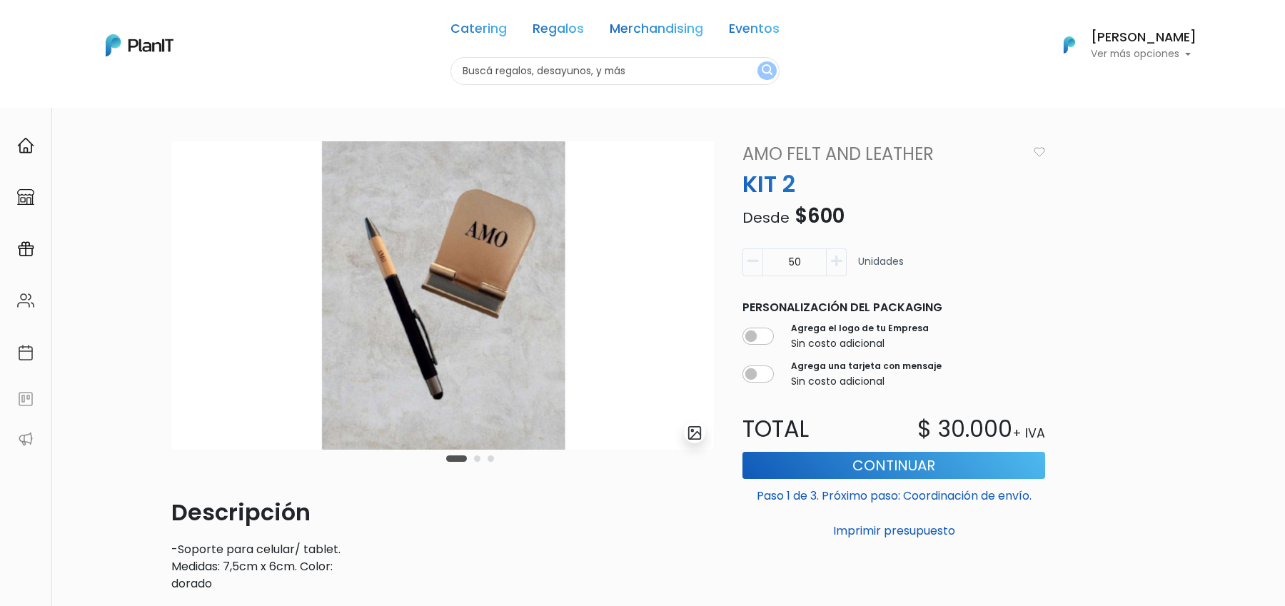
click at [695, 437] on img "submit" at bounding box center [695, 433] width 16 height 16
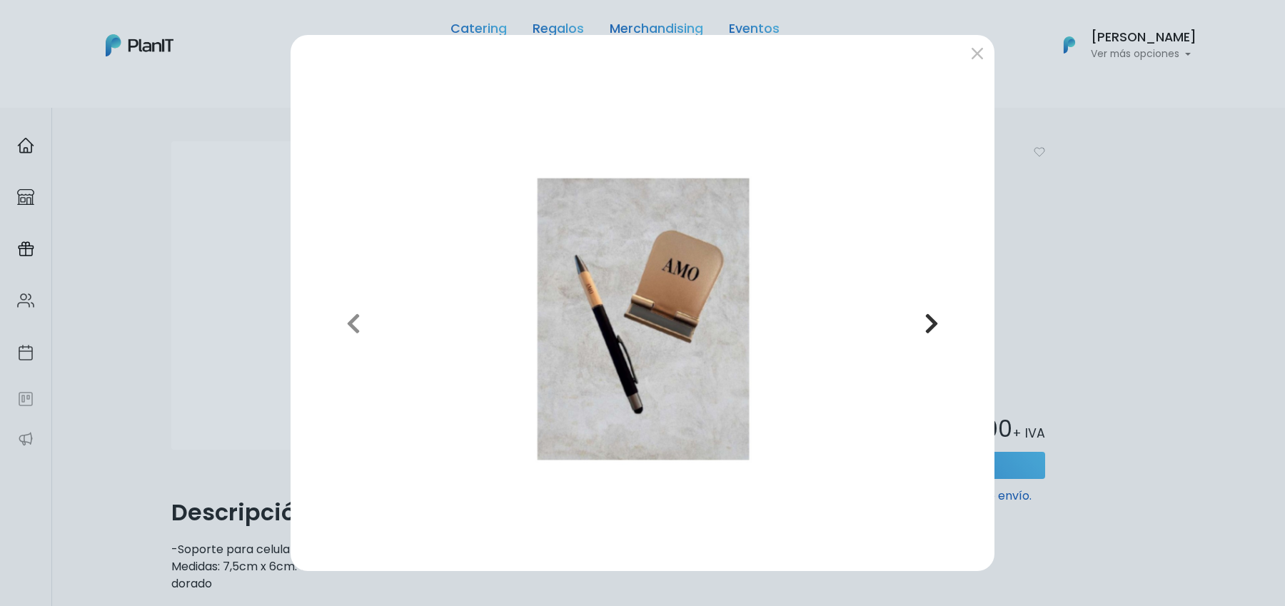
click at [918, 321] on button "Next" at bounding box center [932, 322] width 102 height 473
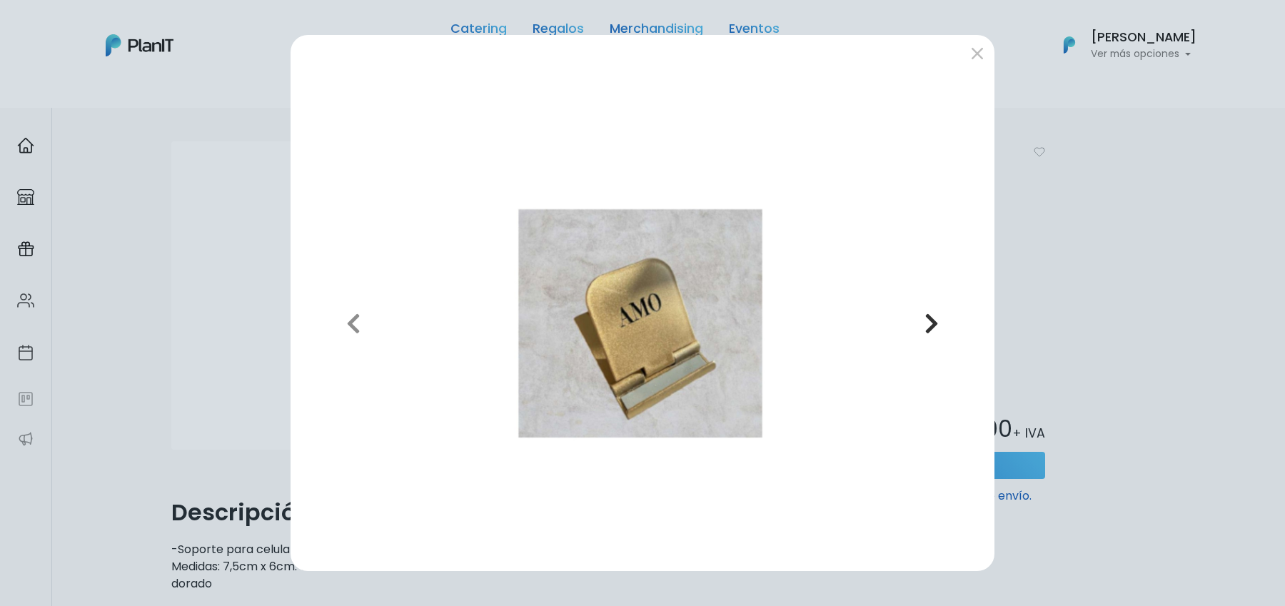
click at [918, 321] on button "Next" at bounding box center [932, 322] width 102 height 473
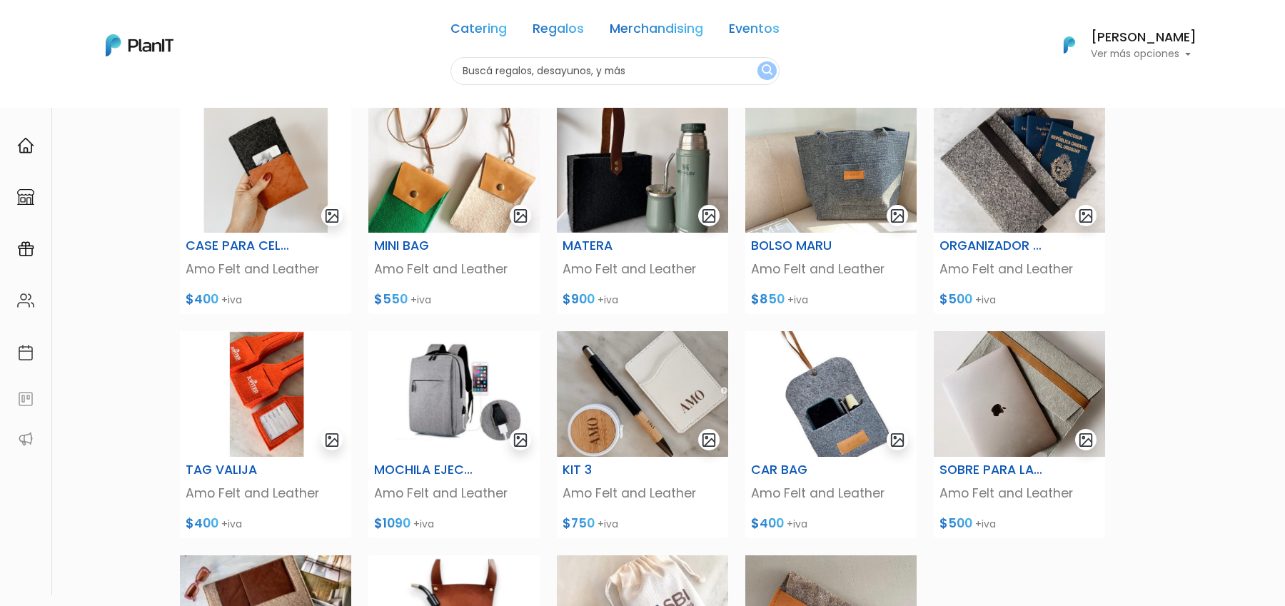
scroll to position [120, 0]
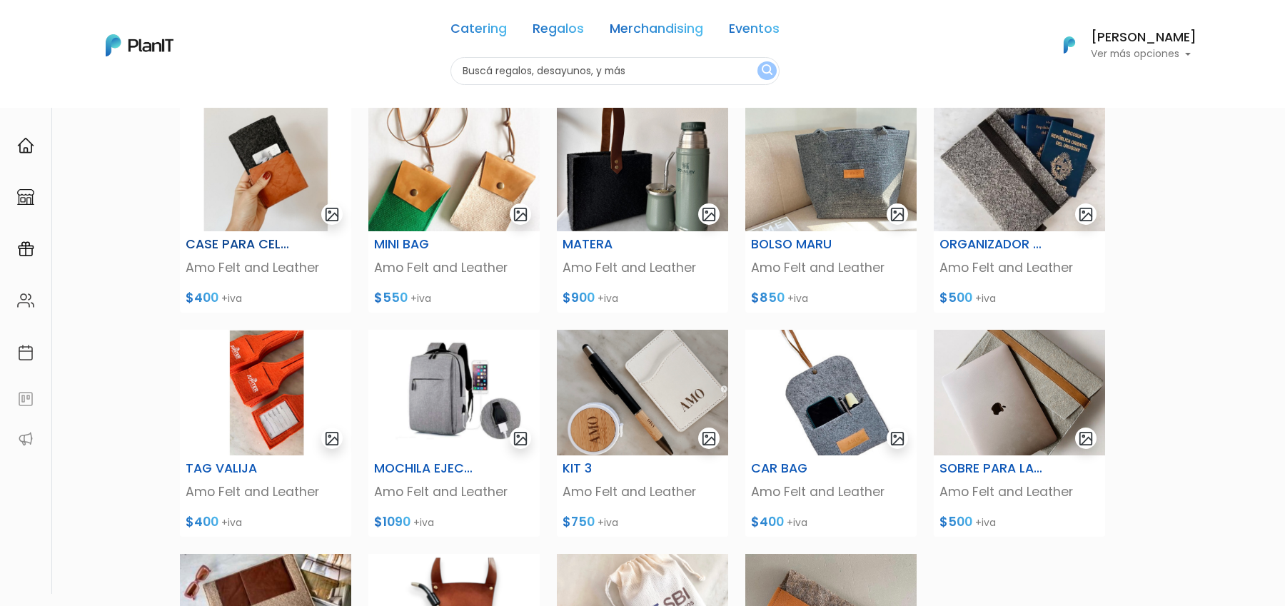
click at [253, 201] on img at bounding box center [265, 169] width 171 height 126
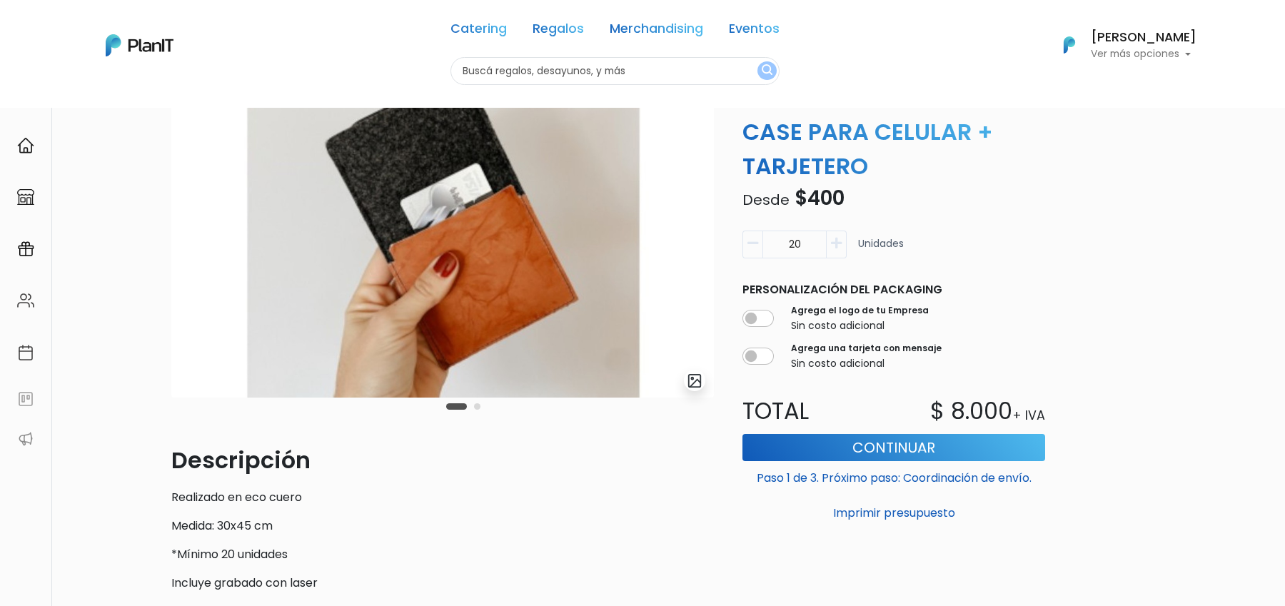
scroll to position [69, 0]
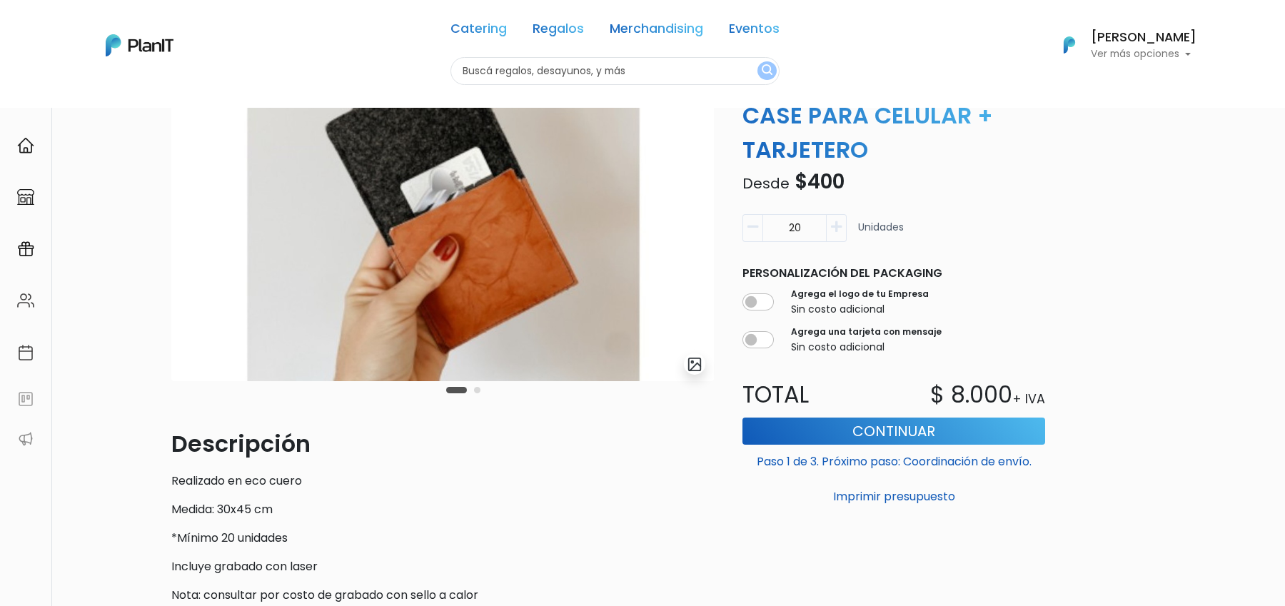
click at [480, 393] on div "Carousel Pagination" at bounding box center [463, 389] width 41 height 17
click at [474, 389] on button "Carousel Page 2" at bounding box center [477, 390] width 6 height 6
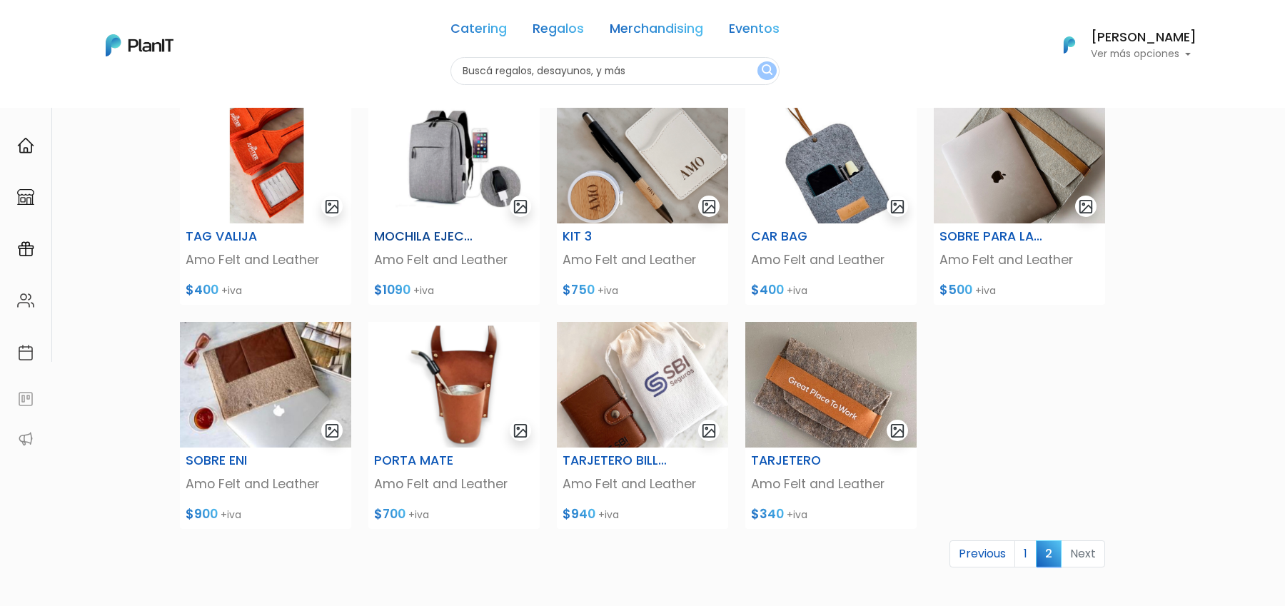
scroll to position [559, 0]
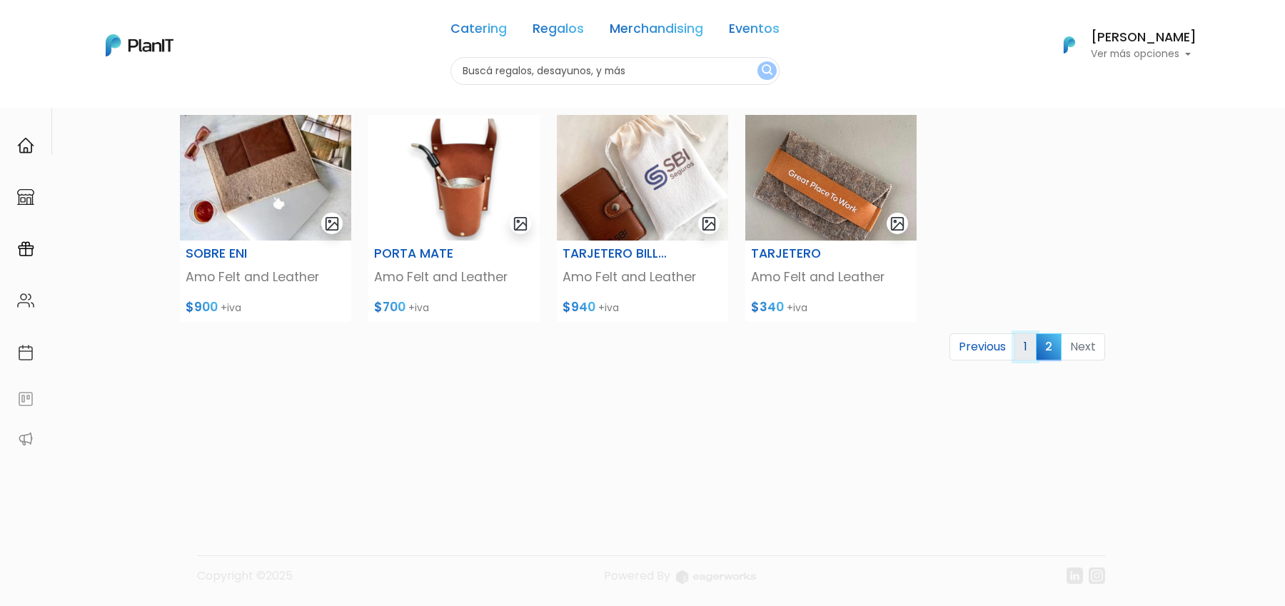
click at [1029, 346] on link "1" at bounding box center [1025, 346] width 22 height 27
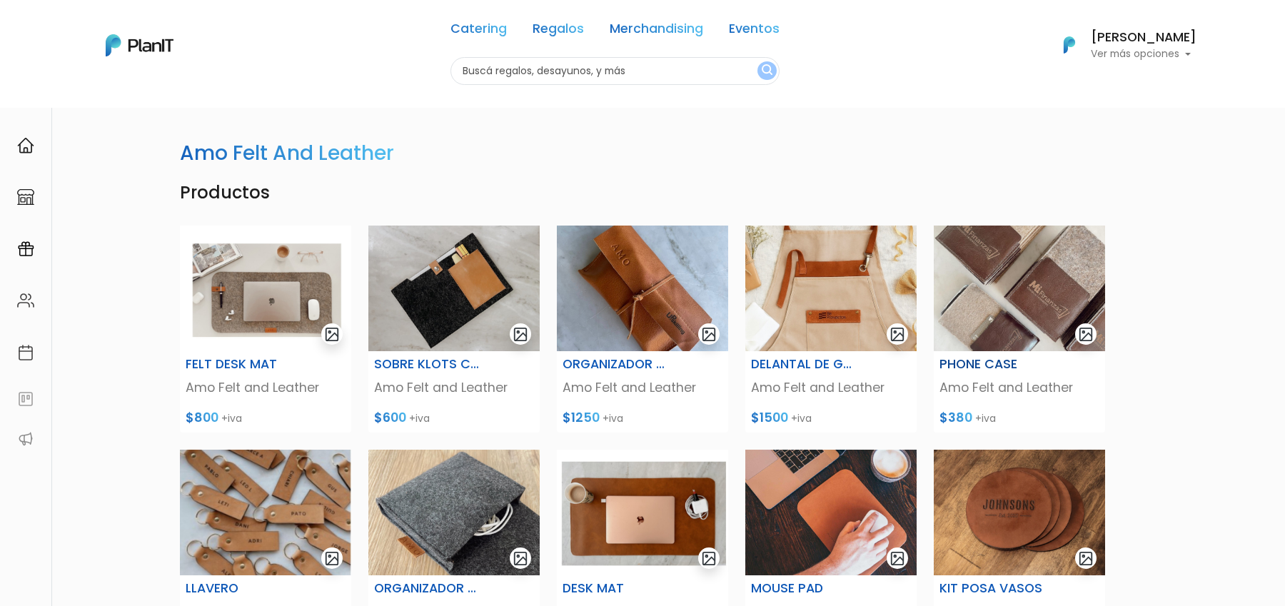
click at [992, 289] on img at bounding box center [1019, 289] width 171 height 126
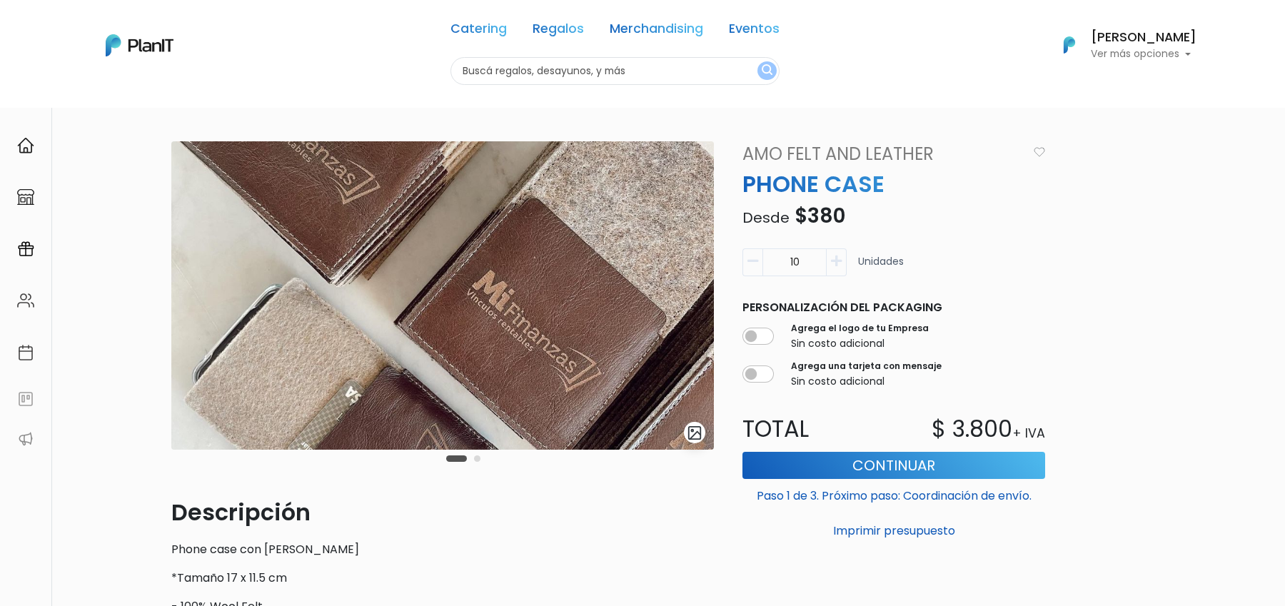
click at [470, 458] on div "Carousel Pagination" at bounding box center [463, 458] width 41 height 17
click at [478, 458] on button "Carousel Page 2" at bounding box center [477, 458] width 6 height 6
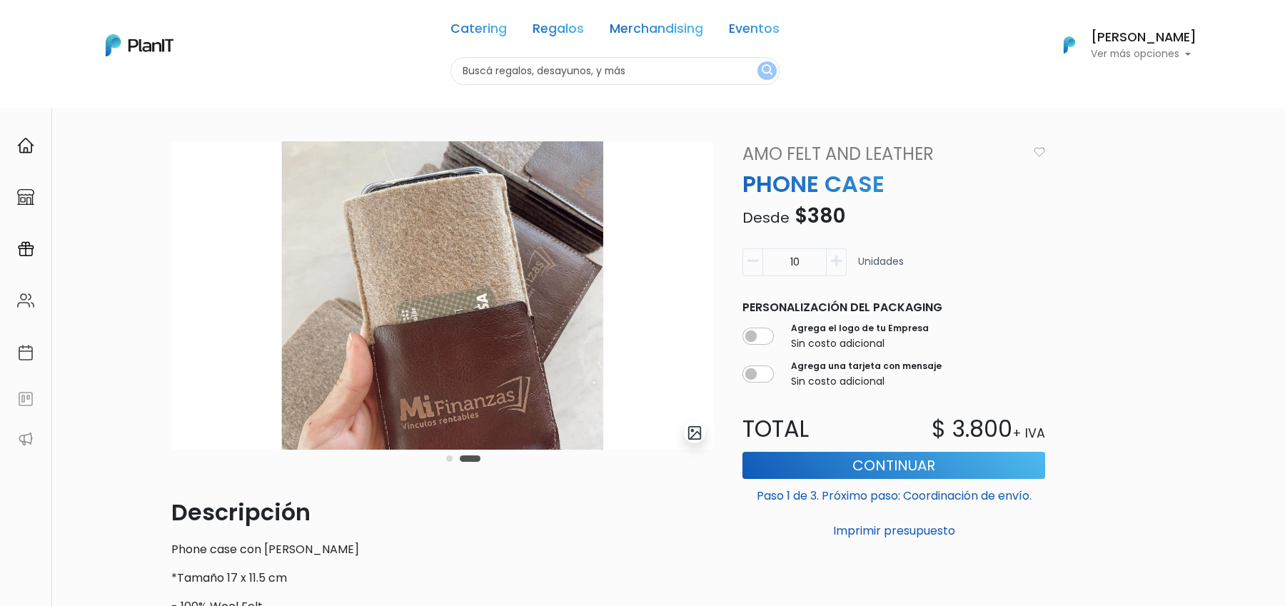
click at [460, 461] on div "Carousel Pagination" at bounding box center [463, 458] width 41 height 17
click at [447, 461] on button "Carousel Page 1" at bounding box center [449, 458] width 6 height 6
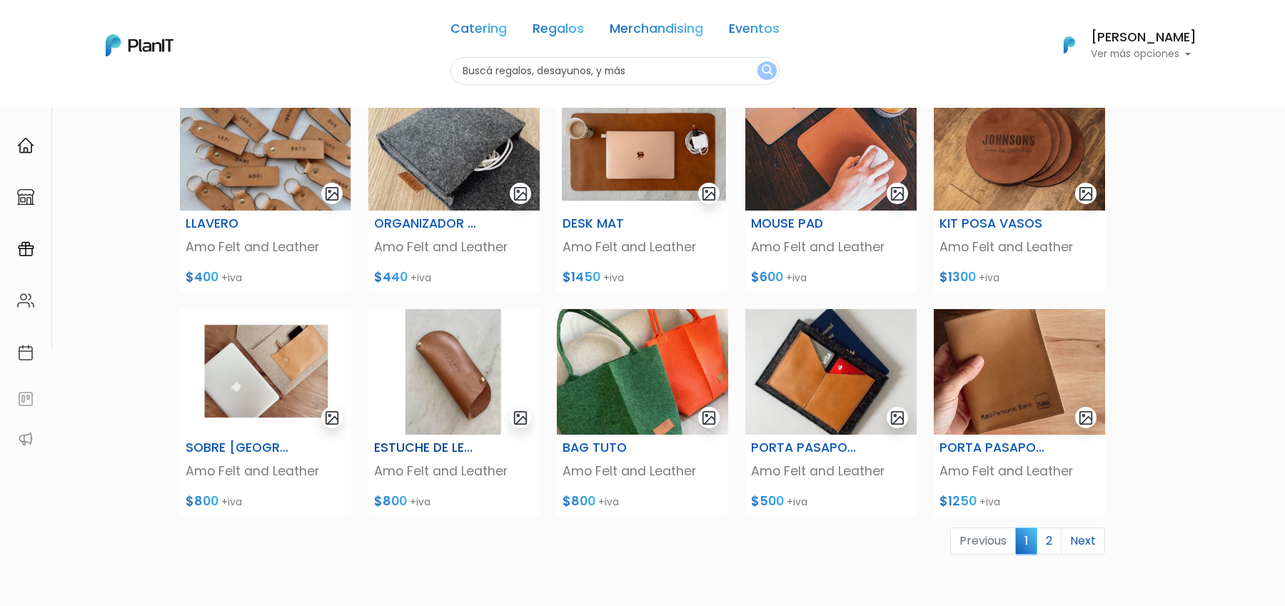
scroll to position [455, 0]
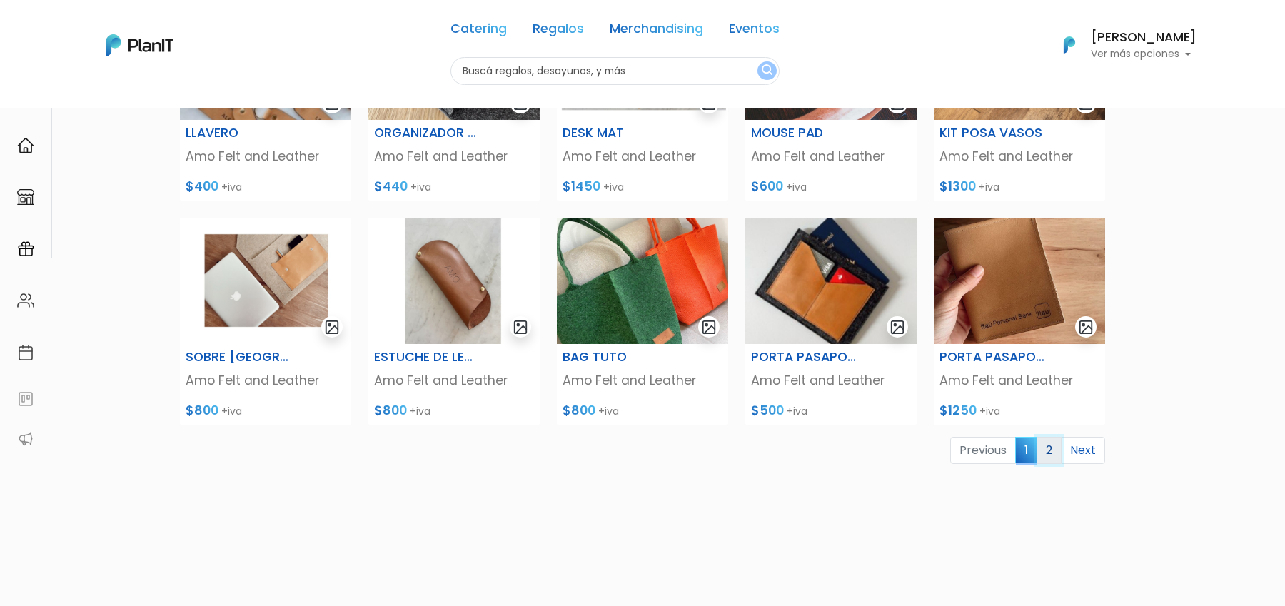
click at [1052, 454] on link "2" at bounding box center [1049, 450] width 25 height 27
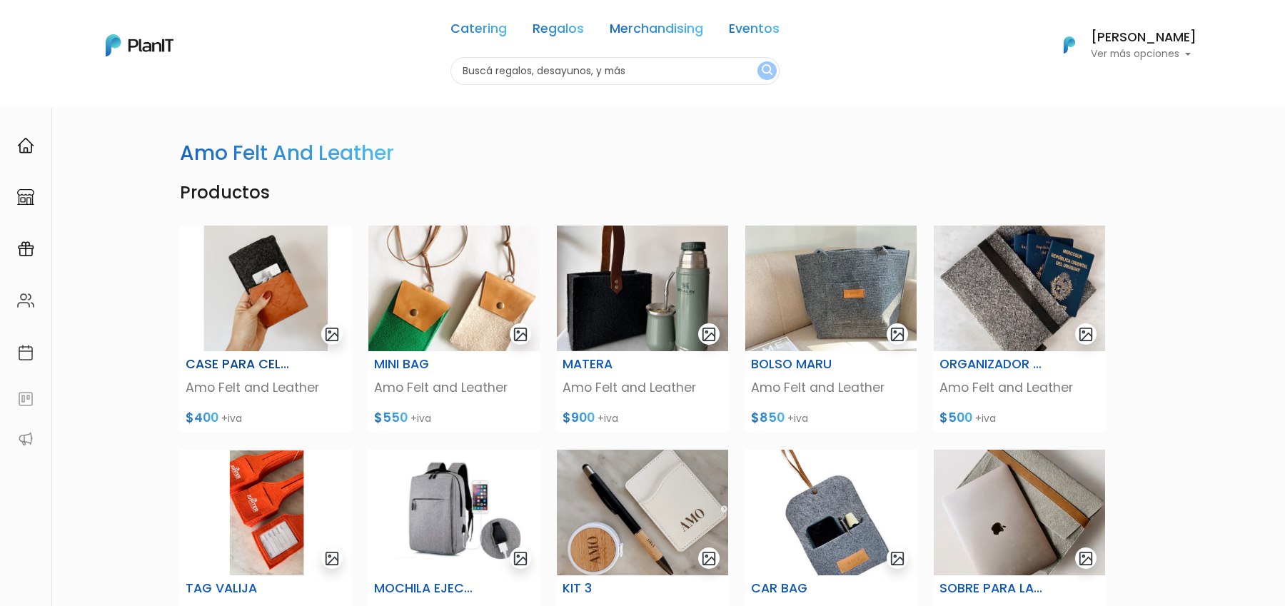
click at [240, 318] on img at bounding box center [265, 289] width 171 height 126
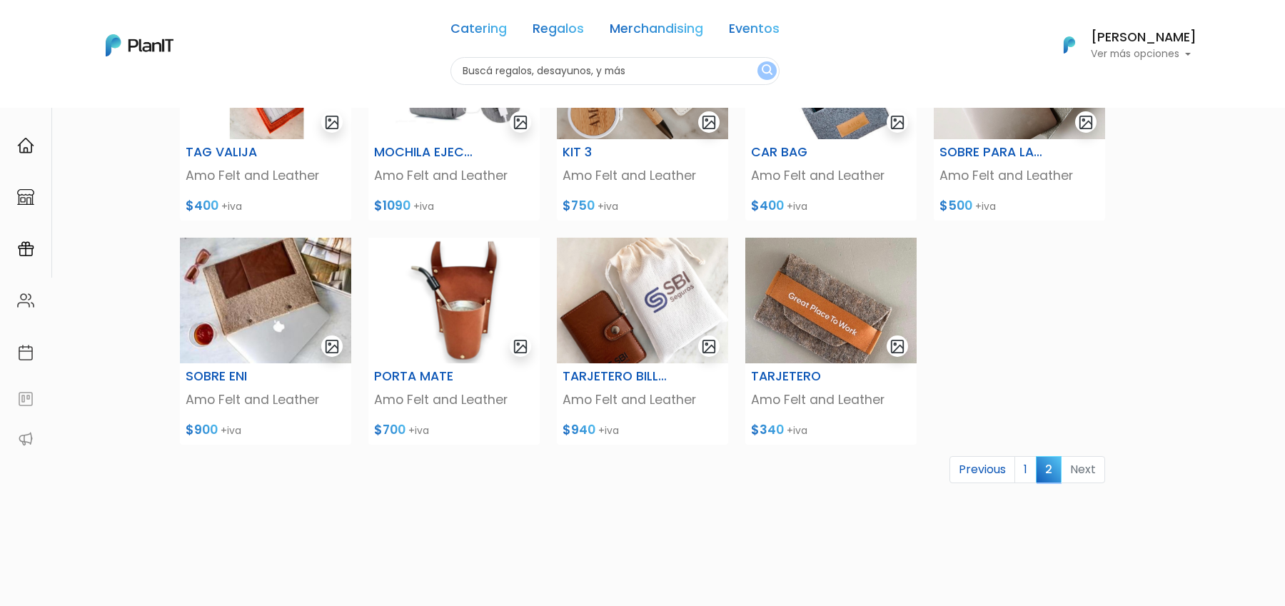
scroll to position [559, 0]
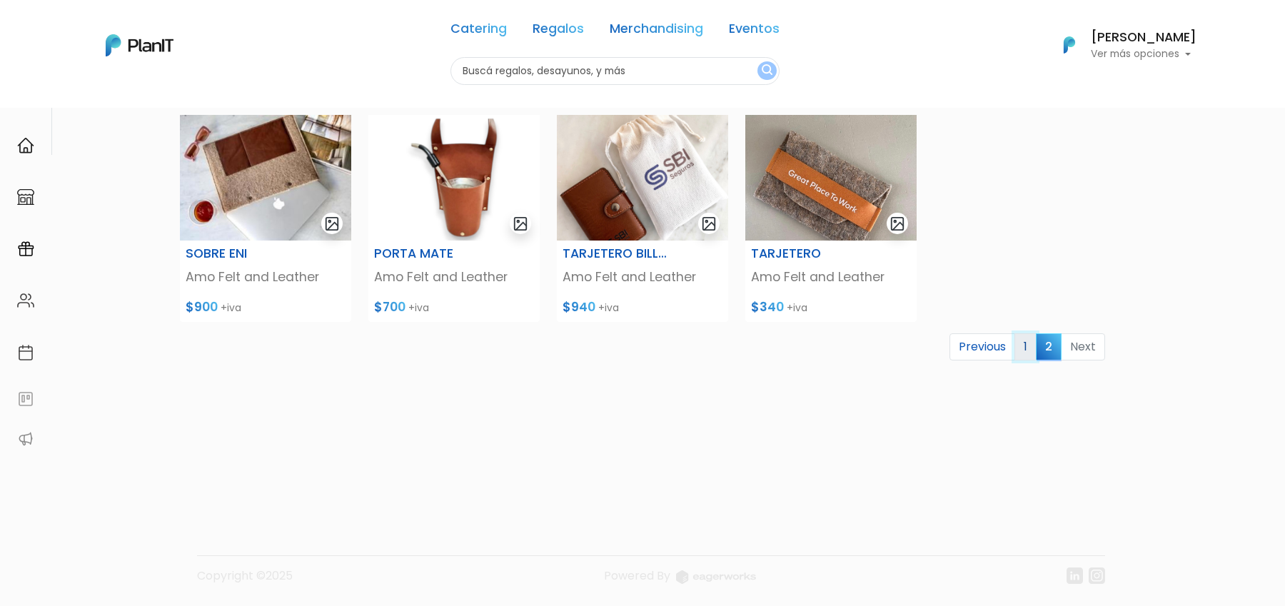
click at [1030, 352] on link "1" at bounding box center [1025, 346] width 22 height 27
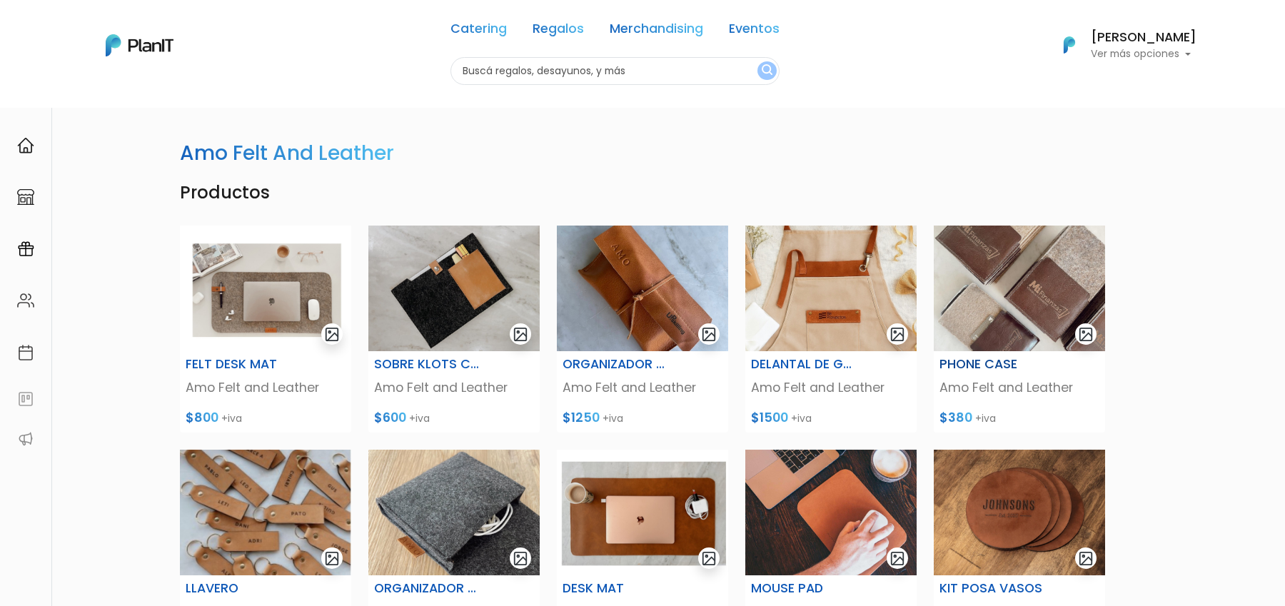
click at [1006, 286] on img at bounding box center [1019, 289] width 171 height 126
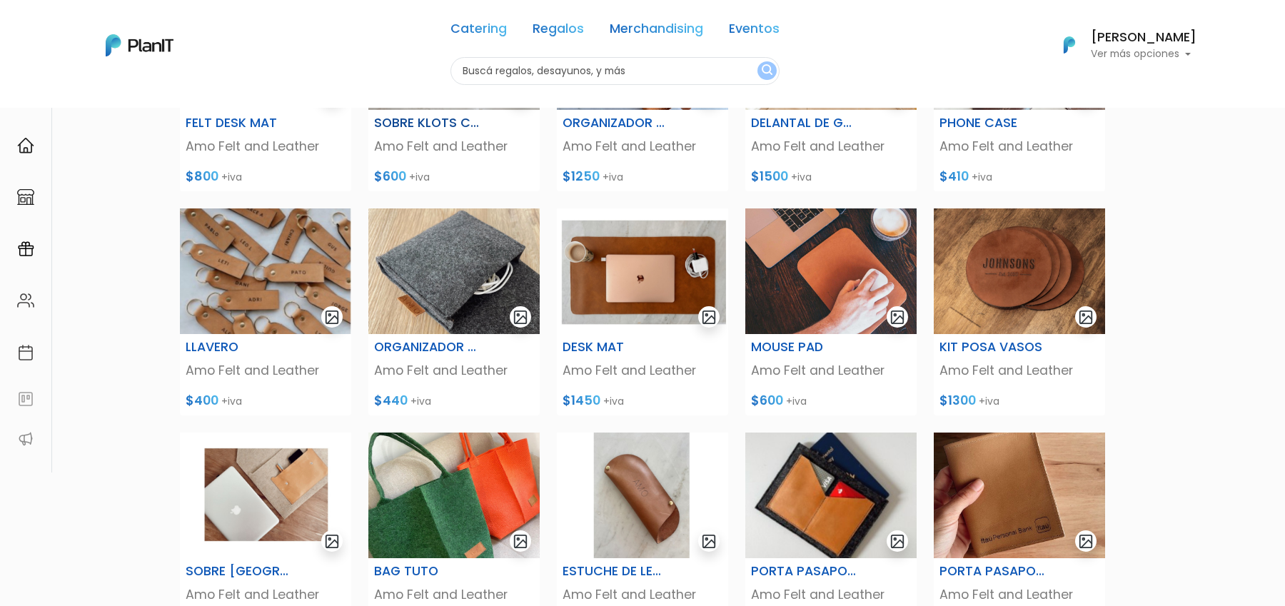
scroll to position [243, 0]
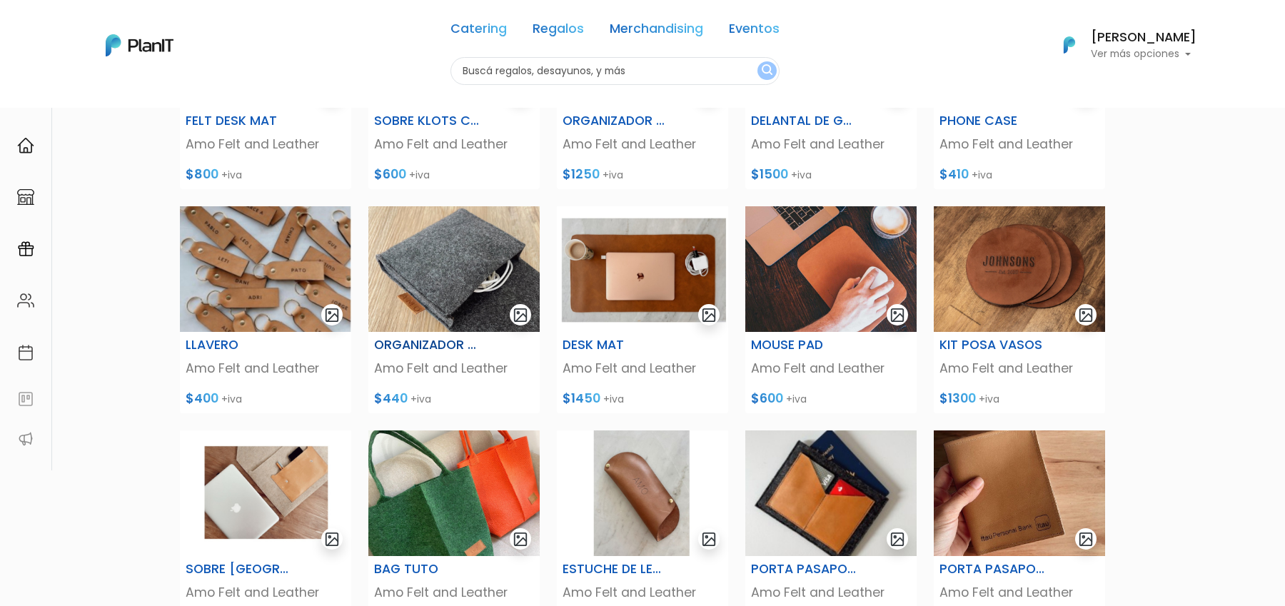
click at [450, 301] on img at bounding box center [453, 269] width 171 height 126
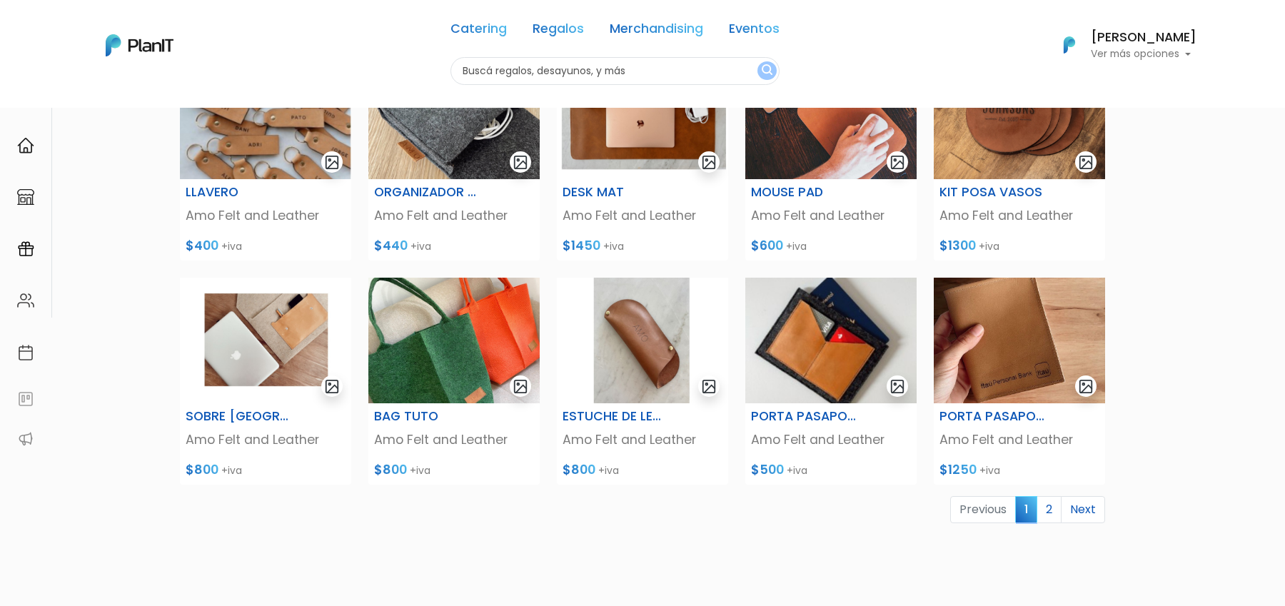
scroll to position [407, 0]
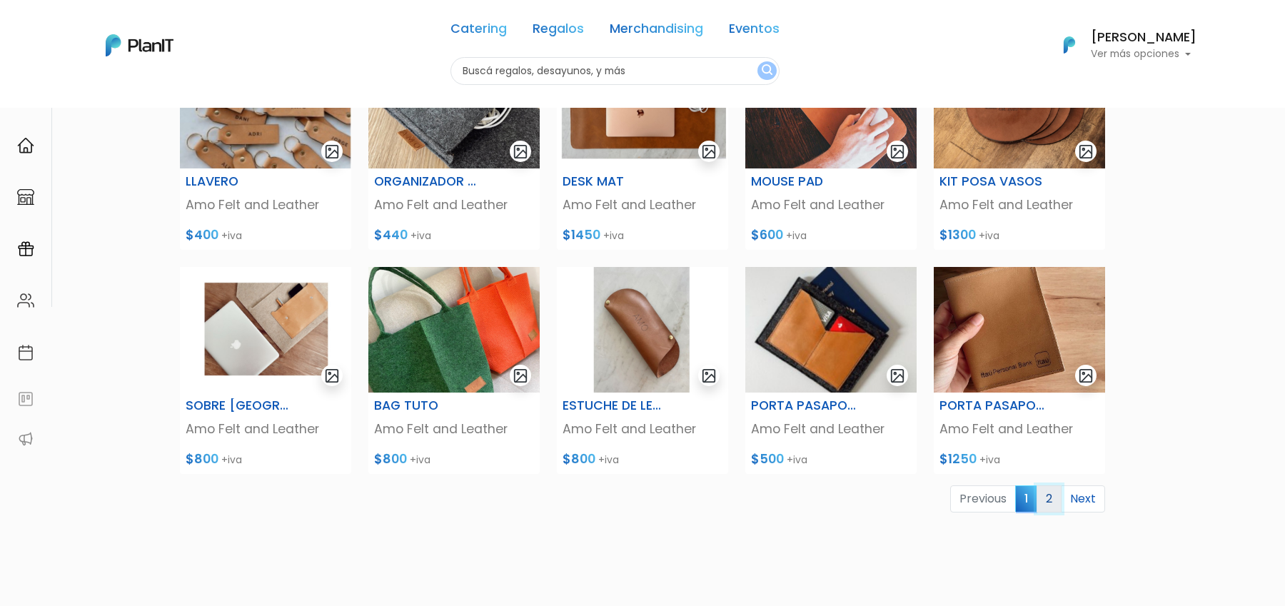
click at [1056, 500] on link "2" at bounding box center [1049, 498] width 25 height 27
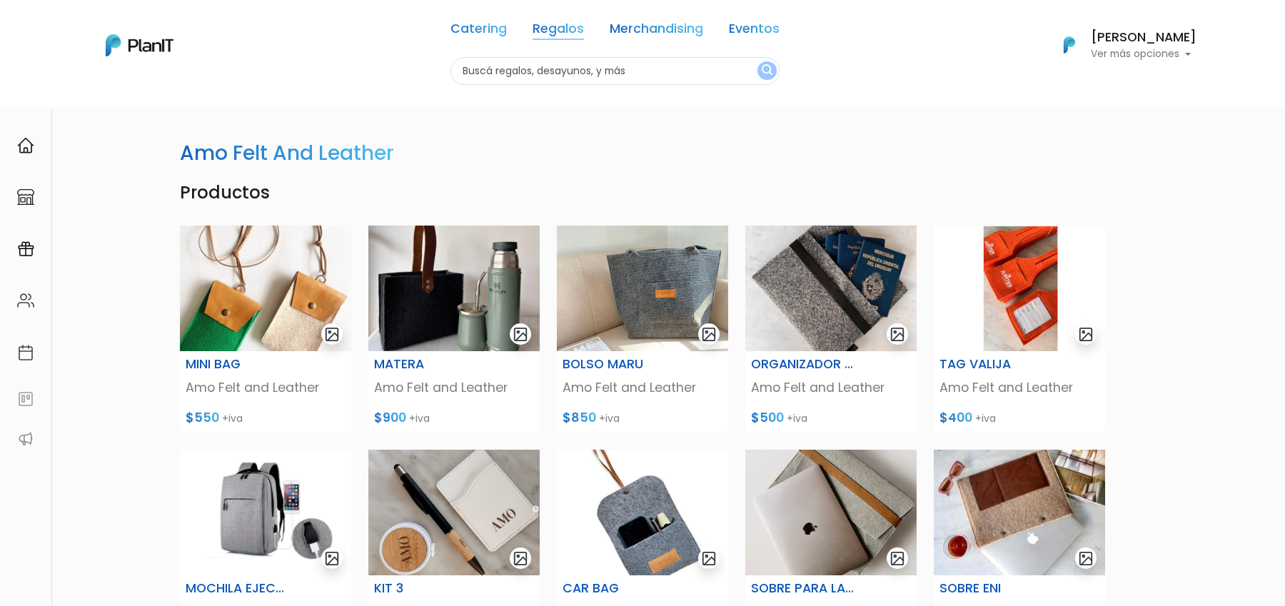
click at [550, 34] on link "Regalos" at bounding box center [558, 31] width 51 height 17
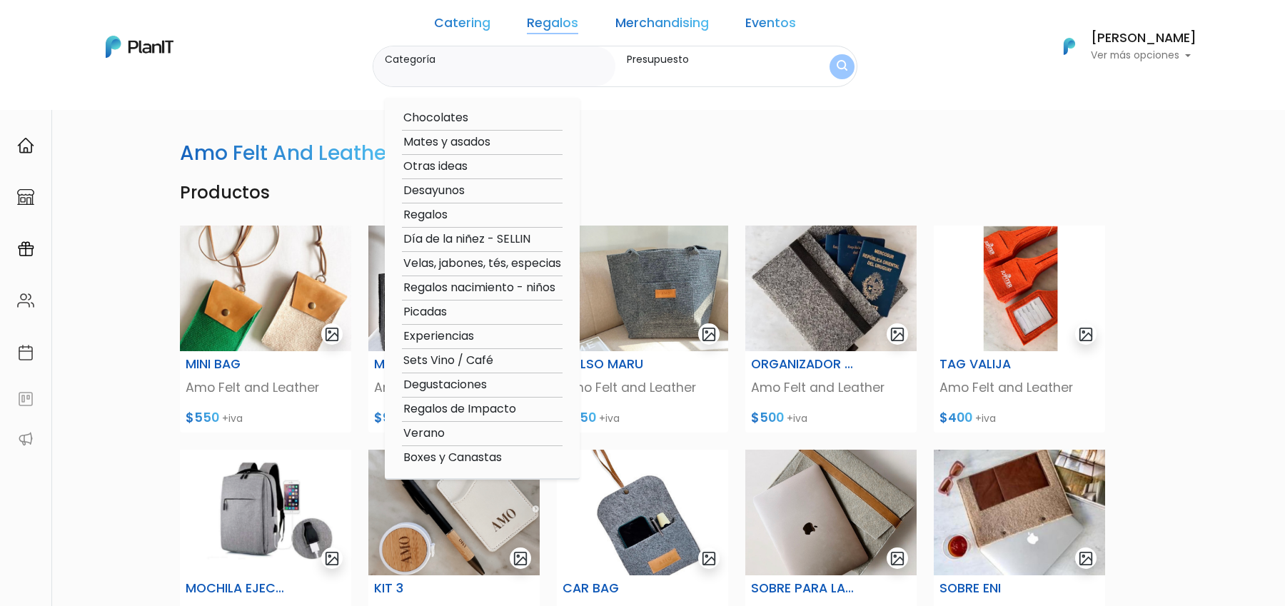
click at [493, 451] on option "Boxes y Canastas" at bounding box center [482, 458] width 161 height 18
type input "Boxes y Canastas"
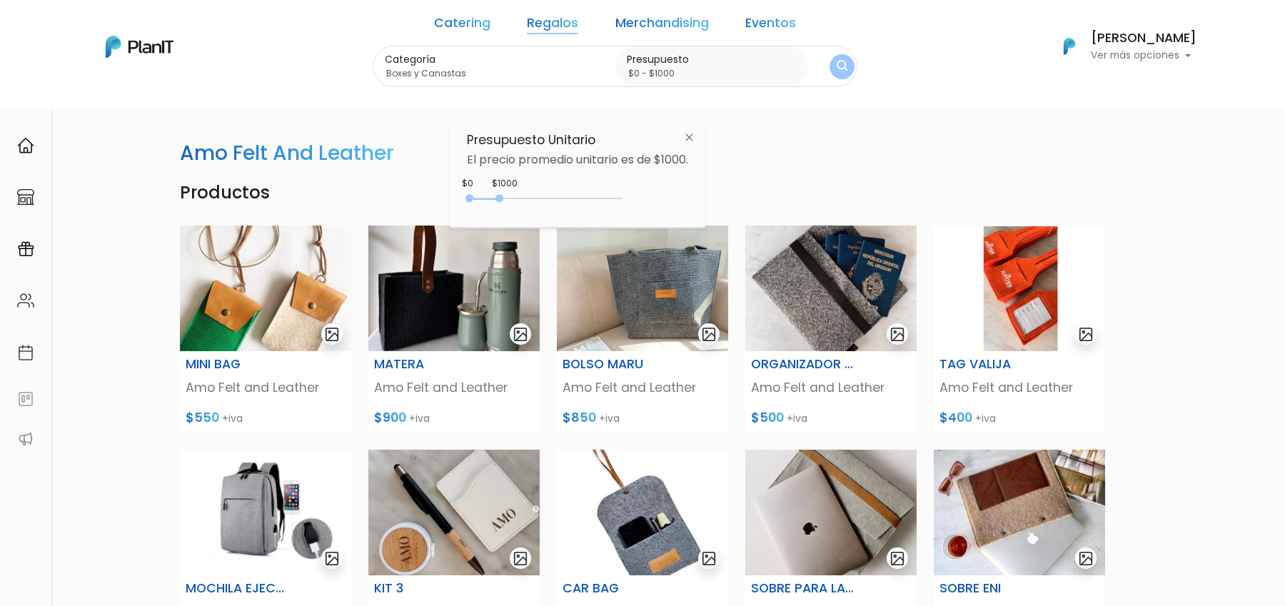
type input "$0 - $4800"
click at [617, 198] on div at bounding box center [548, 198] width 150 height 1
click at [837, 69] on img "submit" at bounding box center [842, 67] width 11 height 14
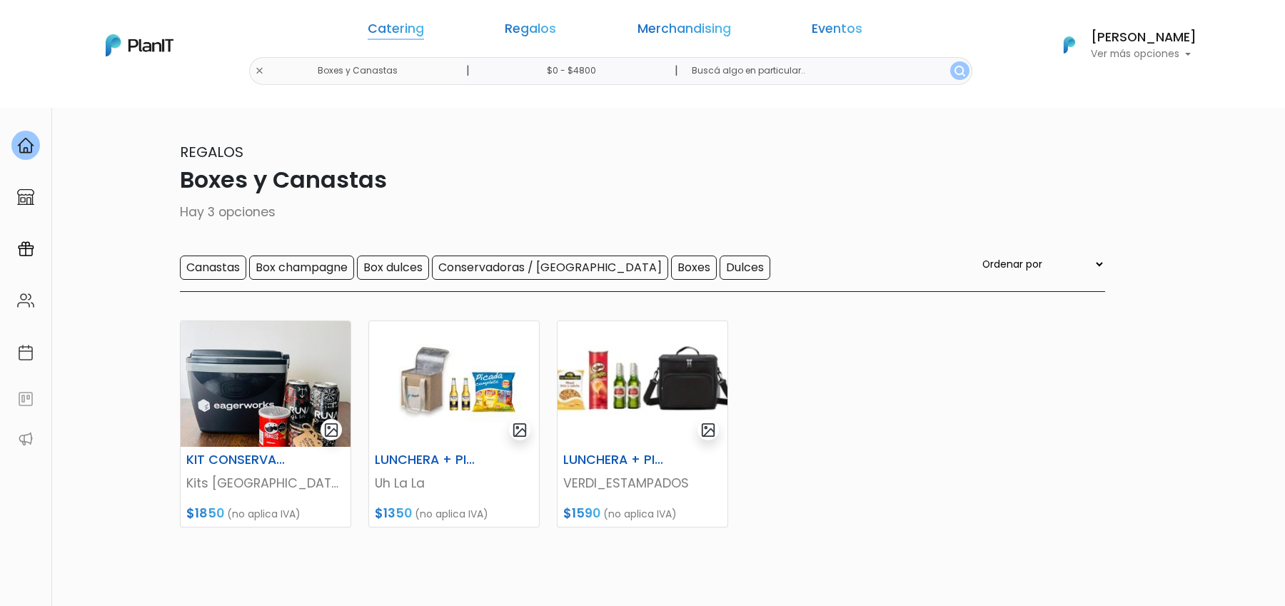
click at [424, 26] on link "Catering" at bounding box center [396, 31] width 56 height 17
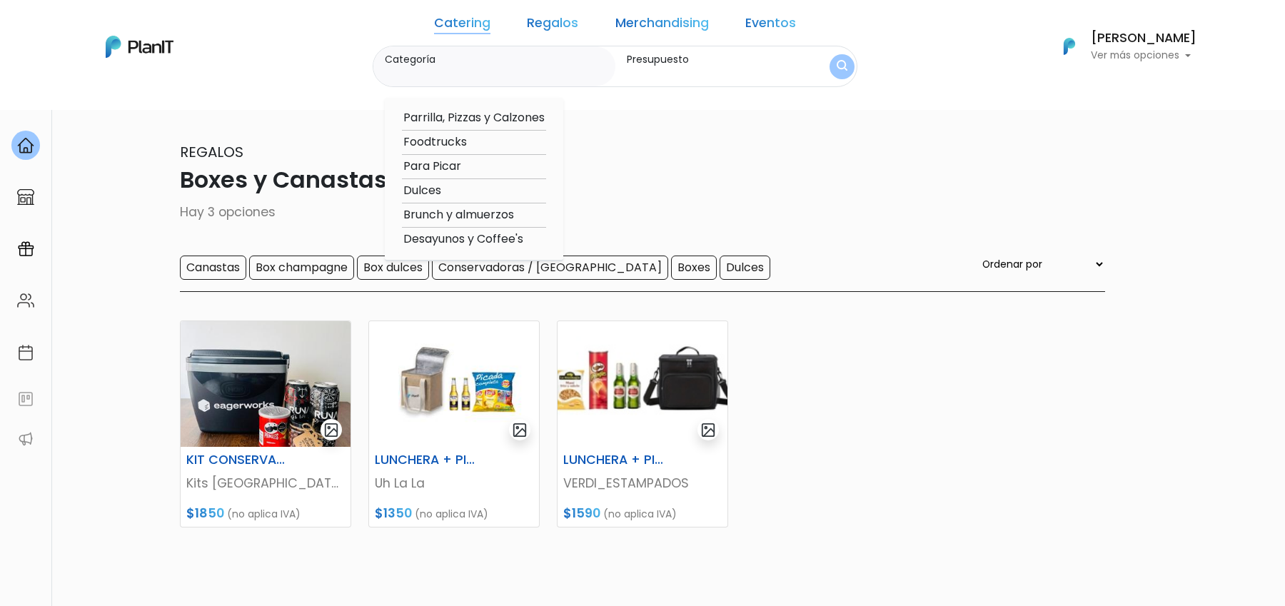
click at [544, 29] on link "Regalos" at bounding box center [552, 25] width 51 height 17
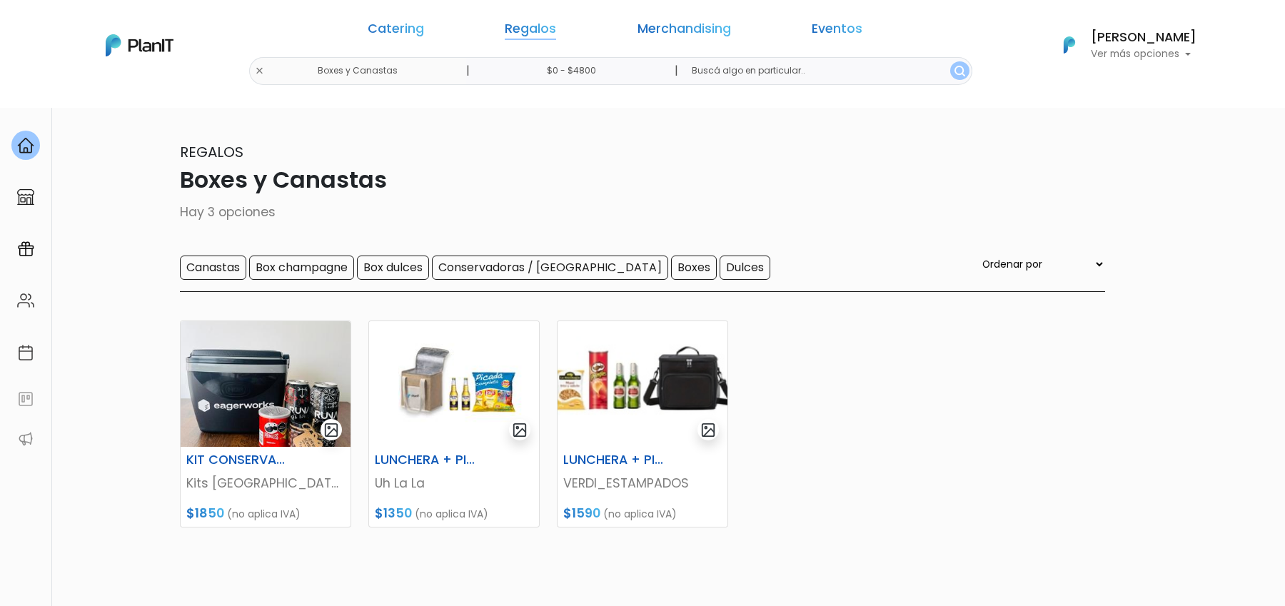
click at [543, 30] on link "Regalos" at bounding box center [530, 31] width 51 height 17
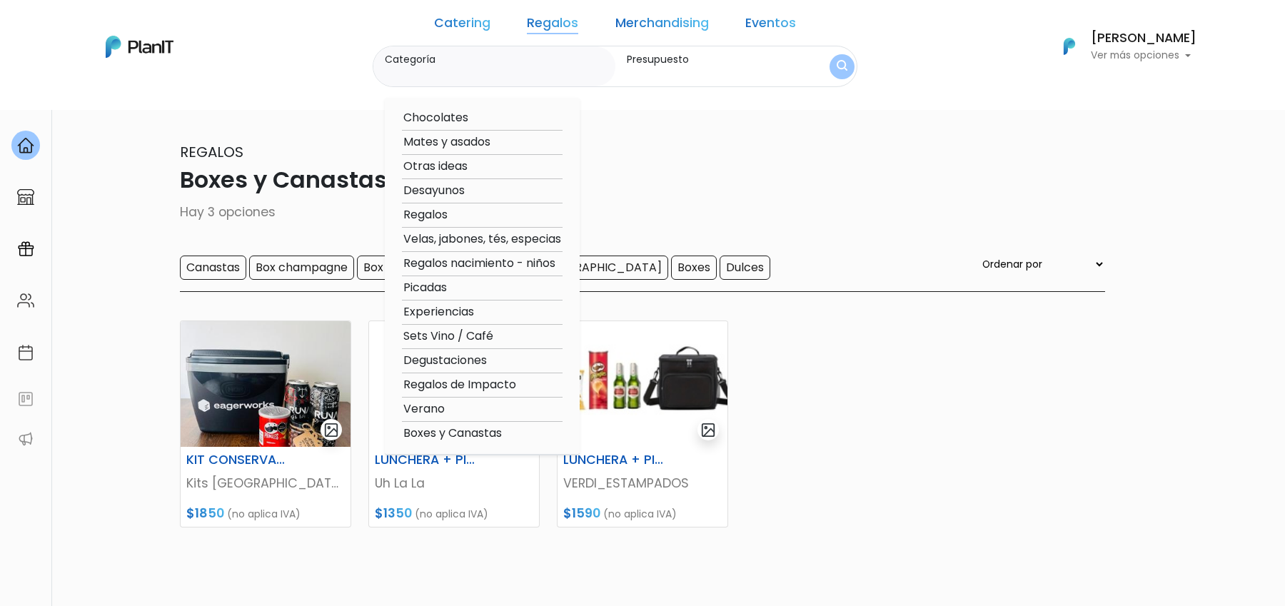
click at [465, 213] on option "Regalos" at bounding box center [482, 215] width 161 height 18
type input "Regalos"
type input "$0 - $4800"
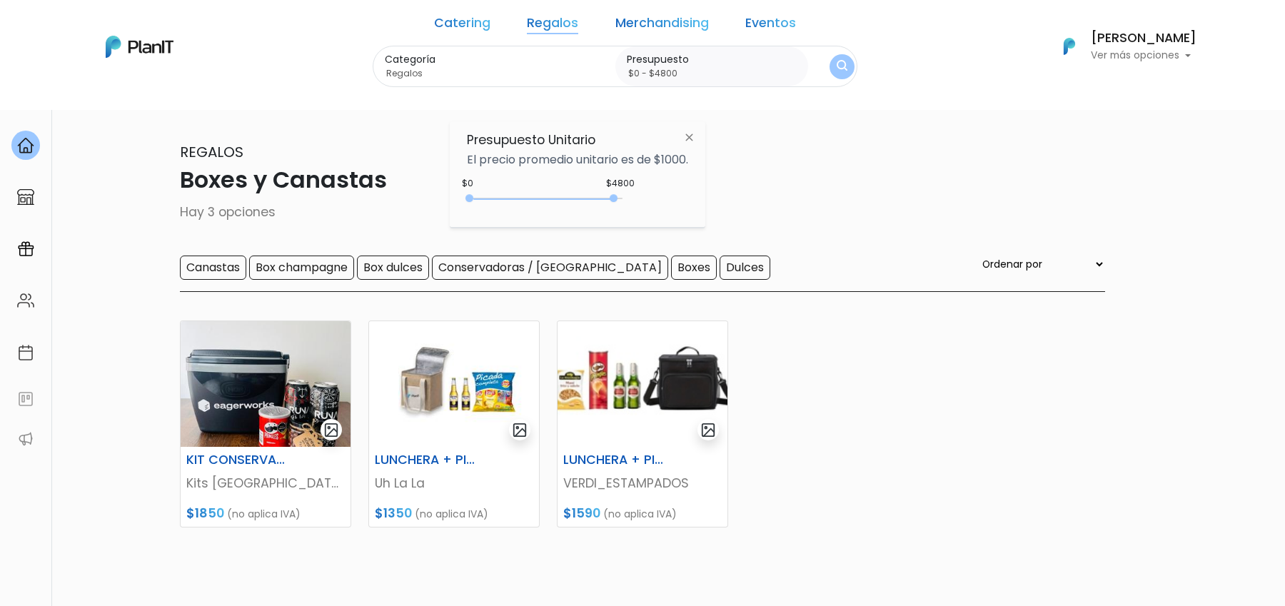
click at [837, 64] on img "submit" at bounding box center [842, 67] width 11 height 14
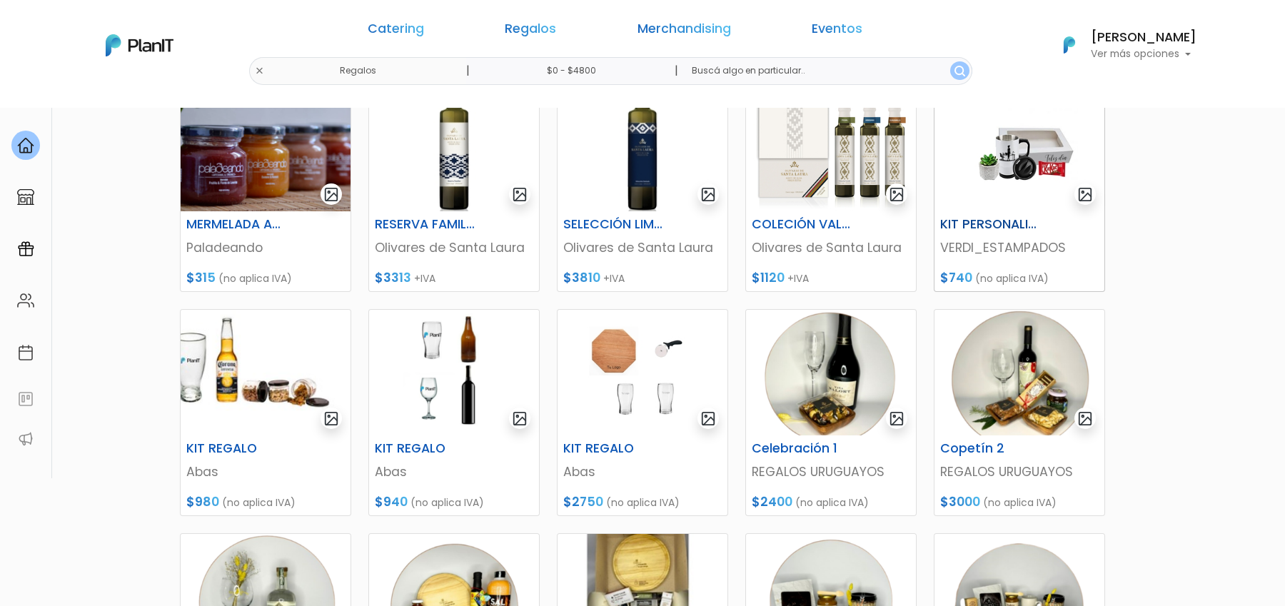
scroll to position [201, 0]
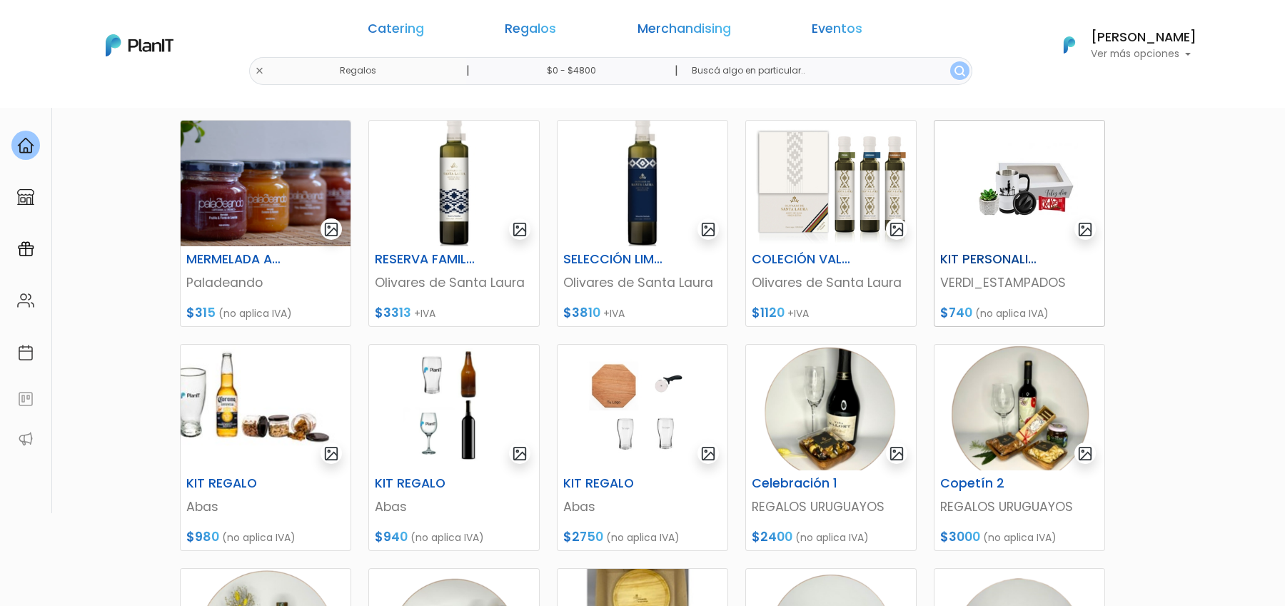
click at [996, 204] on img at bounding box center [1019, 184] width 170 height 126
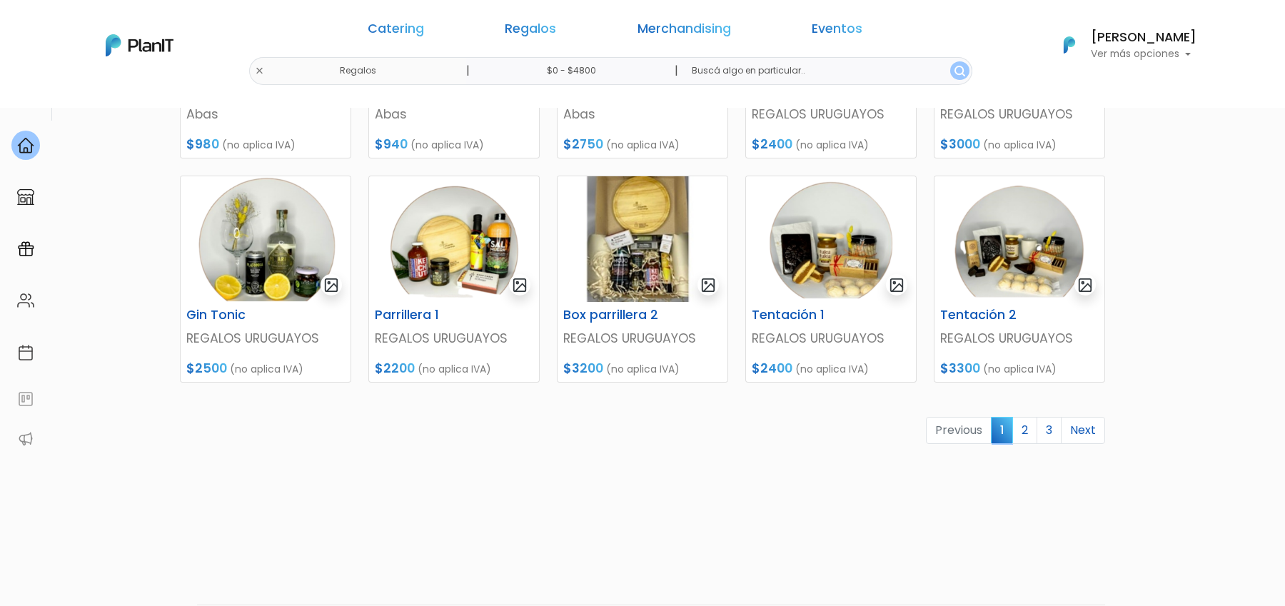
click at [1029, 434] on link "2" at bounding box center [1024, 430] width 25 height 27
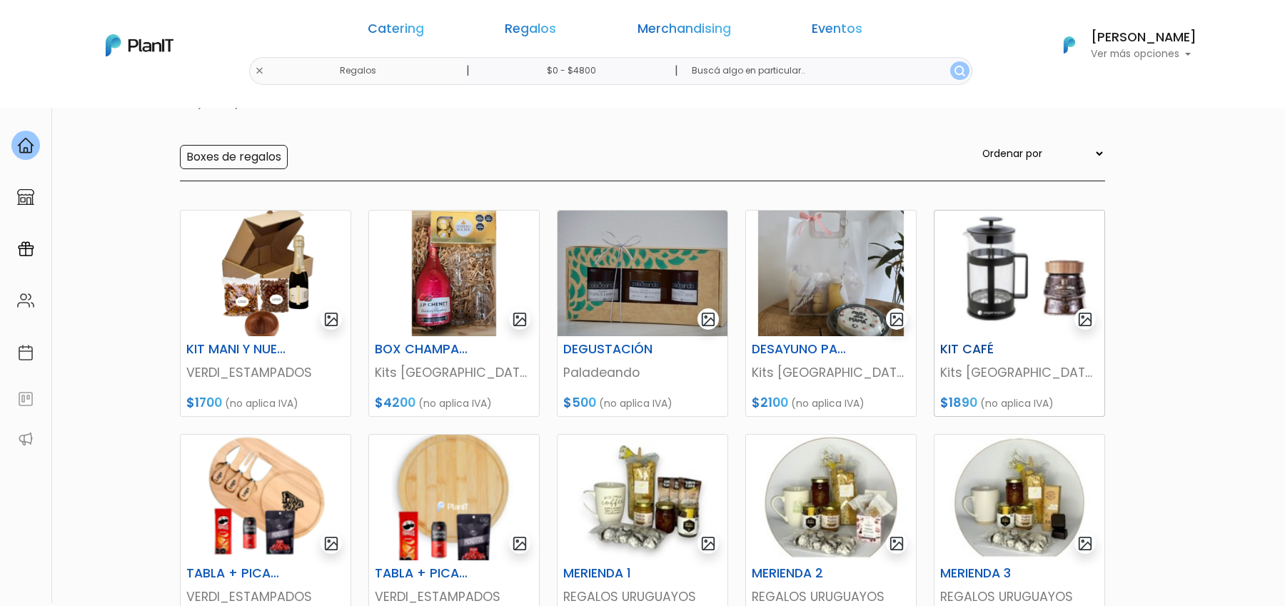
scroll to position [184, 0]
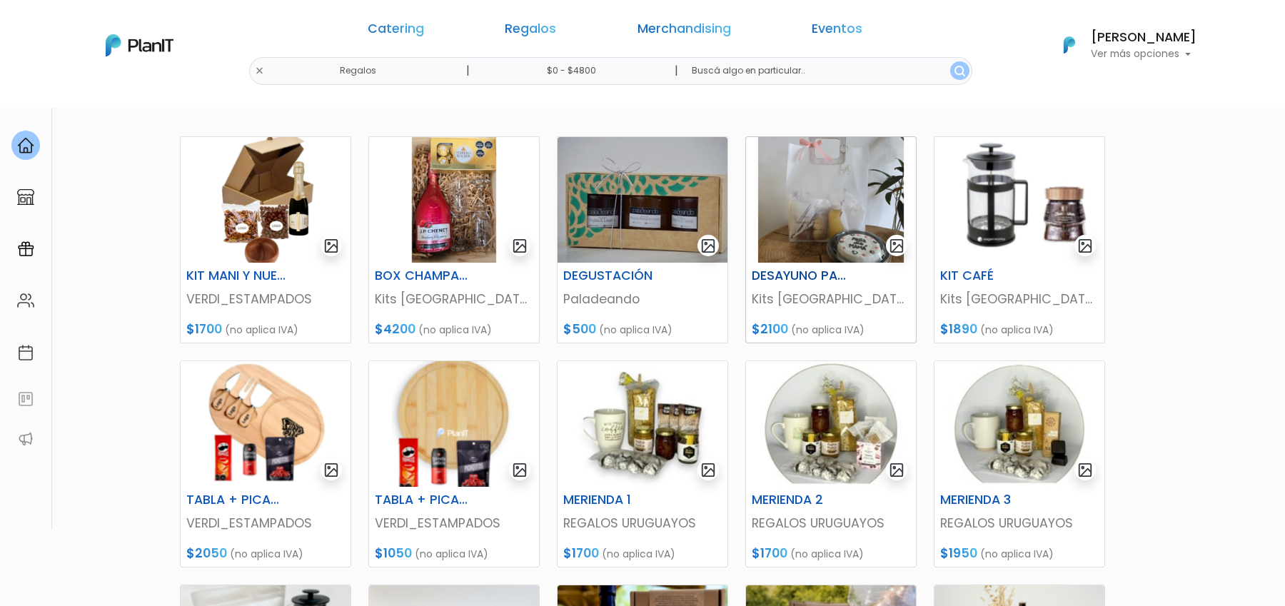
click at [821, 205] on img at bounding box center [831, 200] width 170 height 126
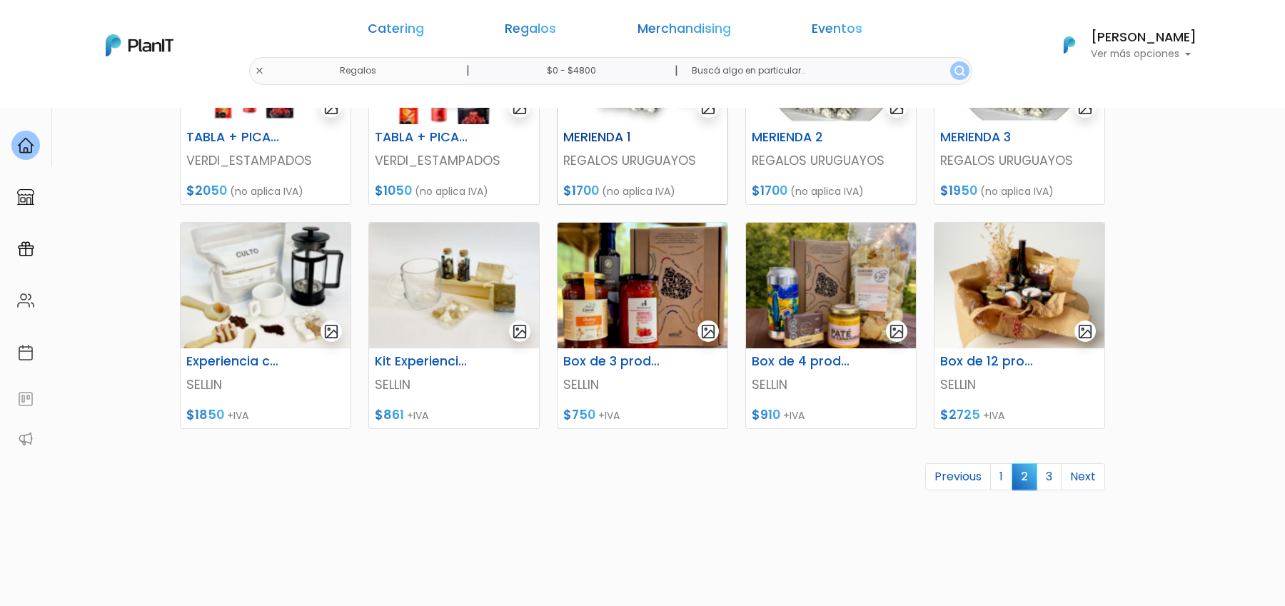
scroll to position [548, 0]
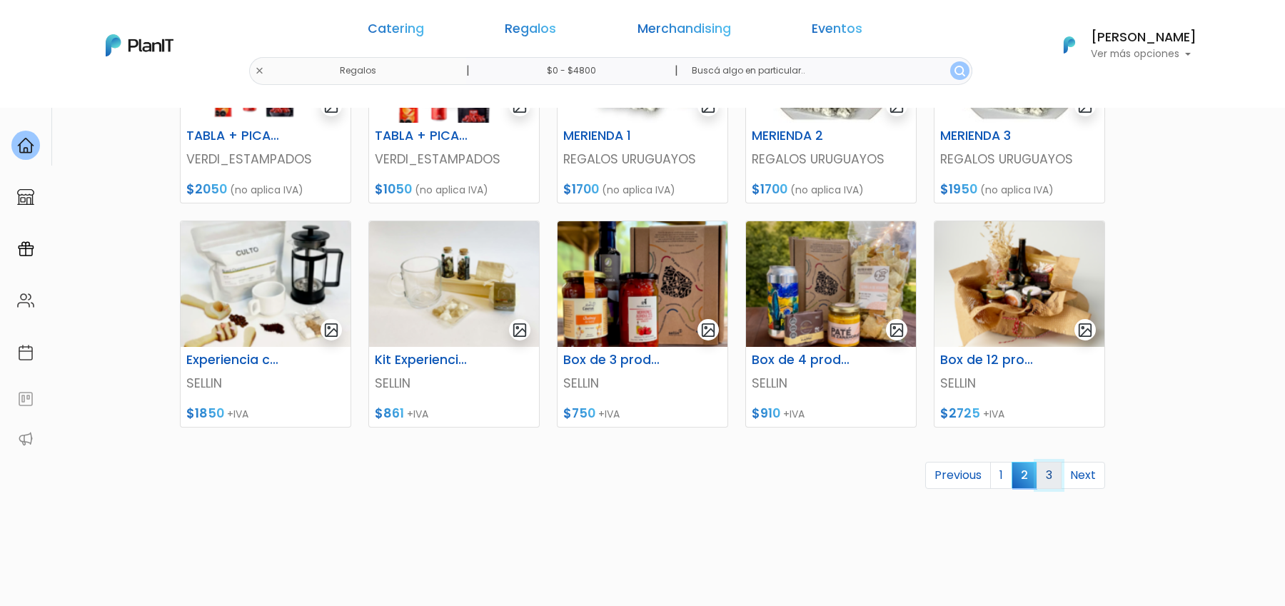
click at [1056, 477] on link "3" at bounding box center [1049, 475] width 25 height 27
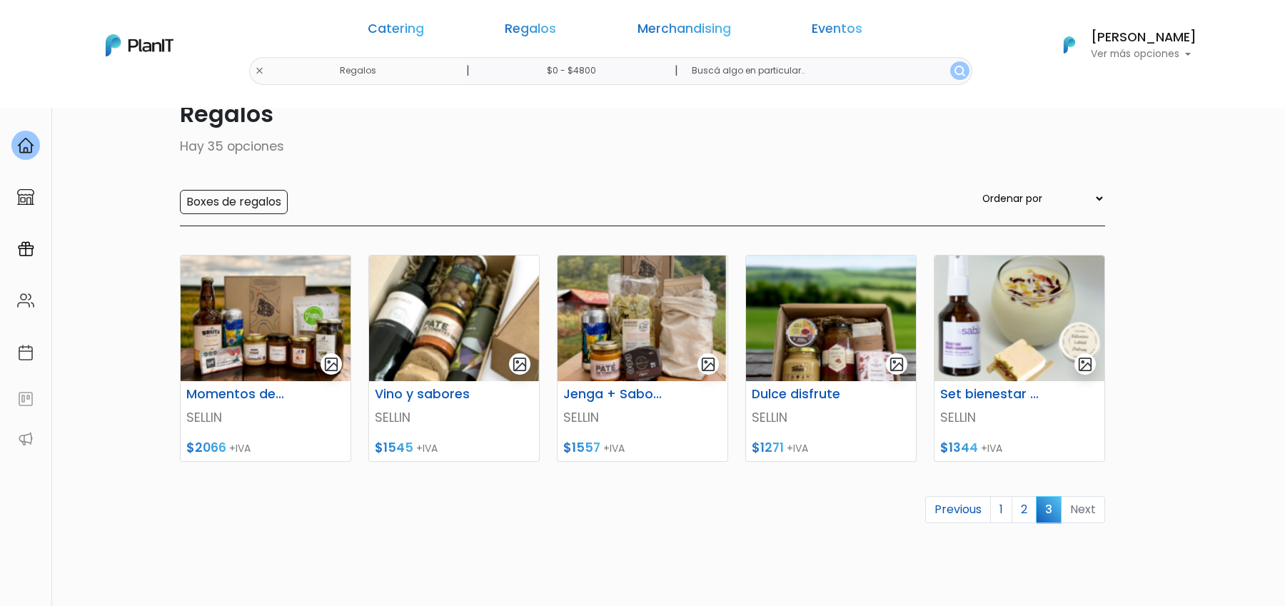
scroll to position [68, 0]
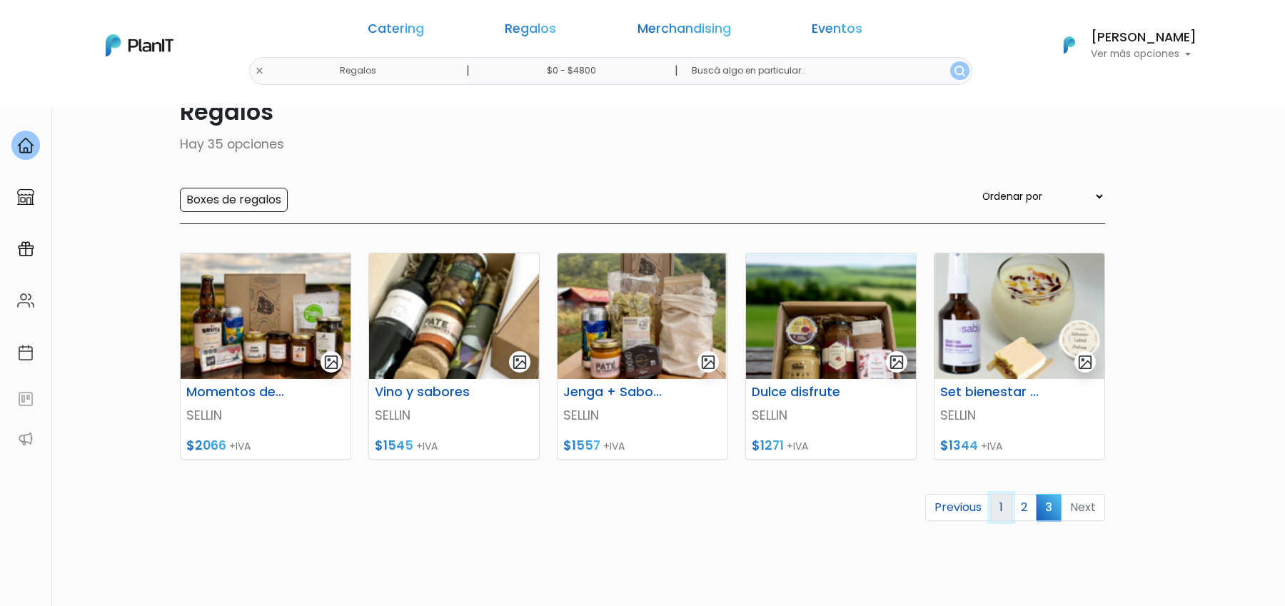
click at [997, 504] on link "1" at bounding box center [1001, 507] width 22 height 27
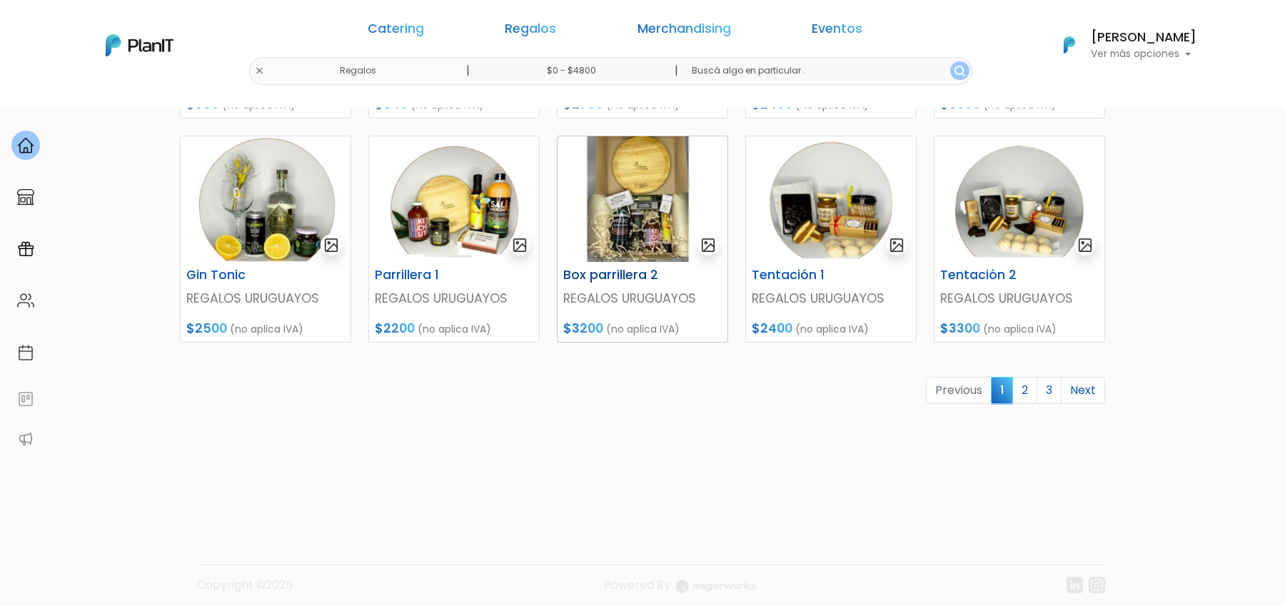
scroll to position [642, 0]
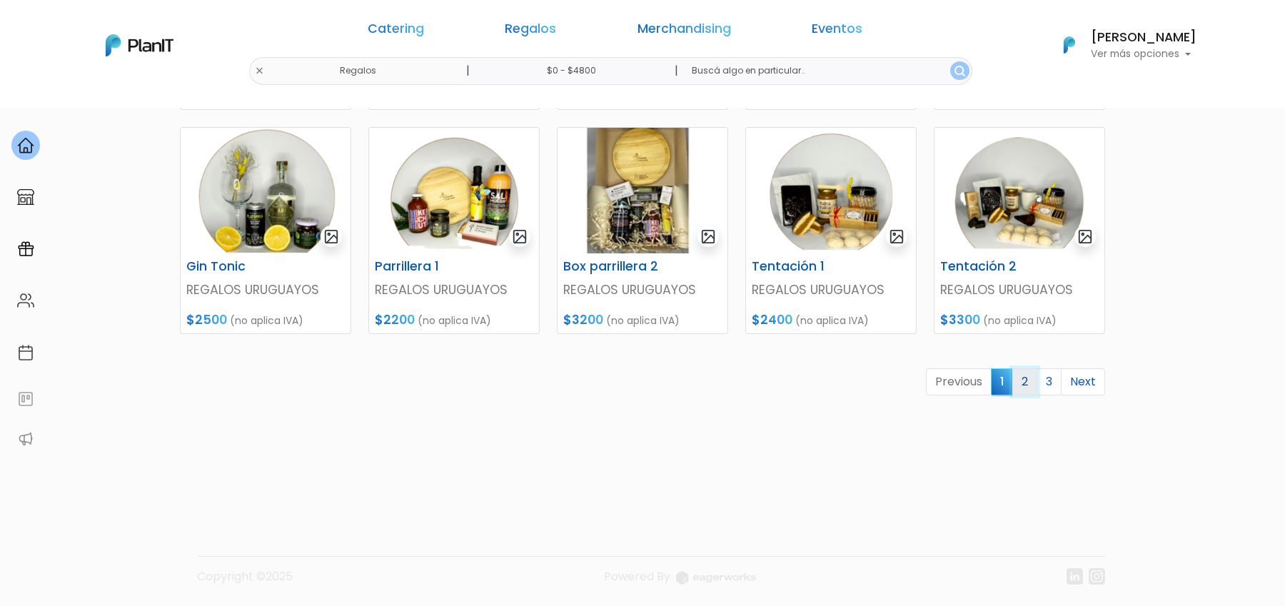
click at [1024, 383] on link "2" at bounding box center [1024, 381] width 25 height 27
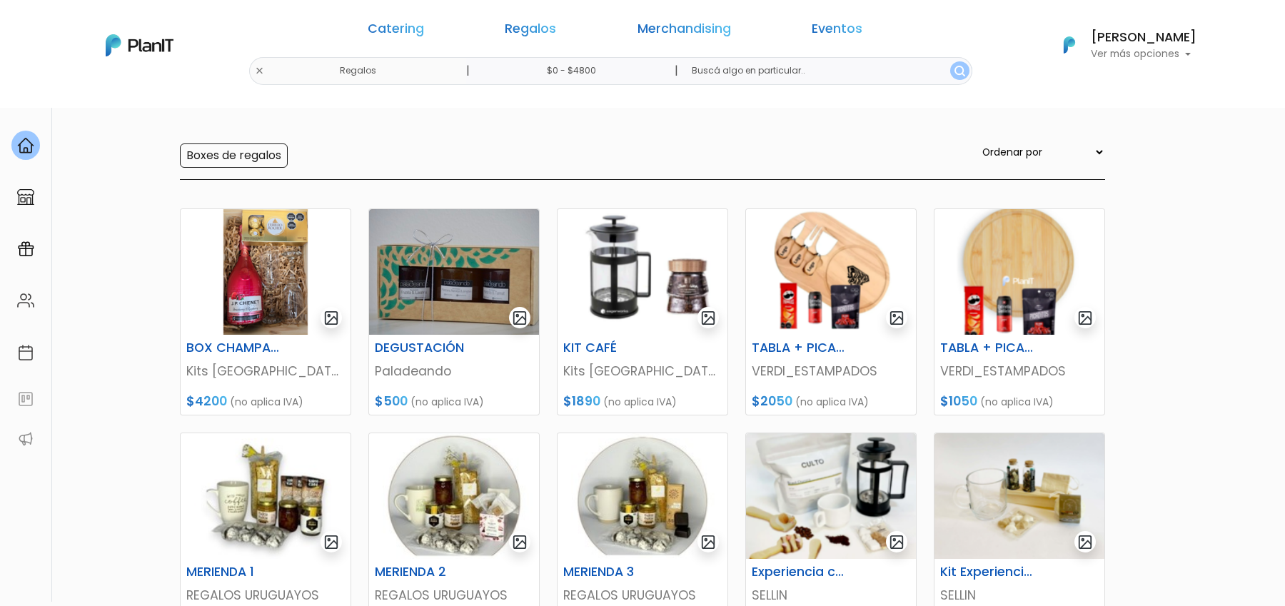
scroll to position [104, 0]
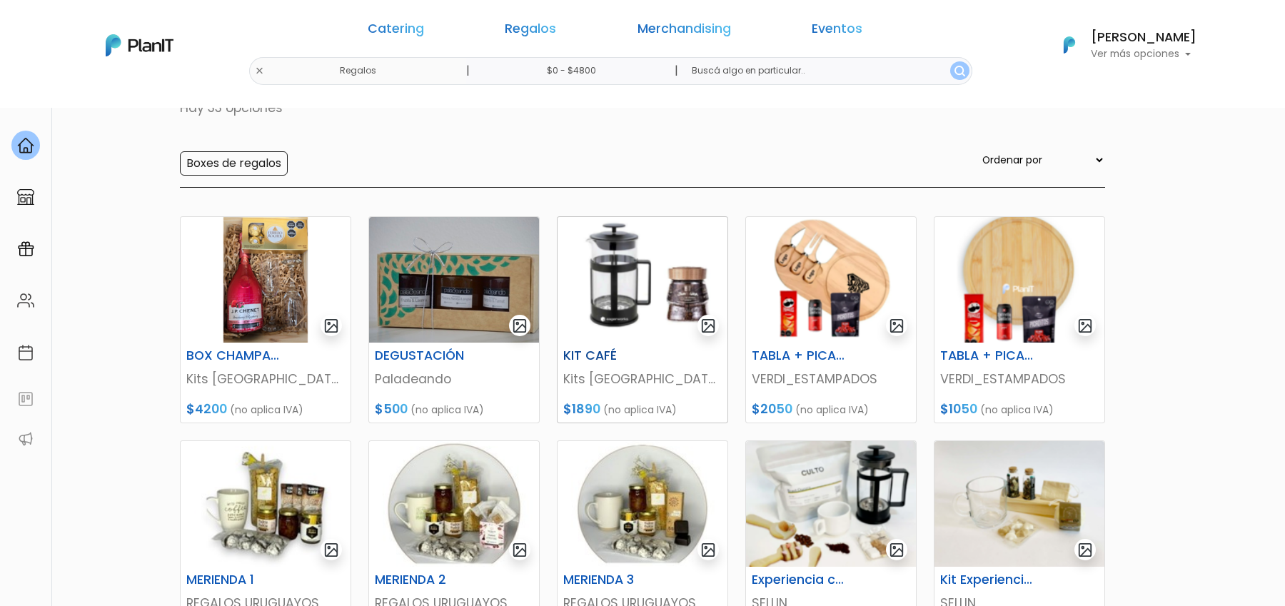
click at [655, 301] on img at bounding box center [643, 280] width 170 height 126
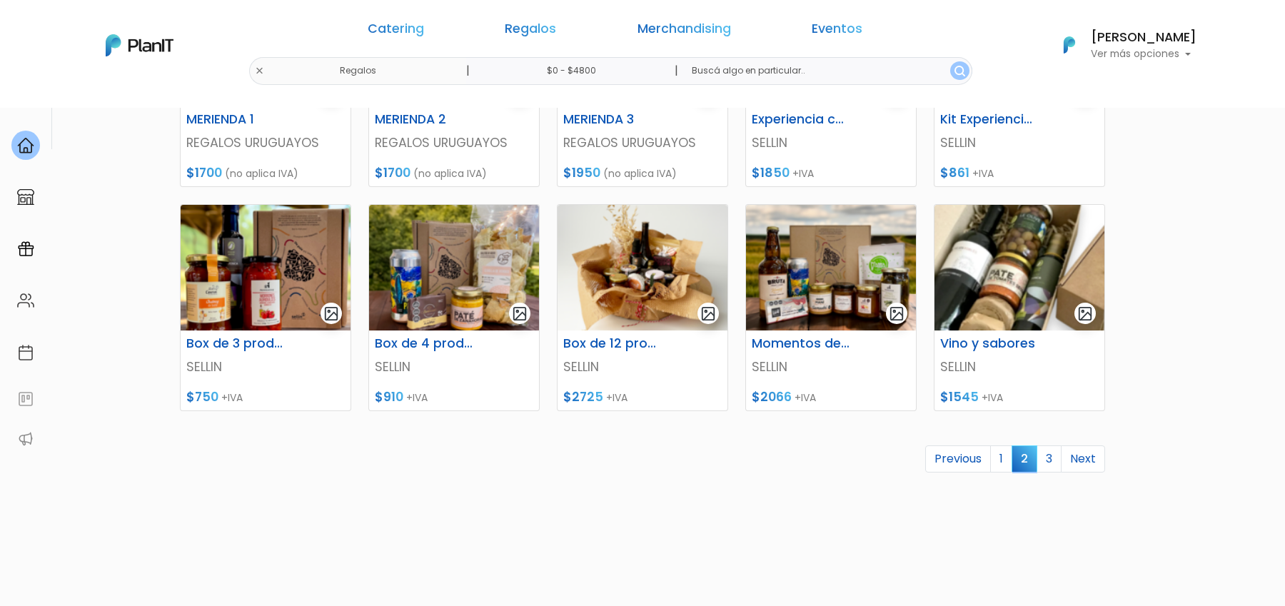
scroll to position [629, 0]
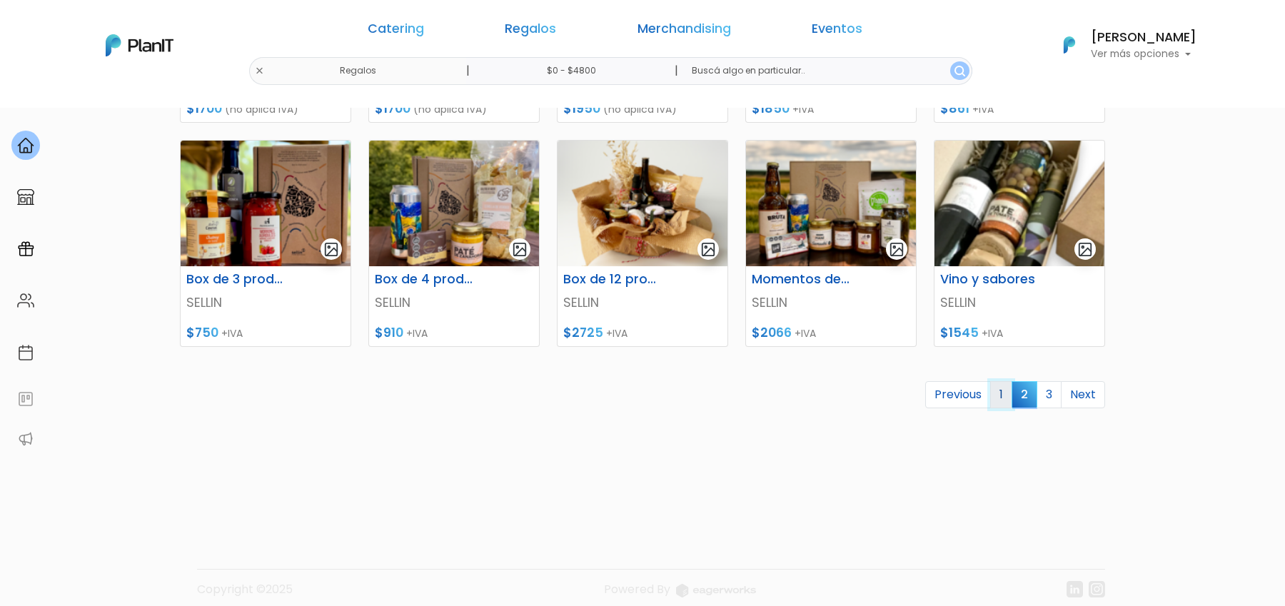
click at [1006, 402] on link "1" at bounding box center [1001, 394] width 22 height 27
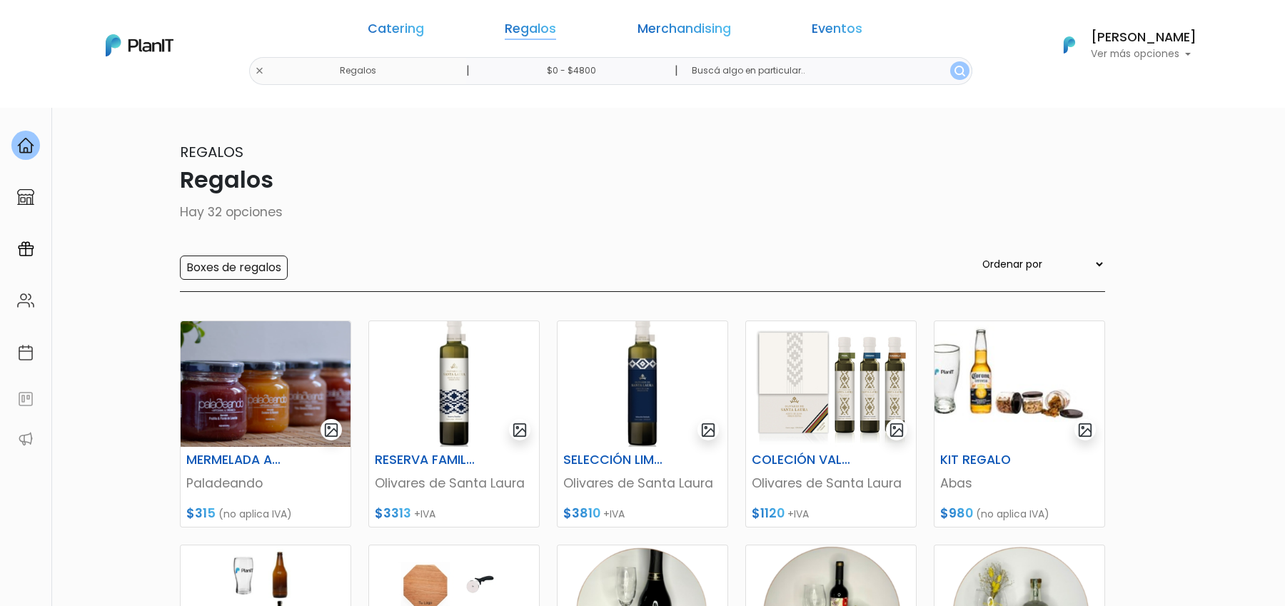
click at [556, 26] on link "Regalos" at bounding box center [530, 31] width 51 height 17
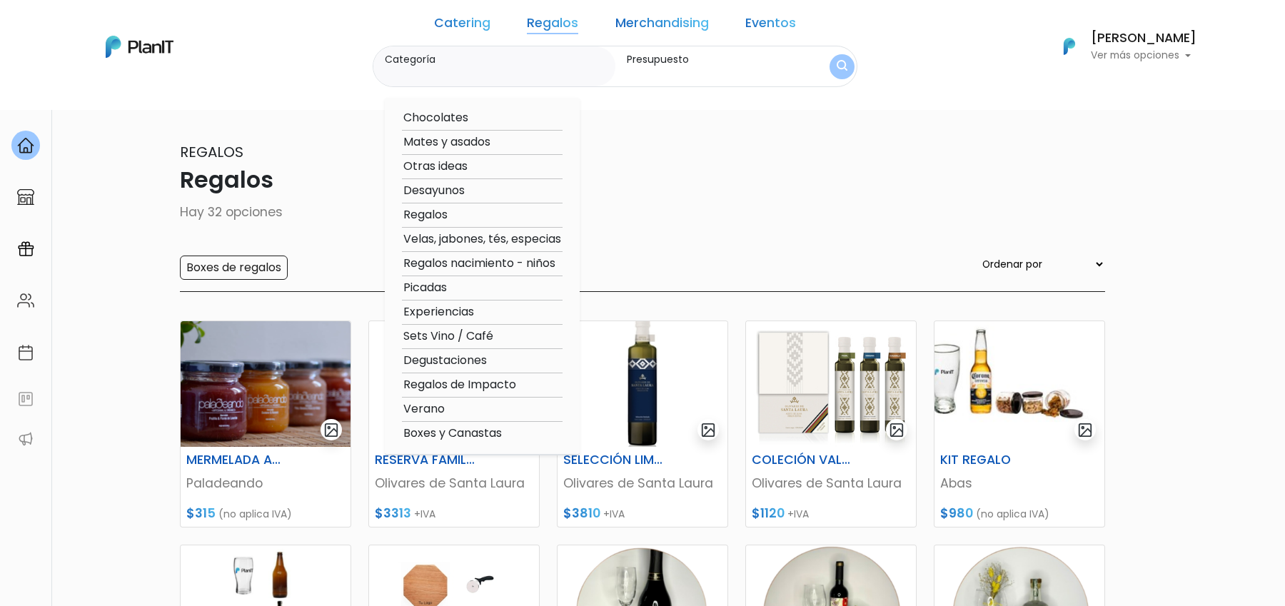
click at [491, 360] on option "Degustaciones" at bounding box center [482, 361] width 161 height 18
type input "Degustaciones"
type input "$0 - $4800"
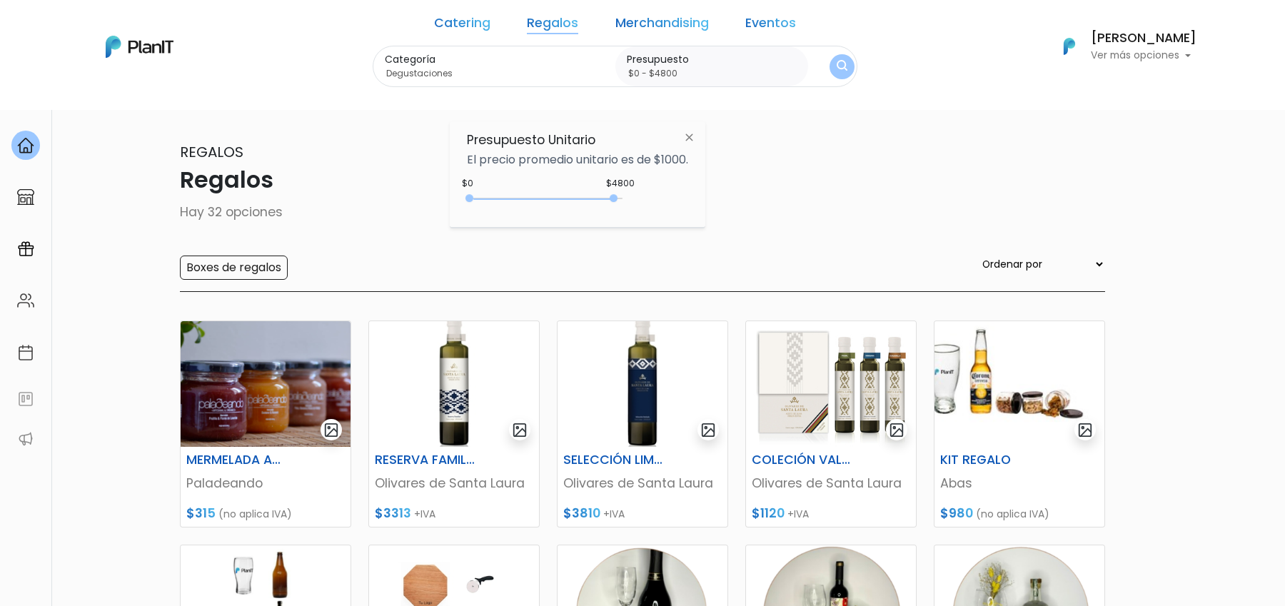
click at [837, 69] on img "submit" at bounding box center [842, 67] width 11 height 14
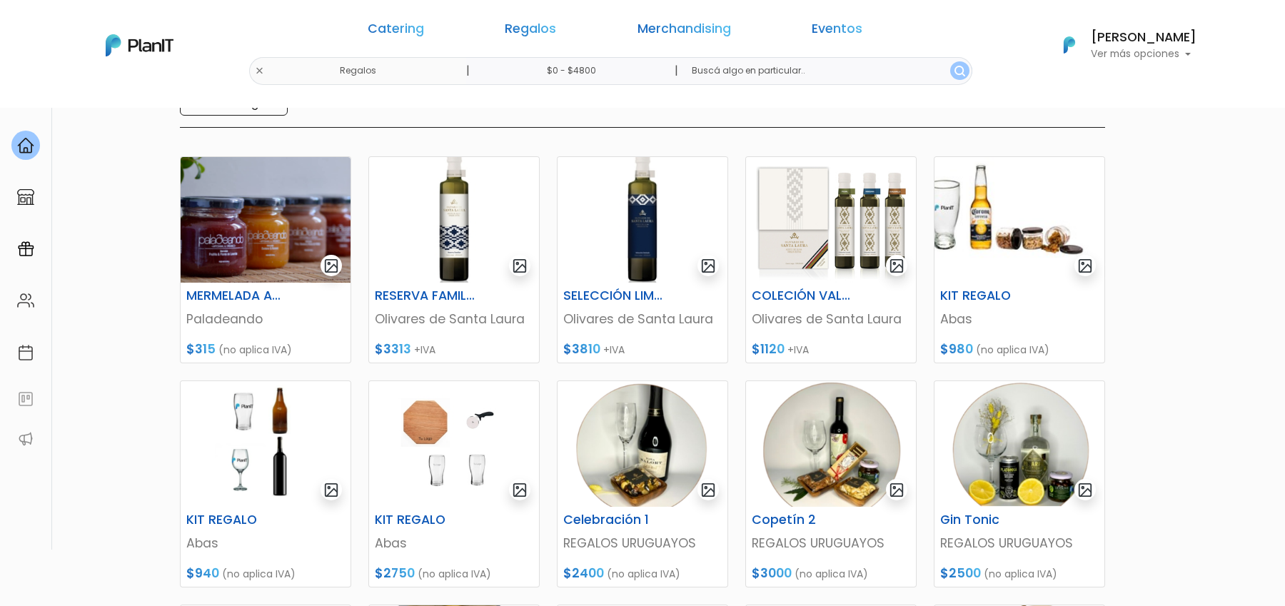
scroll to position [163, 0]
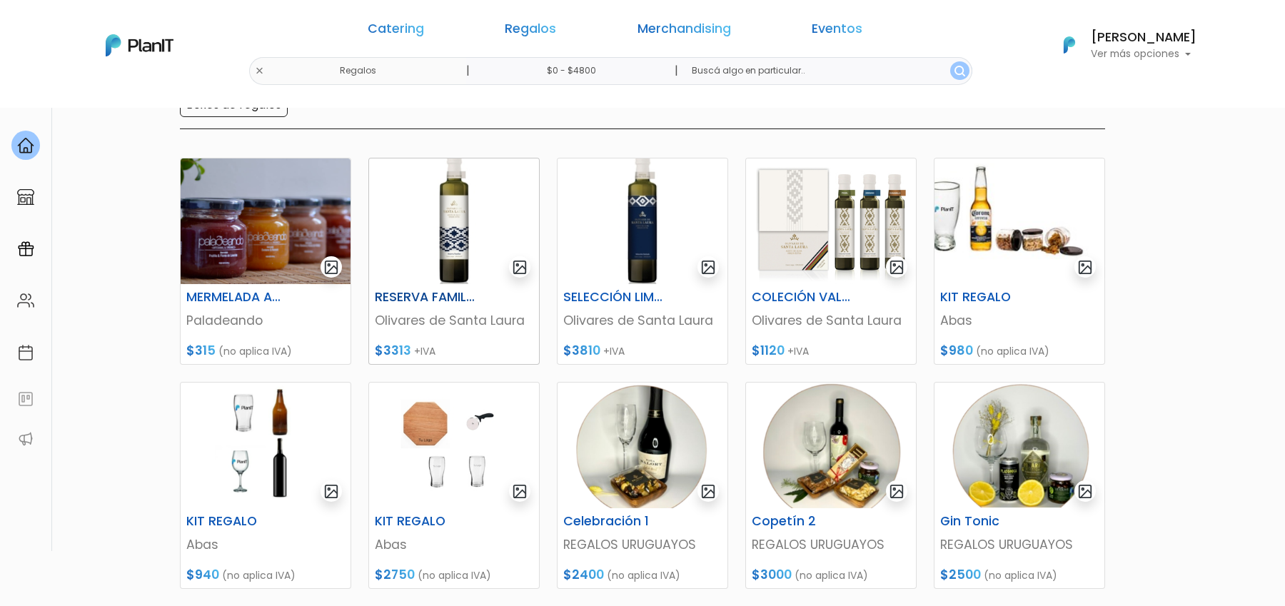
click at [480, 226] on img at bounding box center [454, 221] width 170 height 126
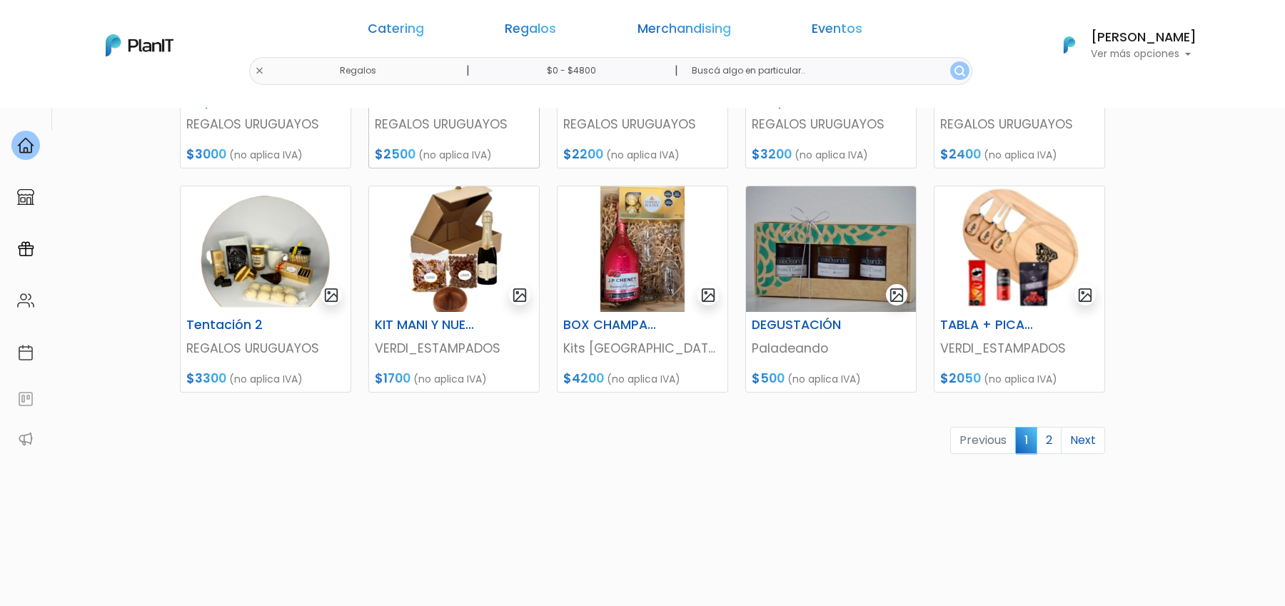
scroll to position [605, 0]
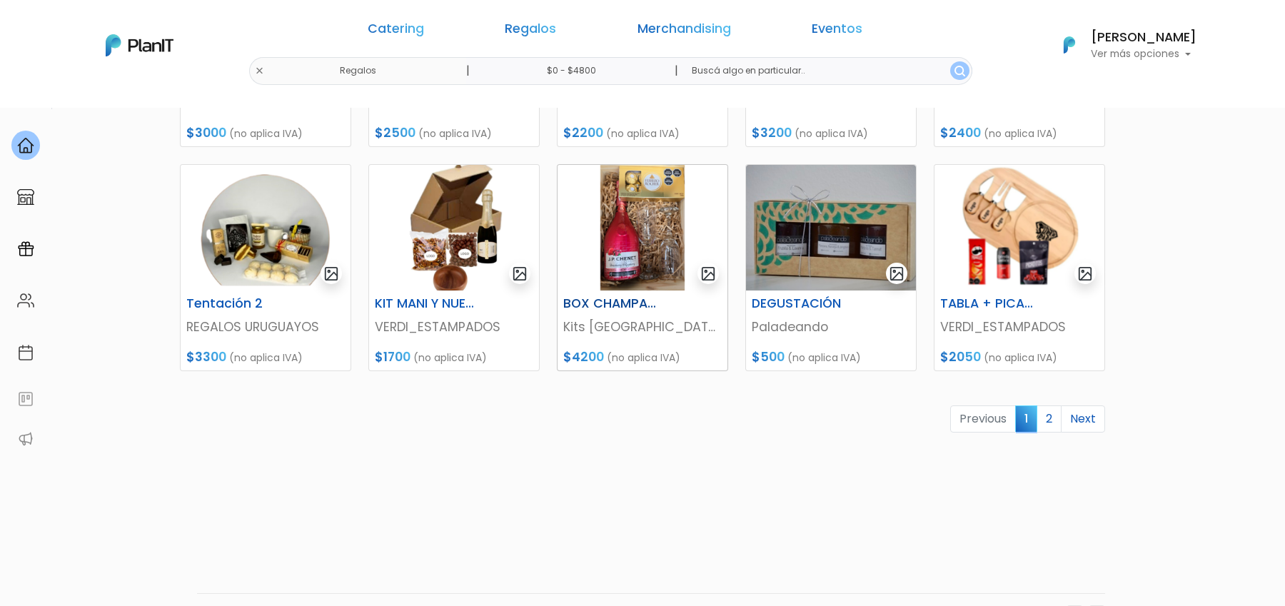
click at [655, 244] on img at bounding box center [643, 228] width 170 height 126
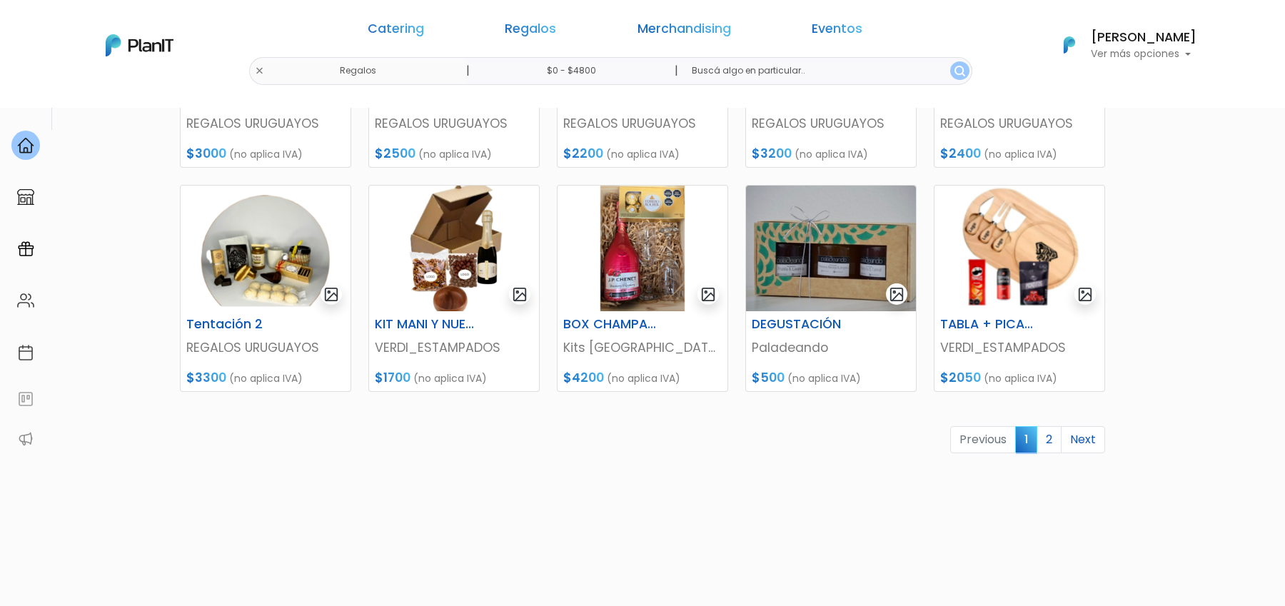
scroll to position [605, 0]
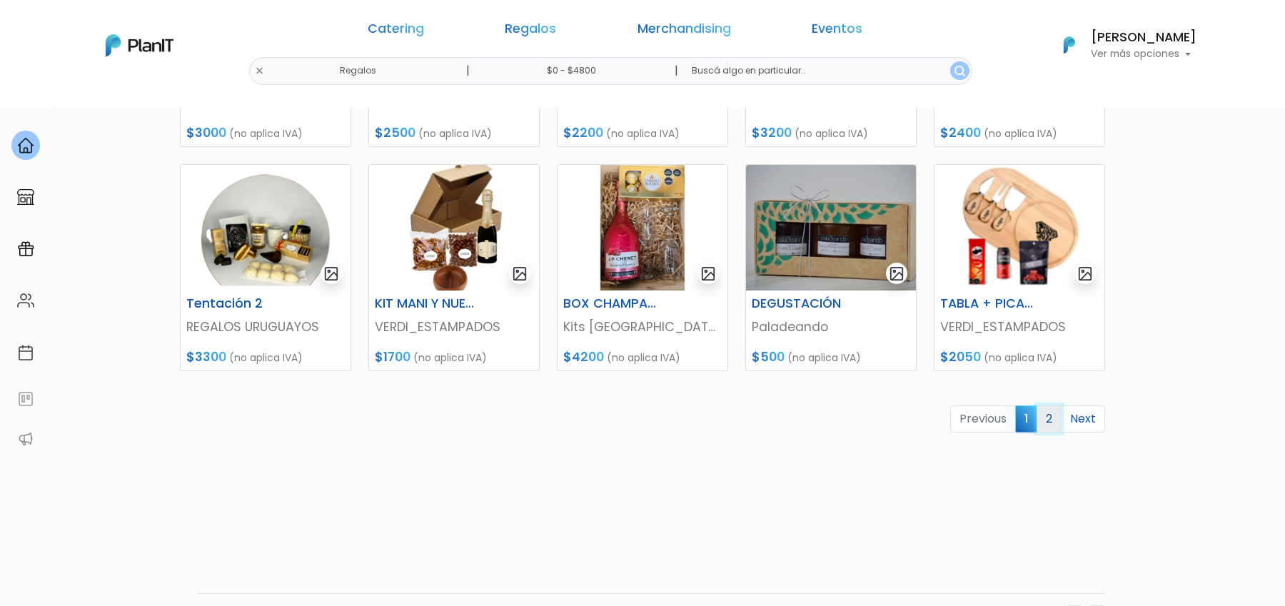
click at [1049, 424] on link "2" at bounding box center [1049, 418] width 25 height 27
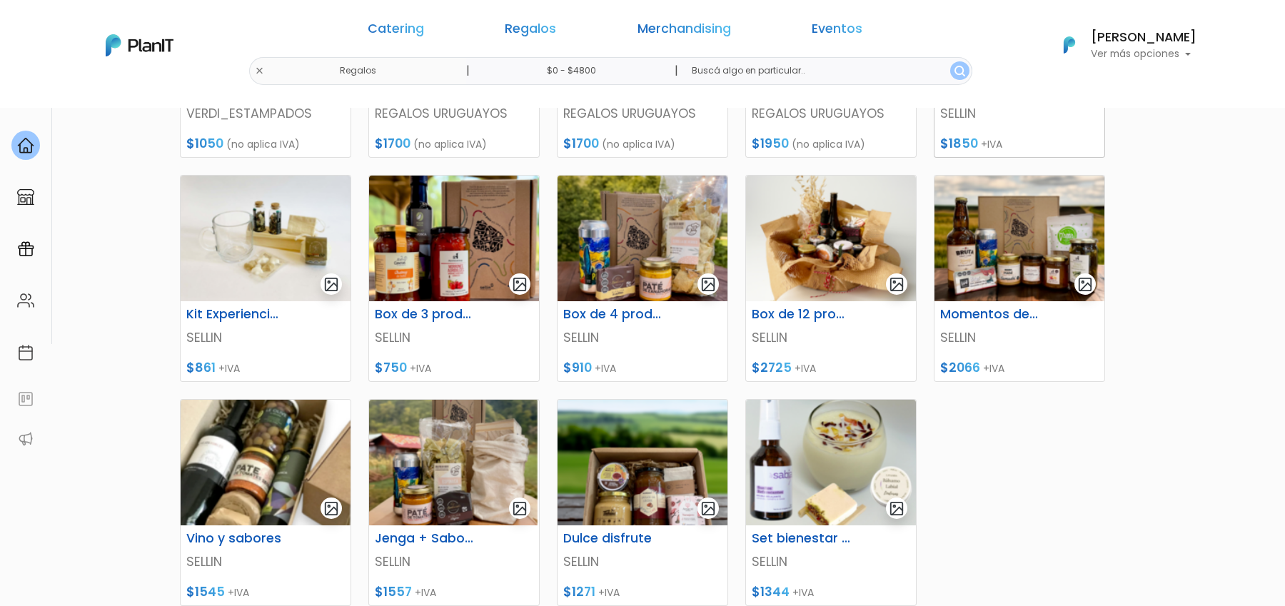
scroll to position [311, 0]
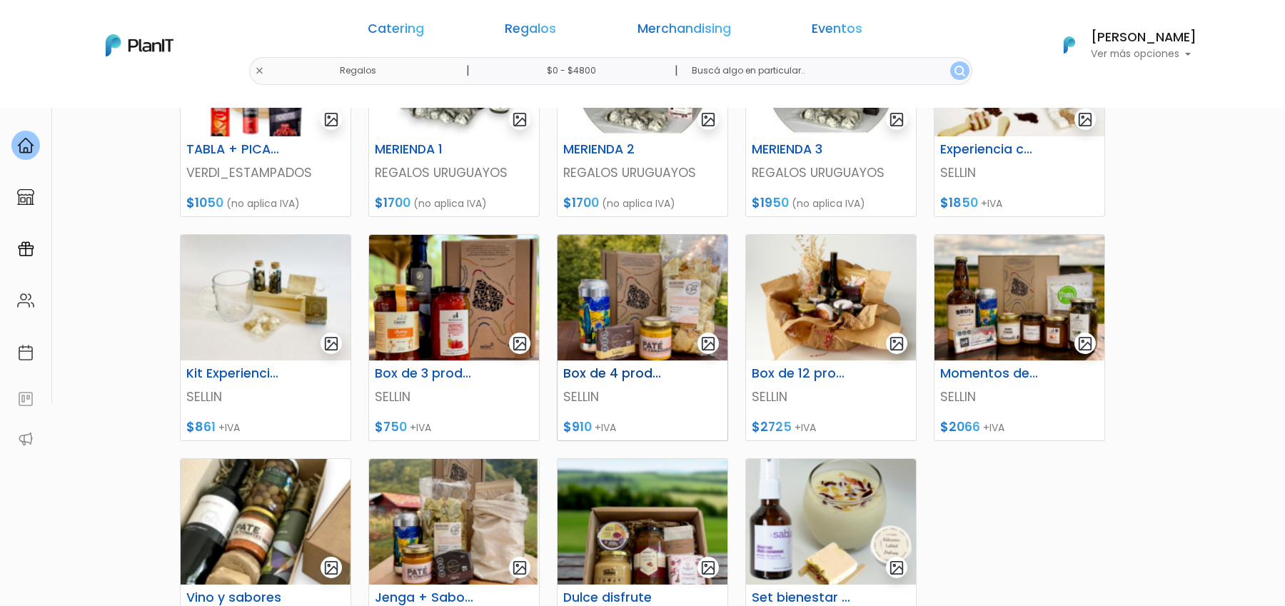
click at [619, 333] on img at bounding box center [643, 298] width 170 height 126
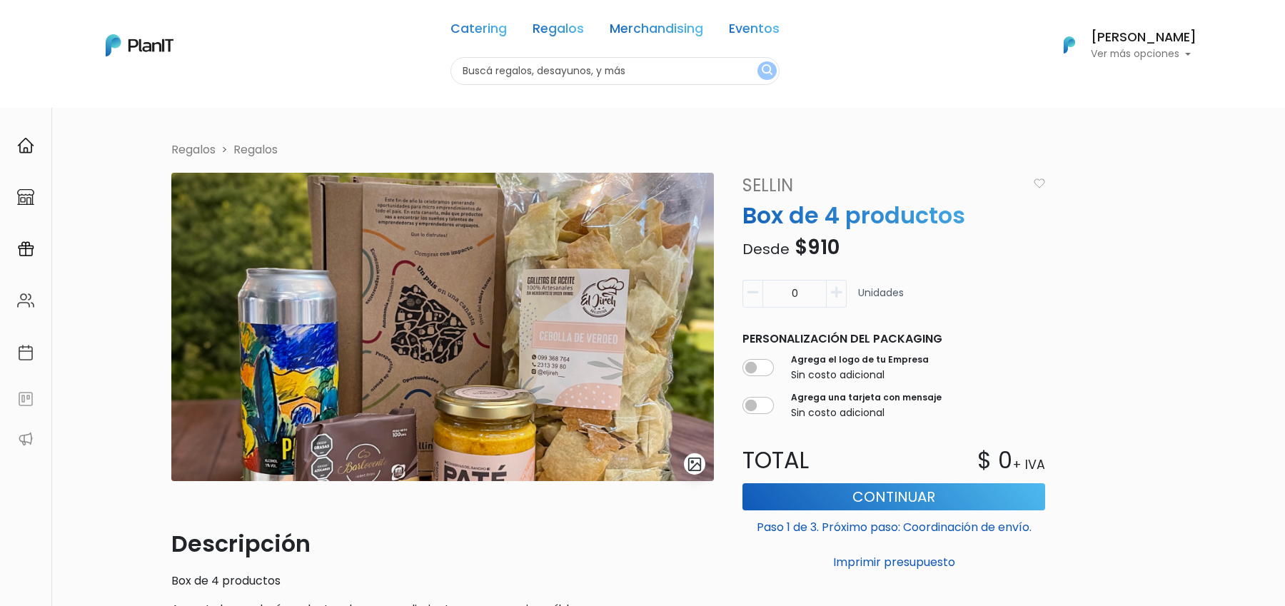
click at [699, 465] on img "submit" at bounding box center [695, 464] width 16 height 16
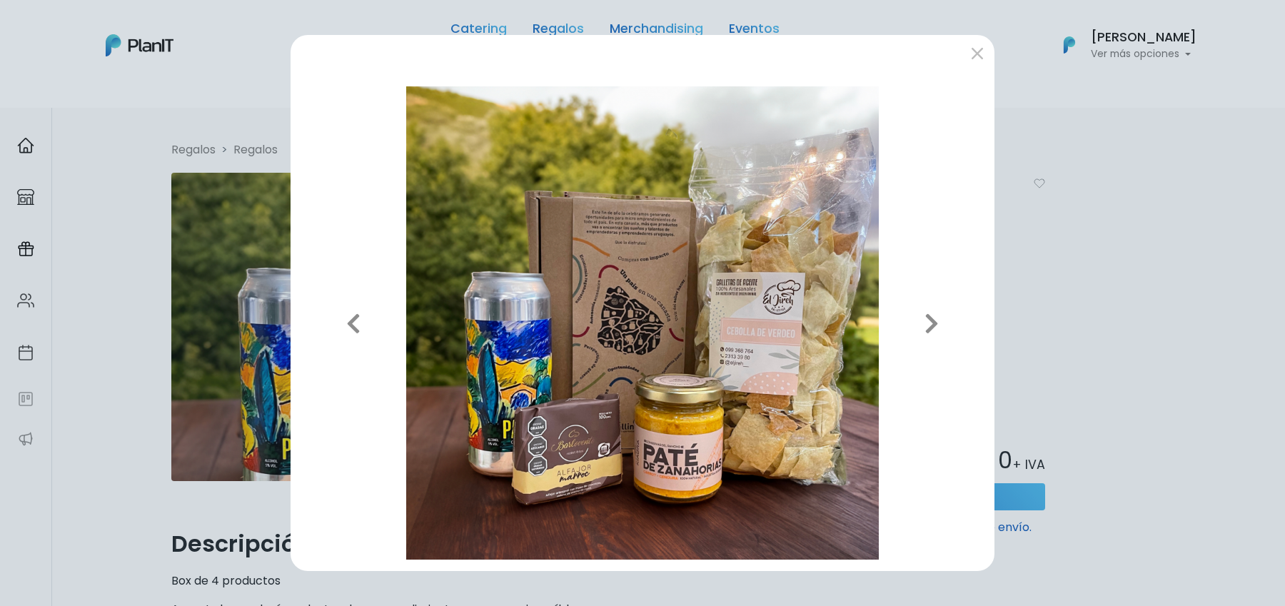
click at [1122, 256] on div "Previous Next" at bounding box center [642, 303] width 1285 height 606
click at [969, 59] on button "submit" at bounding box center [977, 52] width 23 height 23
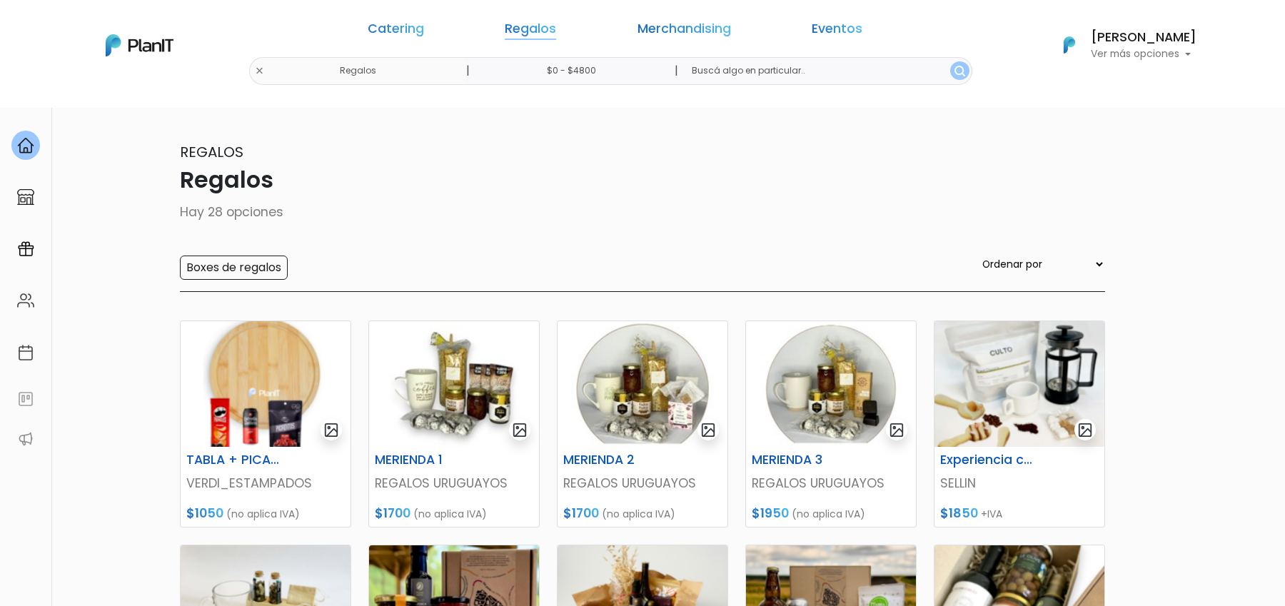
click at [556, 23] on link "Regalos" at bounding box center [530, 31] width 51 height 17
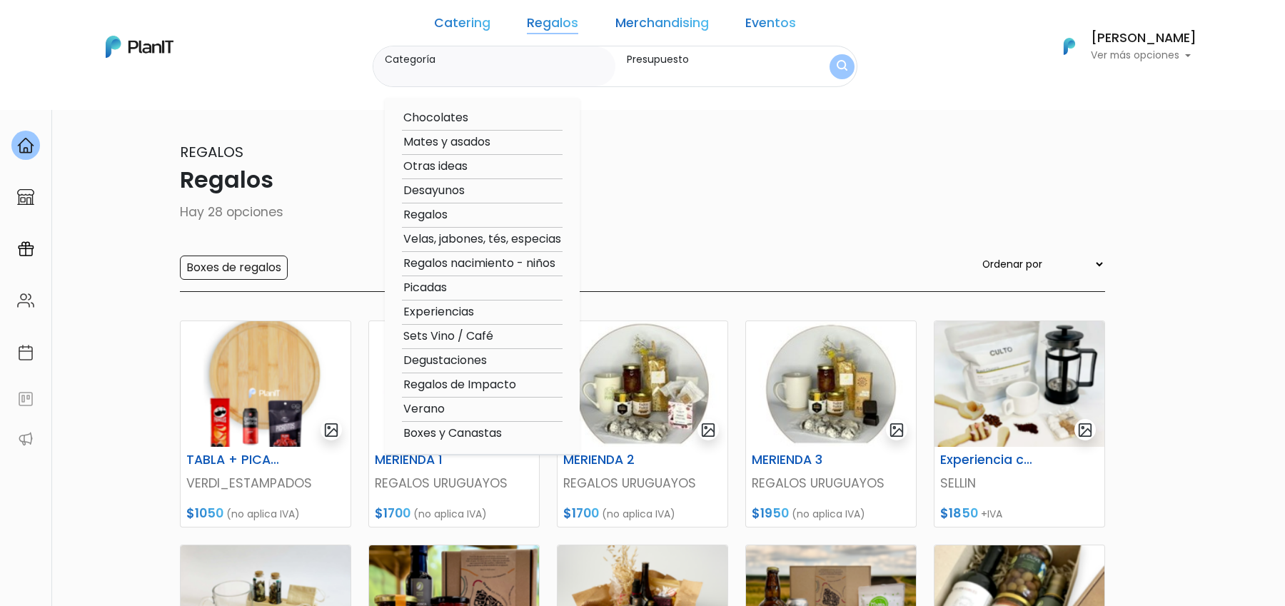
click at [501, 381] on option "Regalos de Impacto" at bounding box center [482, 385] width 161 height 18
type input "Regalos de Impacto"
type input "$0 - $4800"
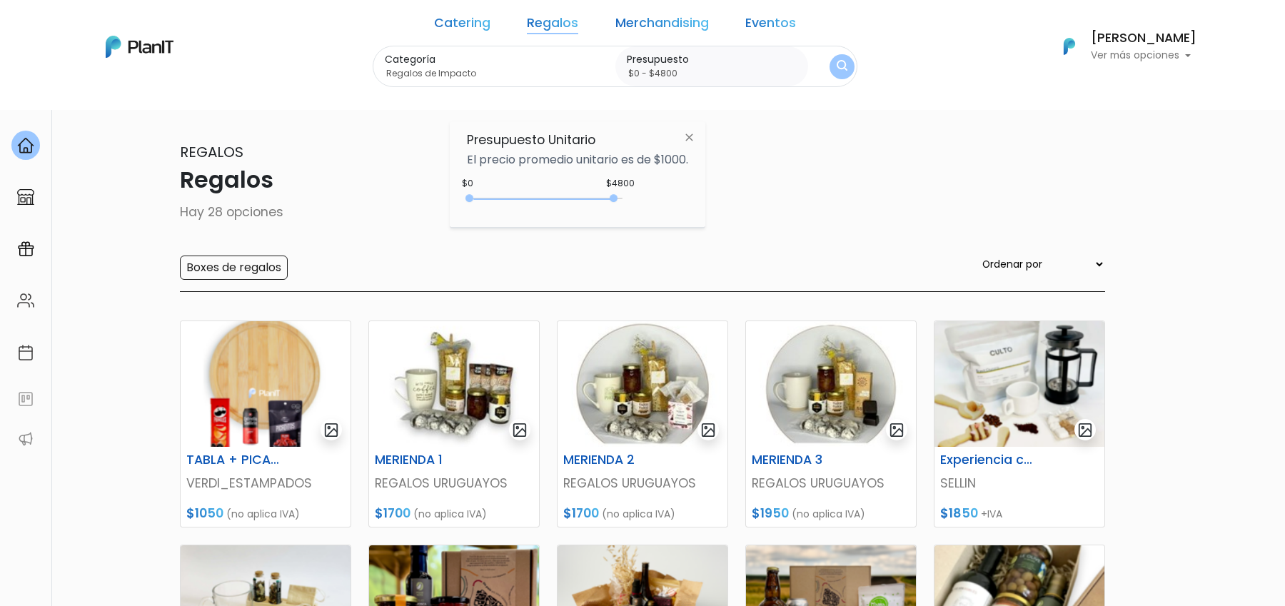
click at [837, 66] on img "submit" at bounding box center [842, 67] width 11 height 14
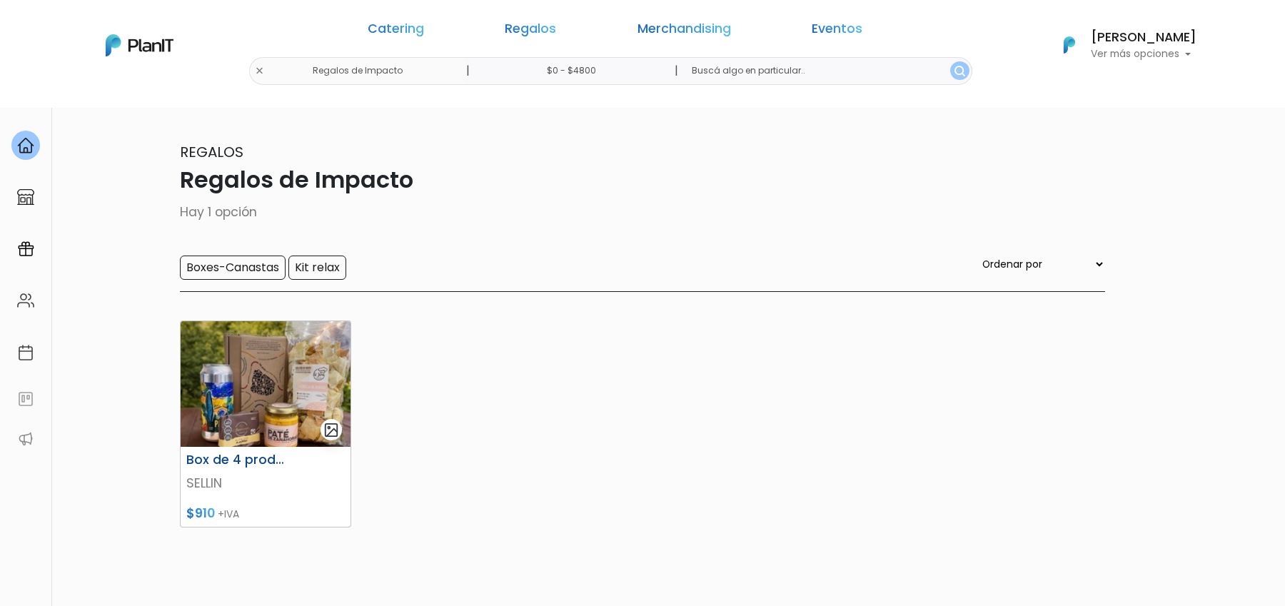
click at [313, 400] on img at bounding box center [266, 384] width 170 height 126
click at [403, 71] on div "Catering Regalos Merchandising Eventos Regalos de Impacto | $0 - $4800 | Cateri…" at bounding box center [642, 45] width 1142 height 79
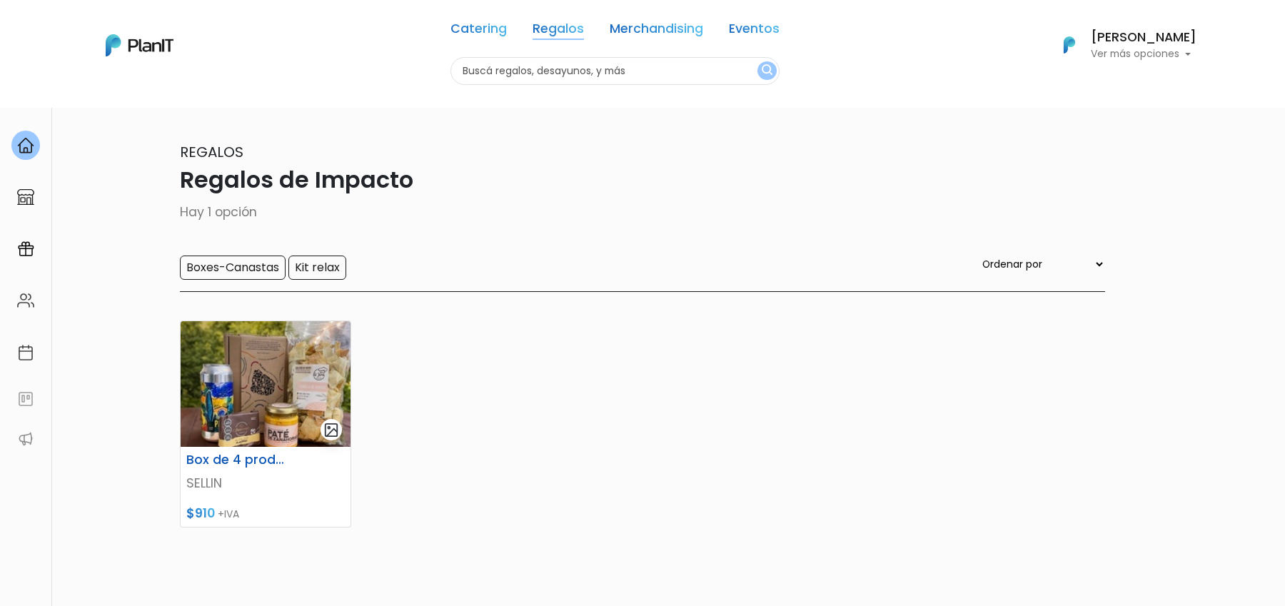
click at [548, 33] on link "Regalos" at bounding box center [558, 31] width 51 height 17
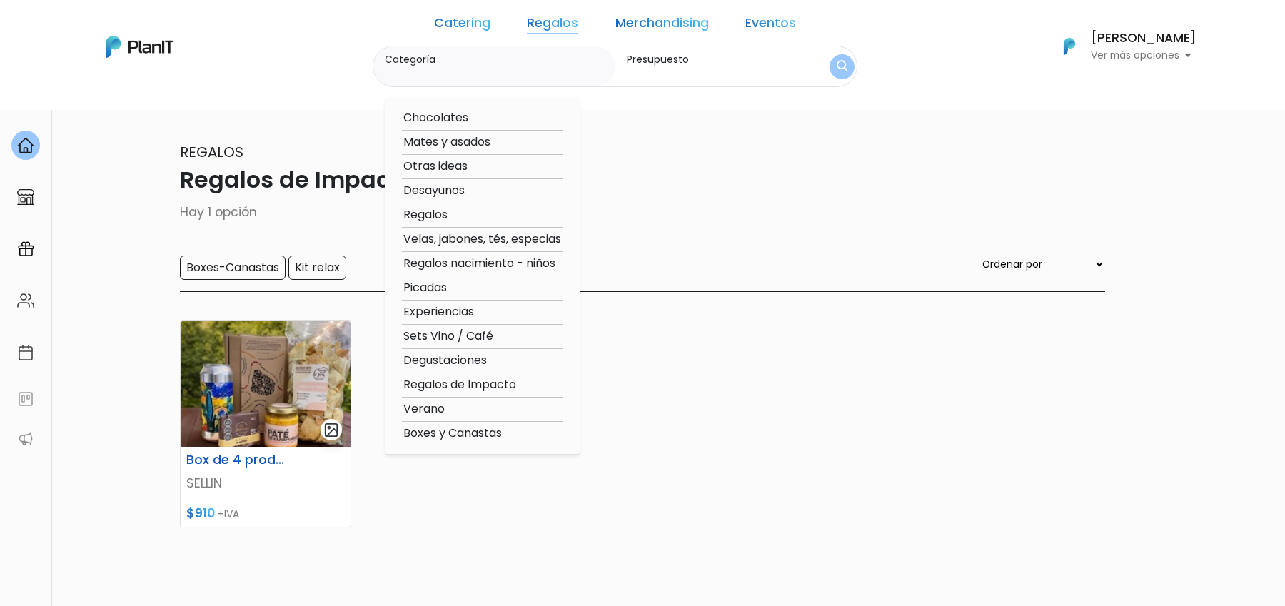
click at [472, 144] on option "Mates y asados" at bounding box center [482, 142] width 161 height 18
type input "Mates y asados"
type input "$0 - $4800"
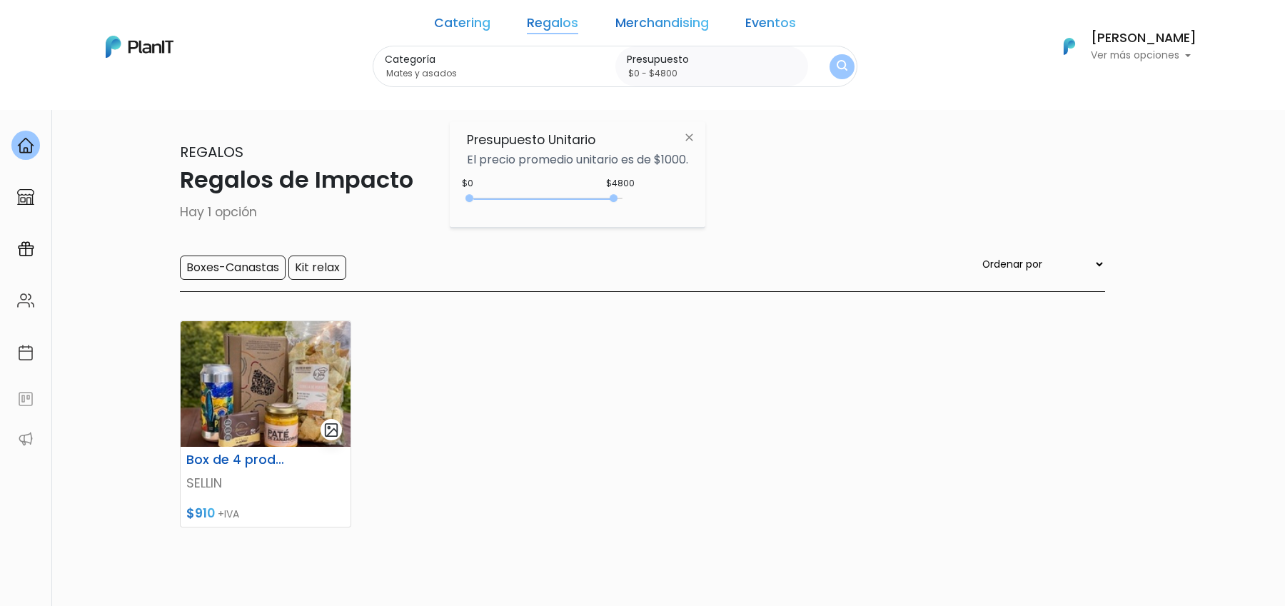
click at [837, 62] on img "submit" at bounding box center [842, 67] width 11 height 14
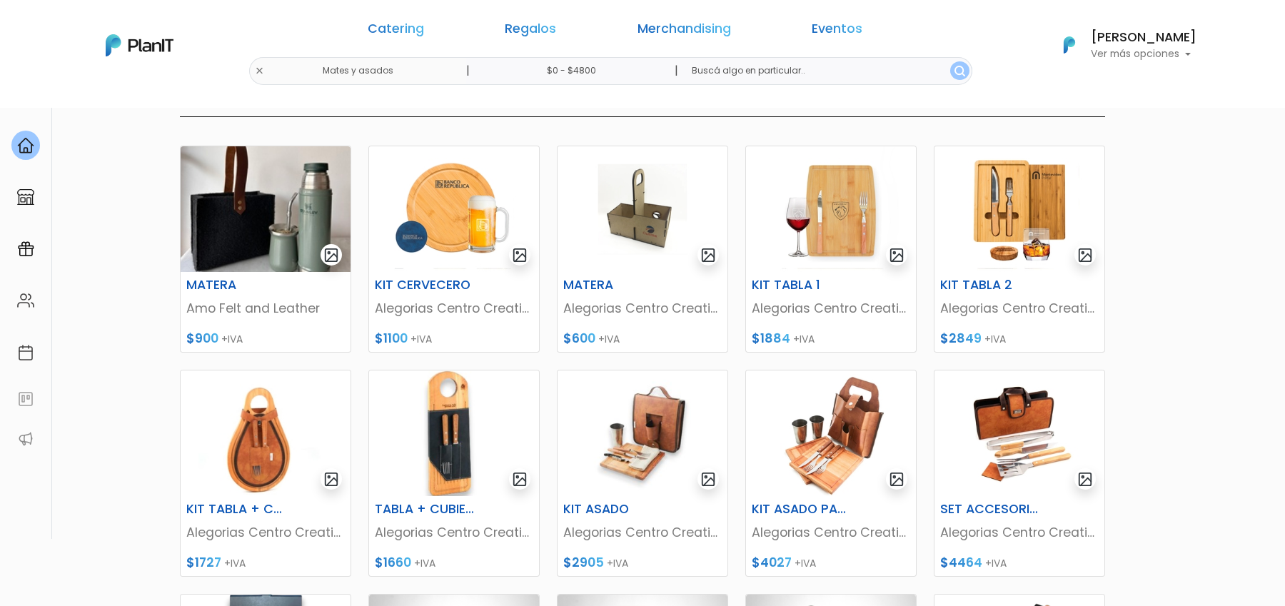
scroll to position [180, 0]
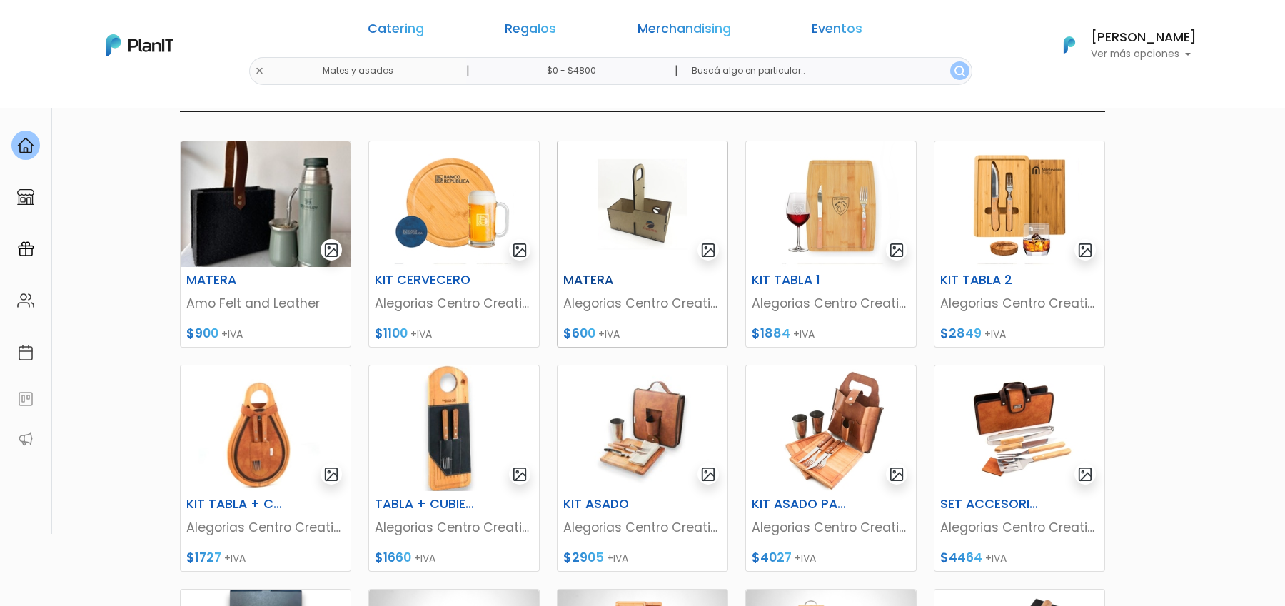
click at [642, 220] on img at bounding box center [643, 204] width 170 height 126
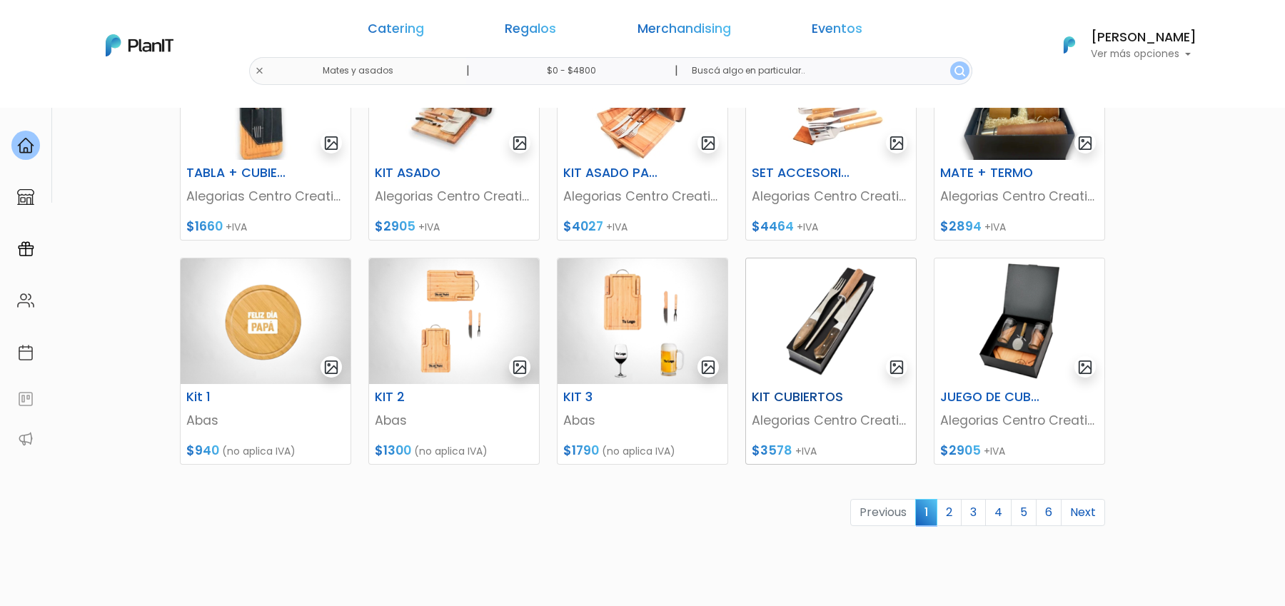
scroll to position [532, 0]
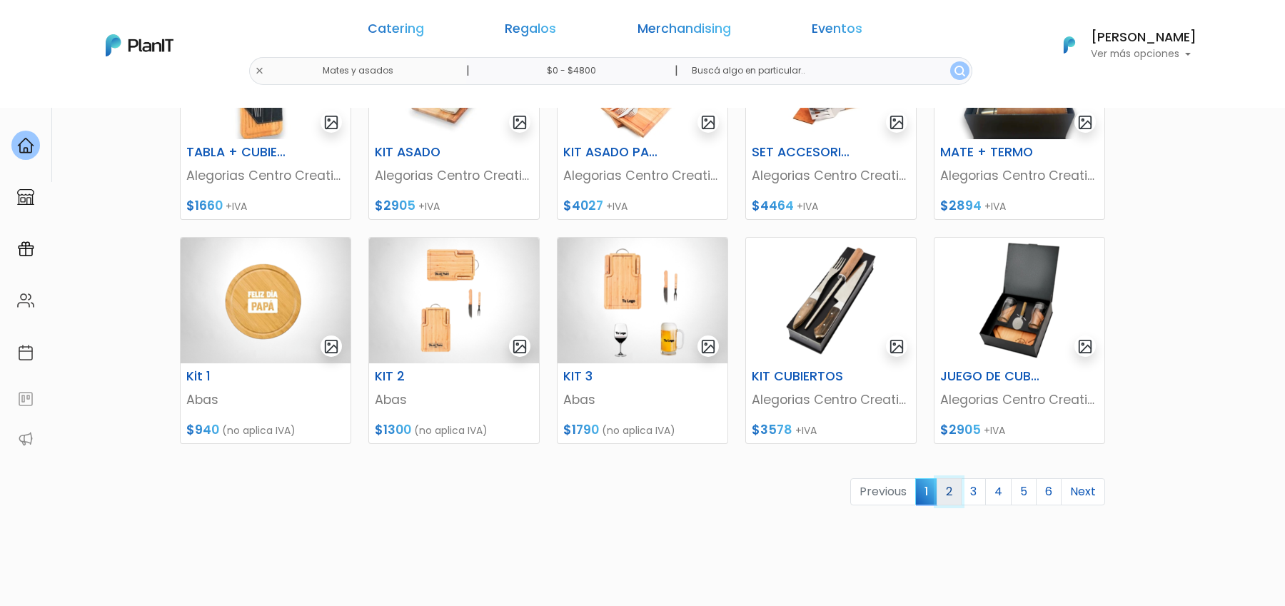
click at [956, 500] on link "2" at bounding box center [949, 491] width 25 height 27
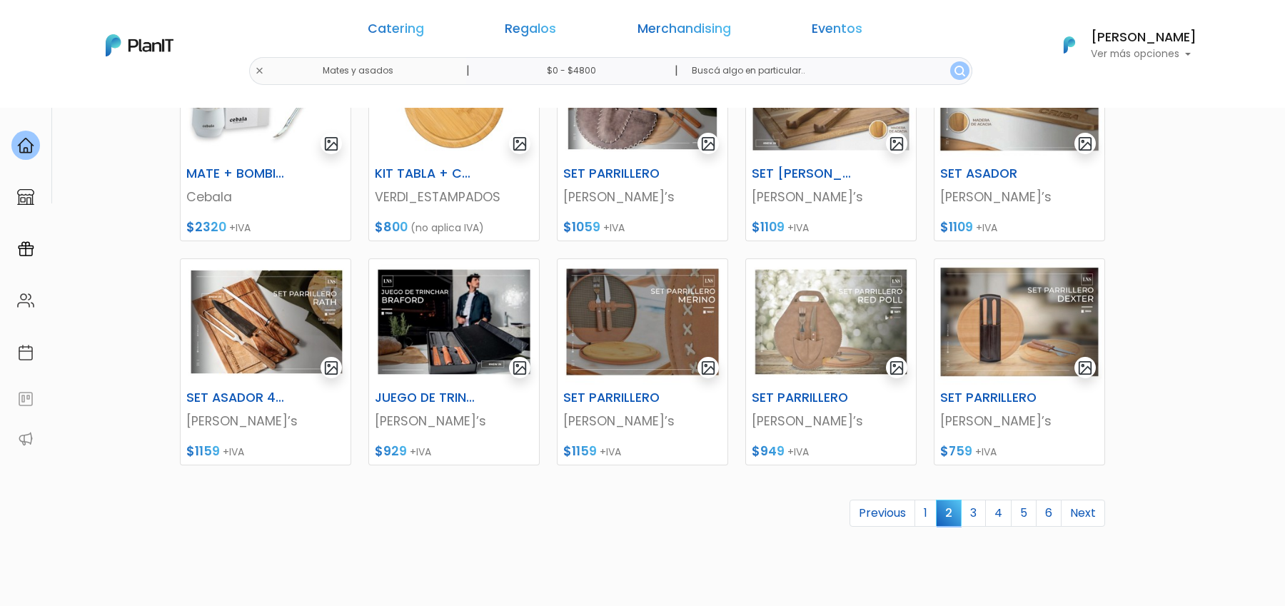
scroll to position [541, 0]
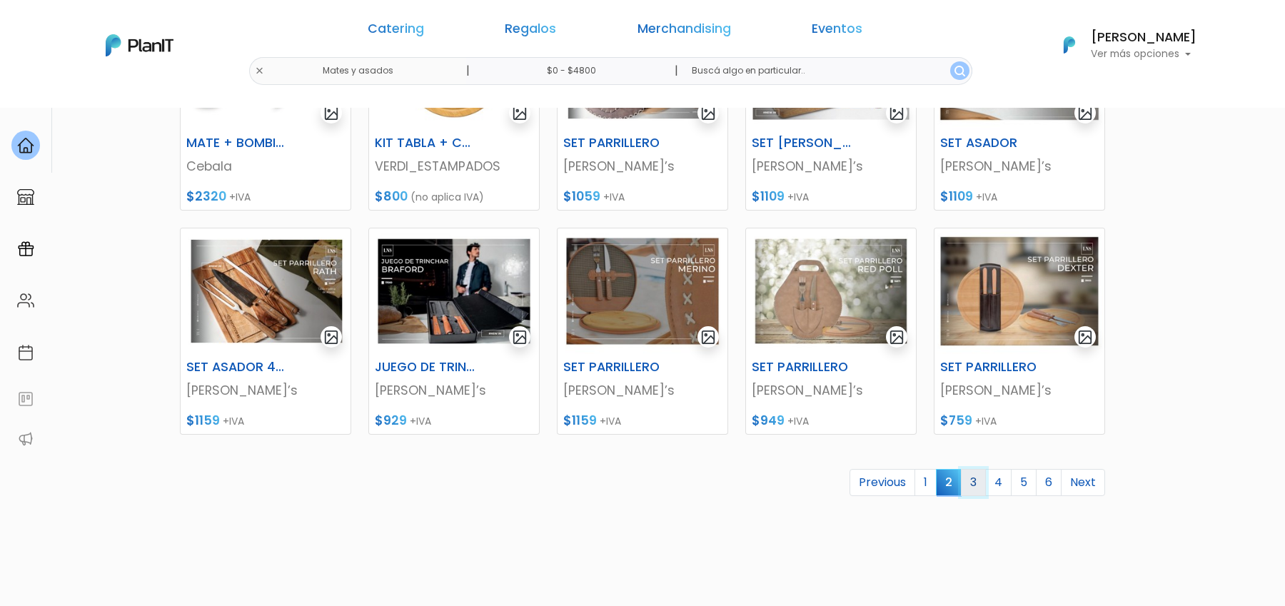
click at [986, 480] on link "3" at bounding box center [973, 482] width 25 height 27
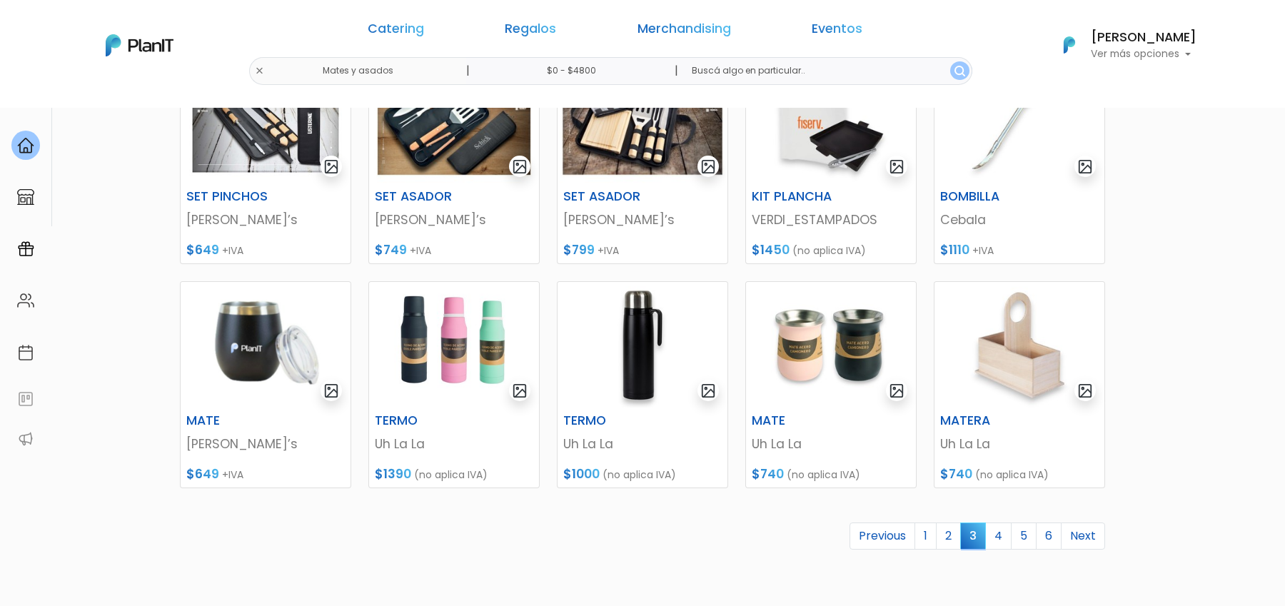
scroll to position [489, 0]
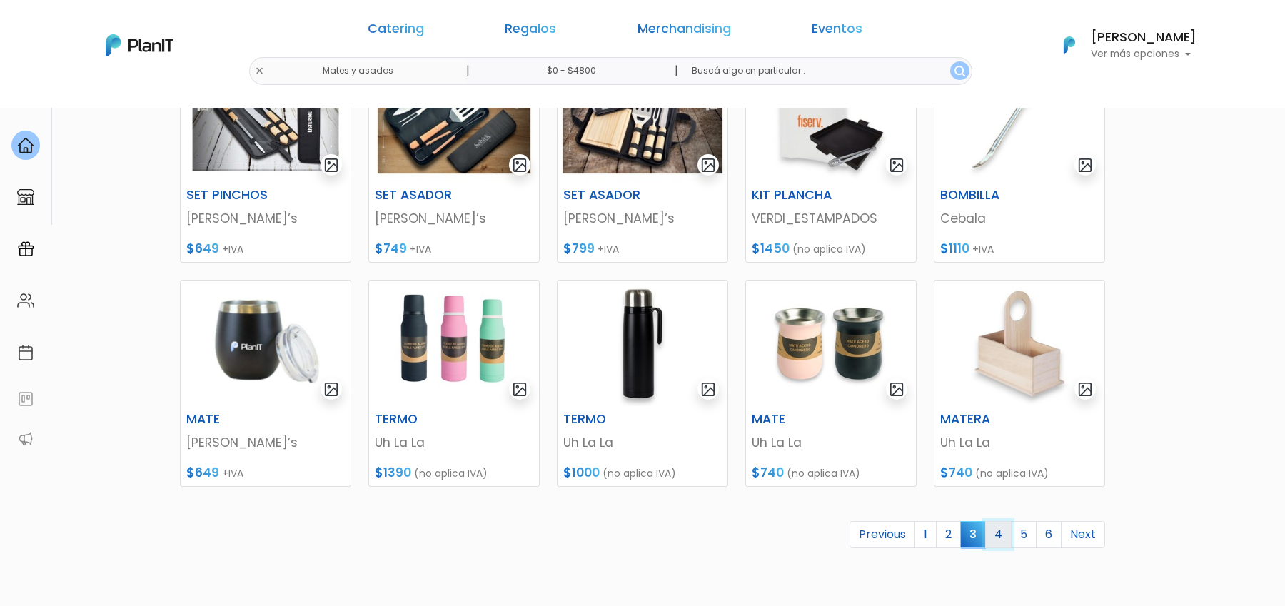
click at [997, 538] on link "4" at bounding box center [998, 534] width 26 height 27
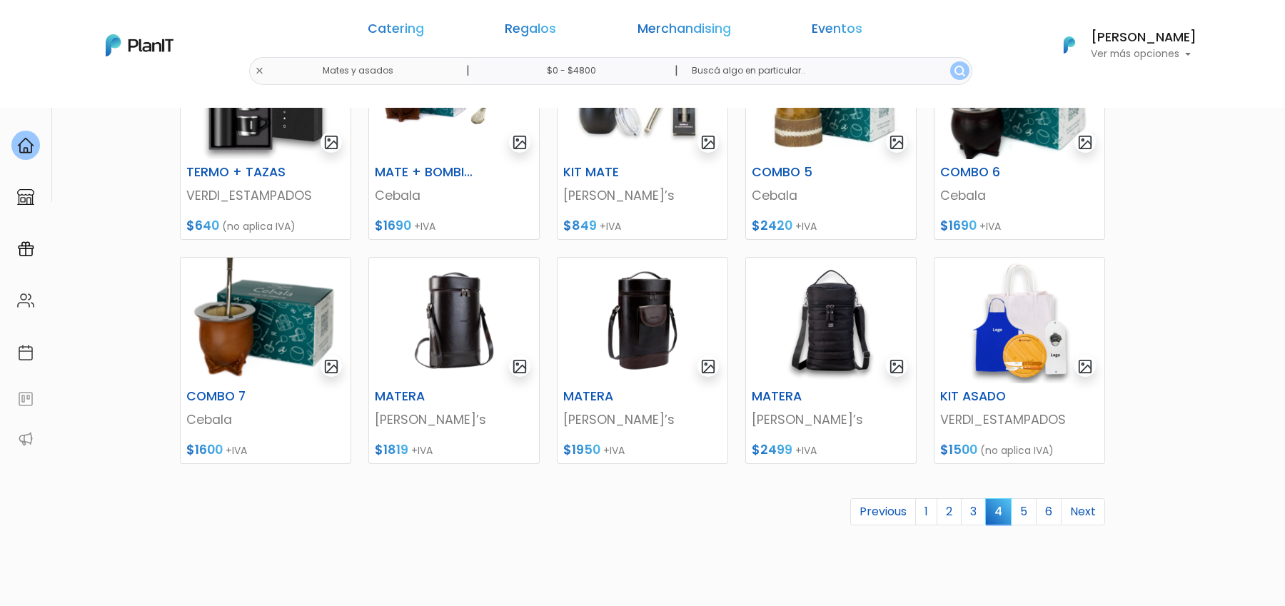
scroll to position [513, 0]
click at [1023, 512] on link "5" at bounding box center [1024, 511] width 26 height 27
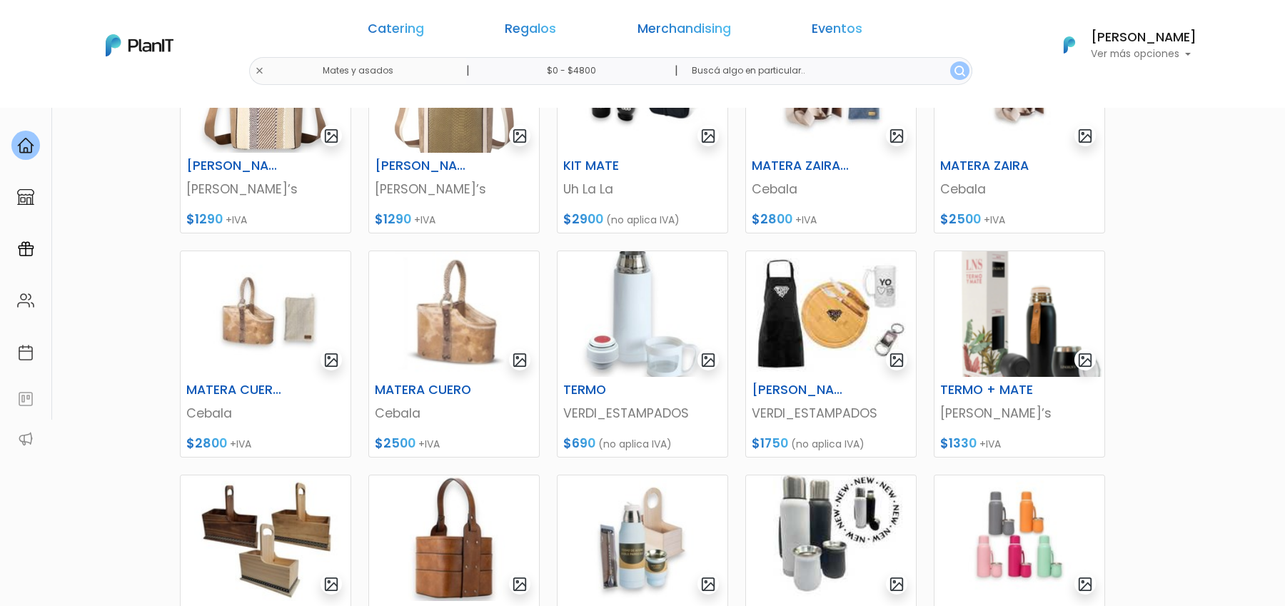
scroll to position [302, 0]
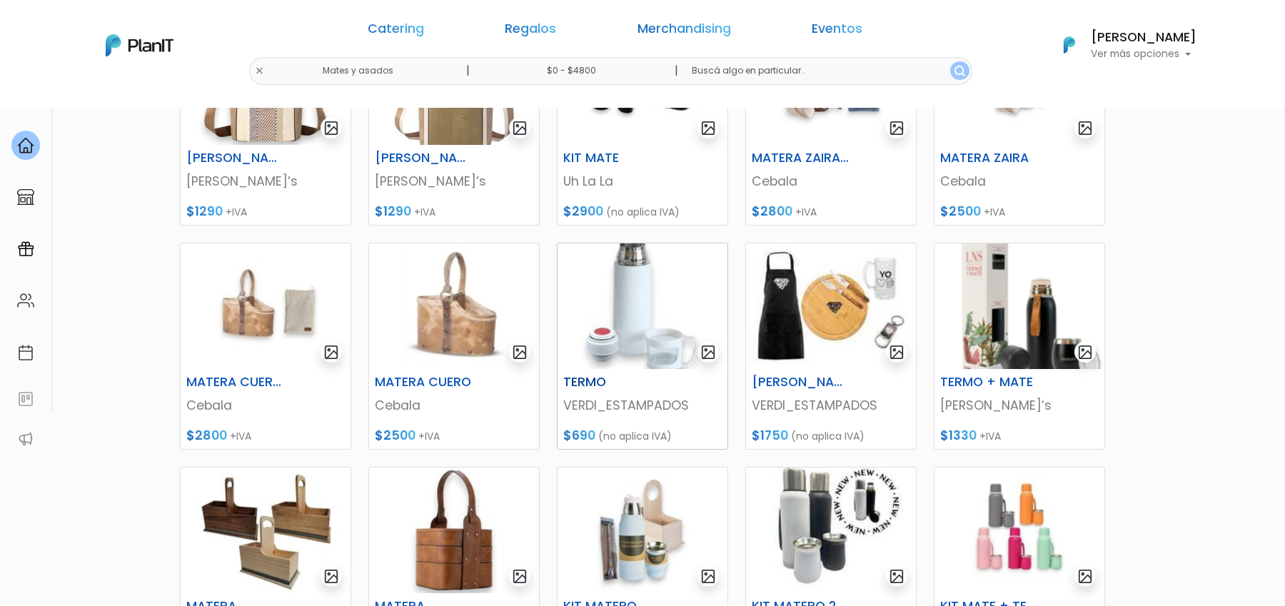
click at [618, 301] on img at bounding box center [643, 306] width 170 height 126
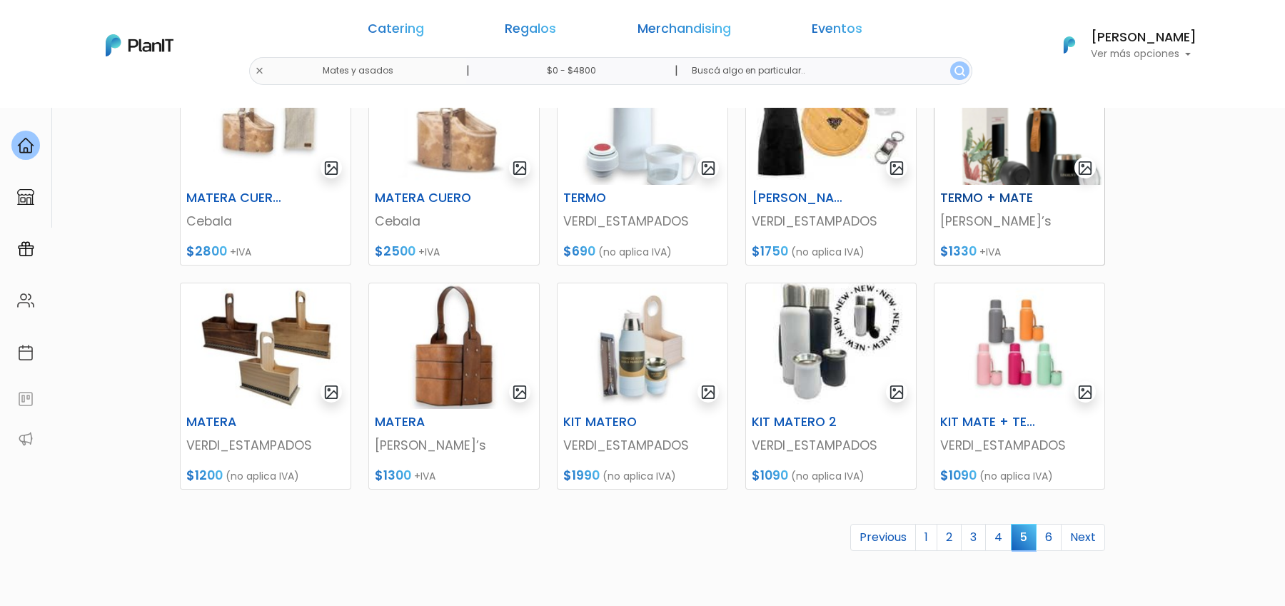
scroll to position [505, 0]
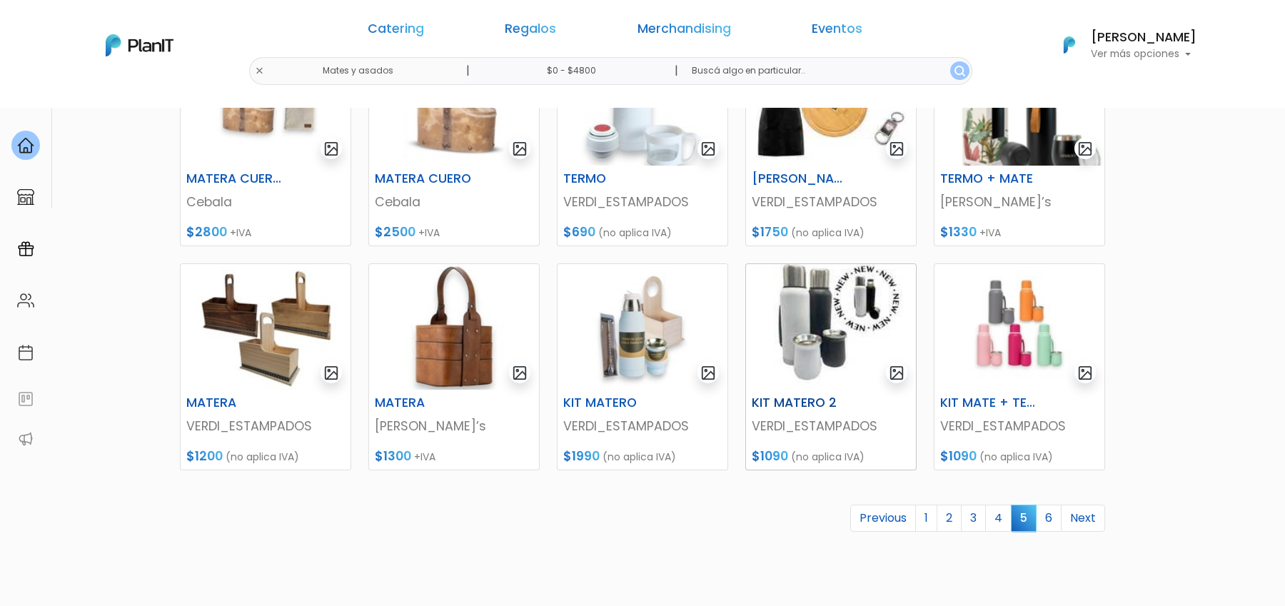
click at [822, 311] on img at bounding box center [831, 327] width 170 height 126
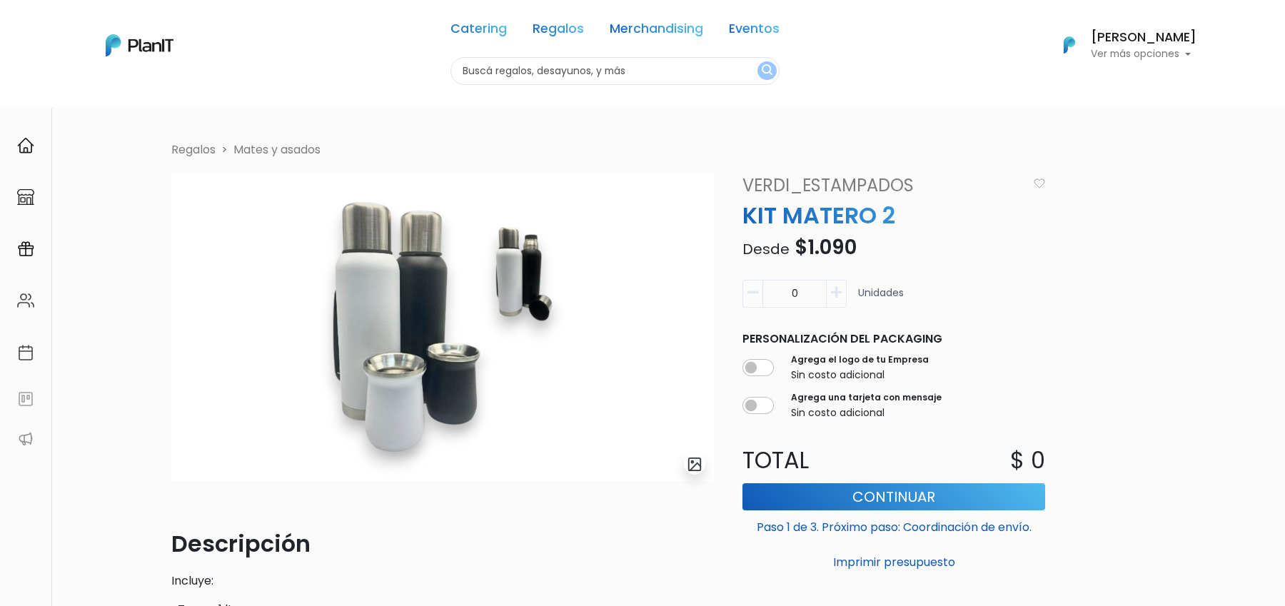
click at [695, 468] on img "submit" at bounding box center [695, 464] width 16 height 16
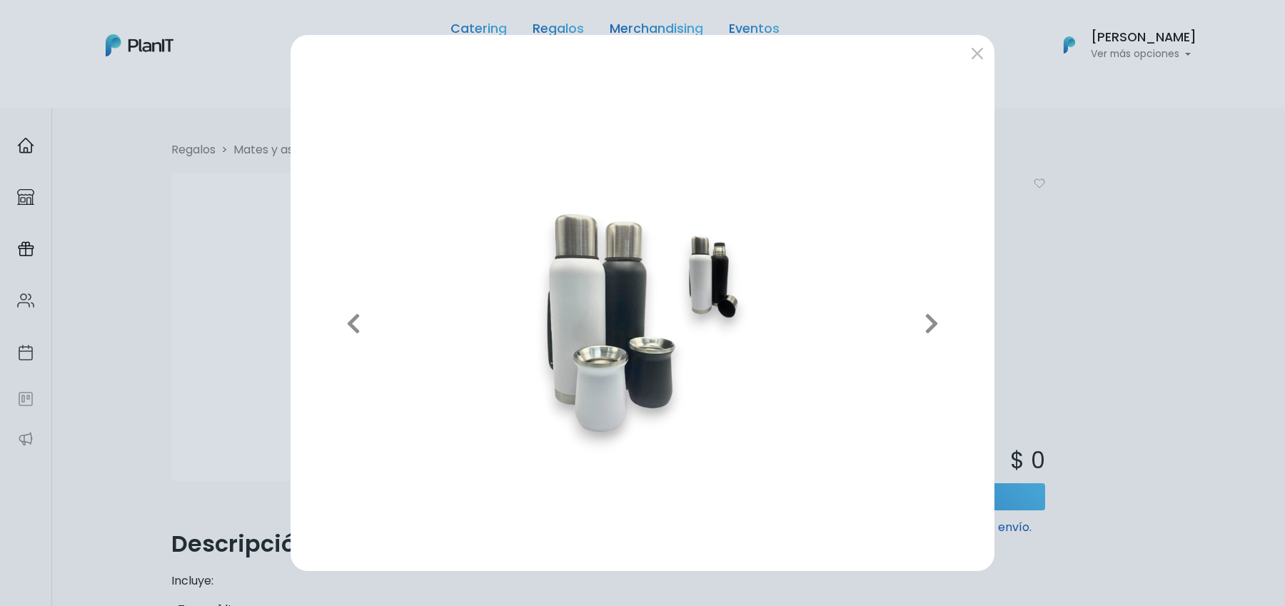
click at [1113, 260] on div "Previous Next" at bounding box center [642, 303] width 1285 height 606
click at [1069, 271] on div "Previous Next" at bounding box center [642, 303] width 1285 height 606
click at [971, 56] on button "submit" at bounding box center [977, 52] width 23 height 23
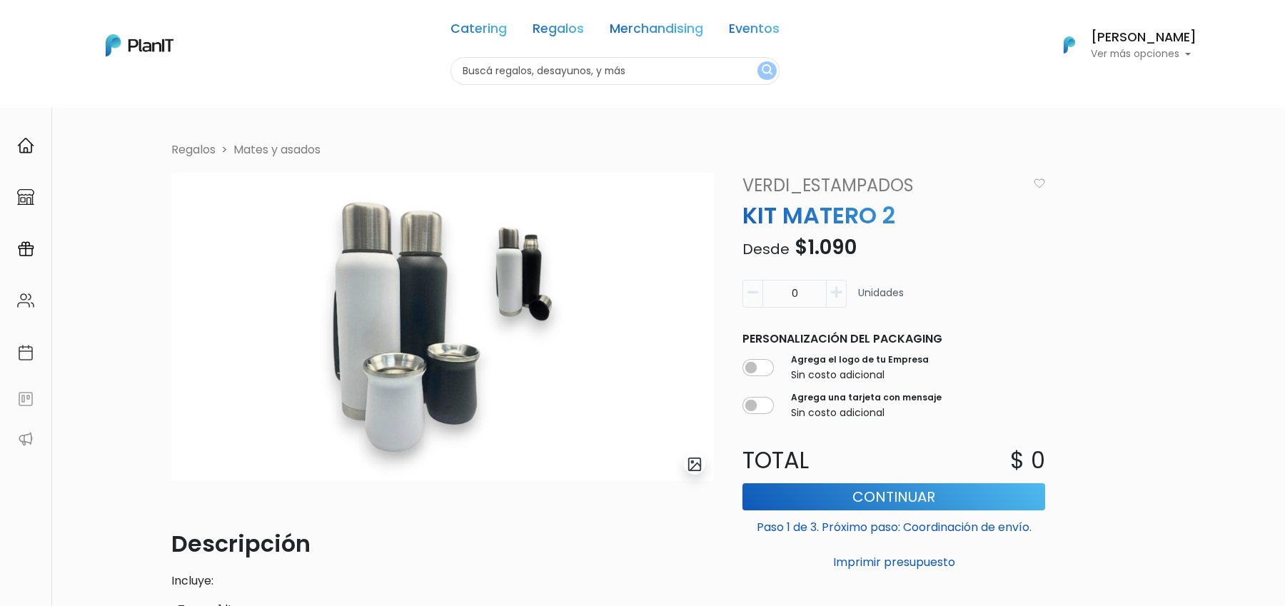
click at [1091, 284] on div "Regalos Mates y asados slide 1 of 1 Descripción Incluye: -Termo 1 lt -Tapa y pi…" at bounding box center [642, 465] width 959 height 648
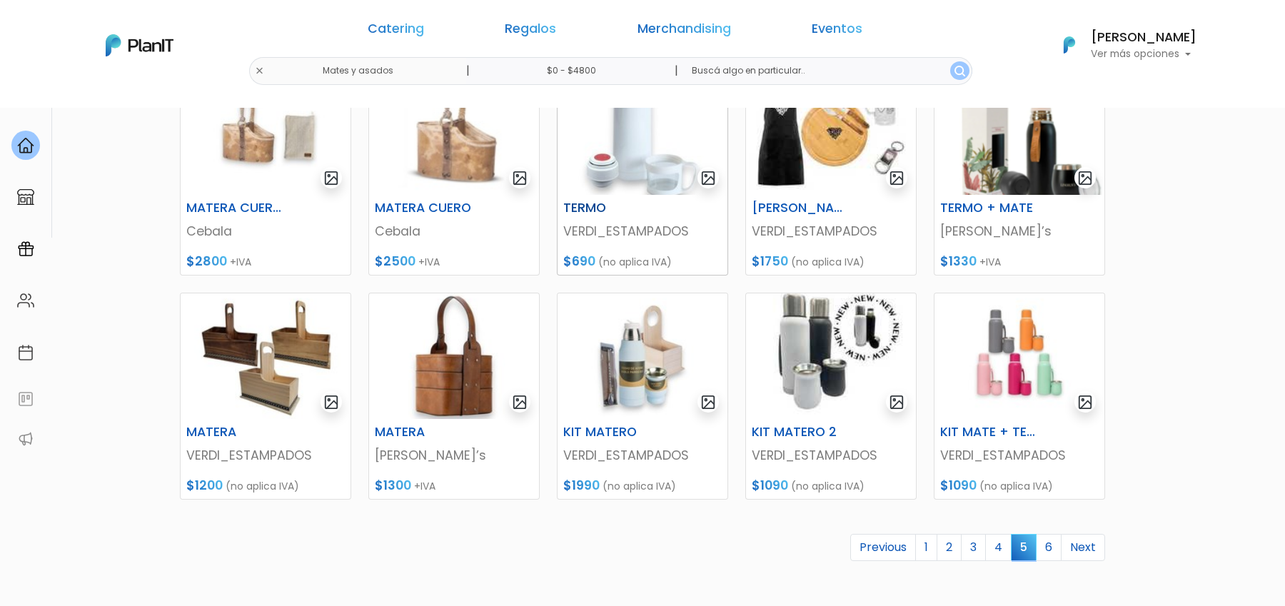
scroll to position [505, 0]
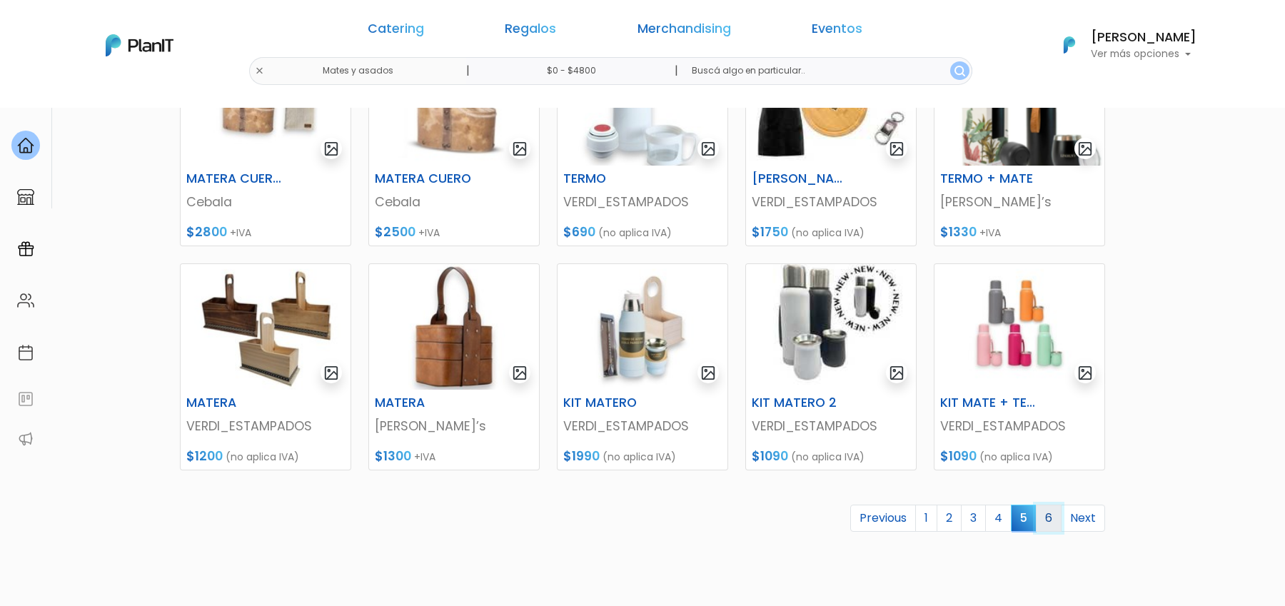
click at [1052, 522] on link "6" at bounding box center [1049, 518] width 26 height 27
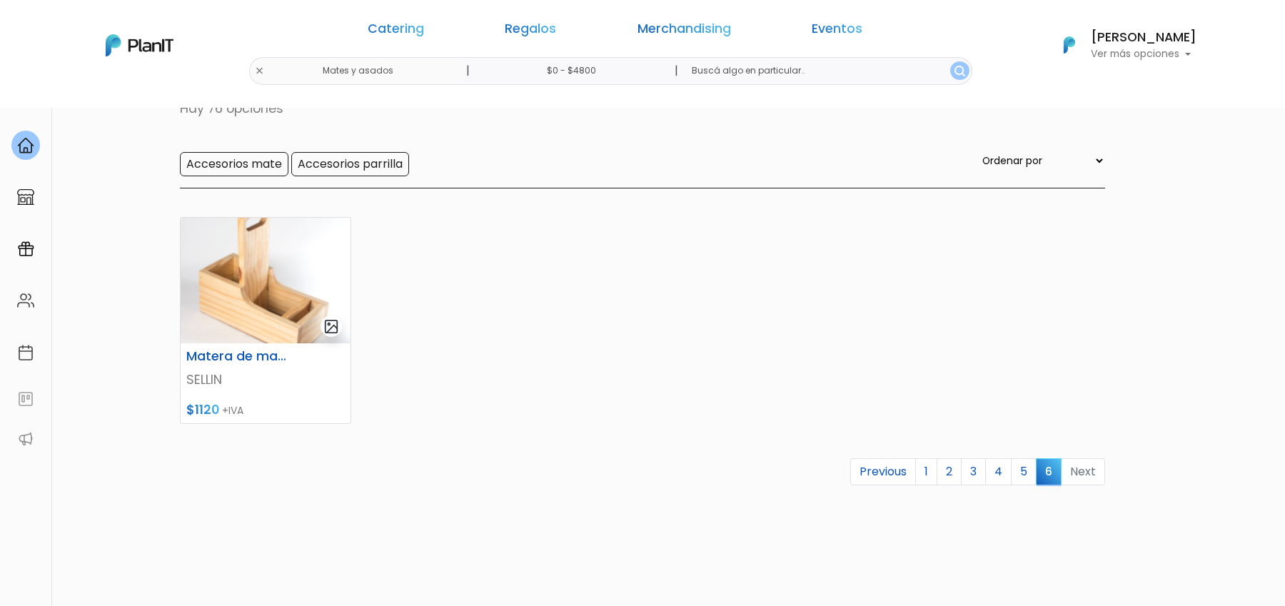
scroll to position [106, 0]
click at [1019, 465] on link "5" at bounding box center [1024, 469] width 26 height 27
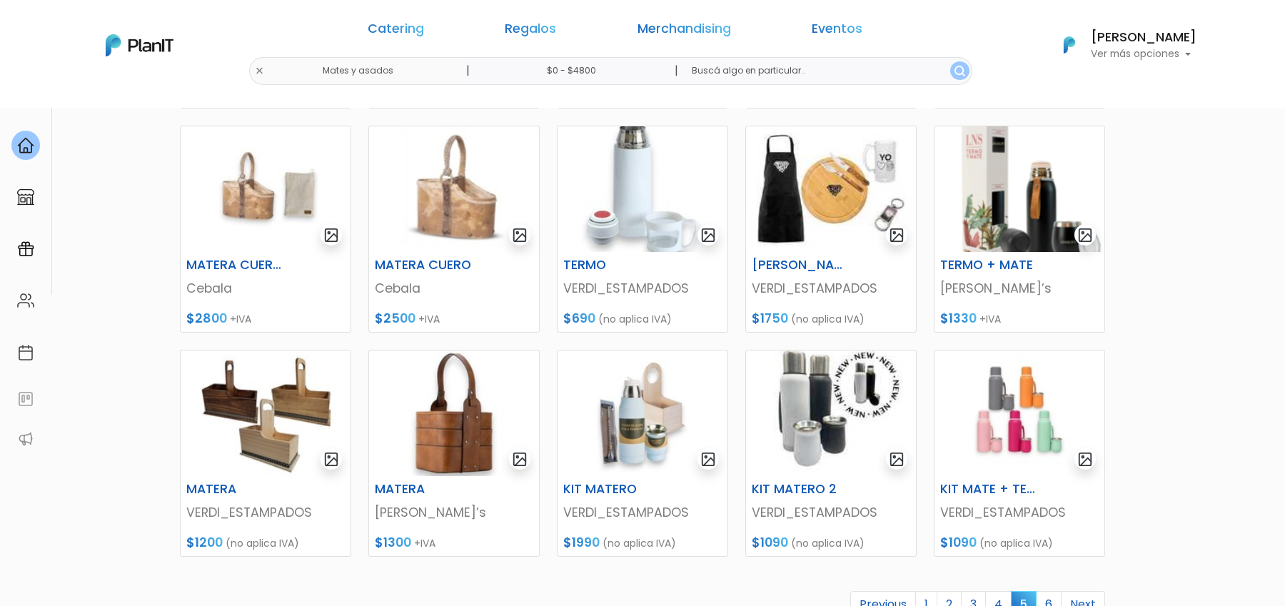
scroll to position [420, 0]
click at [833, 421] on img at bounding box center [831, 413] width 170 height 126
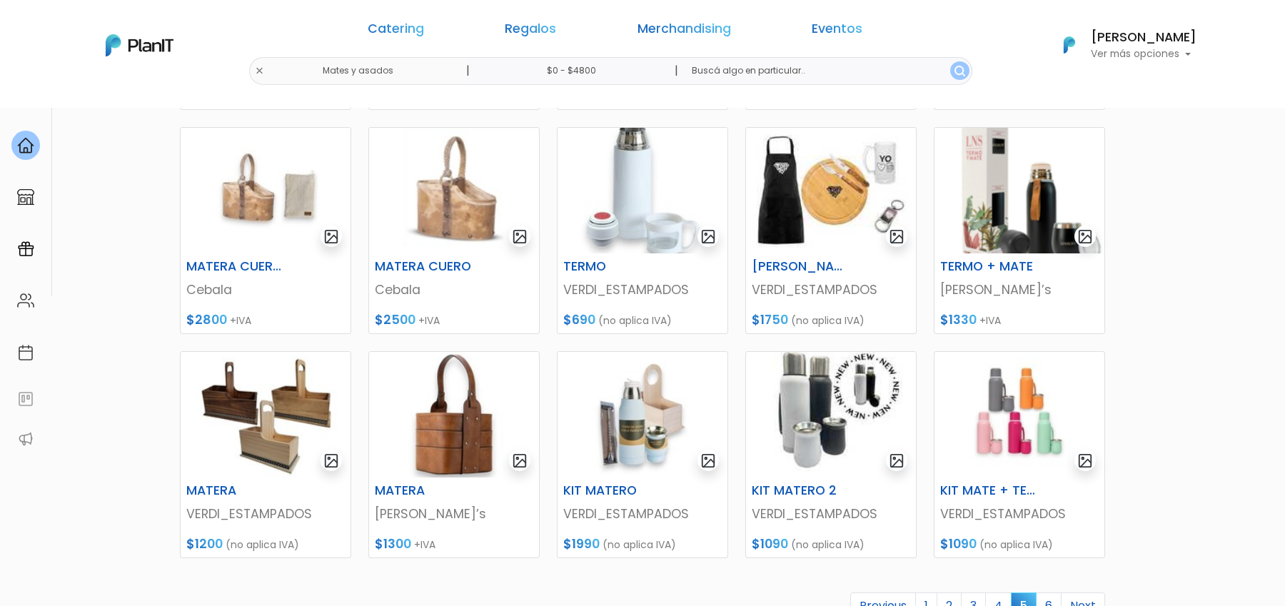
scroll to position [420, 0]
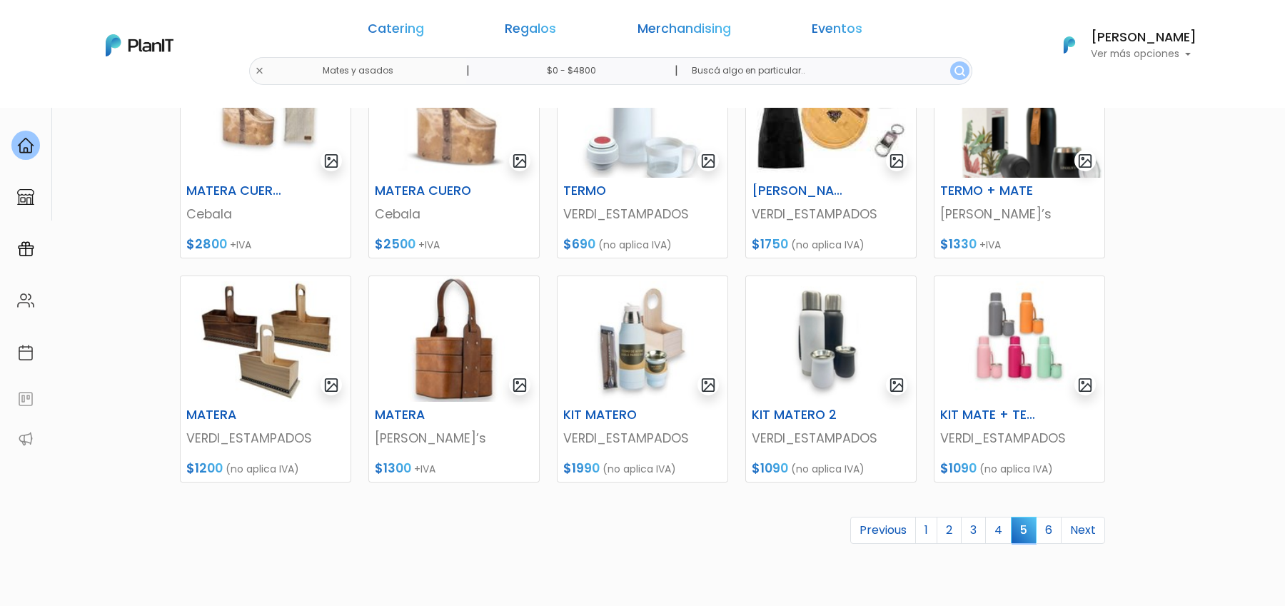
scroll to position [521, 0]
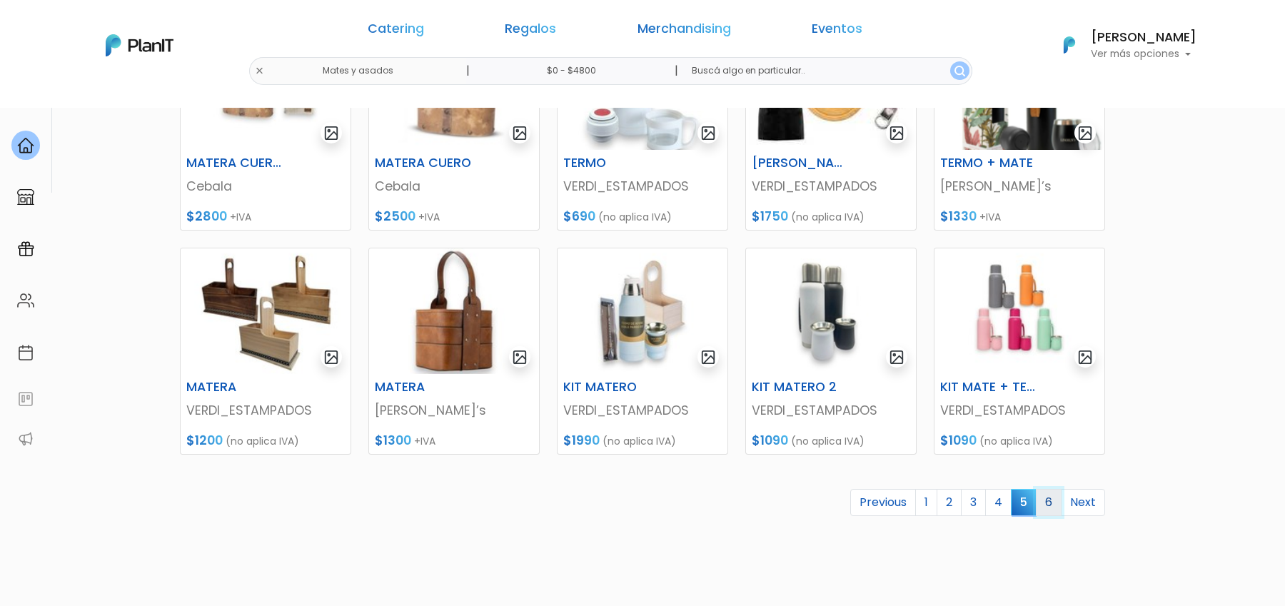
click at [1055, 505] on link "6" at bounding box center [1049, 502] width 26 height 27
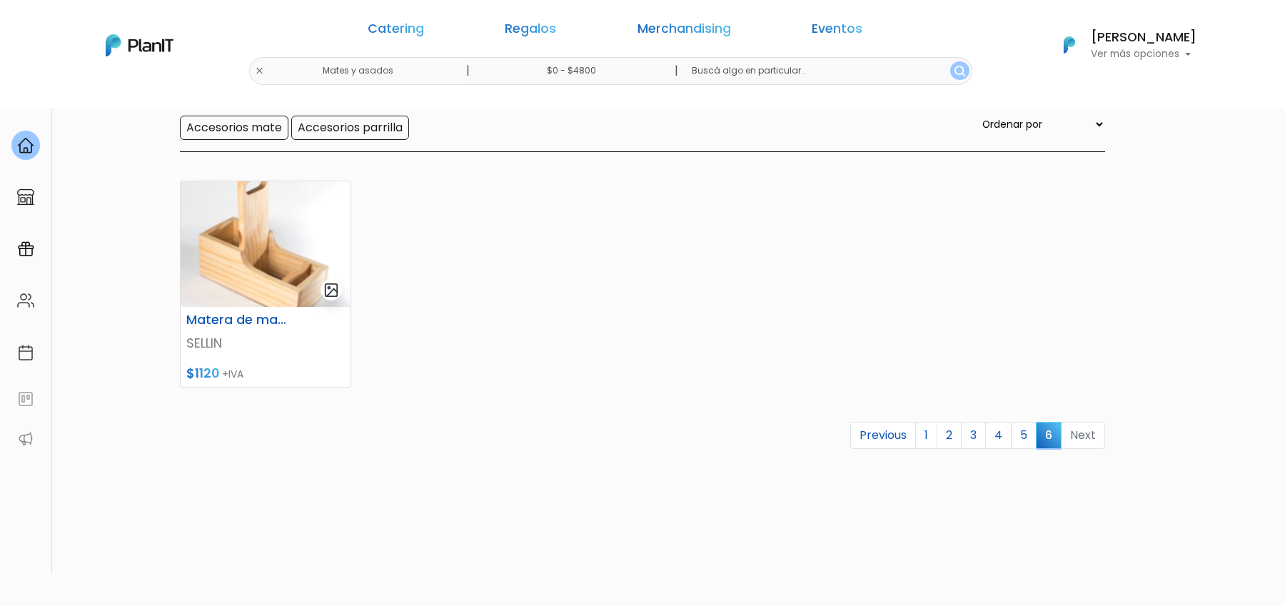
scroll to position [182, 0]
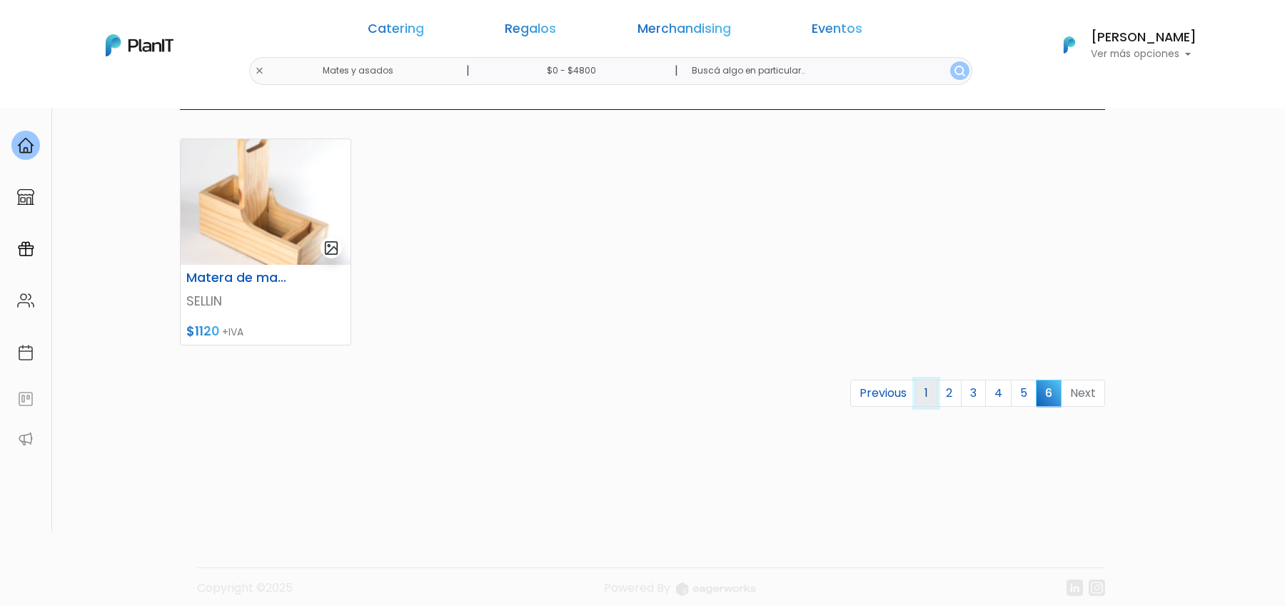
click at [934, 398] on link "1" at bounding box center [926, 393] width 22 height 27
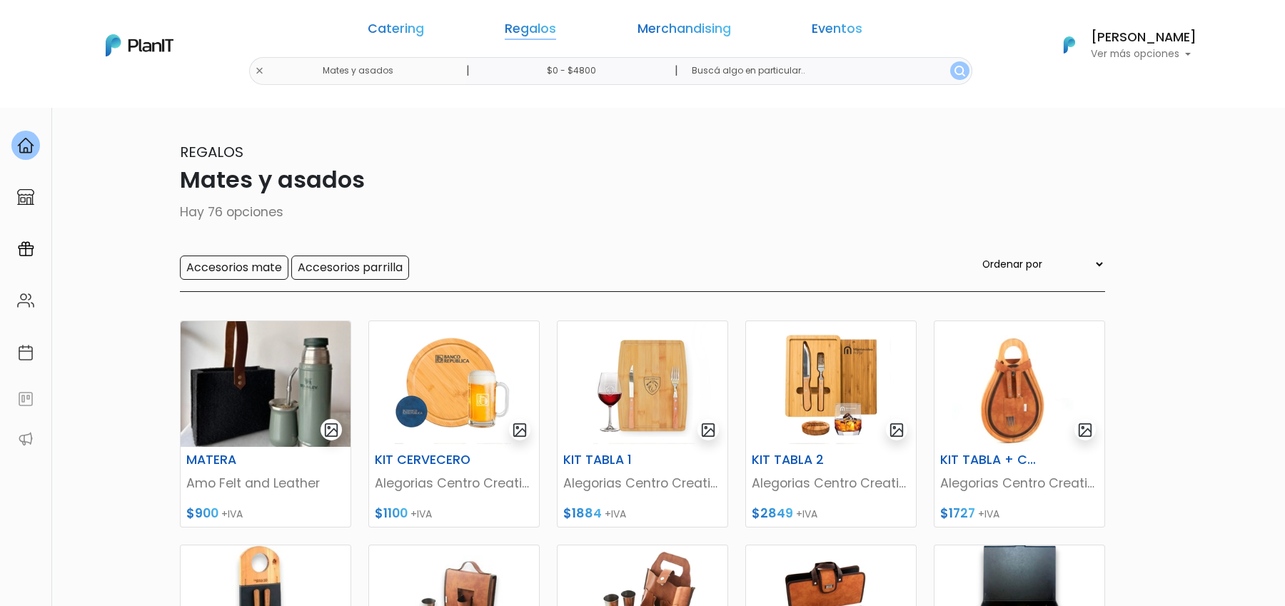
click at [553, 34] on link "Regalos" at bounding box center [530, 31] width 51 height 17
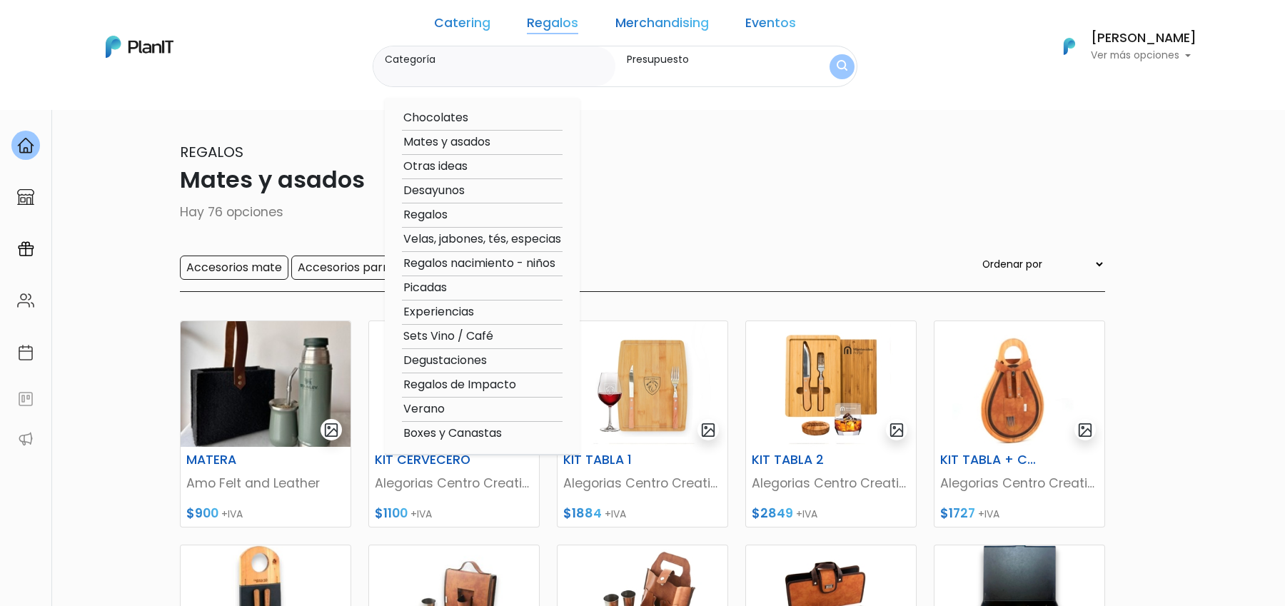
click at [500, 365] on option "Degustaciones" at bounding box center [482, 361] width 161 height 18
type input "Degustaciones"
type input "$0 - $4800"
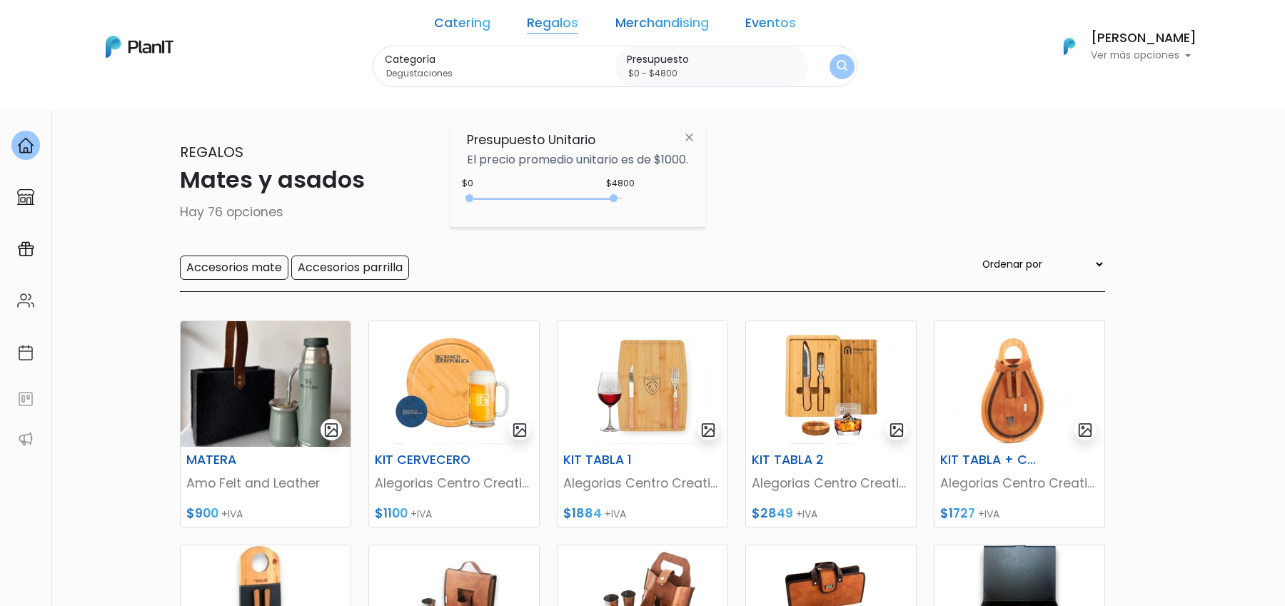
click at [540, 11] on div "Catering Regalos Merchandising Eventos" at bounding box center [615, 26] width 373 height 40
click at [540, 21] on link "Regalos" at bounding box center [552, 25] width 51 height 17
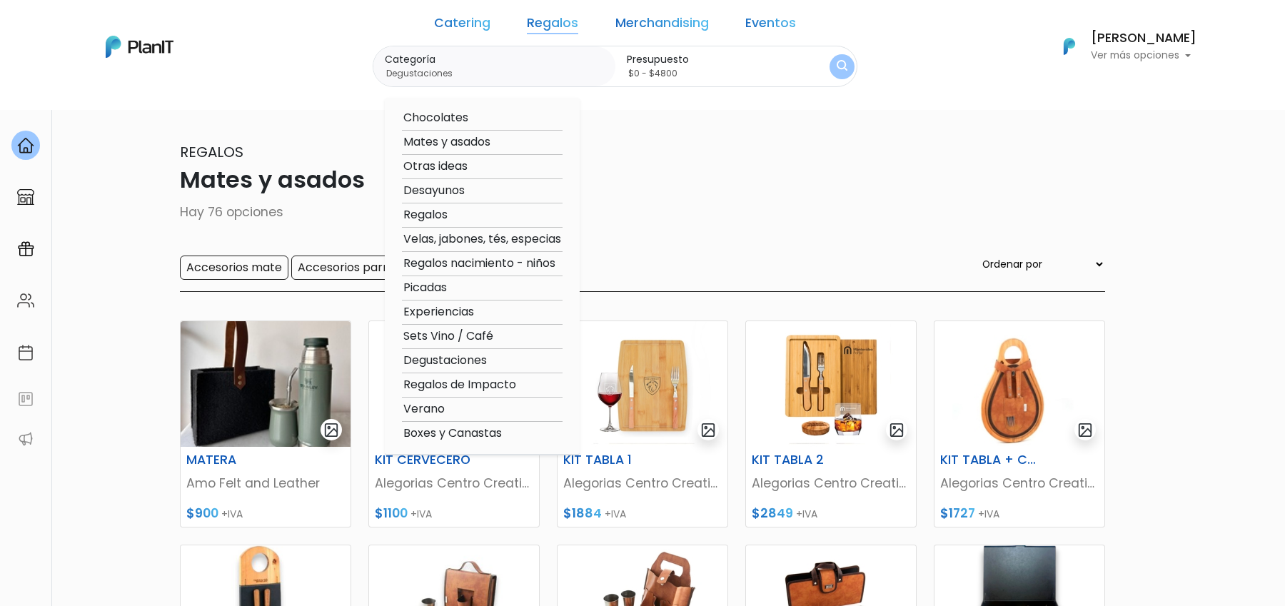
drag, startPoint x: 514, startPoint y: 384, endPoint x: 540, endPoint y: 360, distance: 35.4
click at [540, 360] on div "Chocolates Mates y asados Otras ideas Desayunos Regalos Velas, jabones, tés, es…" at bounding box center [482, 277] width 195 height 358
click at [472, 216] on option "Regalos" at bounding box center [482, 215] width 161 height 18
type input "Regalos"
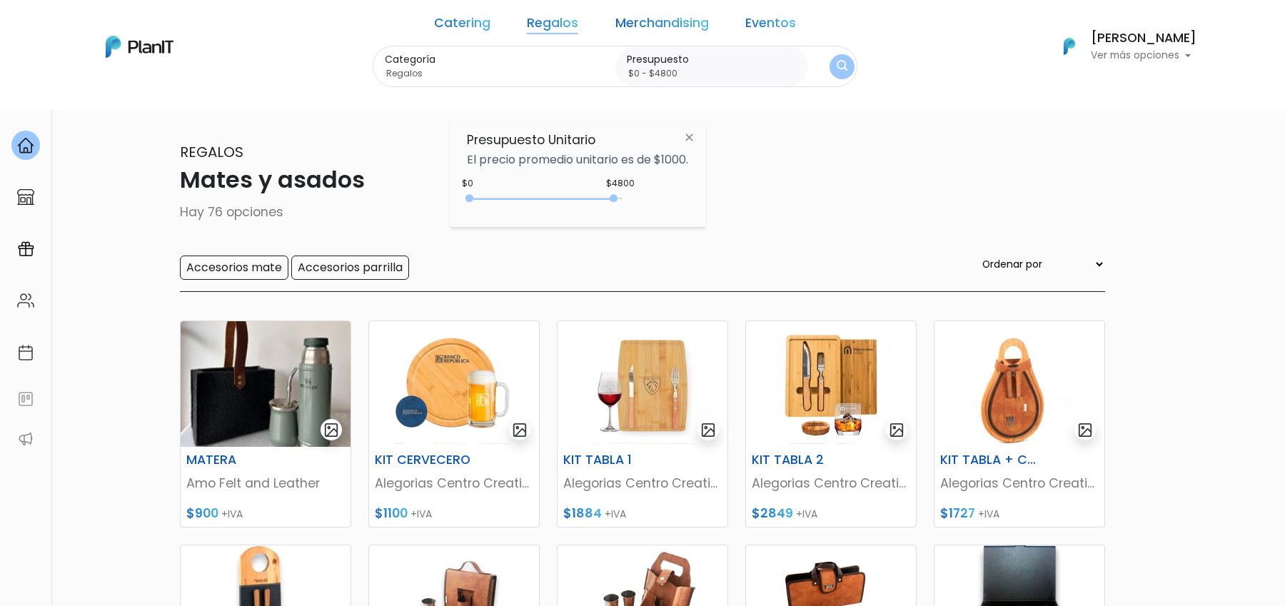
click at [829, 77] on button "submit" at bounding box center [841, 66] width 25 height 25
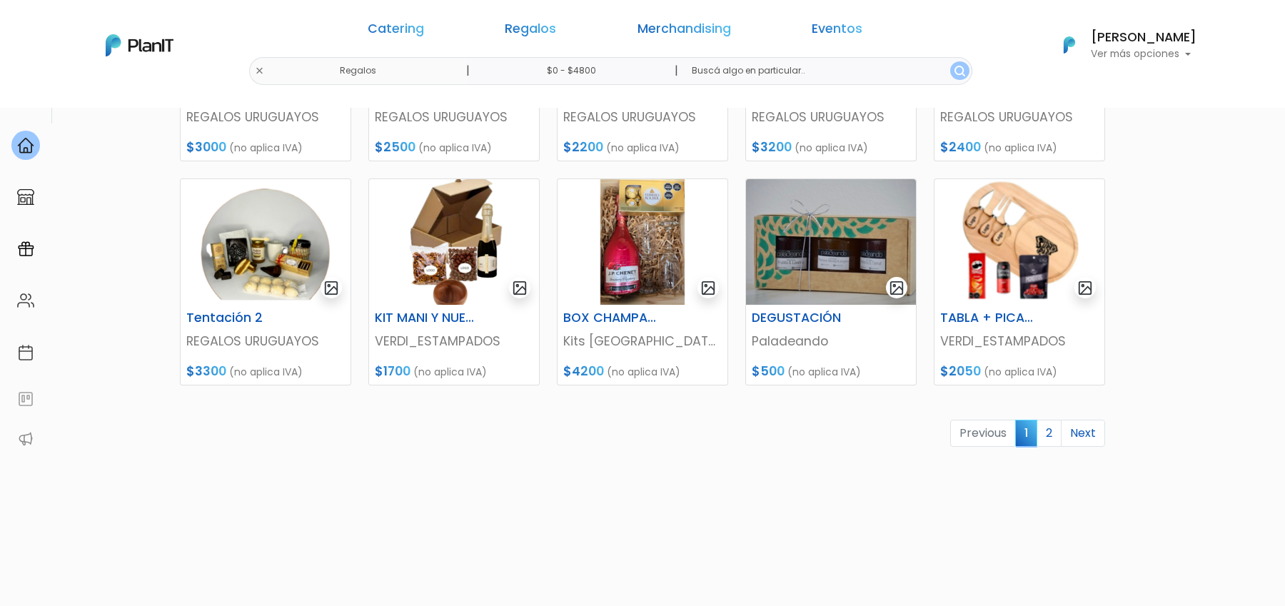
scroll to position [642, 0]
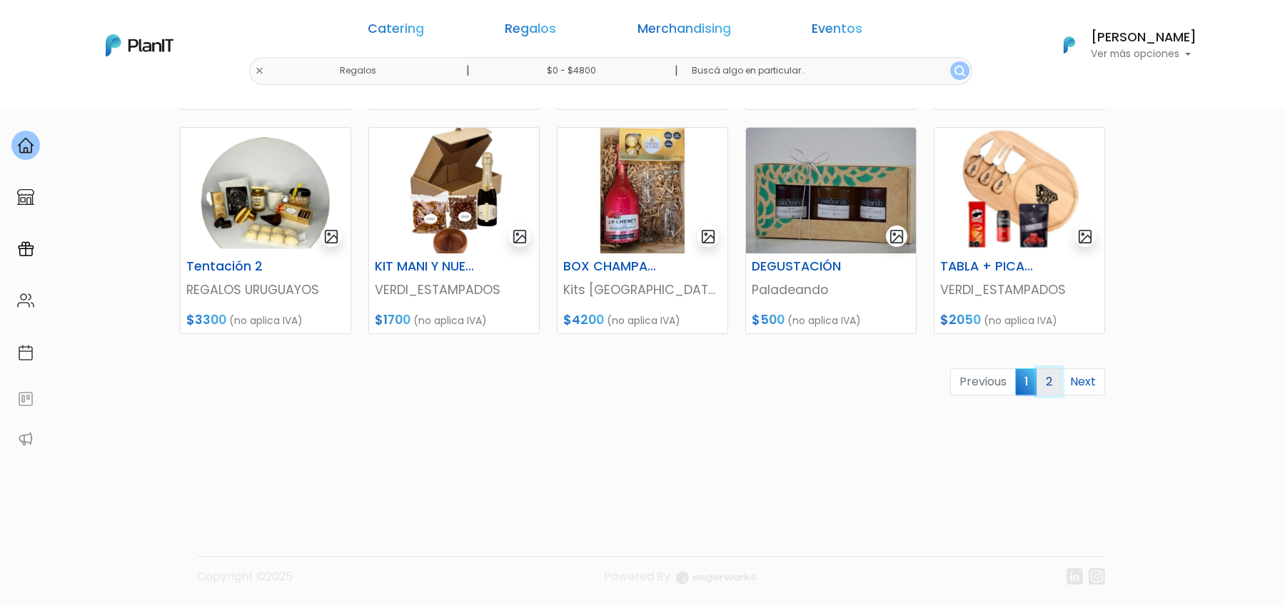
click at [1054, 383] on link "2" at bounding box center [1049, 381] width 25 height 27
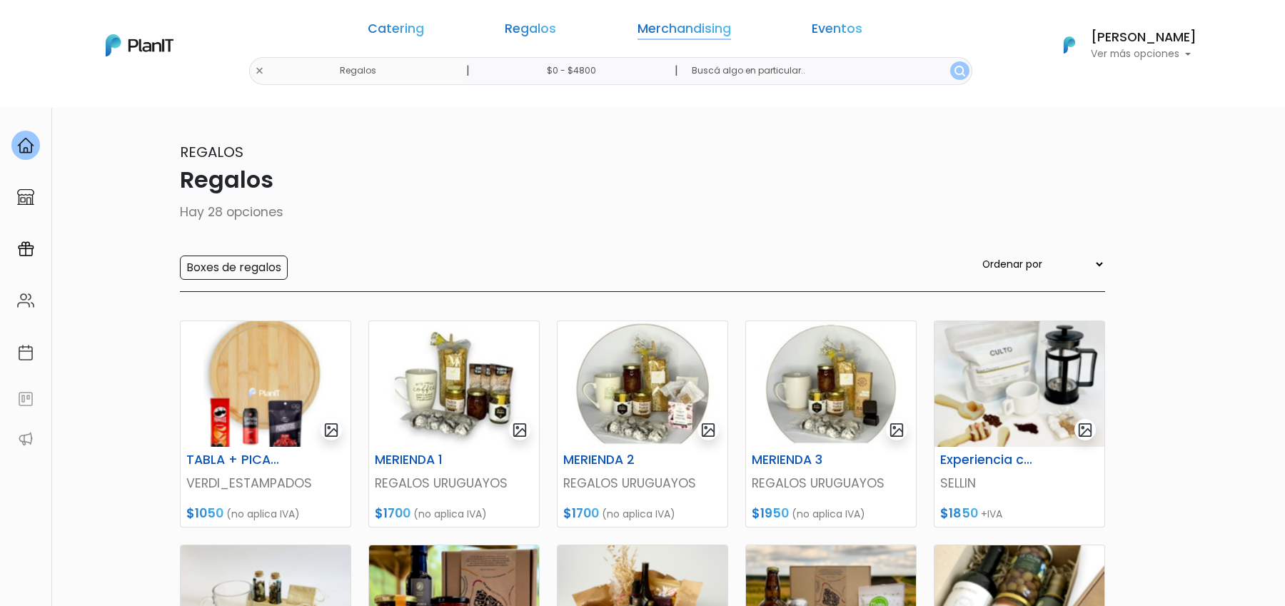
click at [655, 31] on link "Merchandising" at bounding box center [684, 31] width 94 height 17
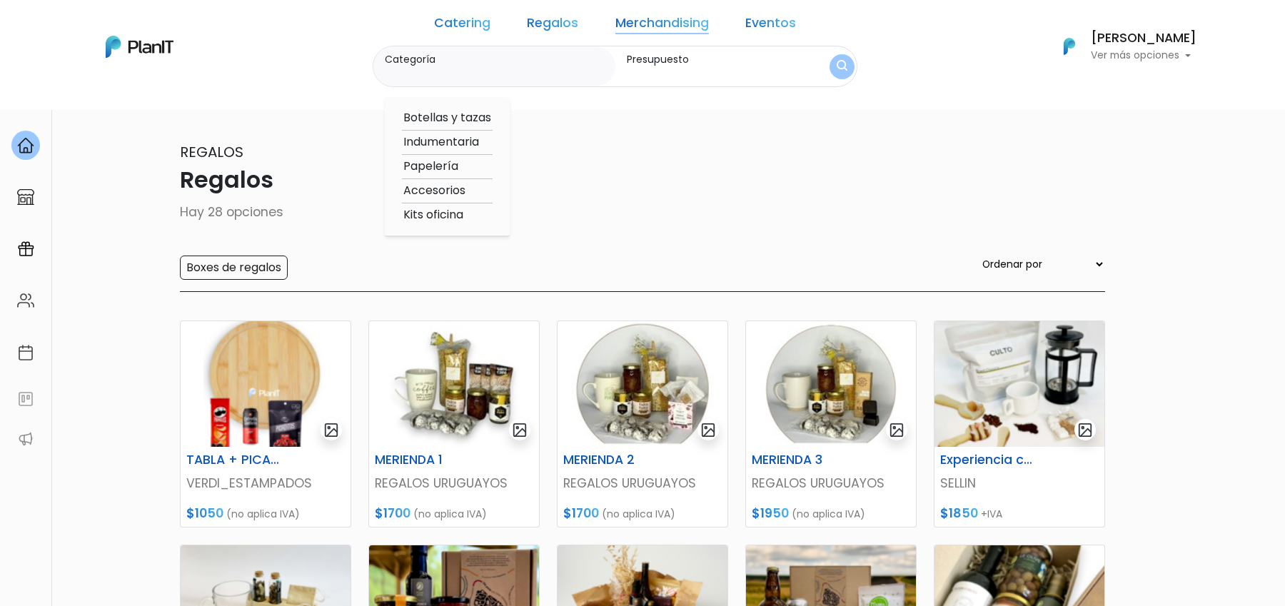
click at [470, 190] on option "Accesorios" at bounding box center [447, 191] width 91 height 18
type input "Accesorios"
type input "$0 - $4800"
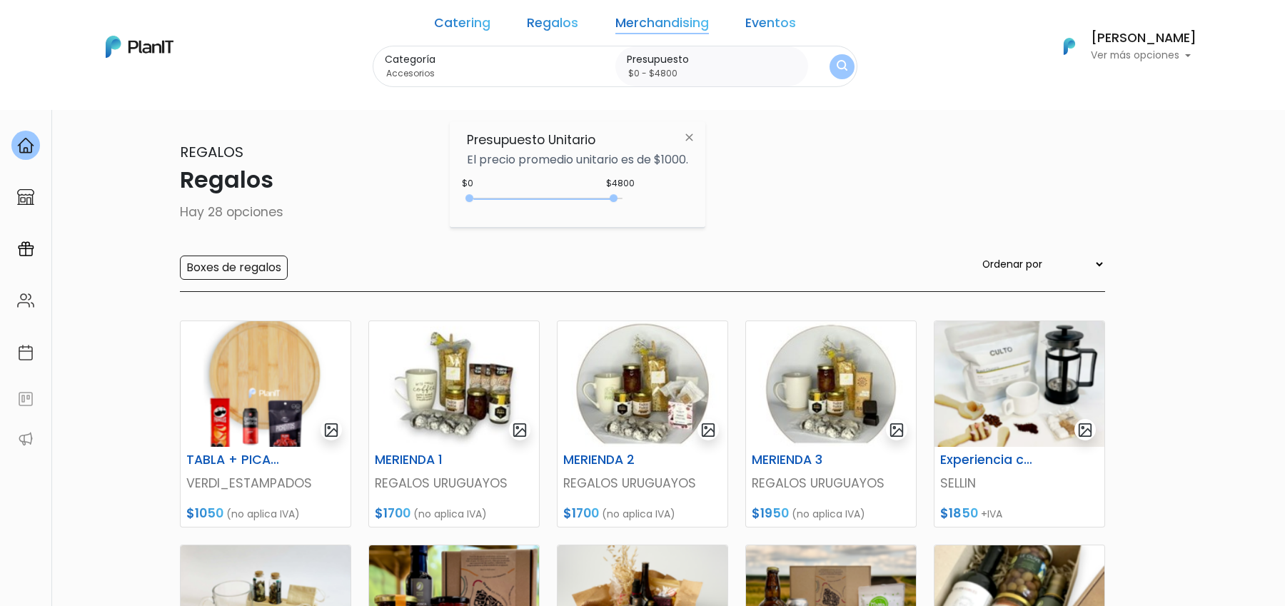
click at [837, 63] on img "submit" at bounding box center [842, 67] width 11 height 14
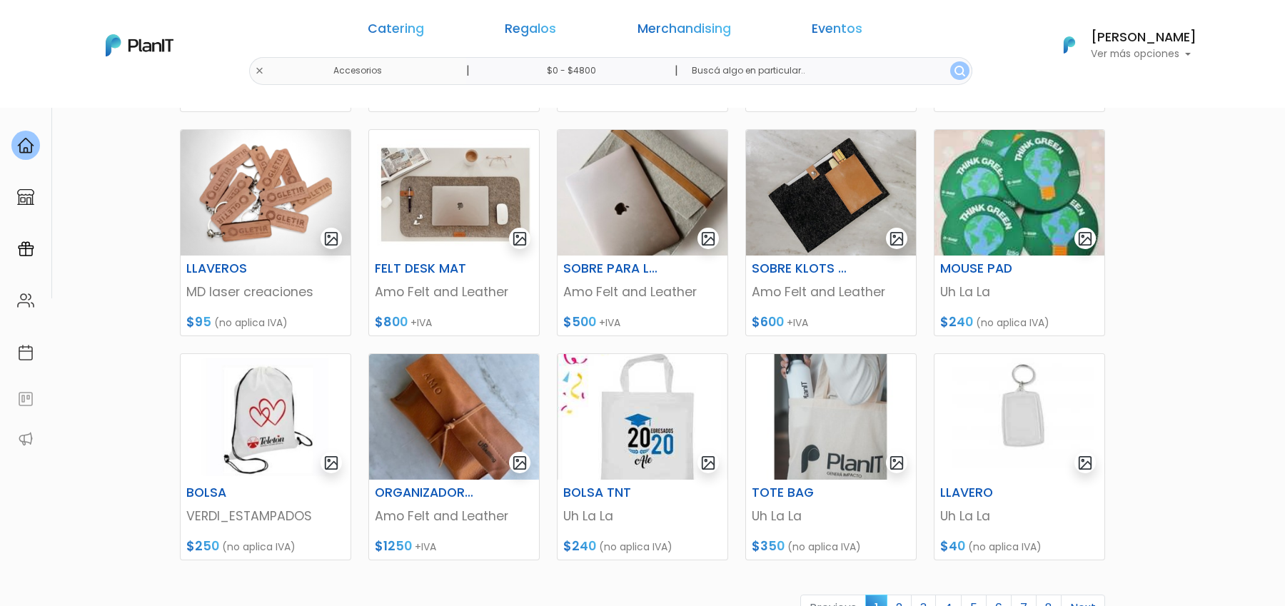
scroll to position [411, 0]
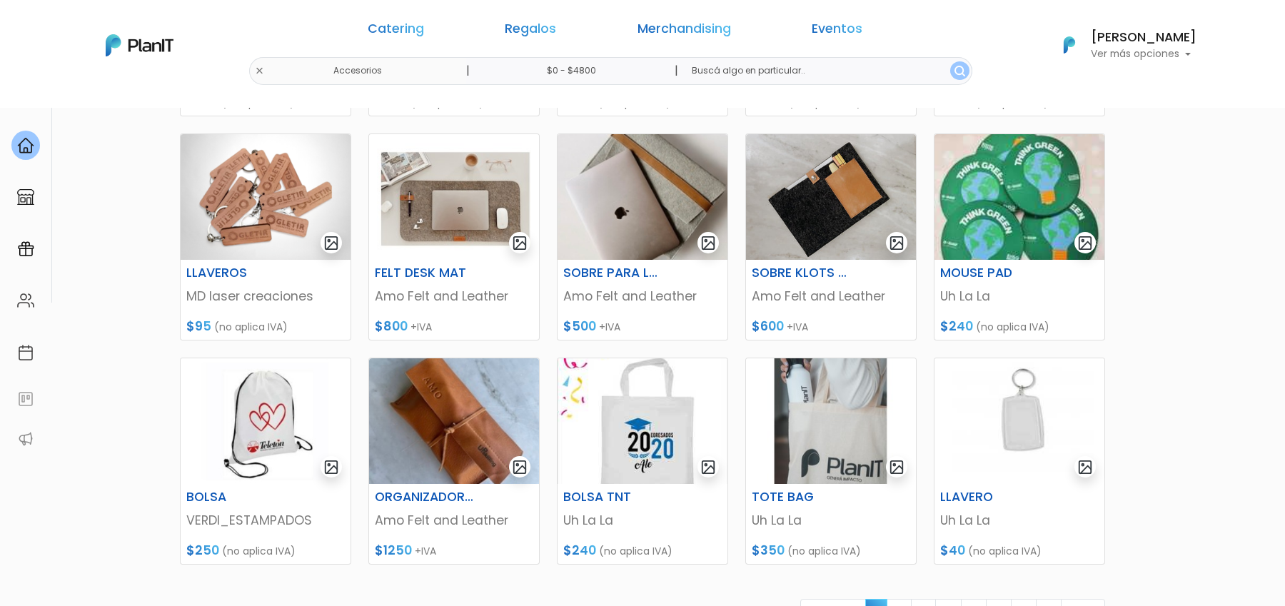
click at [260, 424] on img at bounding box center [266, 421] width 170 height 126
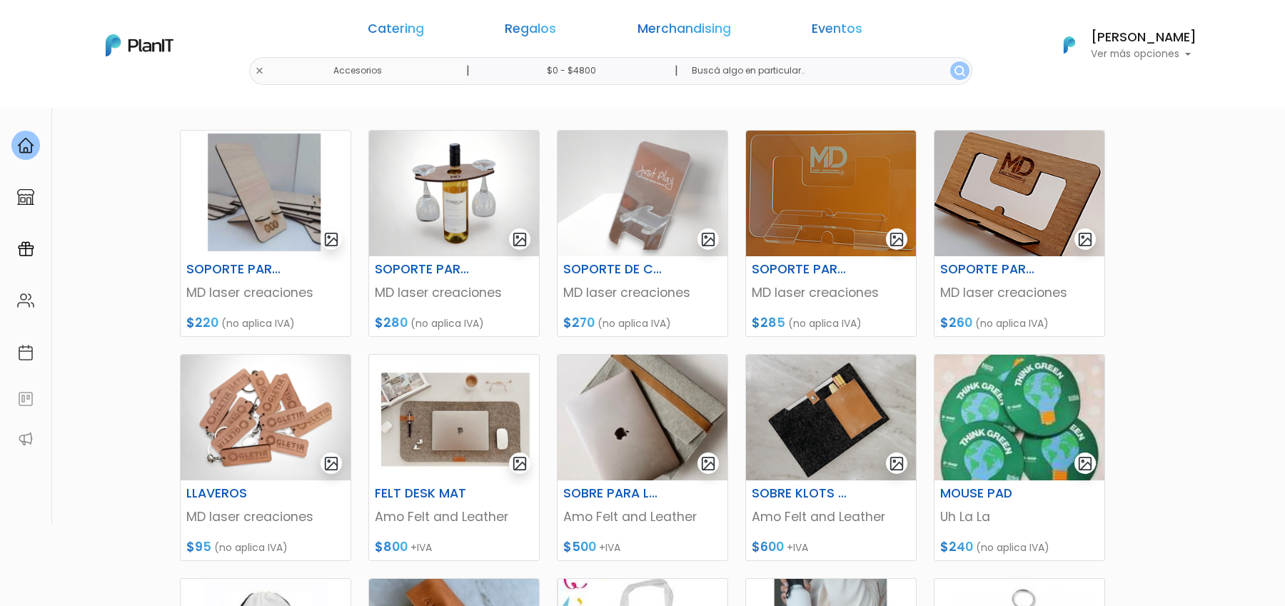
scroll to position [89, 0]
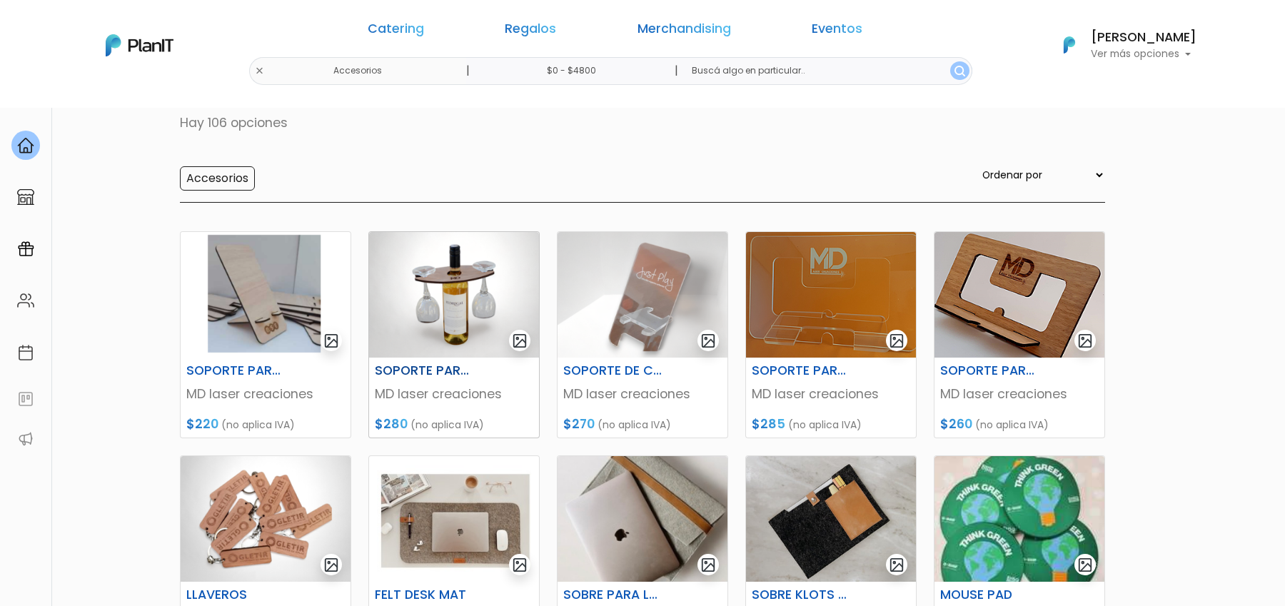
click at [421, 300] on img at bounding box center [454, 295] width 170 height 126
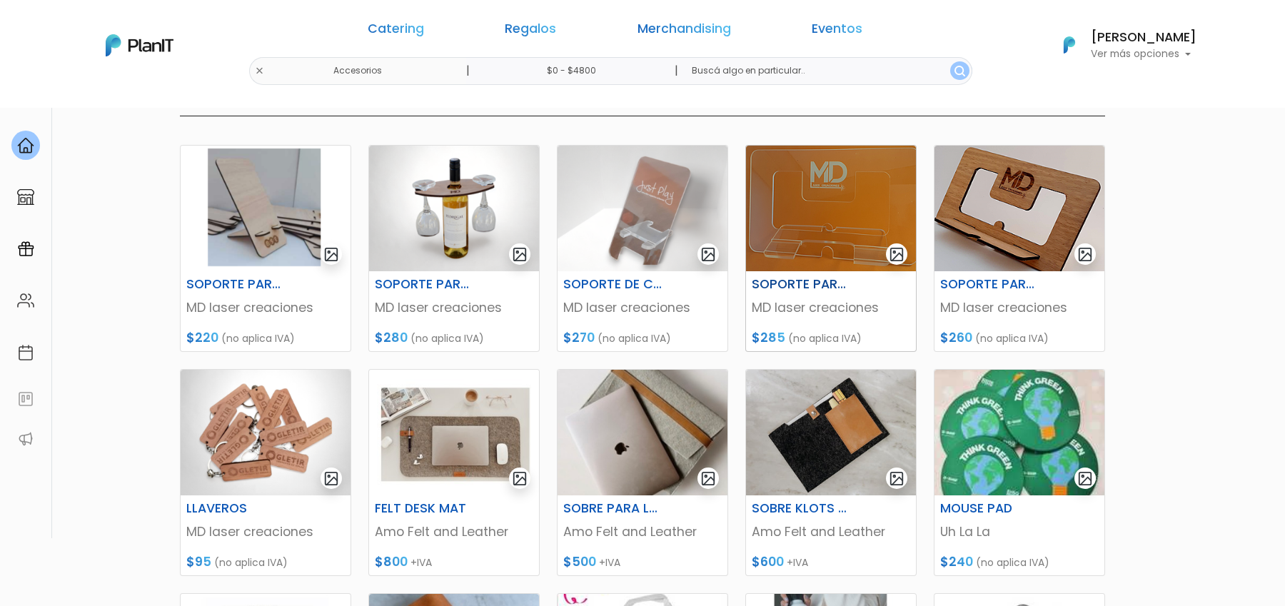
click at [854, 206] on img at bounding box center [831, 209] width 170 height 126
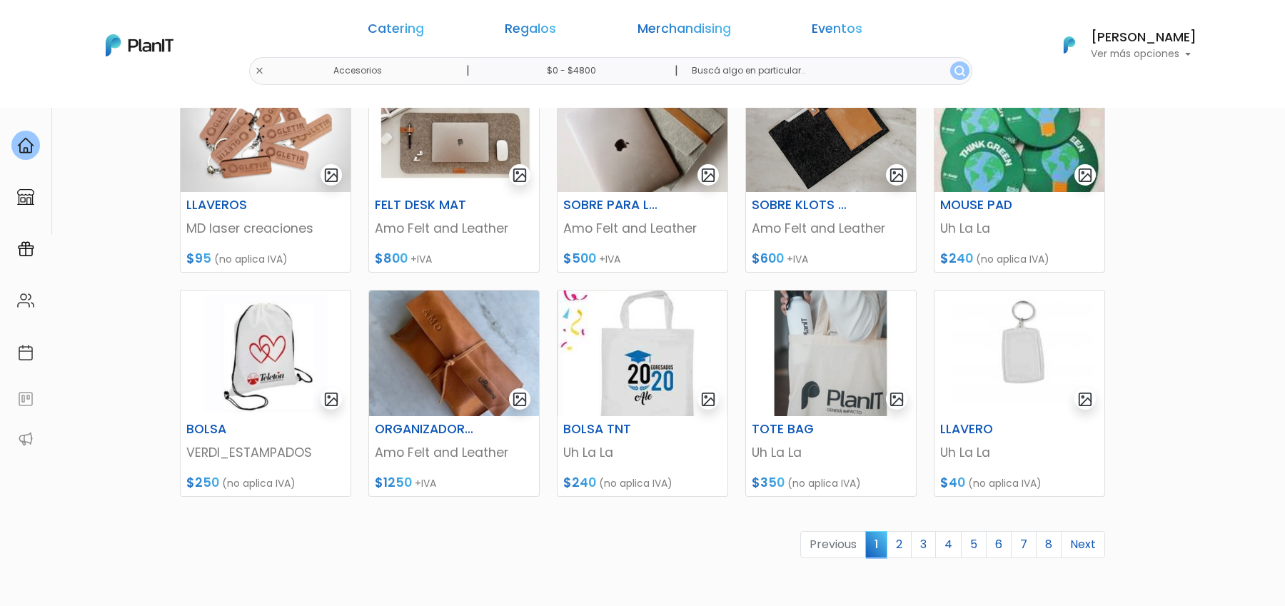
scroll to position [484, 0]
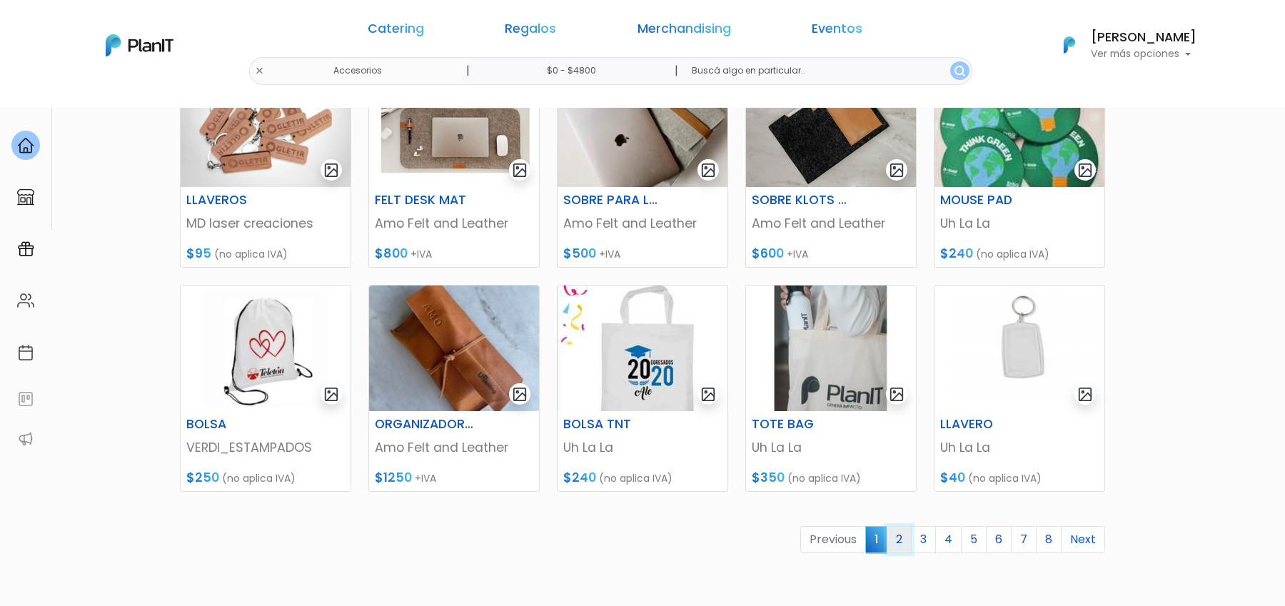
click at [904, 542] on link "2" at bounding box center [899, 539] width 25 height 27
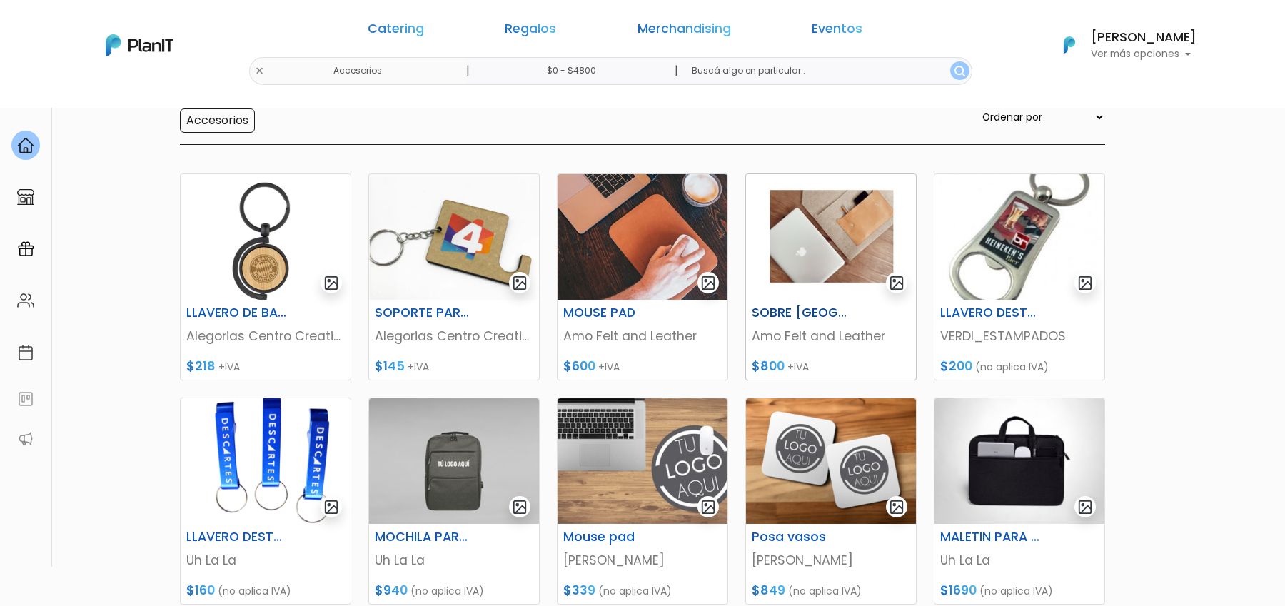
scroll to position [151, 0]
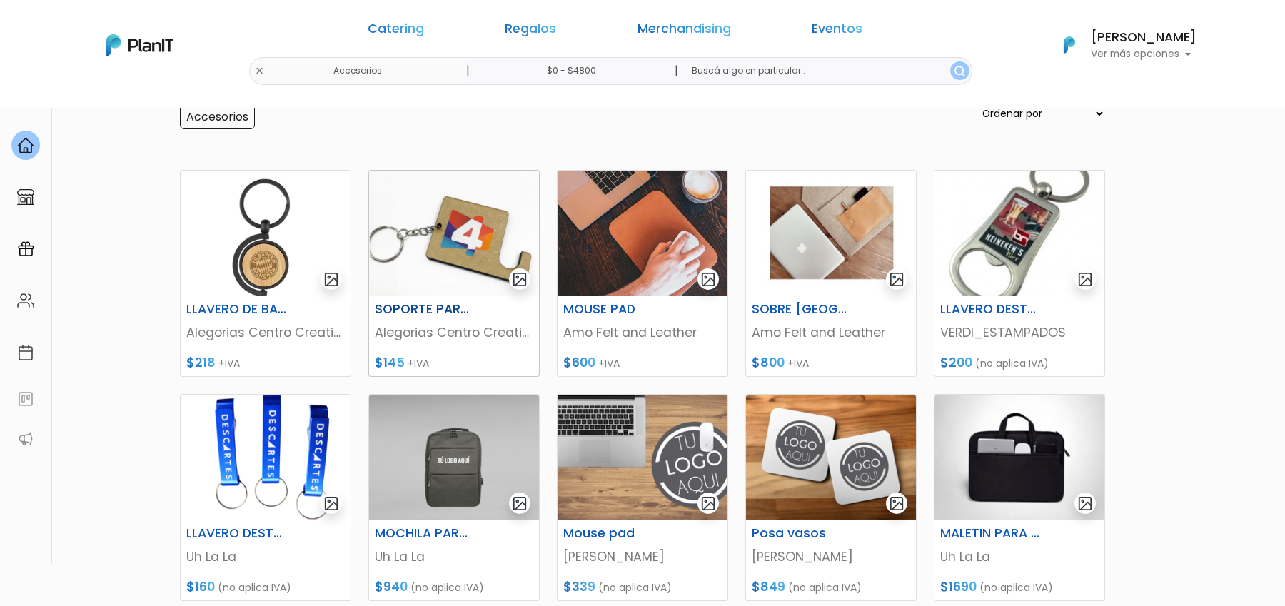
click at [417, 245] on img at bounding box center [454, 234] width 170 height 126
click at [261, 239] on img at bounding box center [266, 234] width 170 height 126
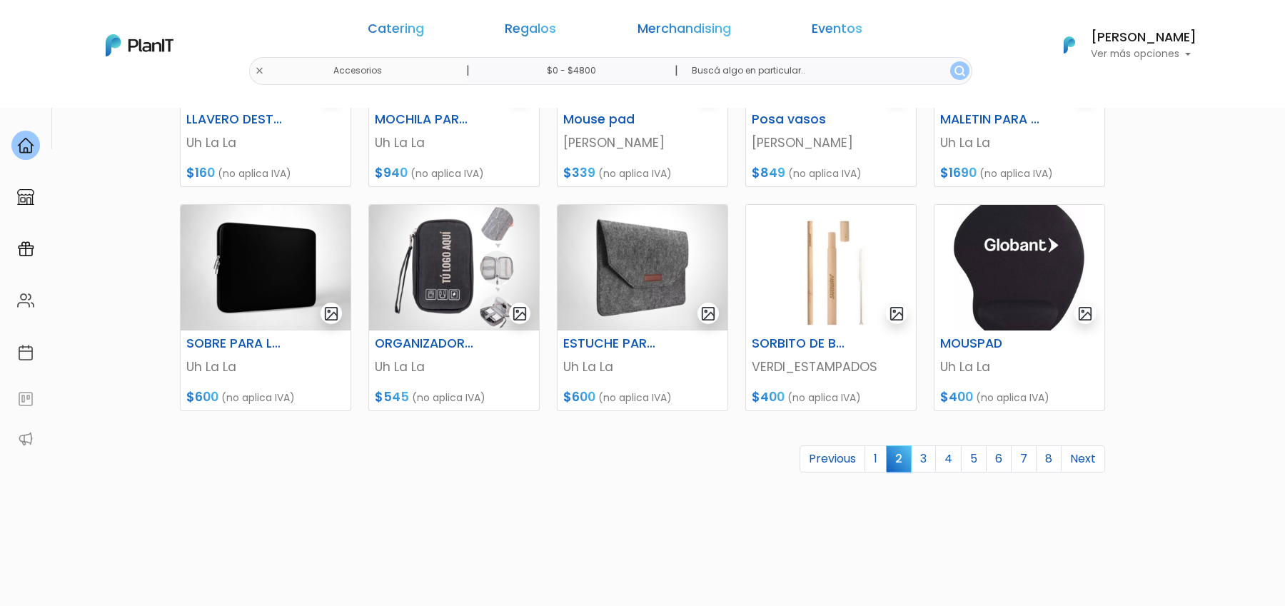
scroll to position [584, 0]
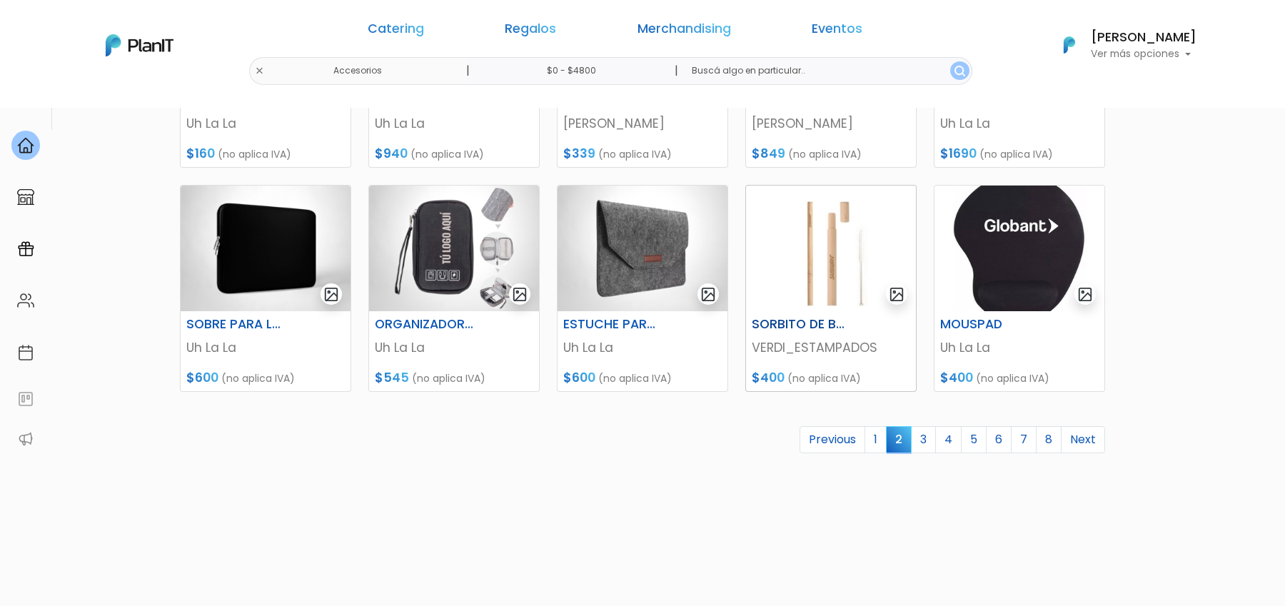
click at [841, 273] on img at bounding box center [831, 249] width 170 height 126
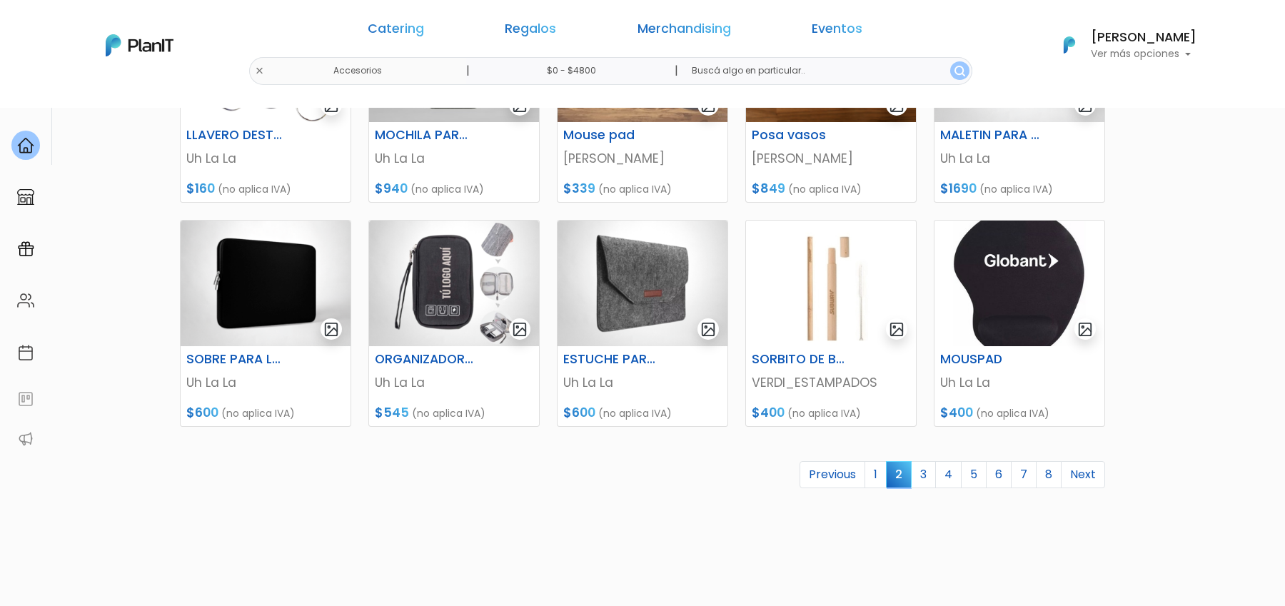
scroll to position [584, 0]
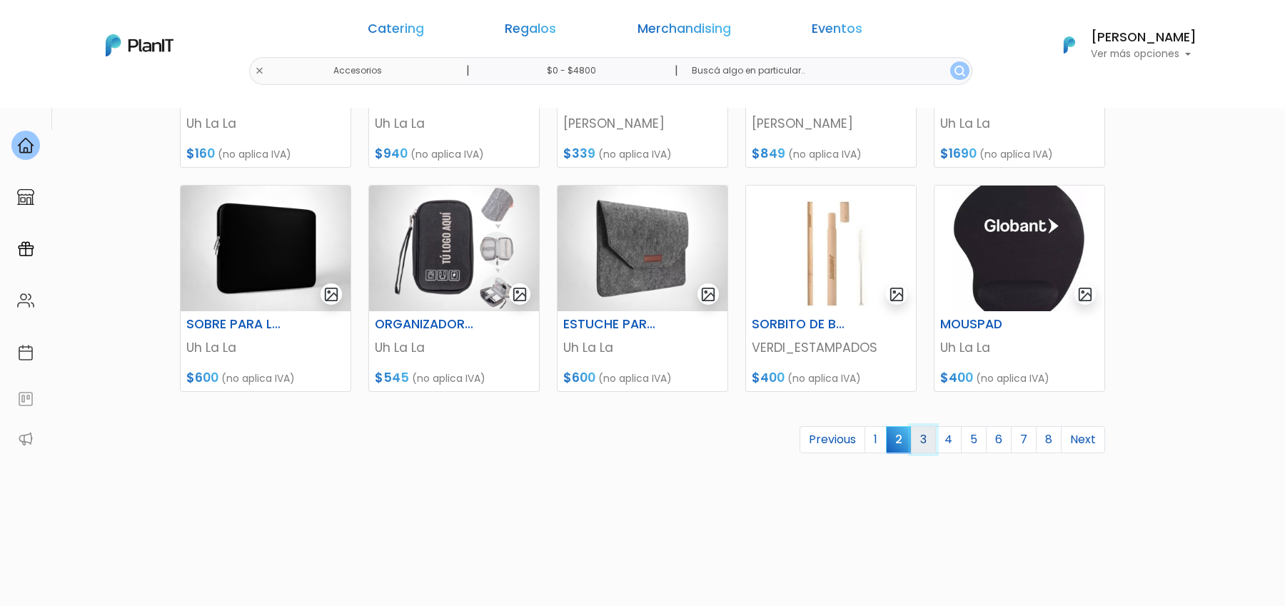
click at [926, 440] on link "3" at bounding box center [923, 439] width 25 height 27
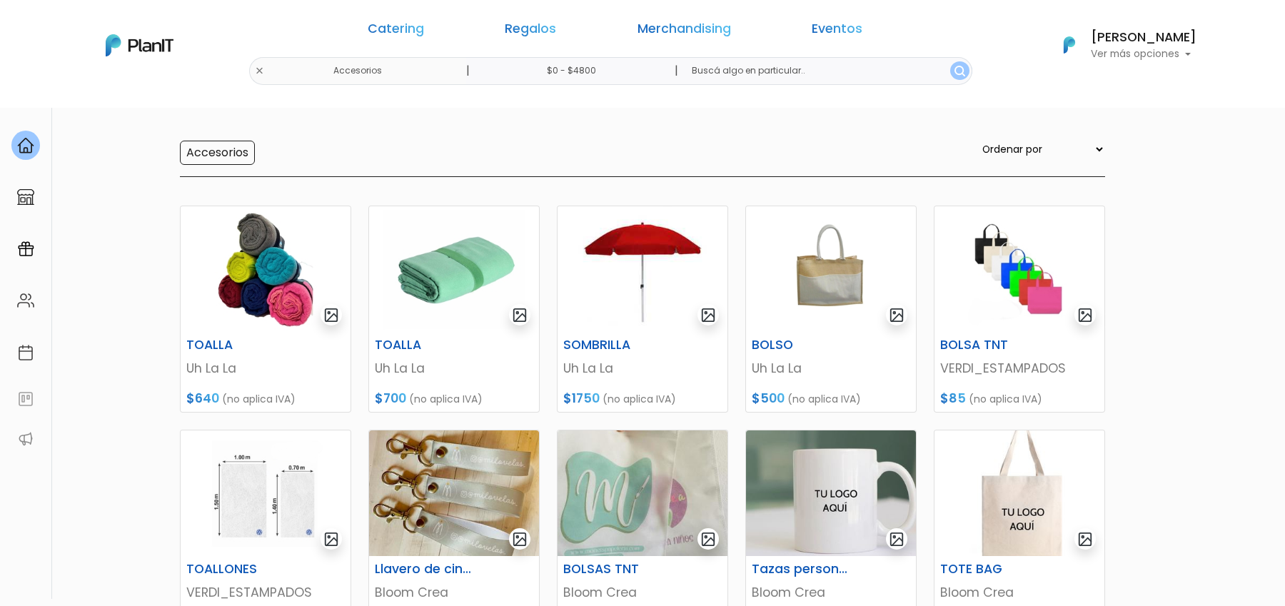
scroll to position [156, 0]
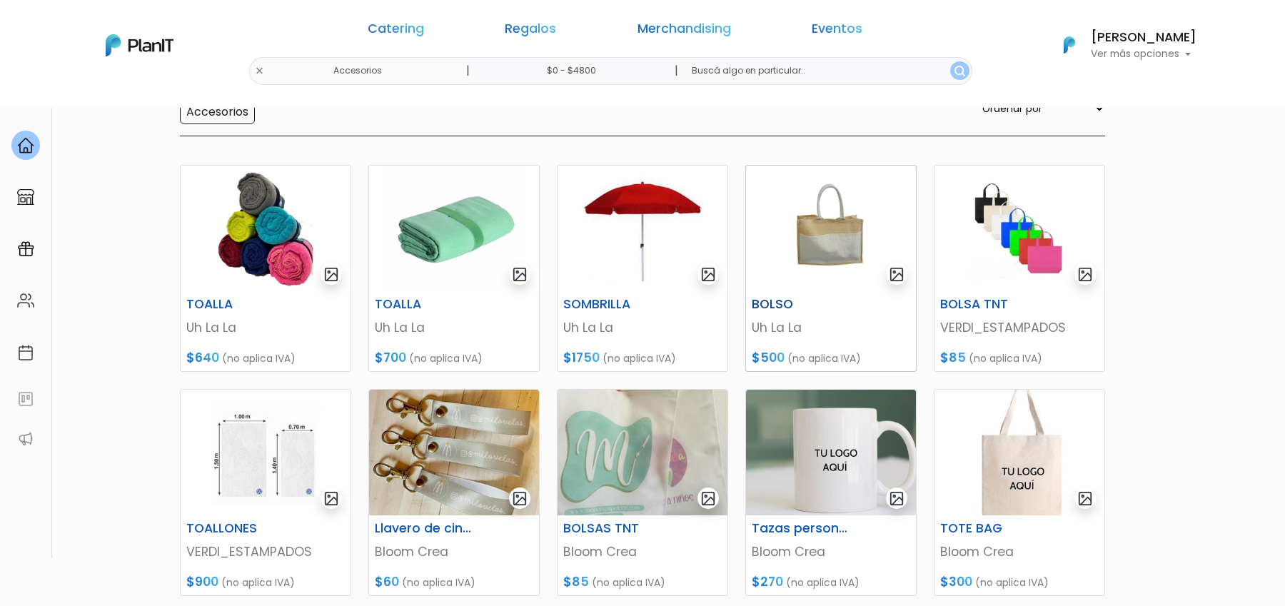
click at [846, 241] on img at bounding box center [831, 229] width 170 height 126
click at [1023, 233] on img at bounding box center [1019, 229] width 170 height 126
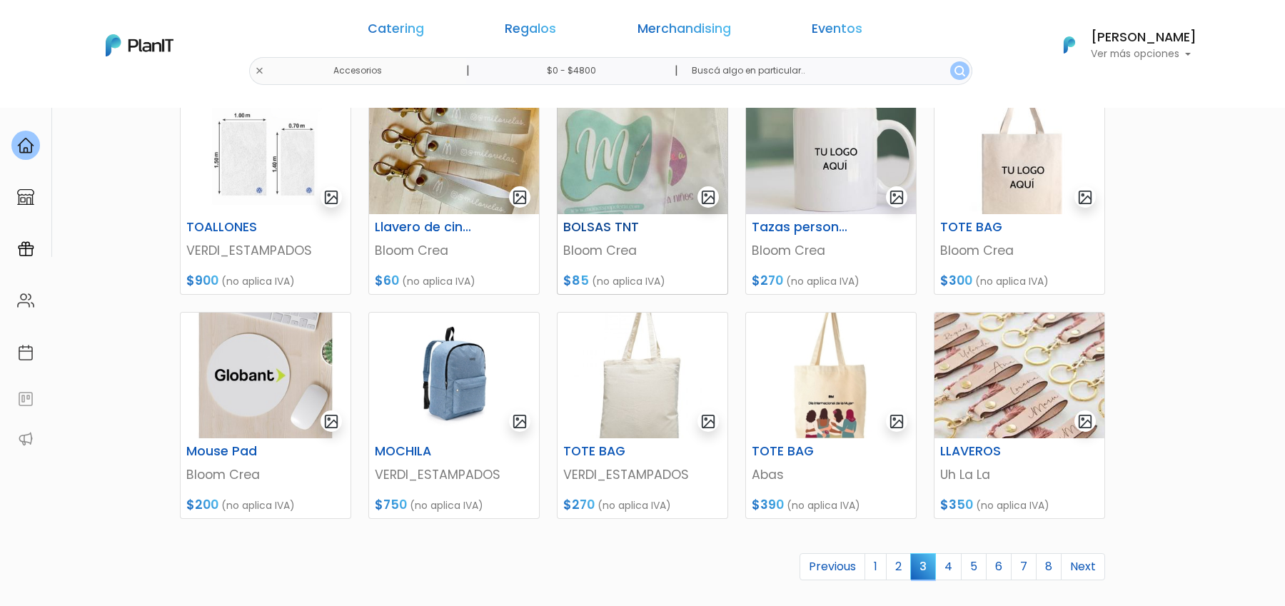
scroll to position [469, 0]
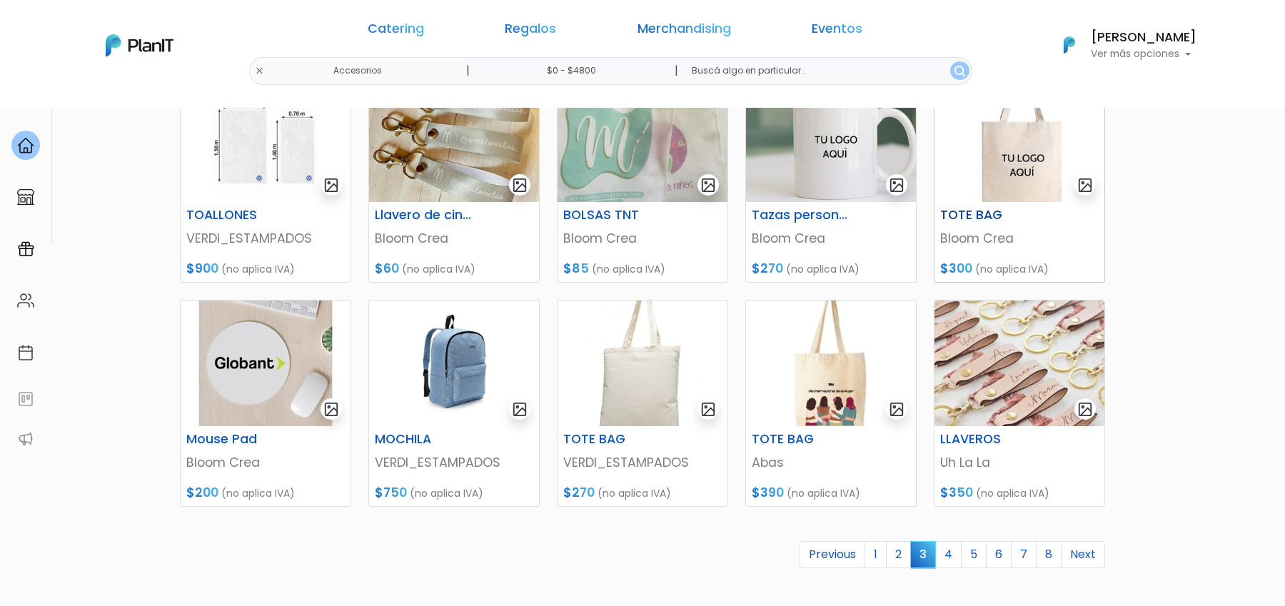
click at [1038, 151] on img at bounding box center [1019, 139] width 170 height 126
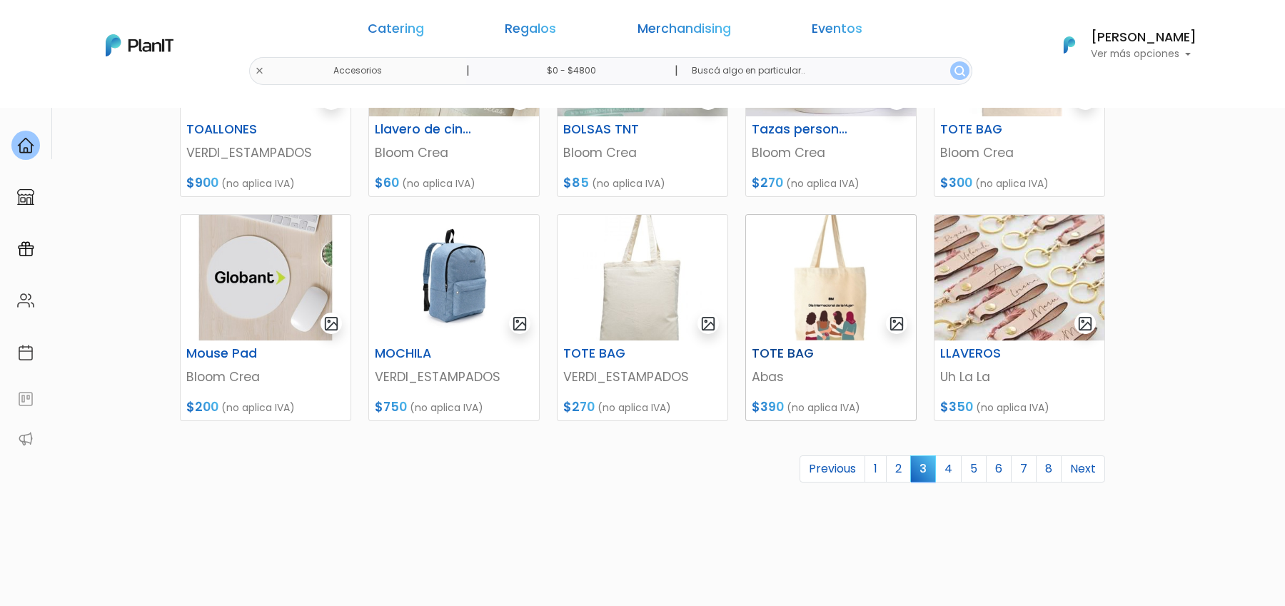
scroll to position [585, 0]
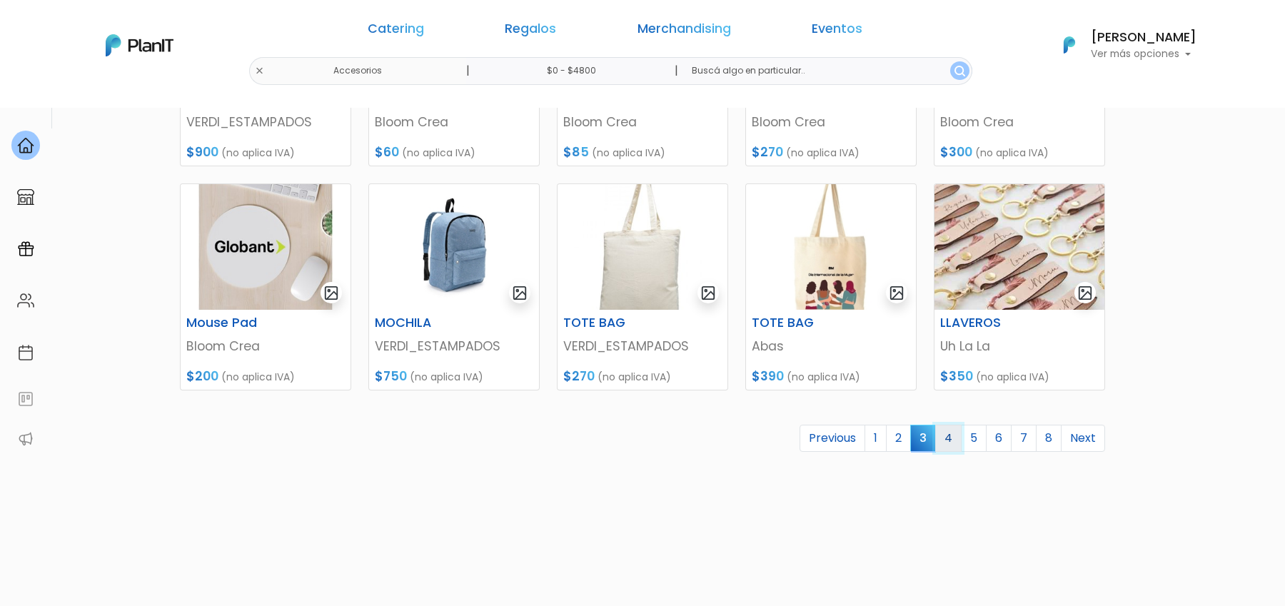
click at [959, 435] on link "4" at bounding box center [948, 438] width 26 height 27
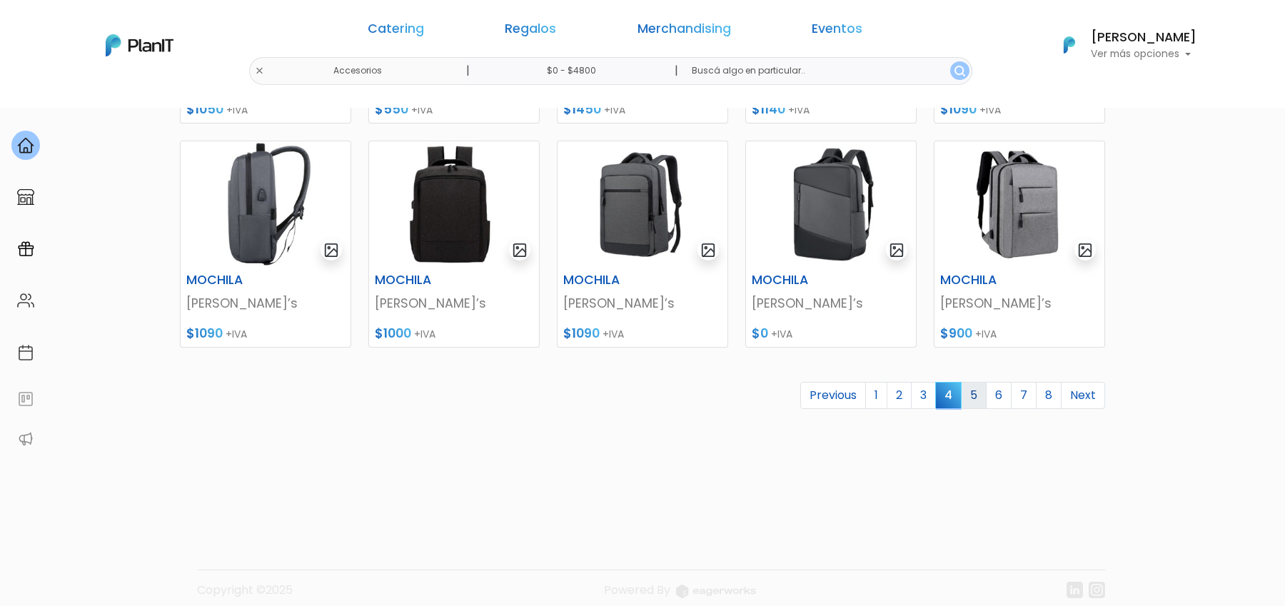
scroll to position [632, 0]
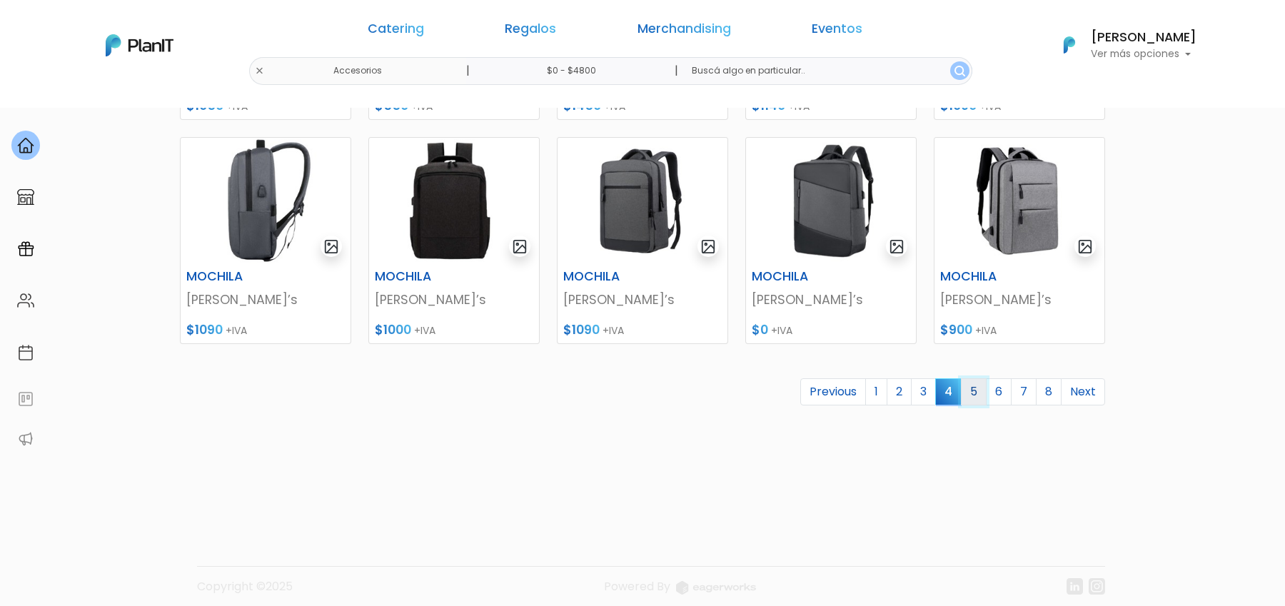
click at [969, 396] on link "5" at bounding box center [974, 391] width 26 height 27
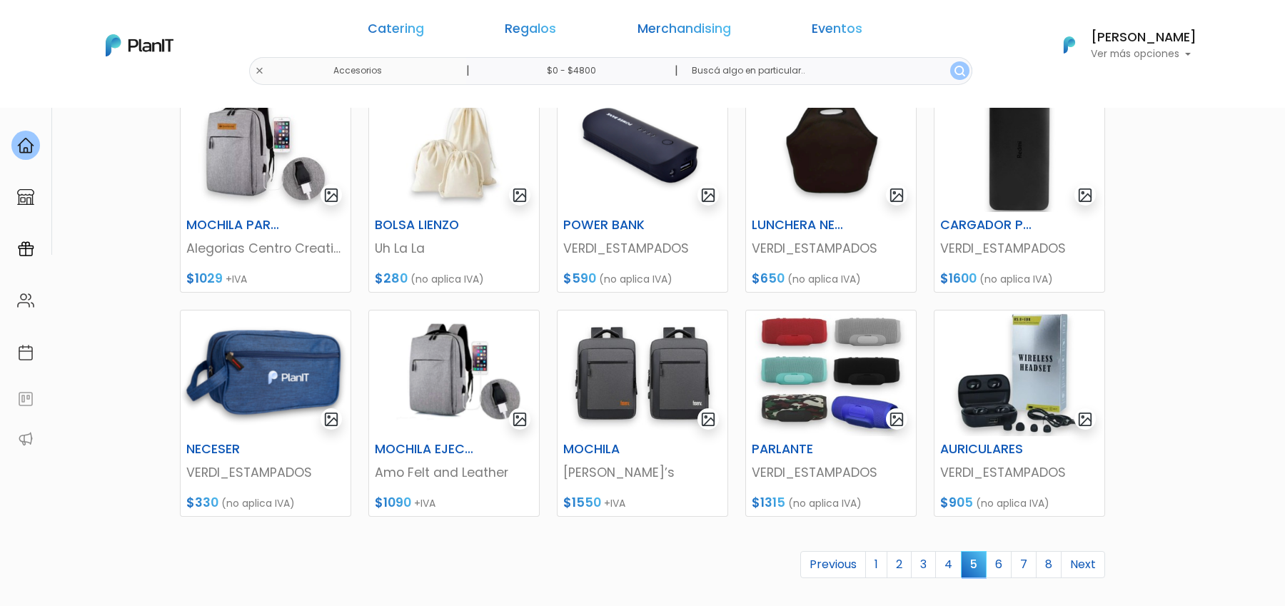
scroll to position [465, 0]
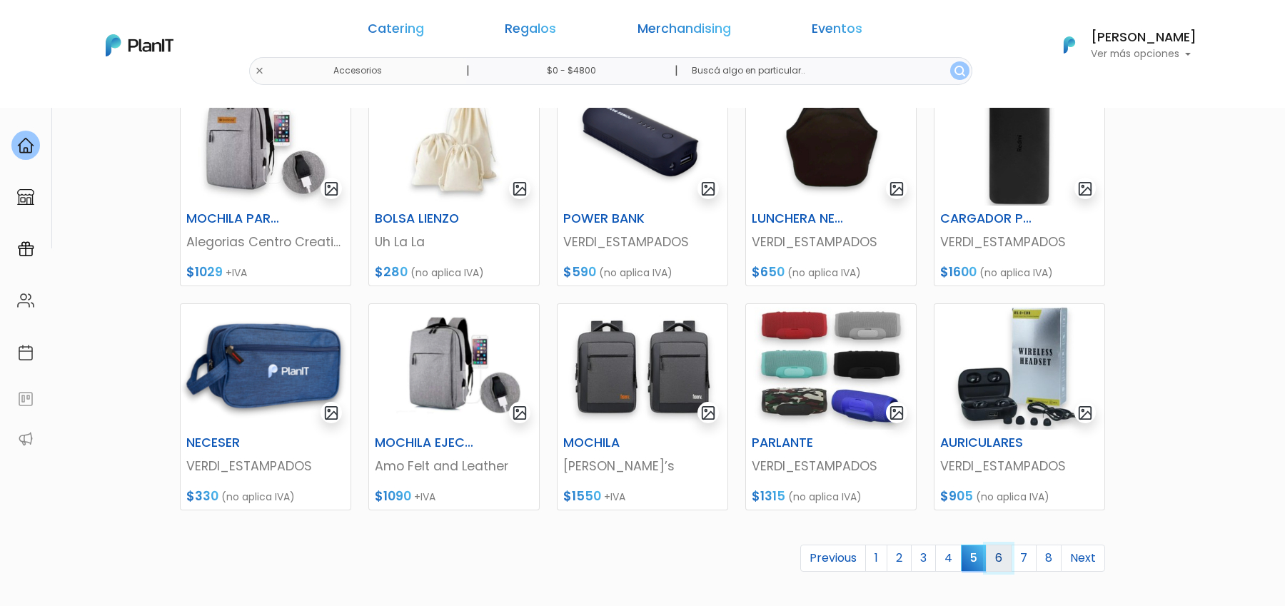
click at [1002, 560] on link "6" at bounding box center [999, 558] width 26 height 27
